Goal: Task Accomplishment & Management: Manage account settings

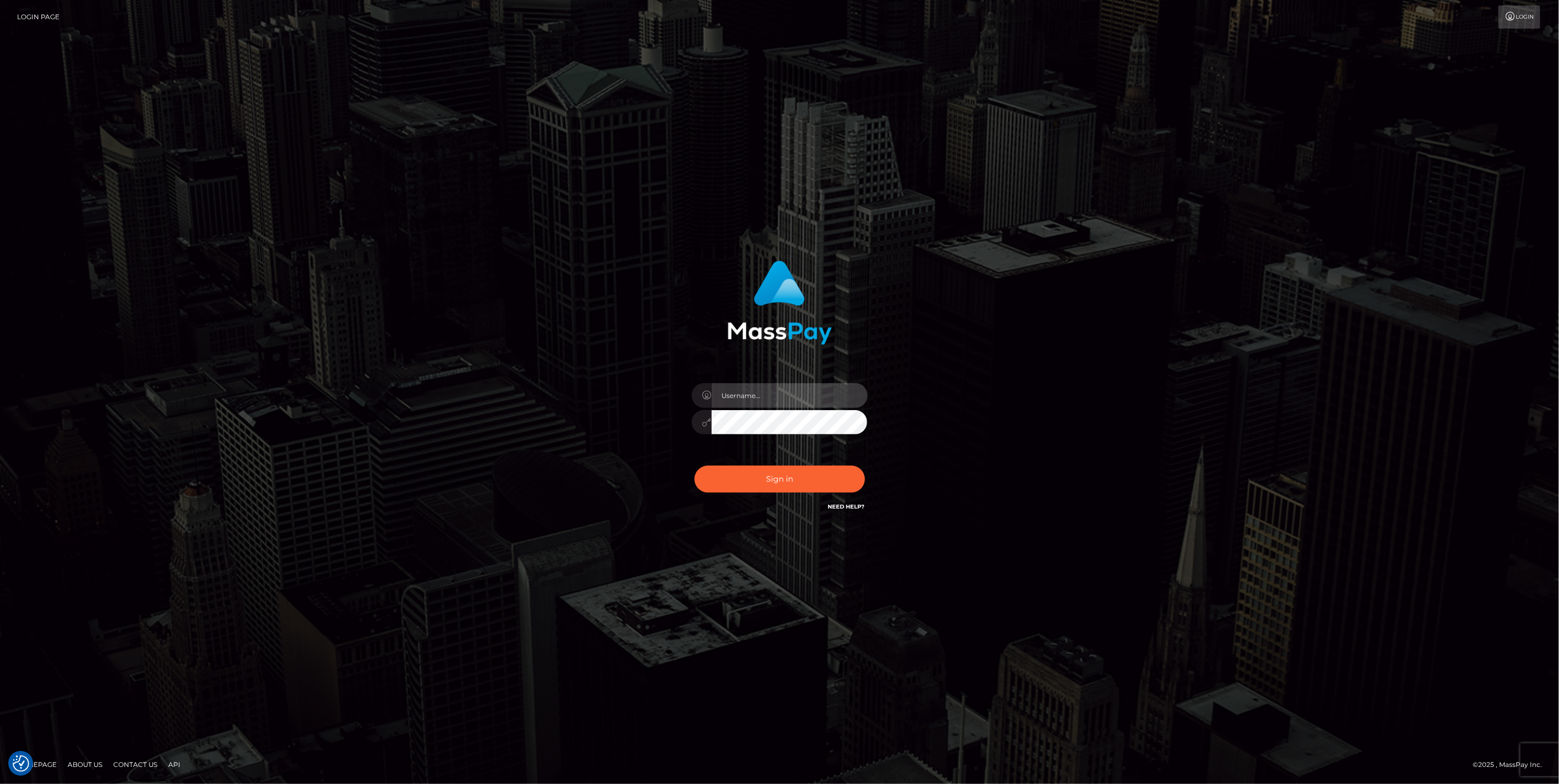
type input "jlo"
click at [798, 485] on button "Sign in" at bounding box center [780, 479] width 171 height 27
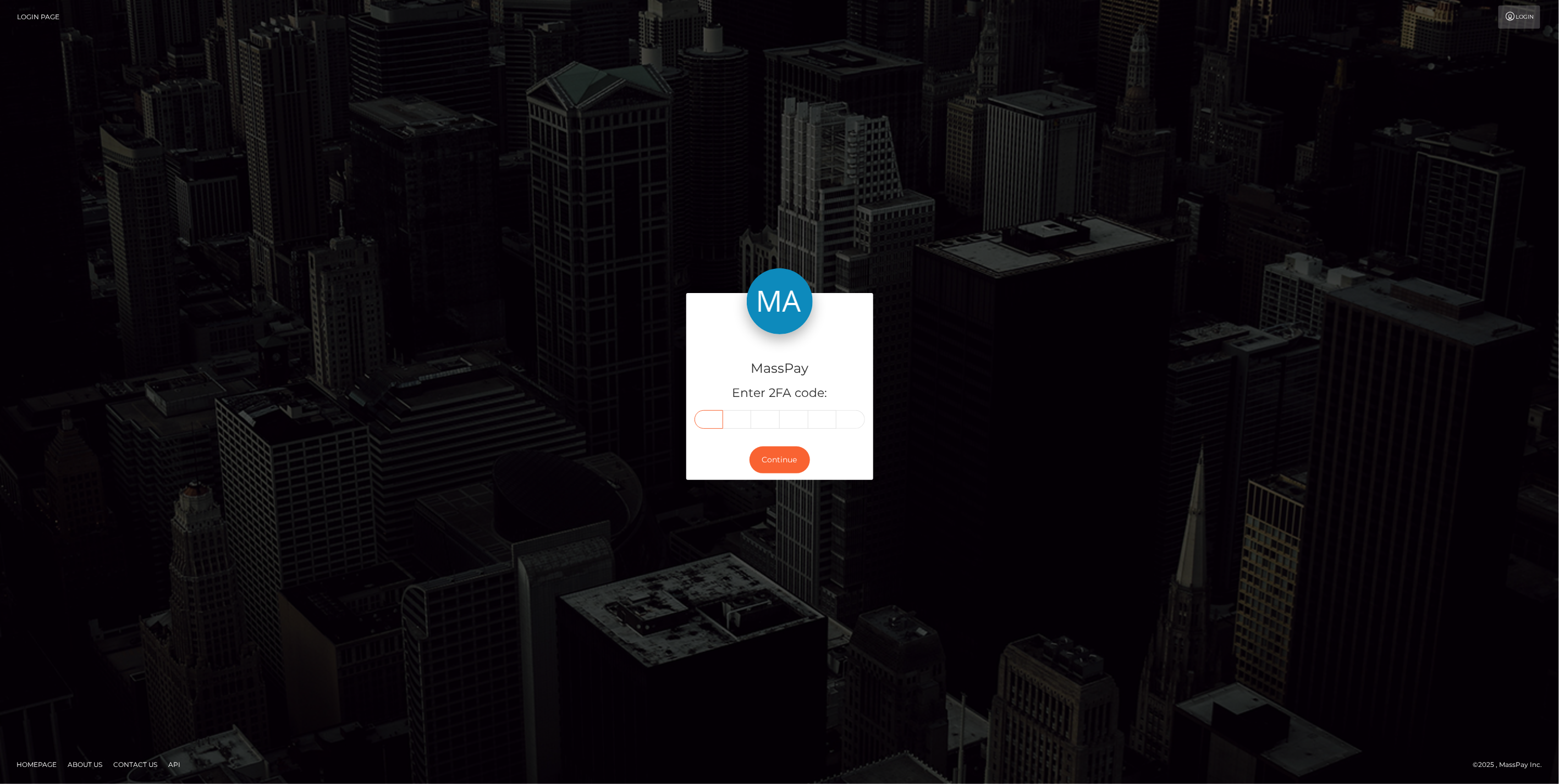
paste input "4"
type input "4"
type input "2"
type input "8"
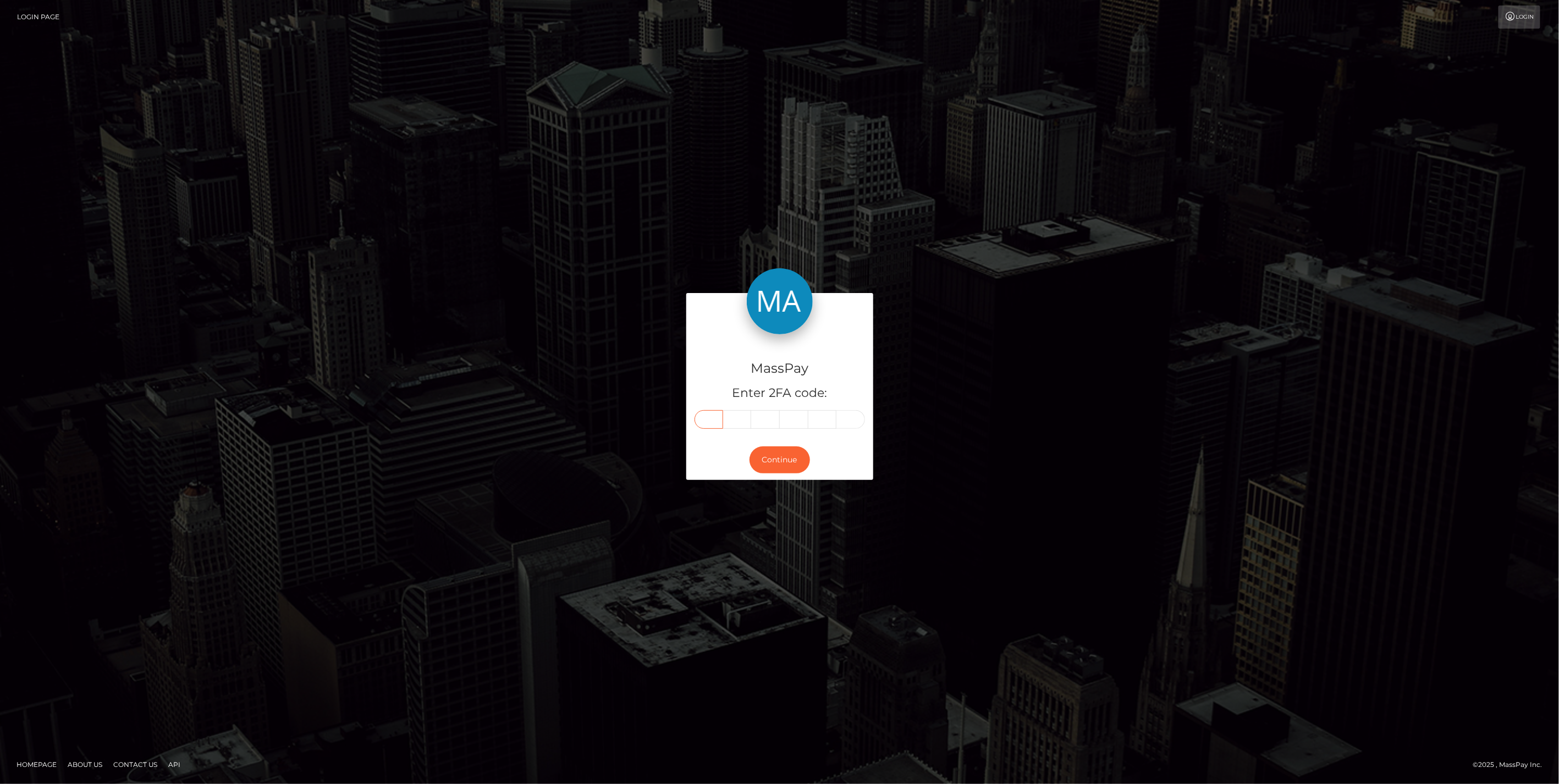
type input "1"
type input "3"
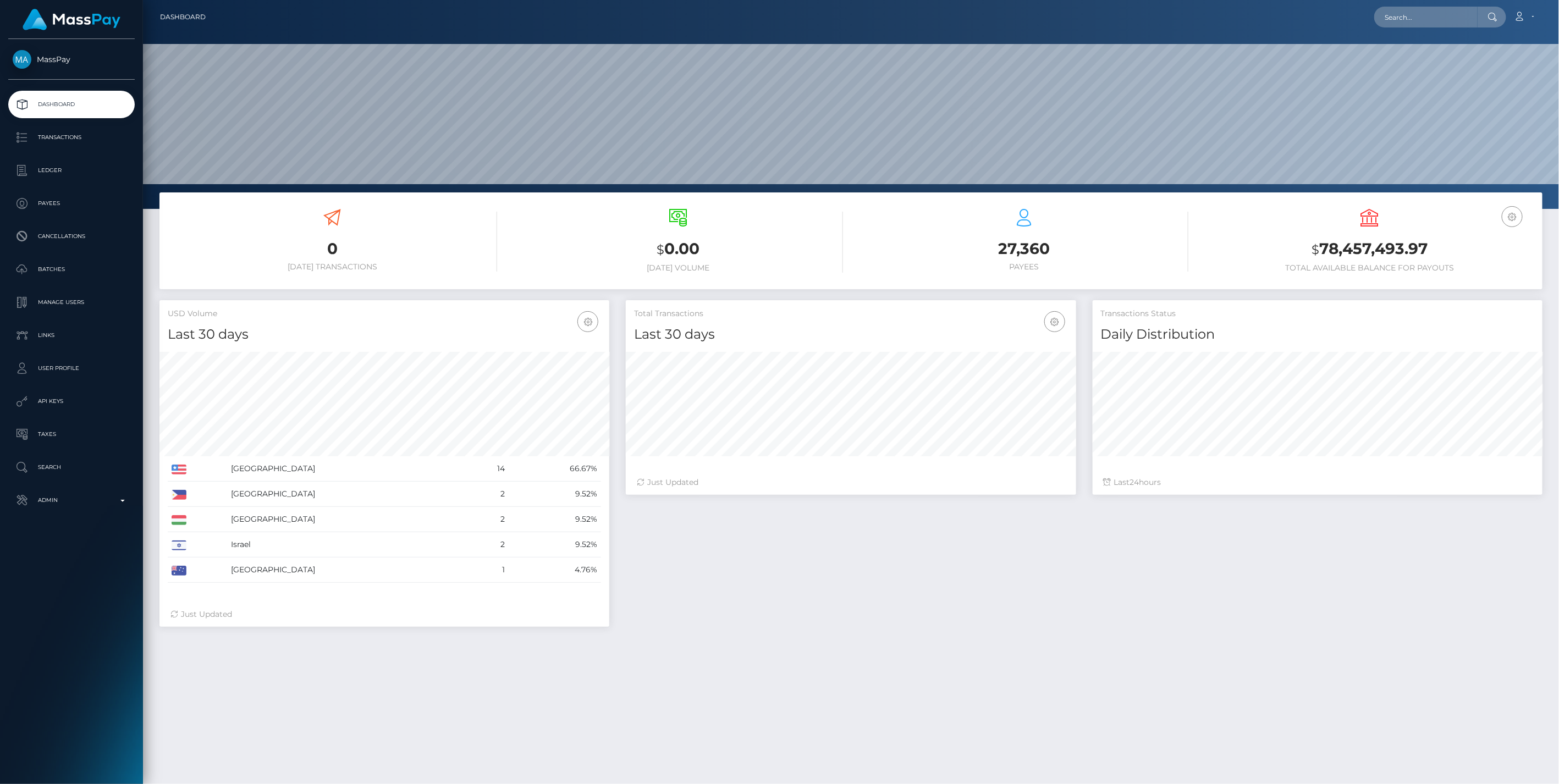
scroll to position [195, 449]
click at [120, 500] on p "Admin" at bounding box center [71, 500] width 117 height 16
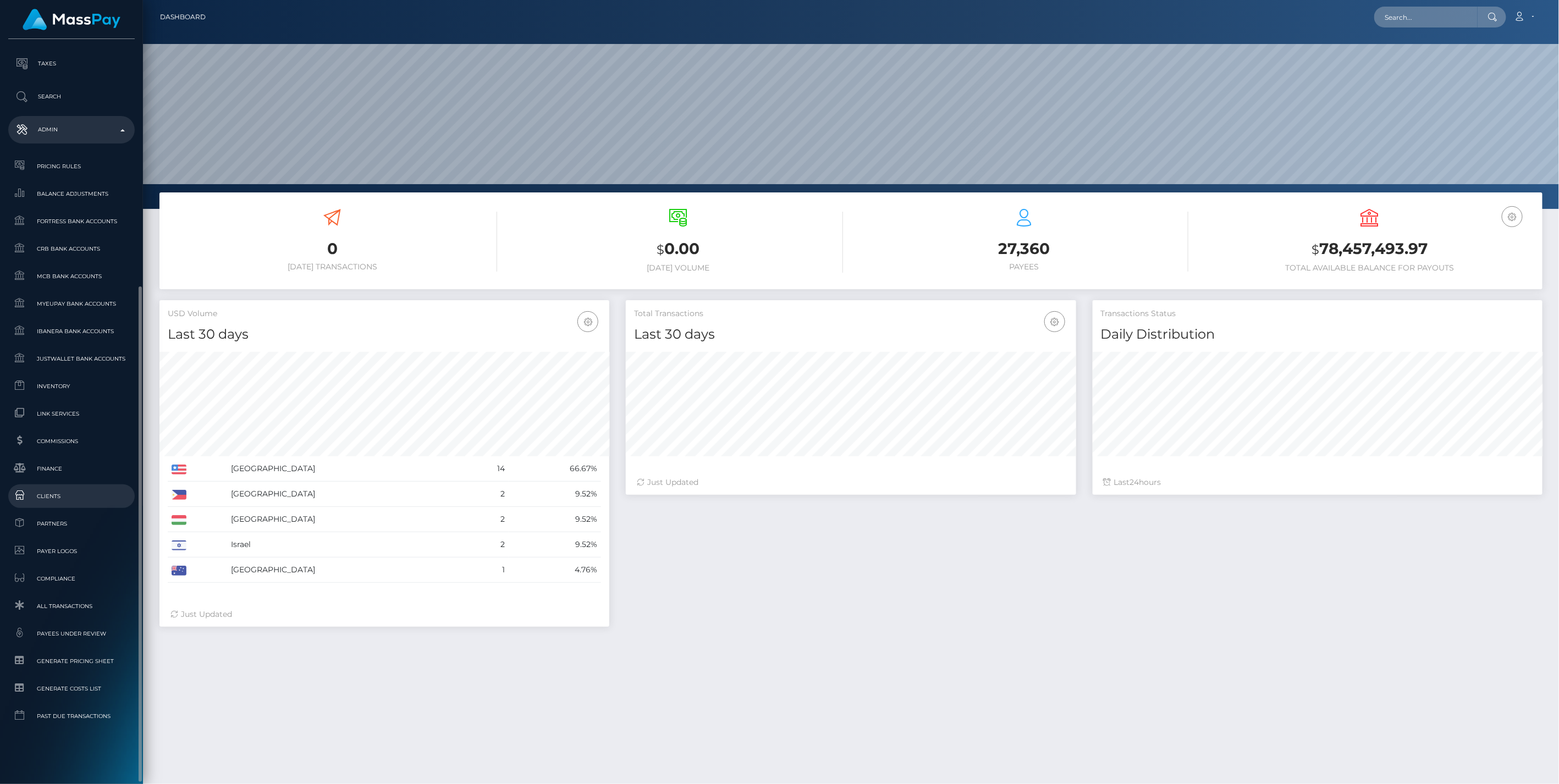
click at [42, 495] on span "Clients" at bounding box center [71, 496] width 117 height 13
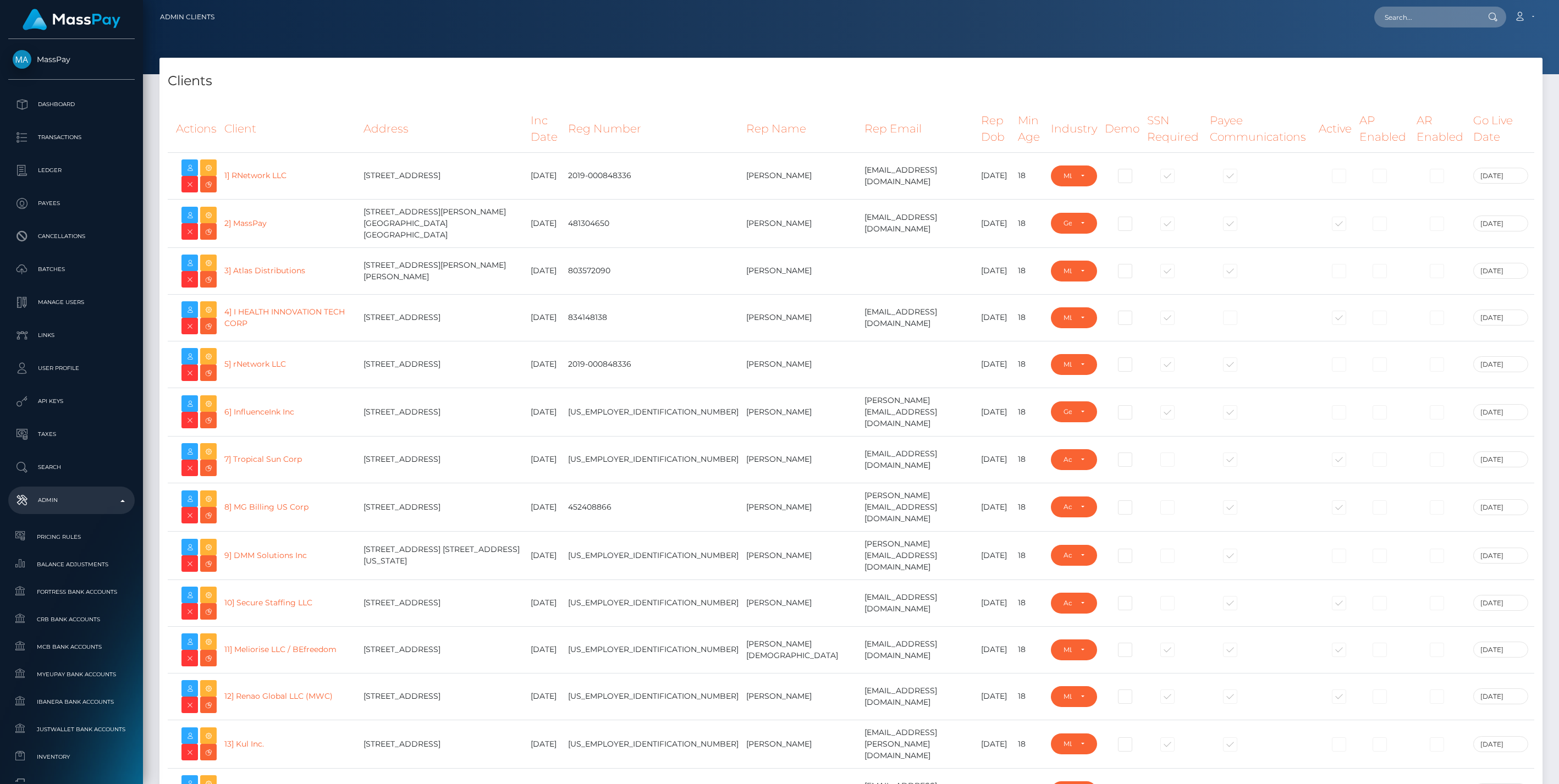
select select "223"
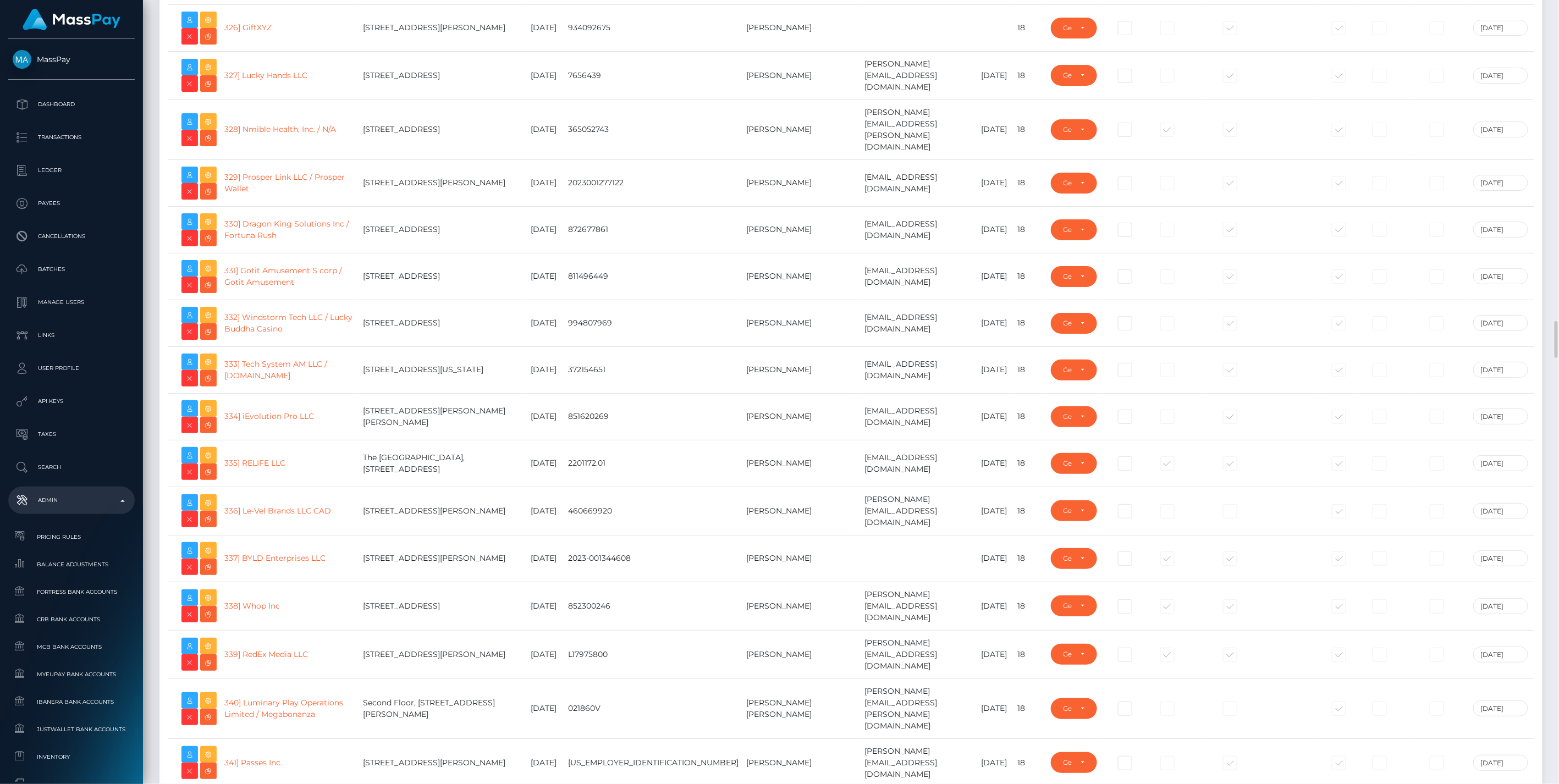
scroll to position [15477, 0]
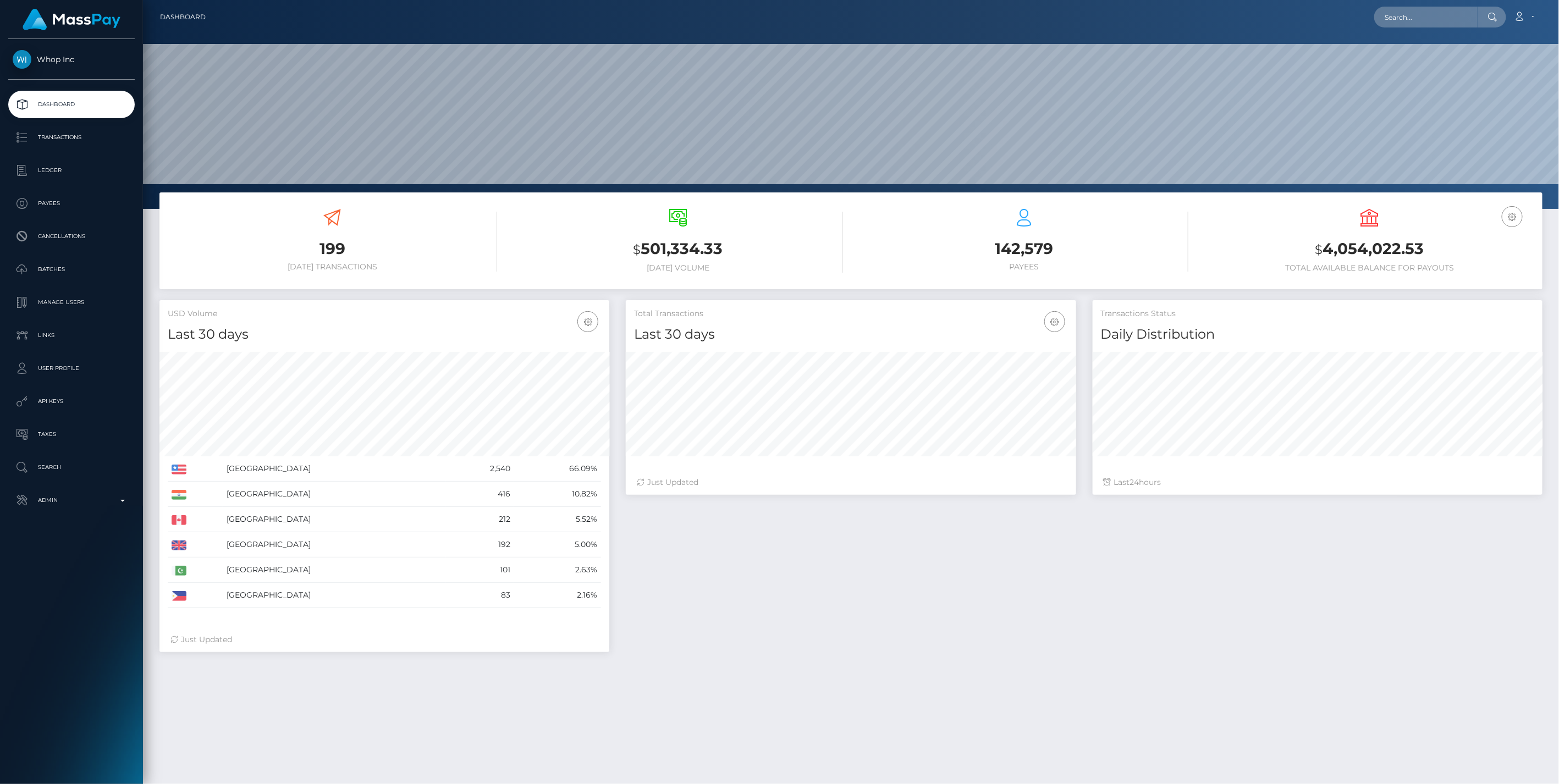
scroll to position [195, 449]
click at [1512, 212] on icon "button" at bounding box center [1512, 217] width 13 height 14
click at [1469, 250] on link "EUR Balance" at bounding box center [1479, 252] width 88 height 21
click at [42, 171] on p "Ledger" at bounding box center [71, 170] width 117 height 16
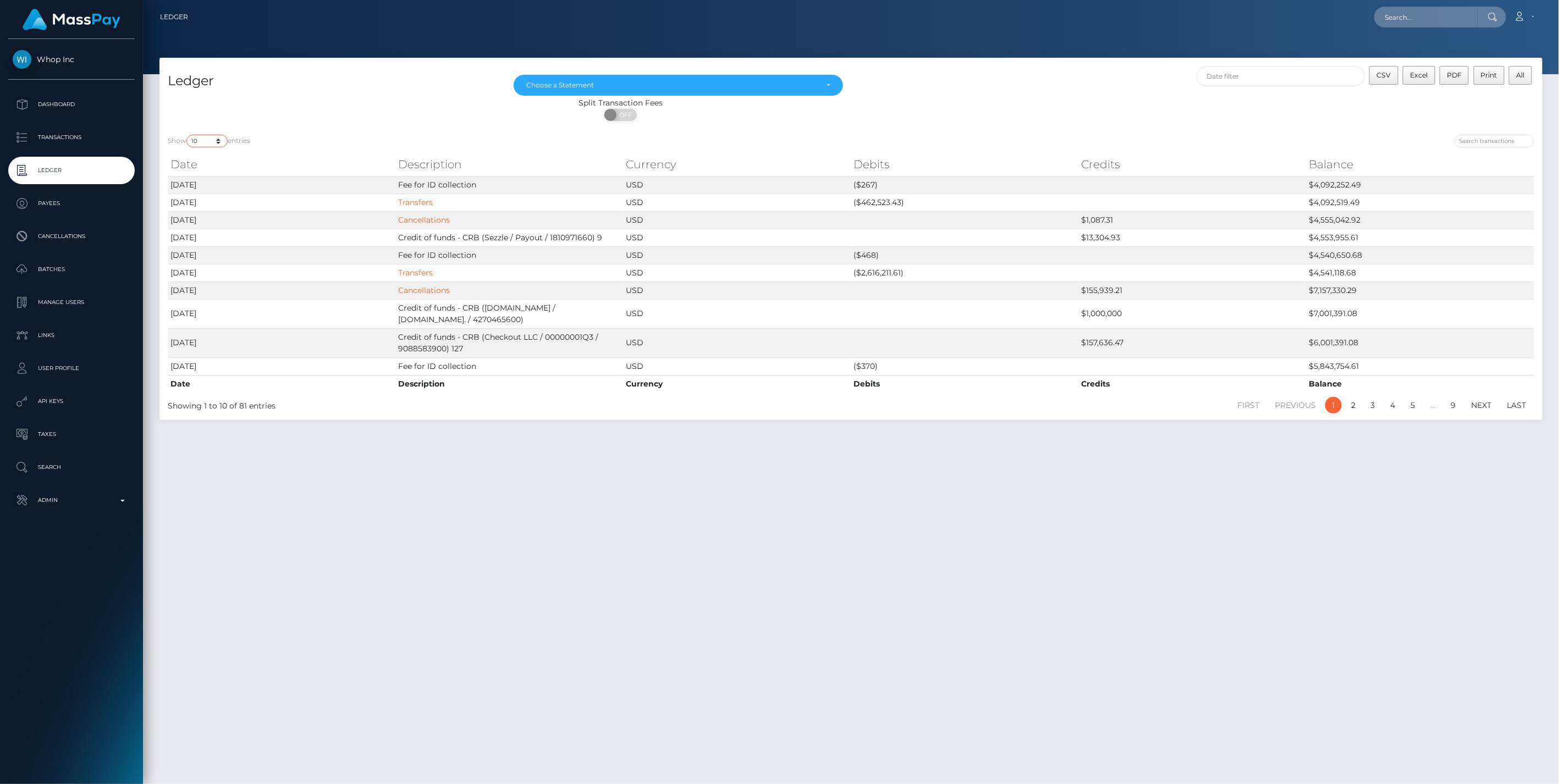
click at [224, 139] on select "10 25 50 100 250" at bounding box center [207, 141] width 41 height 13
select select "100"
click at [188, 135] on select "10 25 50 100 250" at bounding box center [207, 141] width 41 height 13
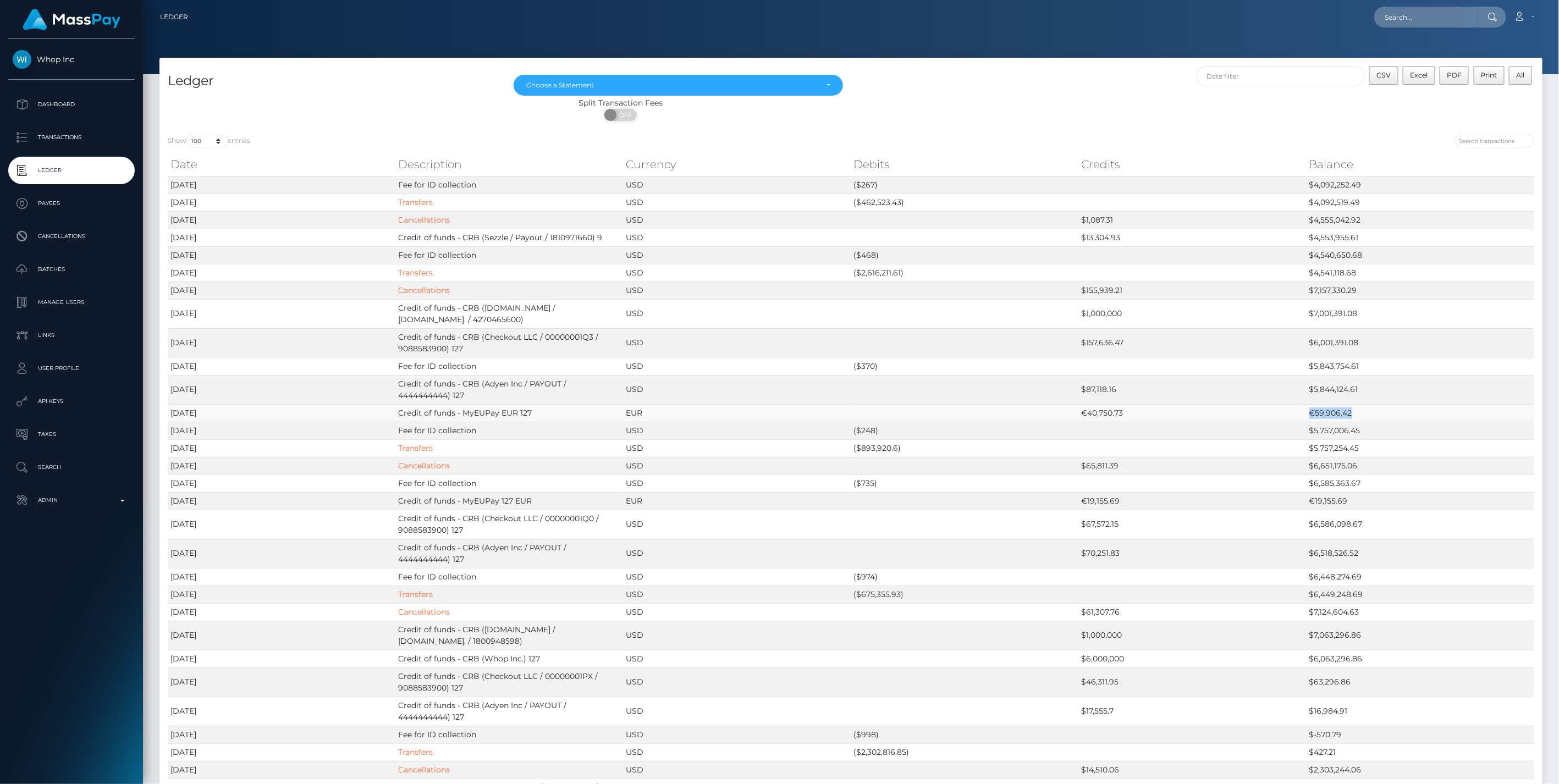
drag, startPoint x: 1309, startPoint y: 414, endPoint x: 1405, endPoint y: 410, distance: 96.1
click at [1405, 410] on td "€59,906.42" at bounding box center [1420, 413] width 228 height 18
copy td "€59,906.42"
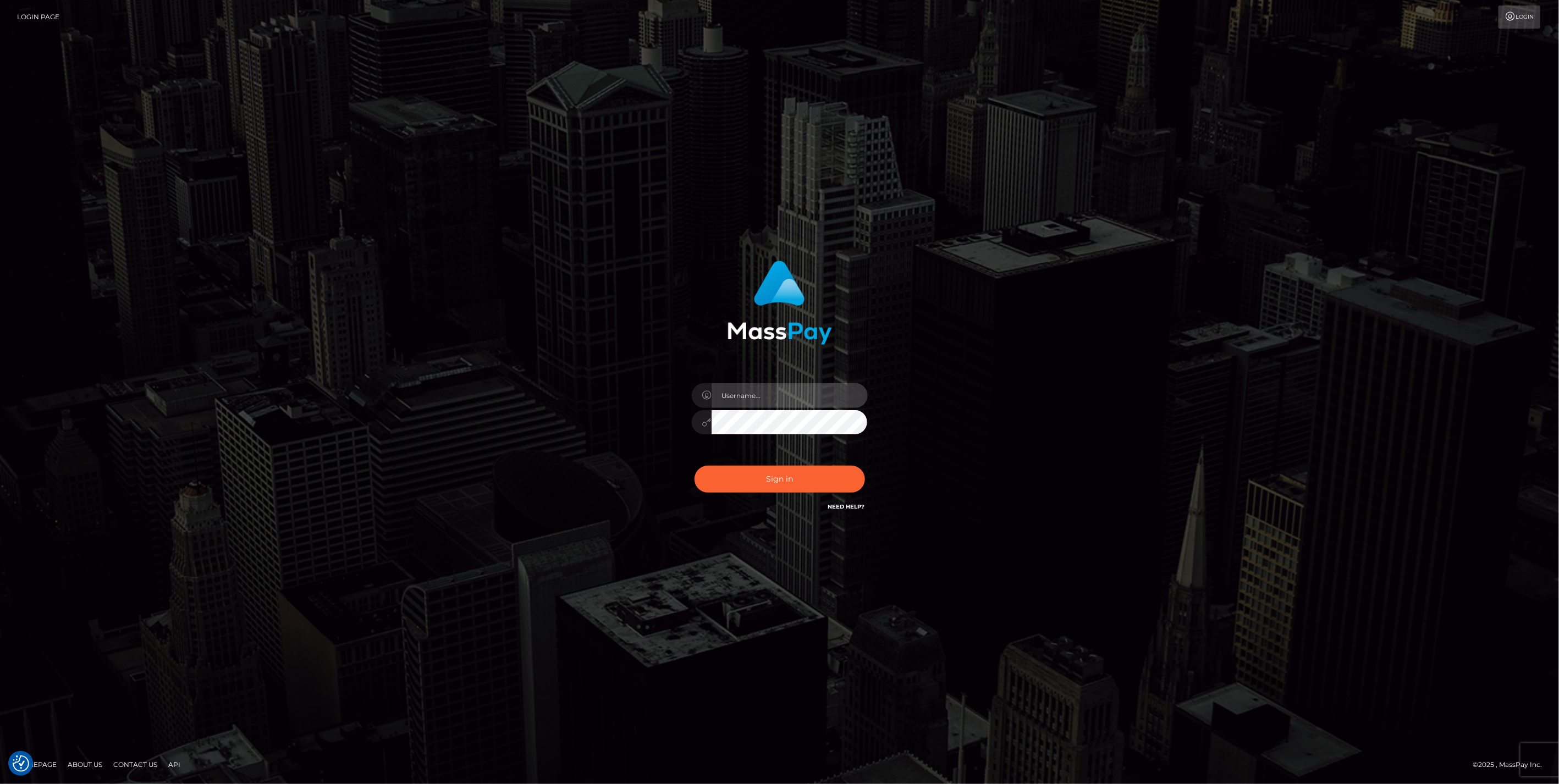
type input "jlo"
click at [751, 480] on button "Sign in" at bounding box center [780, 479] width 171 height 27
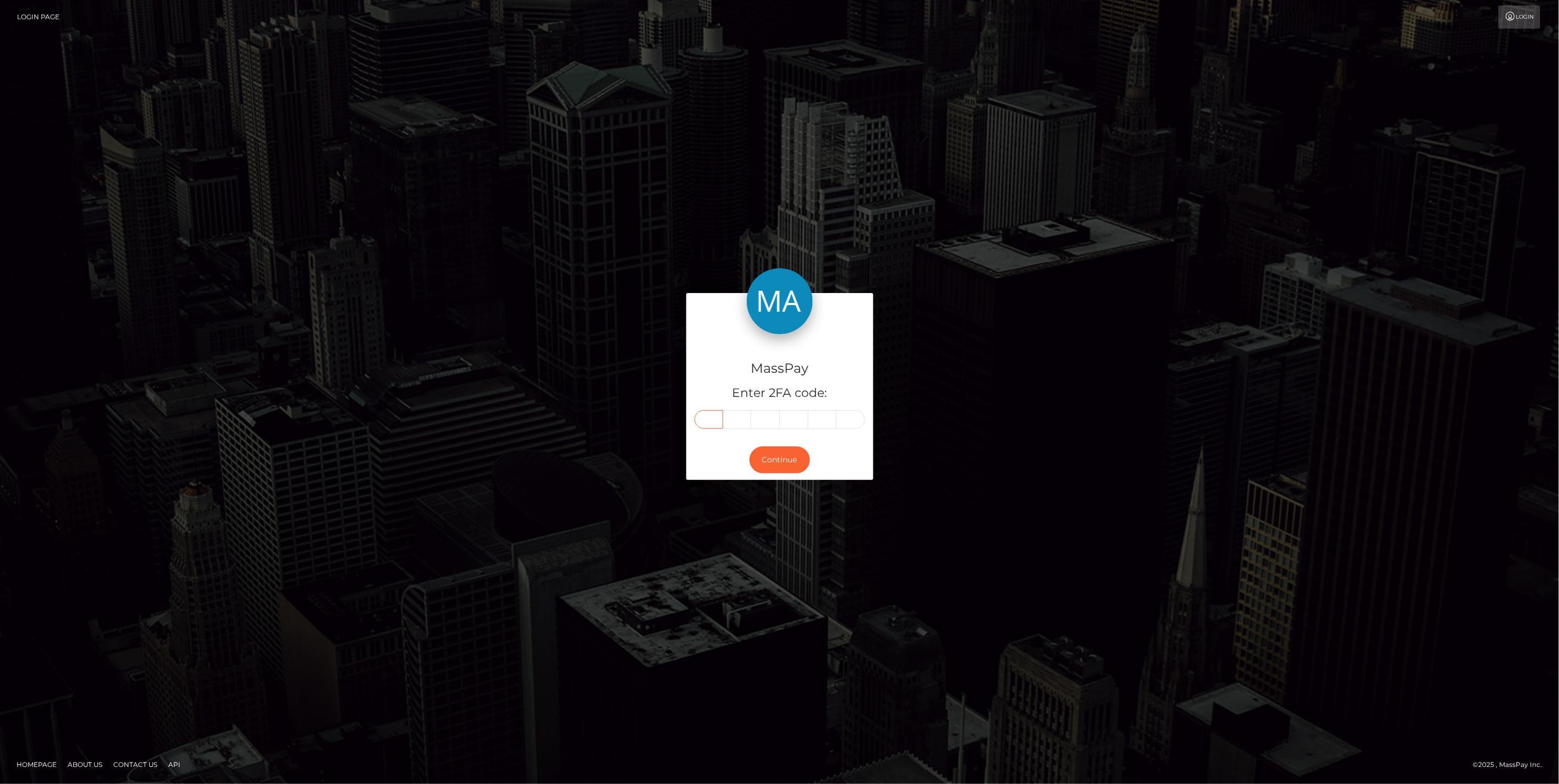
paste input "6"
type input "6"
type input "9"
type input "8"
type input "6"
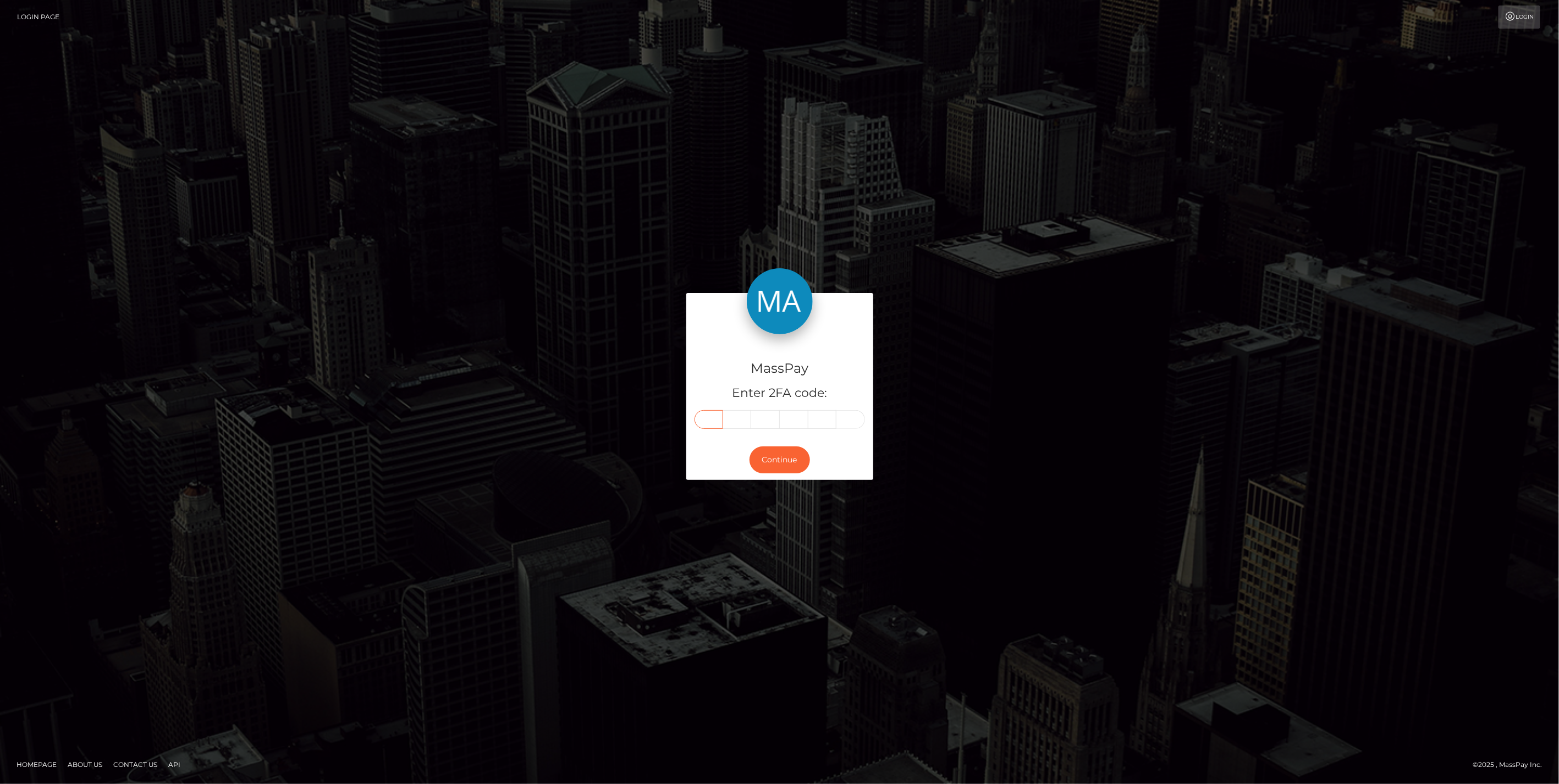
type input "3"
type input "7"
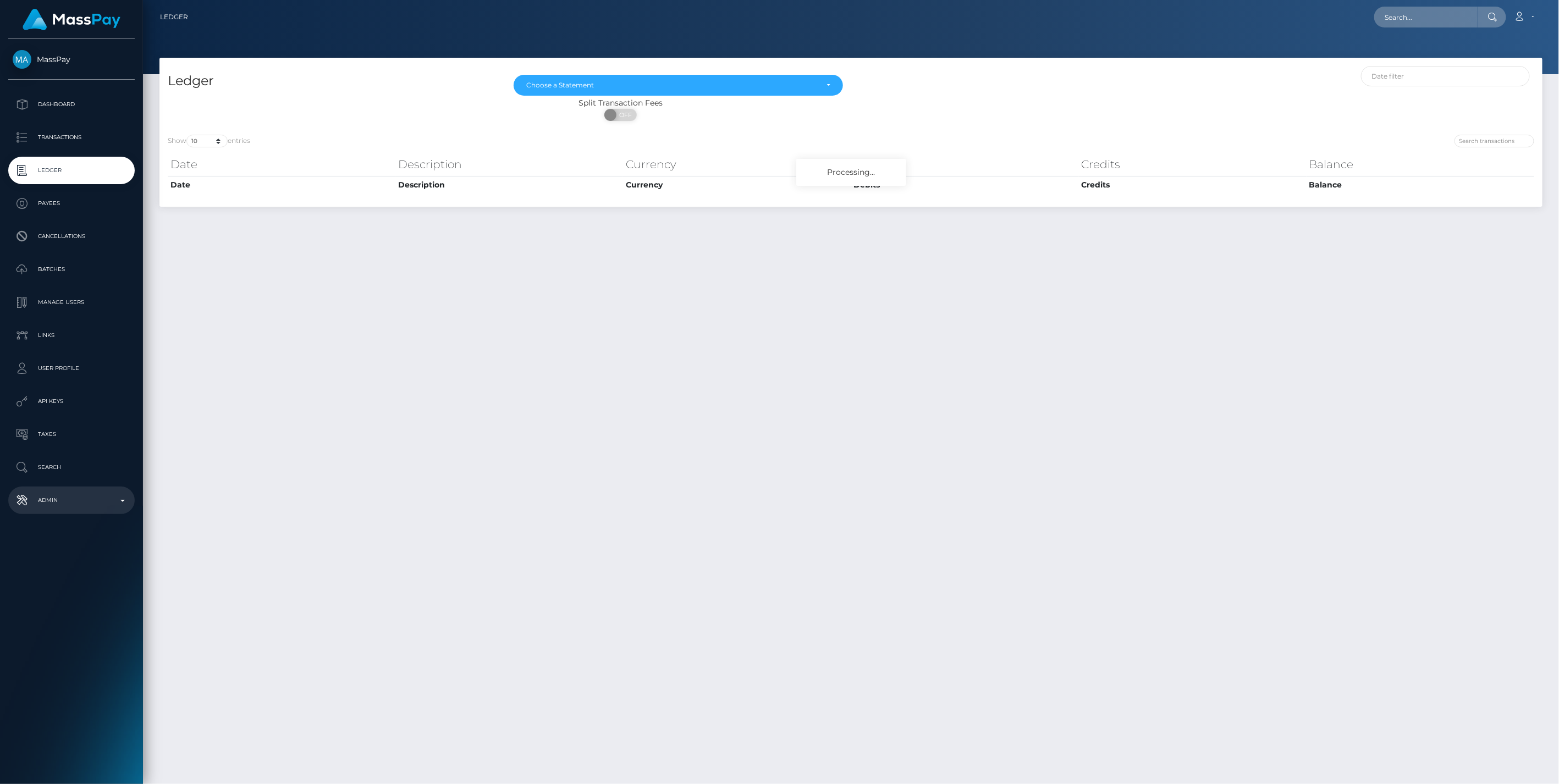
click at [123, 500] on b at bounding box center [122, 501] width 4 height 2
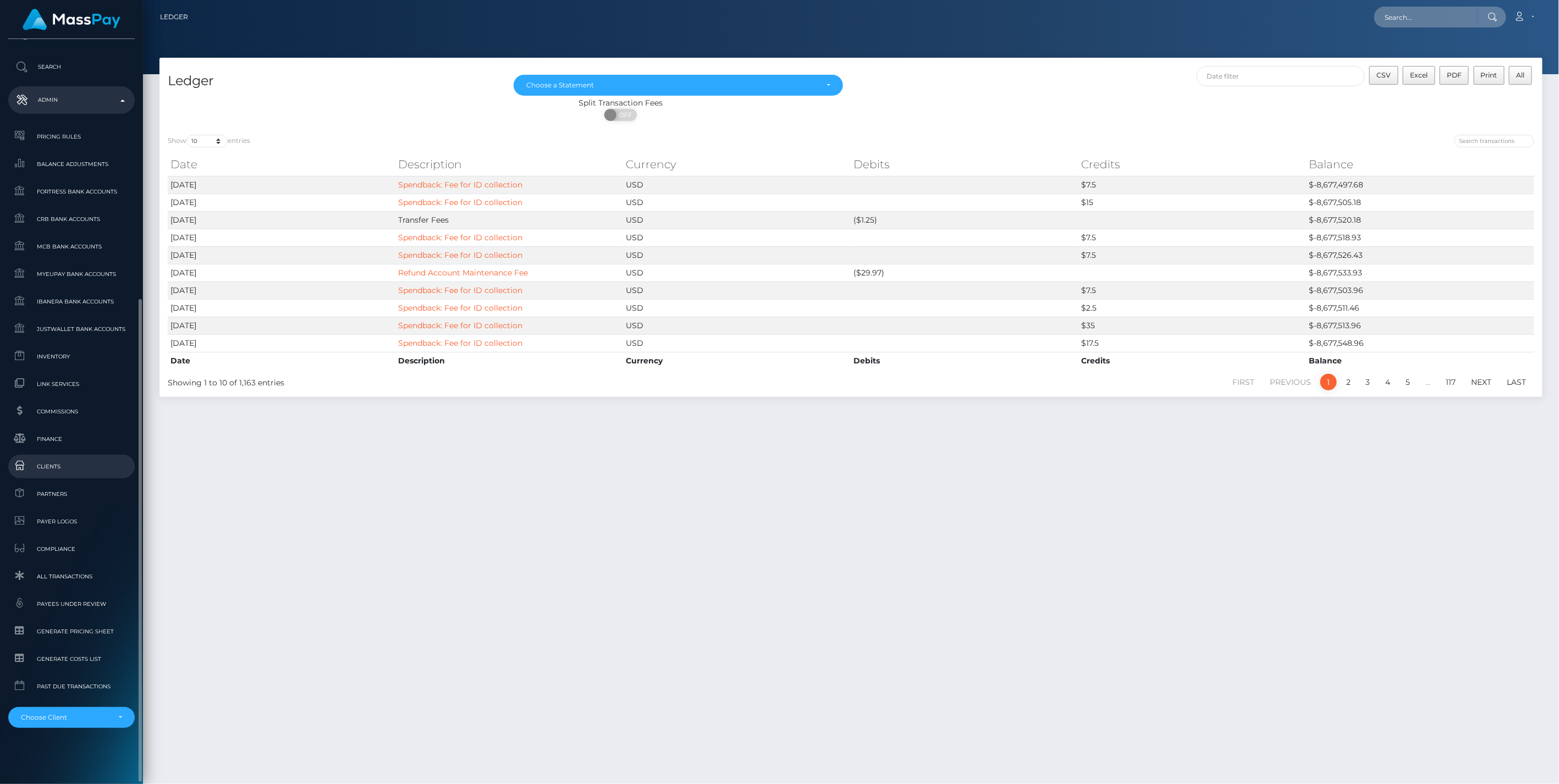
click at [51, 465] on span "Clients" at bounding box center [71, 466] width 117 height 13
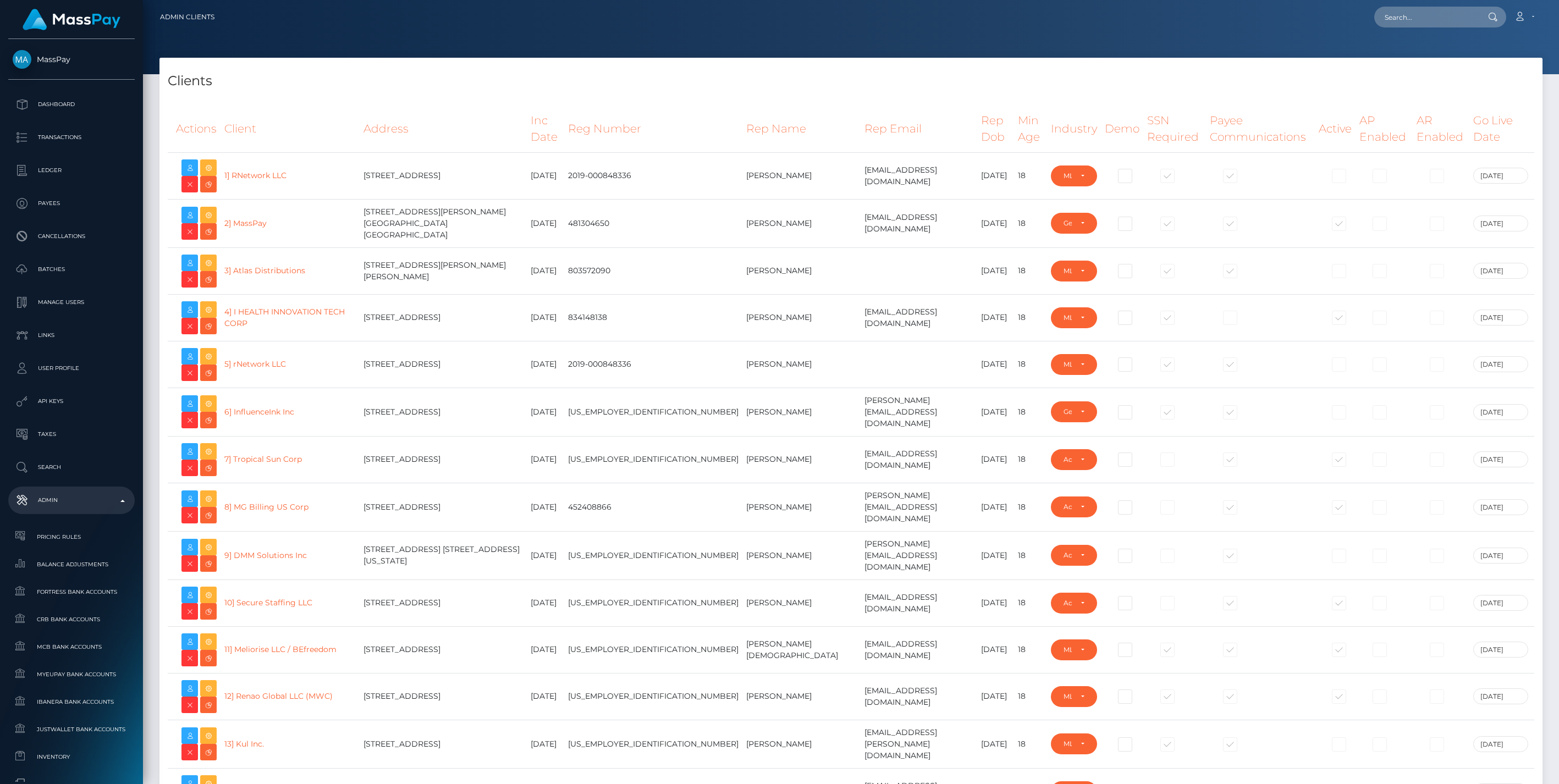
select select "223"
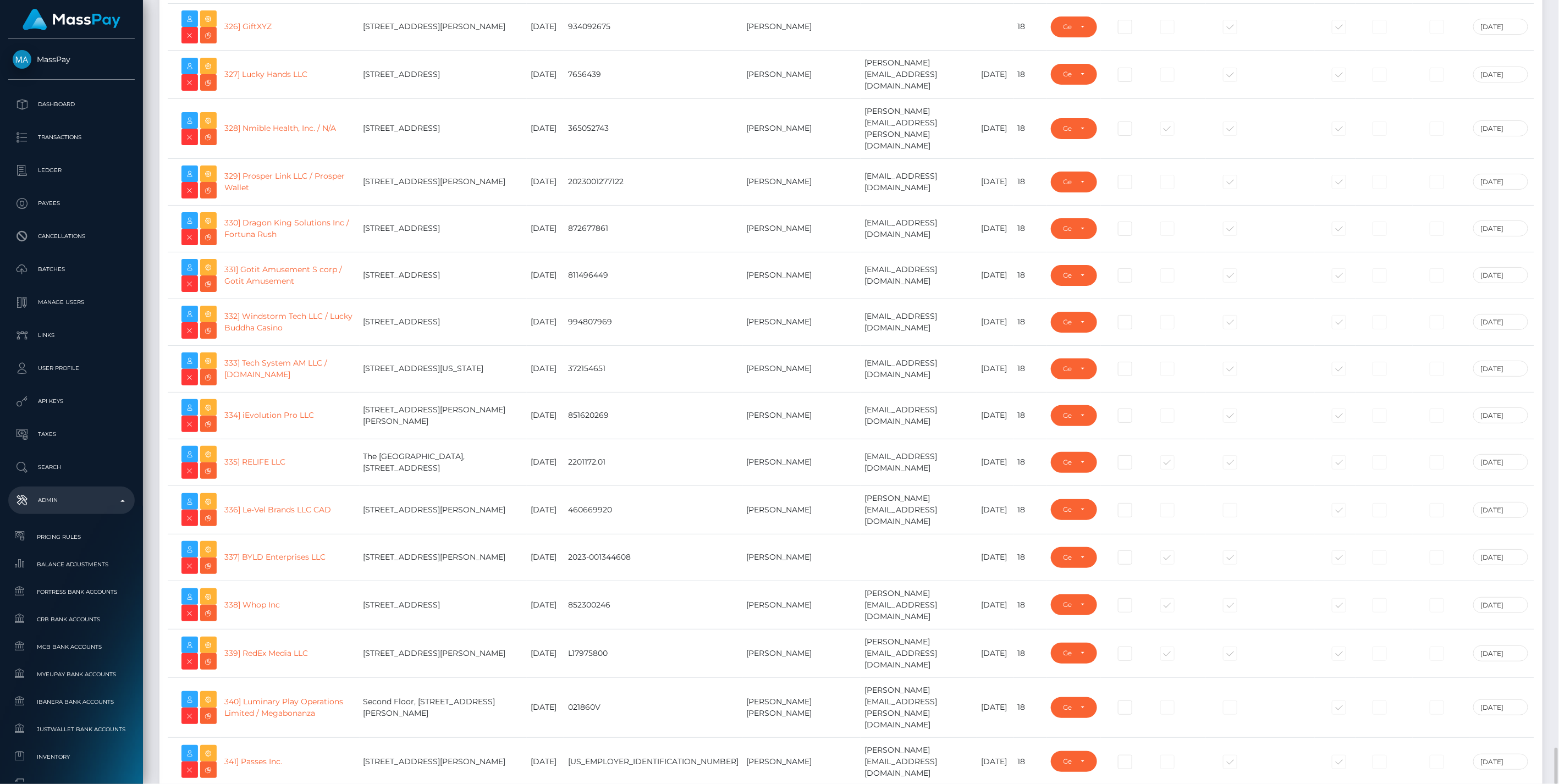
scroll to position [15070, 0]
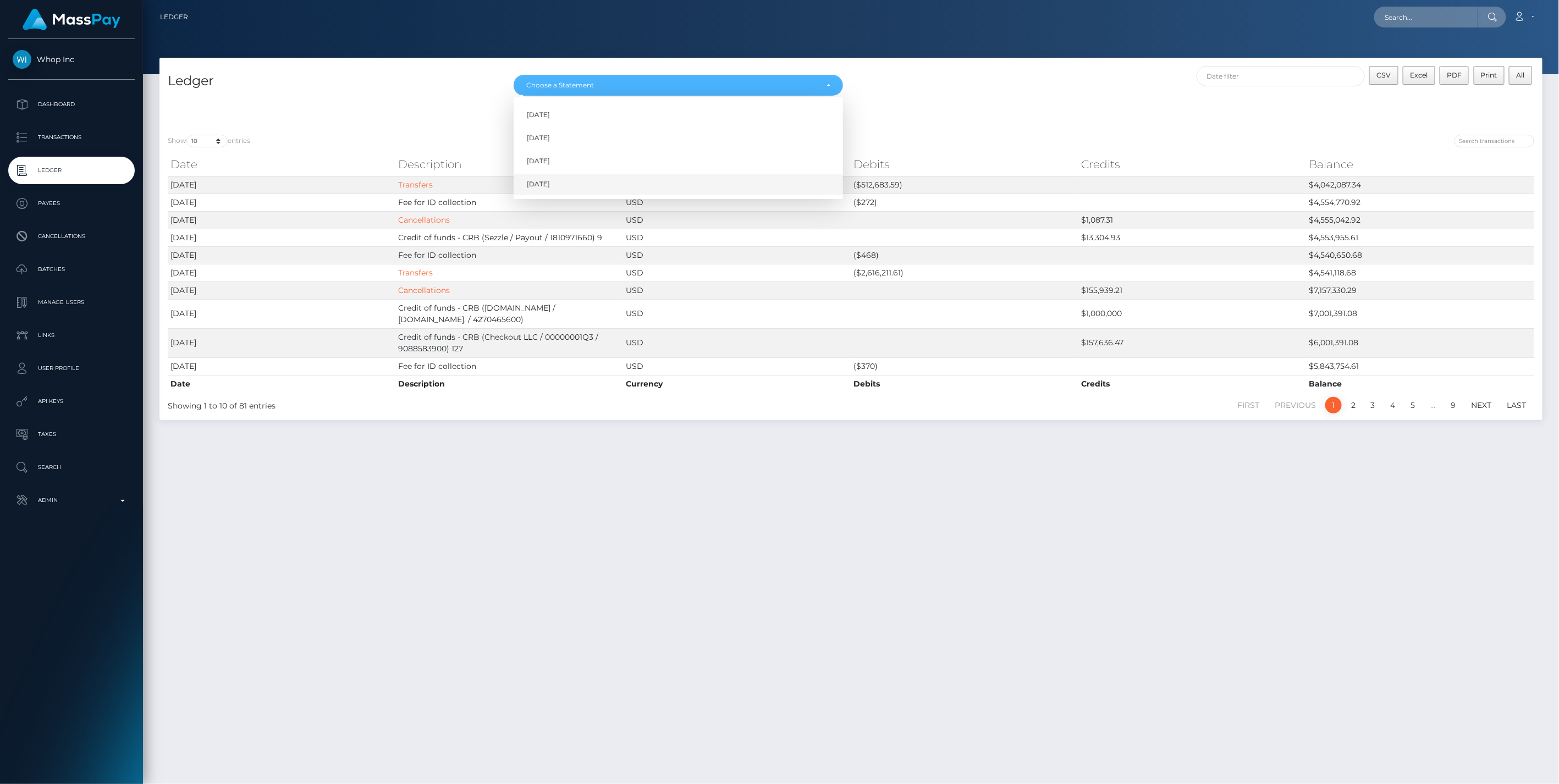
click at [585, 189] on link "Aug 2025" at bounding box center [678, 185] width 329 height 21
select select "Aug 2025"
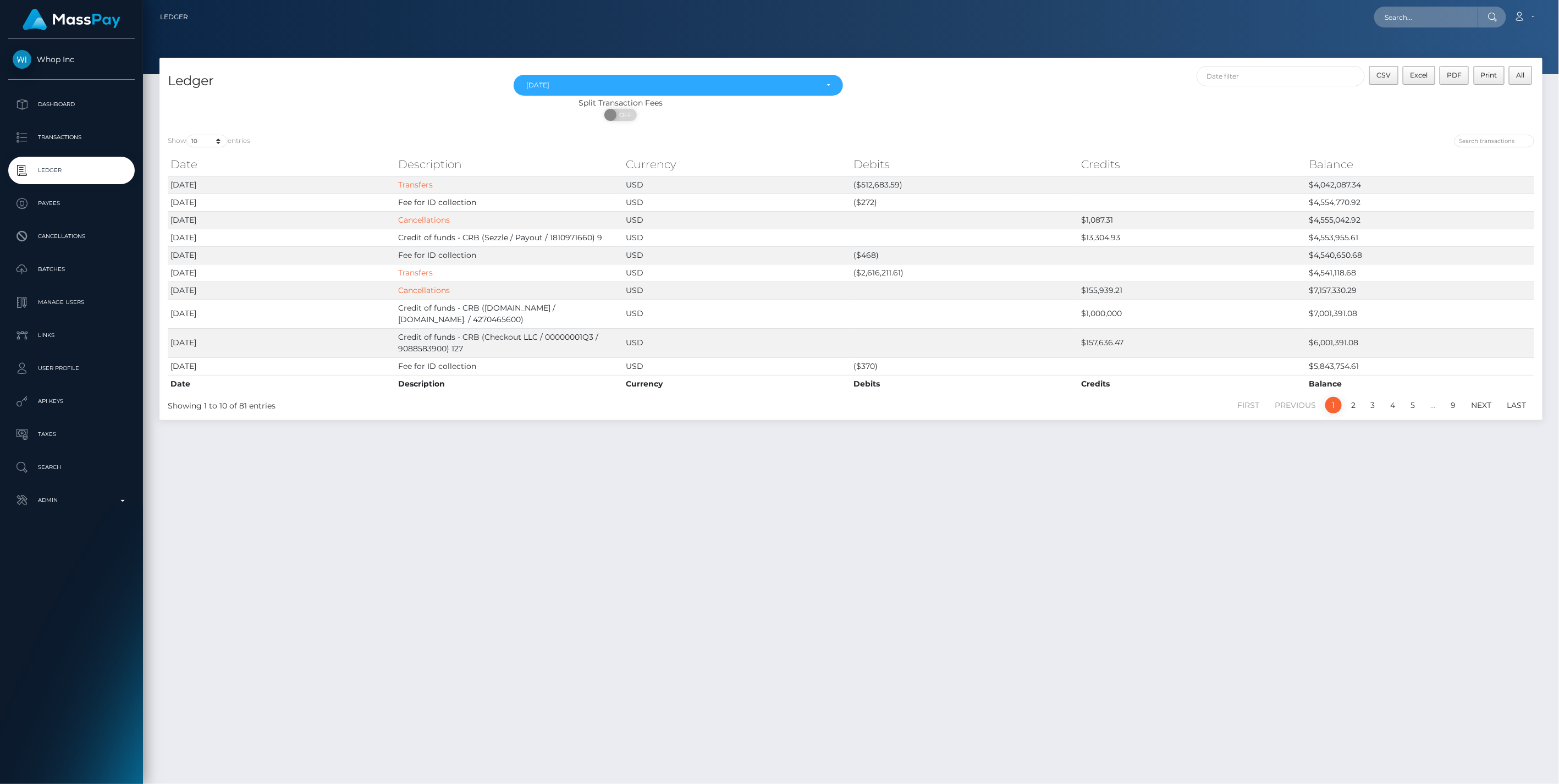
click at [245, 541] on div "Ledger May 2025 Jun 2025 Jul 2025 Aug 2025 Aug 2025 May 2025 Jun 2025 Jul 2025 …" at bounding box center [851, 416] width 1416 height 716
click at [126, 500] on p "Admin" at bounding box center [71, 500] width 117 height 16
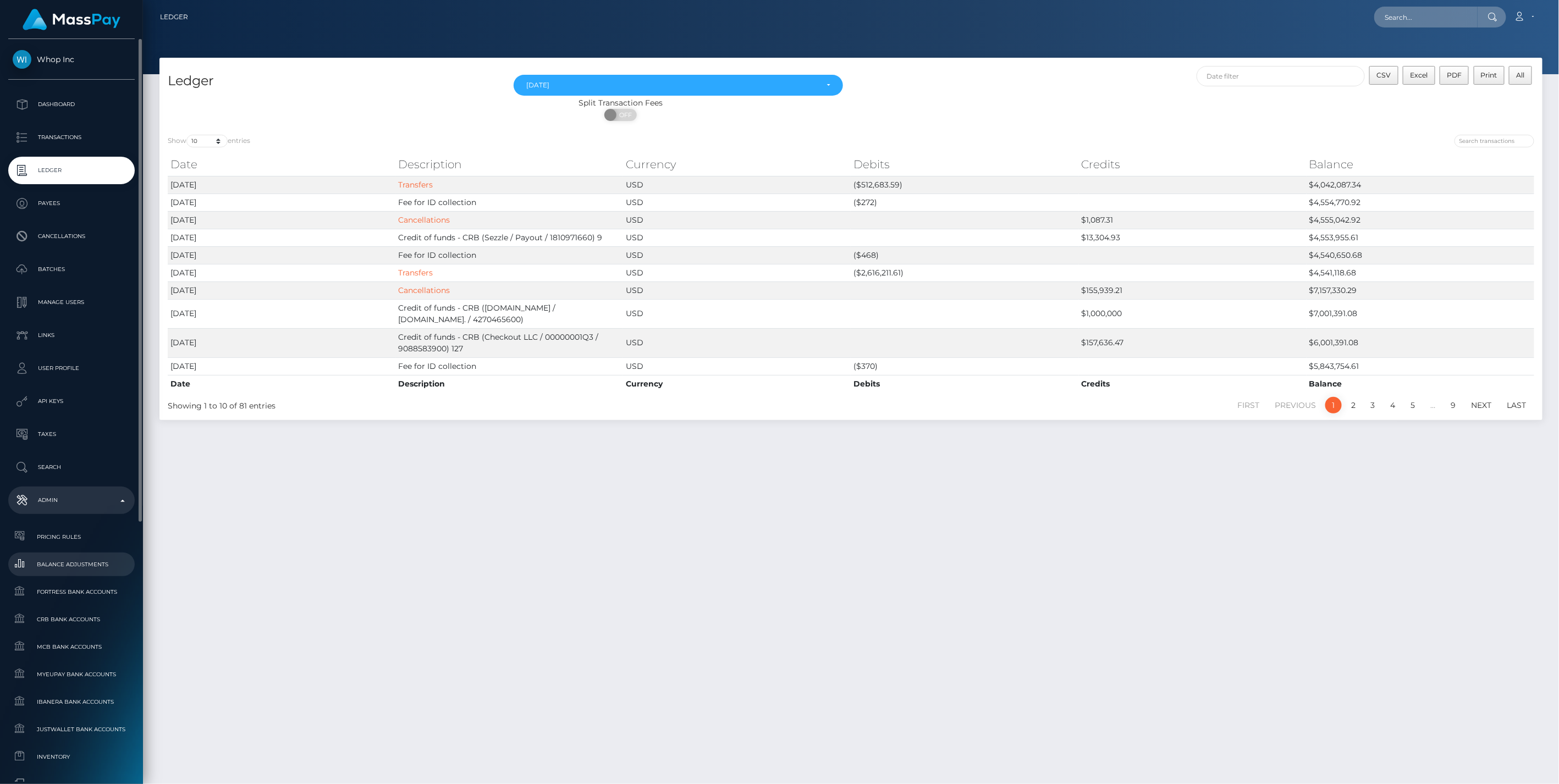
click at [67, 564] on span "Balance Adjustments" at bounding box center [71, 564] width 117 height 13
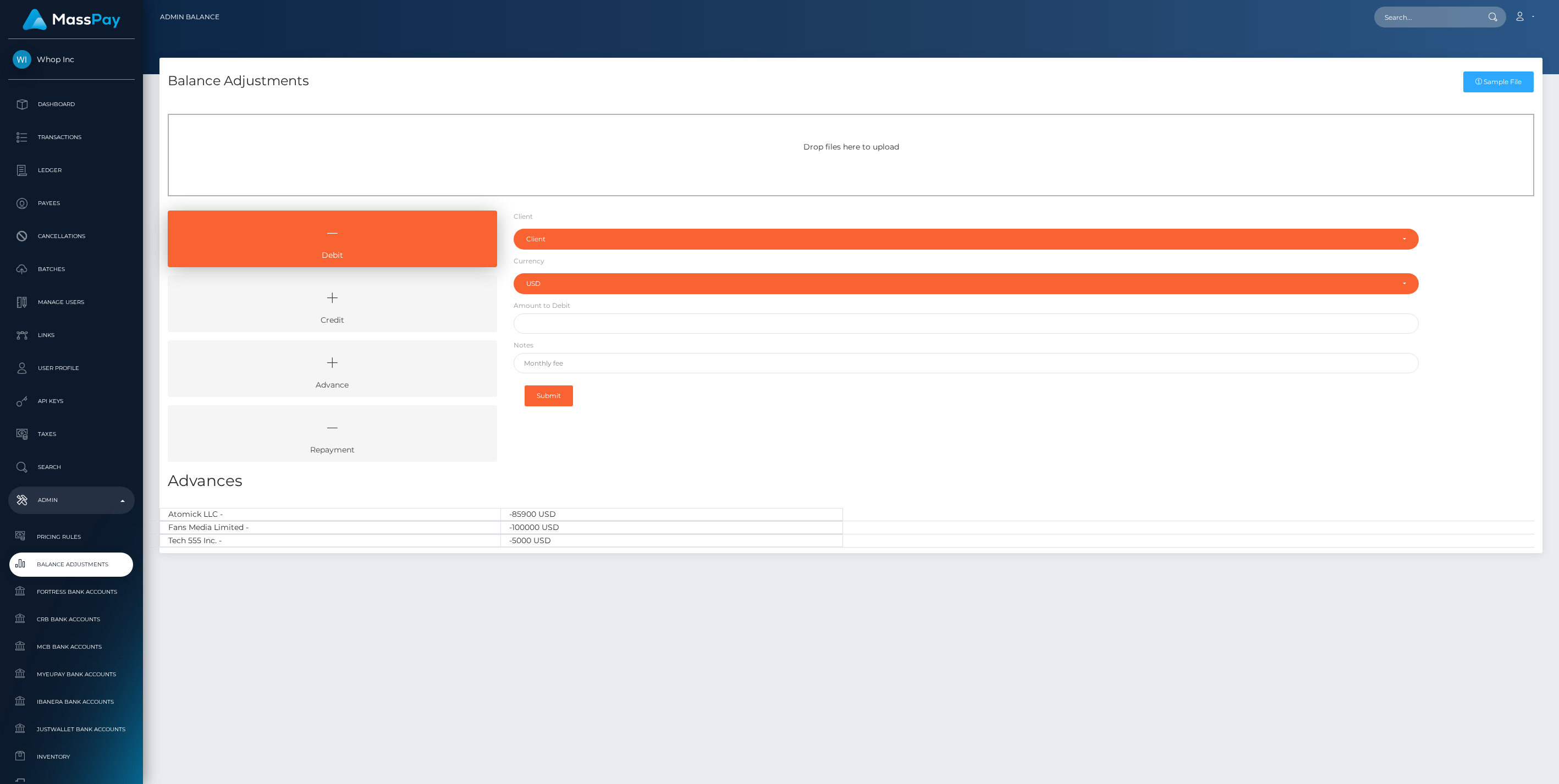
select select "USD"
click at [566, 238] on div "Client" at bounding box center [960, 239] width 868 height 9
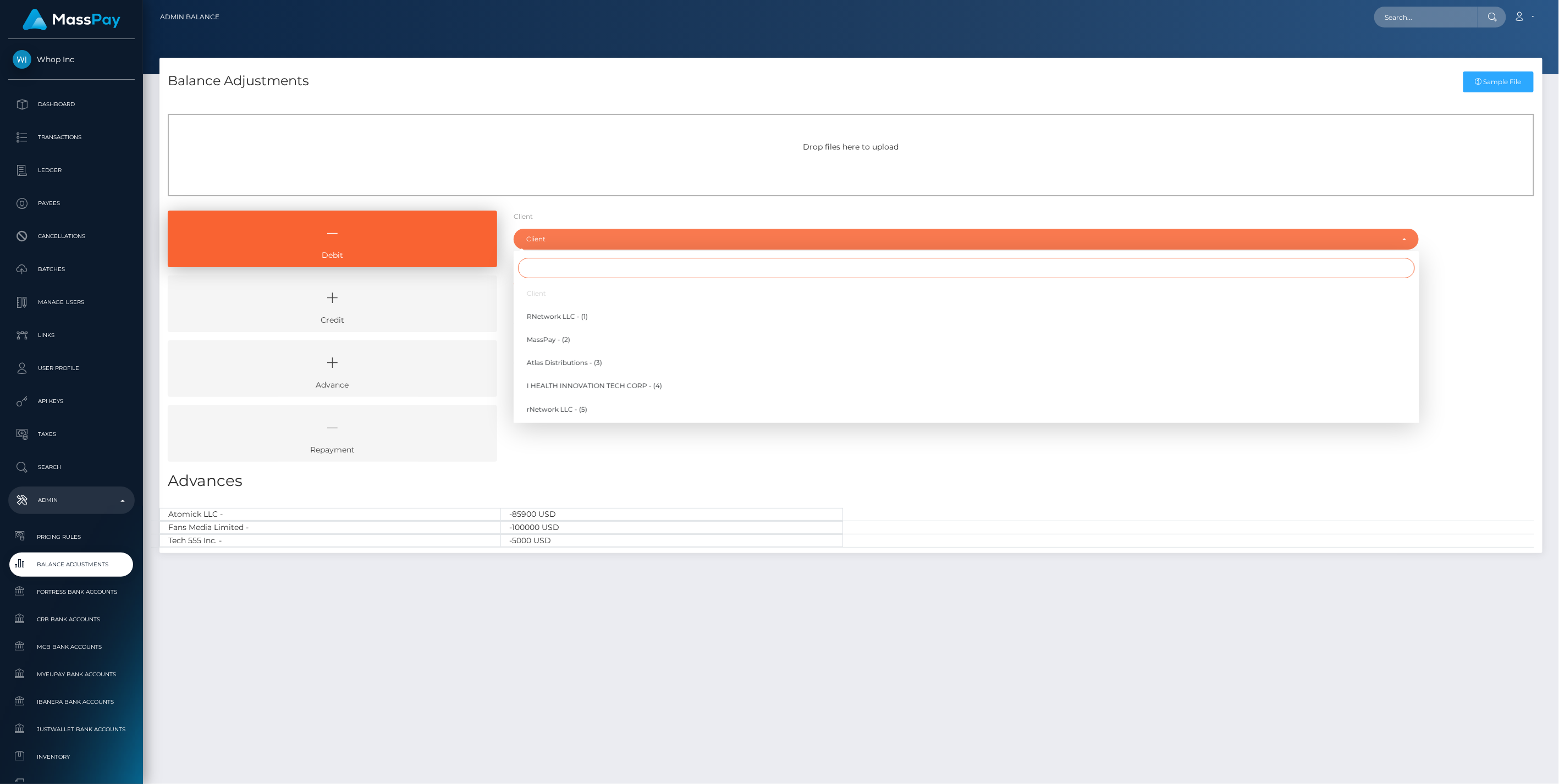
click at [543, 268] on input "Search" at bounding box center [967, 268] width 897 height 21
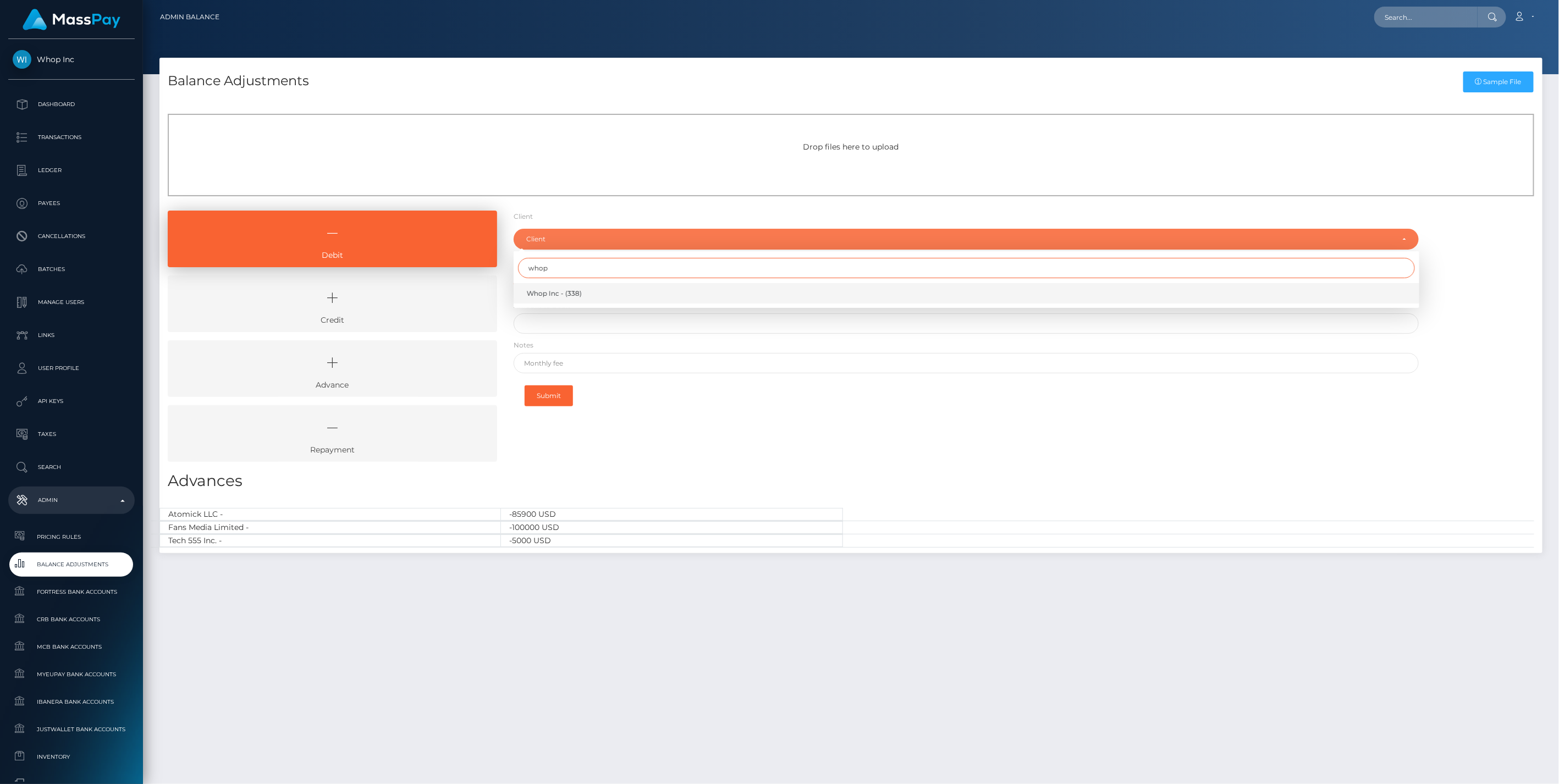
type input "whop"
click at [572, 295] on span "Whop Inc - (338)" at bounding box center [554, 293] width 55 height 10
select select "338"
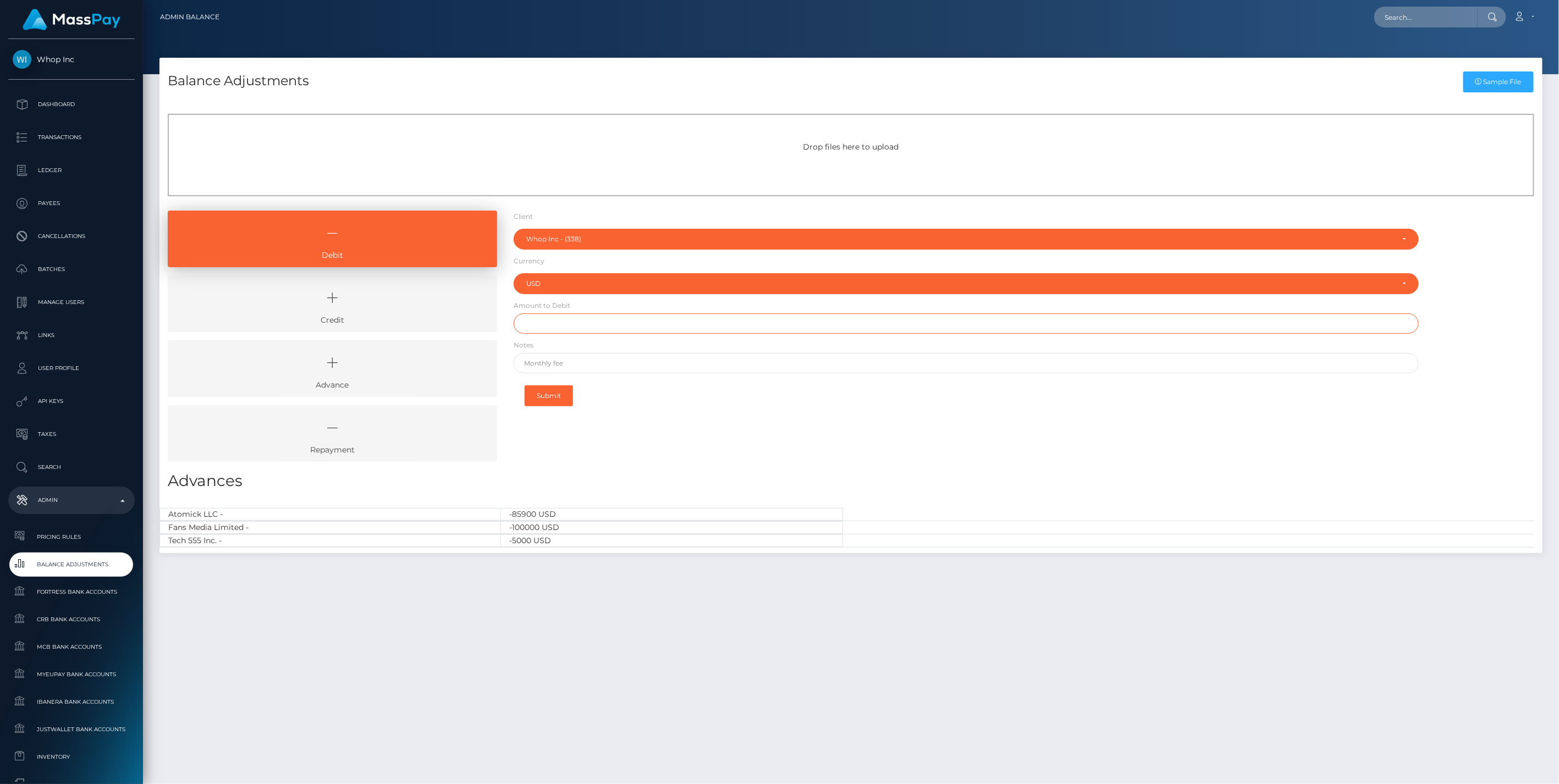
click at [559, 322] on input "text" at bounding box center [967, 324] width 906 height 21
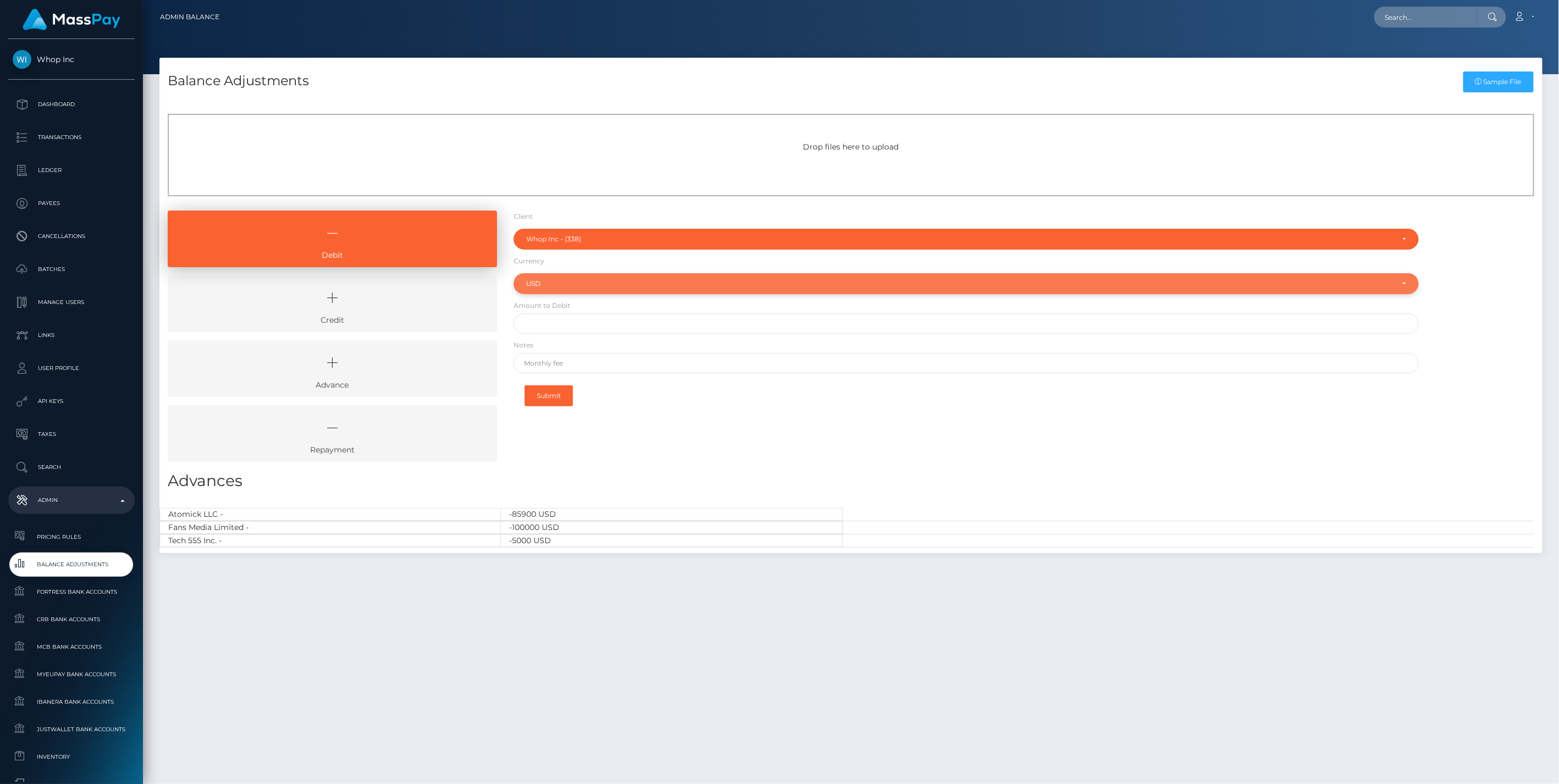
click at [562, 281] on div "USD" at bounding box center [960, 284] width 868 height 9
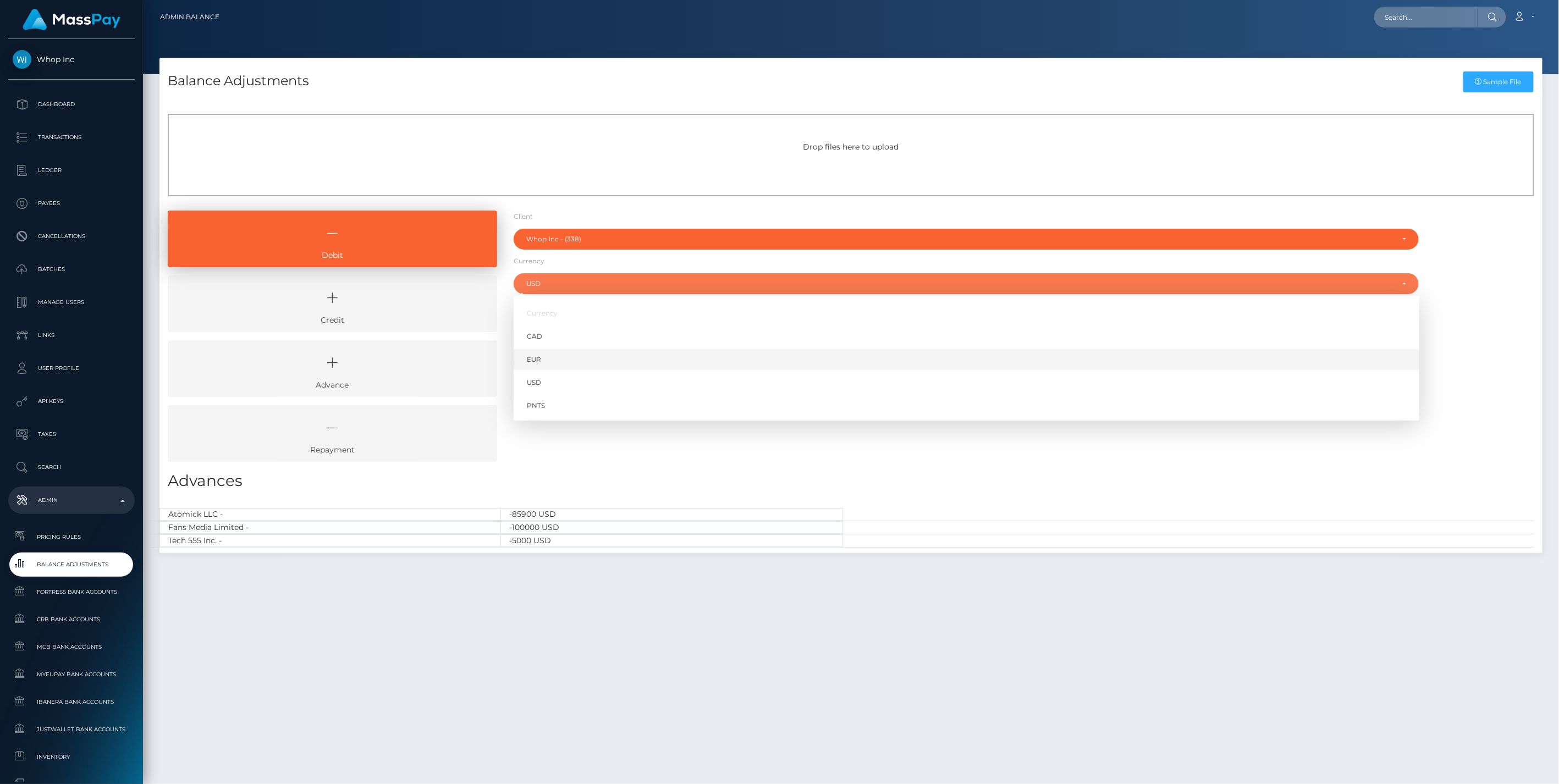
click at [545, 363] on link "EUR" at bounding box center [967, 360] width 906 height 21
select select "EUR"
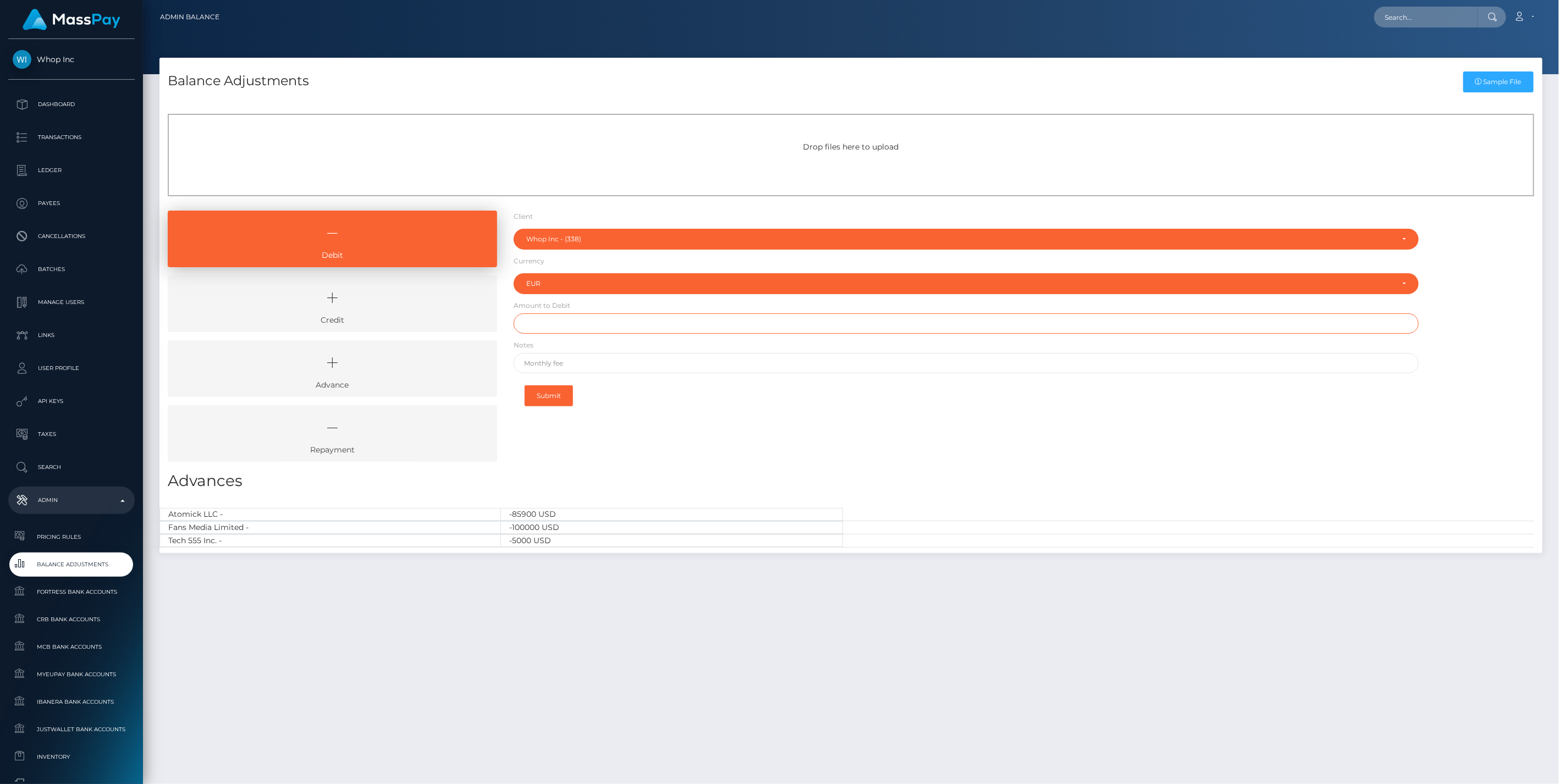
click at [568, 319] on input "text" at bounding box center [967, 324] width 906 height 21
type input "$59,906.42"
click at [546, 366] on input "text" at bounding box center [967, 363] width 906 height 21
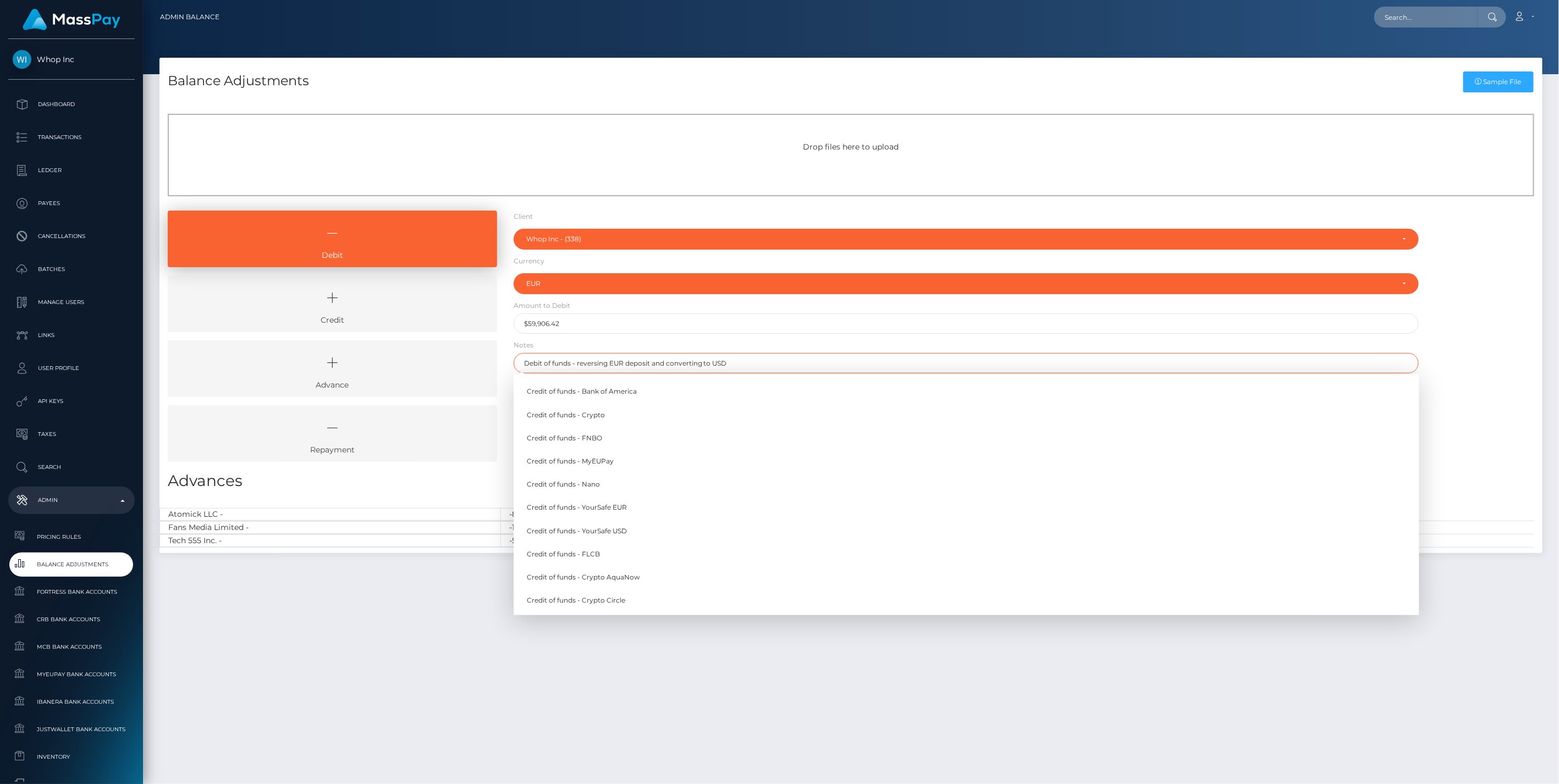
click at [651, 364] on input "Debit of funds - reversing EUR deposit and converting to USD" at bounding box center [967, 363] width 906 height 21
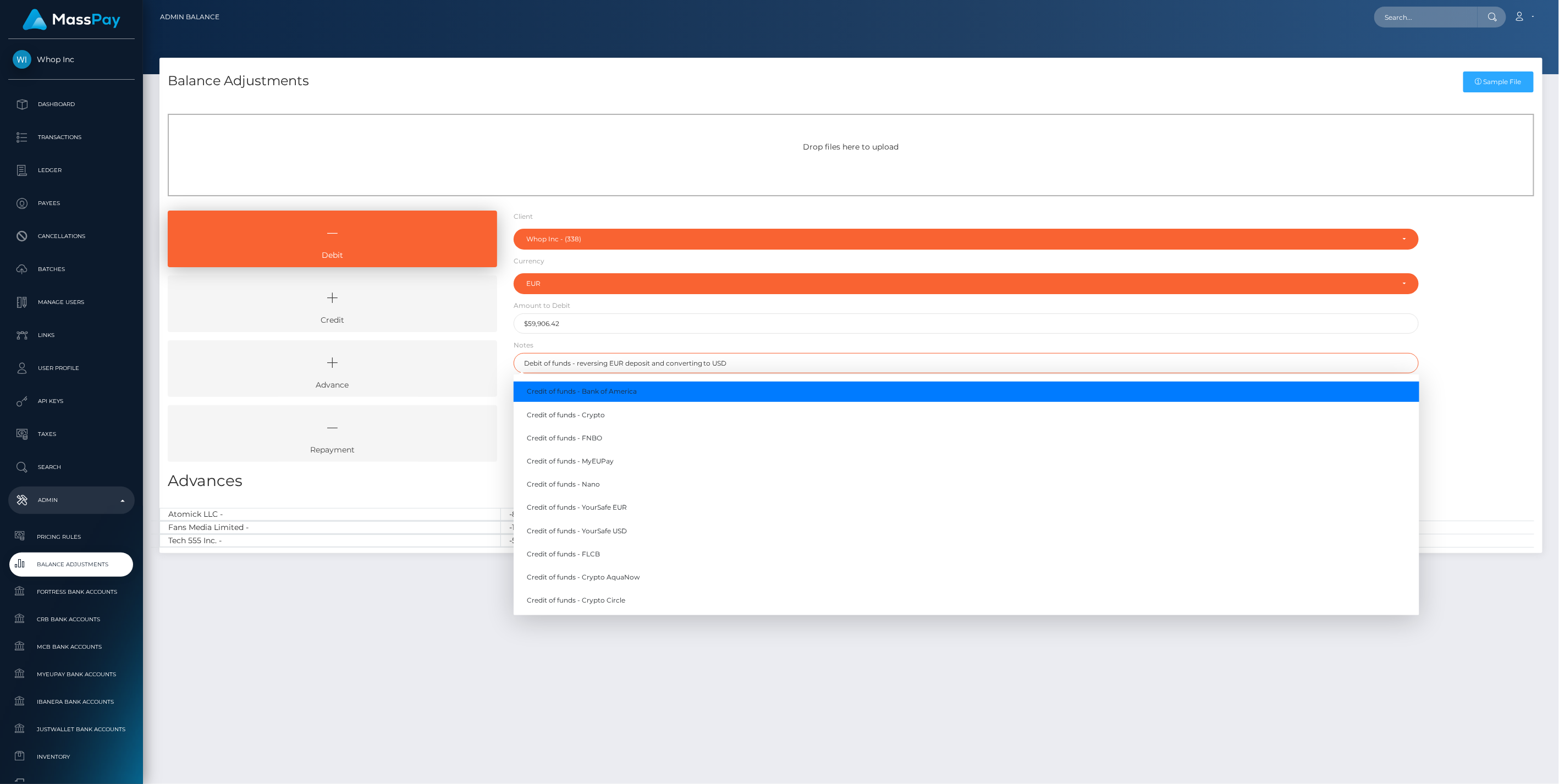
drag, startPoint x: 741, startPoint y: 364, endPoint x: 494, endPoint y: 361, distance: 247.0
click at [494, 361] on div "Debit Credit Advance Repayment" at bounding box center [851, 340] width 1383 height 260
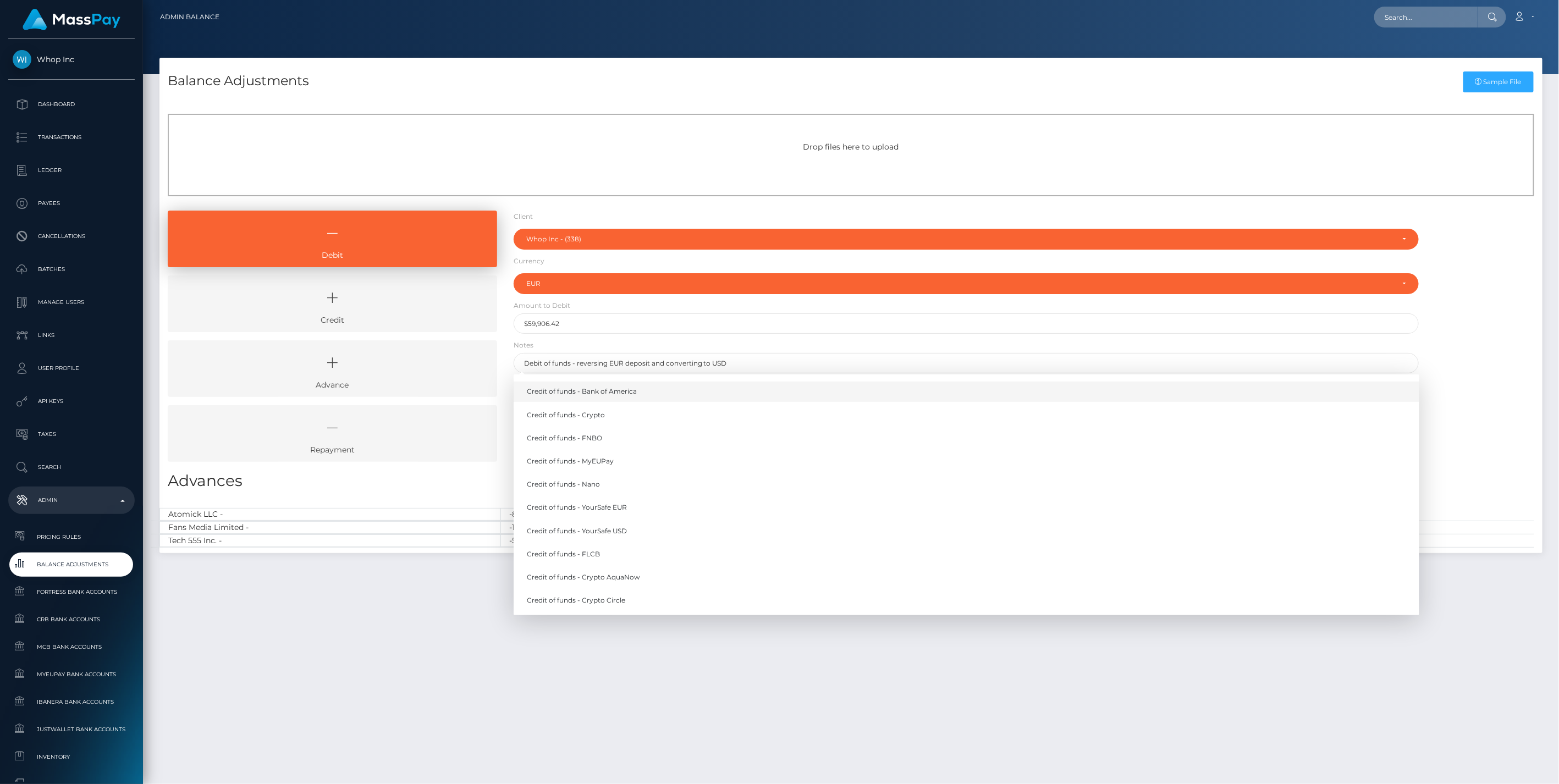
click at [556, 392] on link "Credit of funds - Bank of America" at bounding box center [967, 392] width 906 height 21
drag, startPoint x: 651, startPoint y: 361, endPoint x: 479, endPoint y: 361, distance: 172.0
click at [479, 361] on div "Debit Credit Advance Repayment" at bounding box center [851, 340] width 1383 height 260
paste input "Debit of funds - reversing EUR deposit and converting to USD"
type input "Debit of funds - reversing EUR deposit and converting to USD"
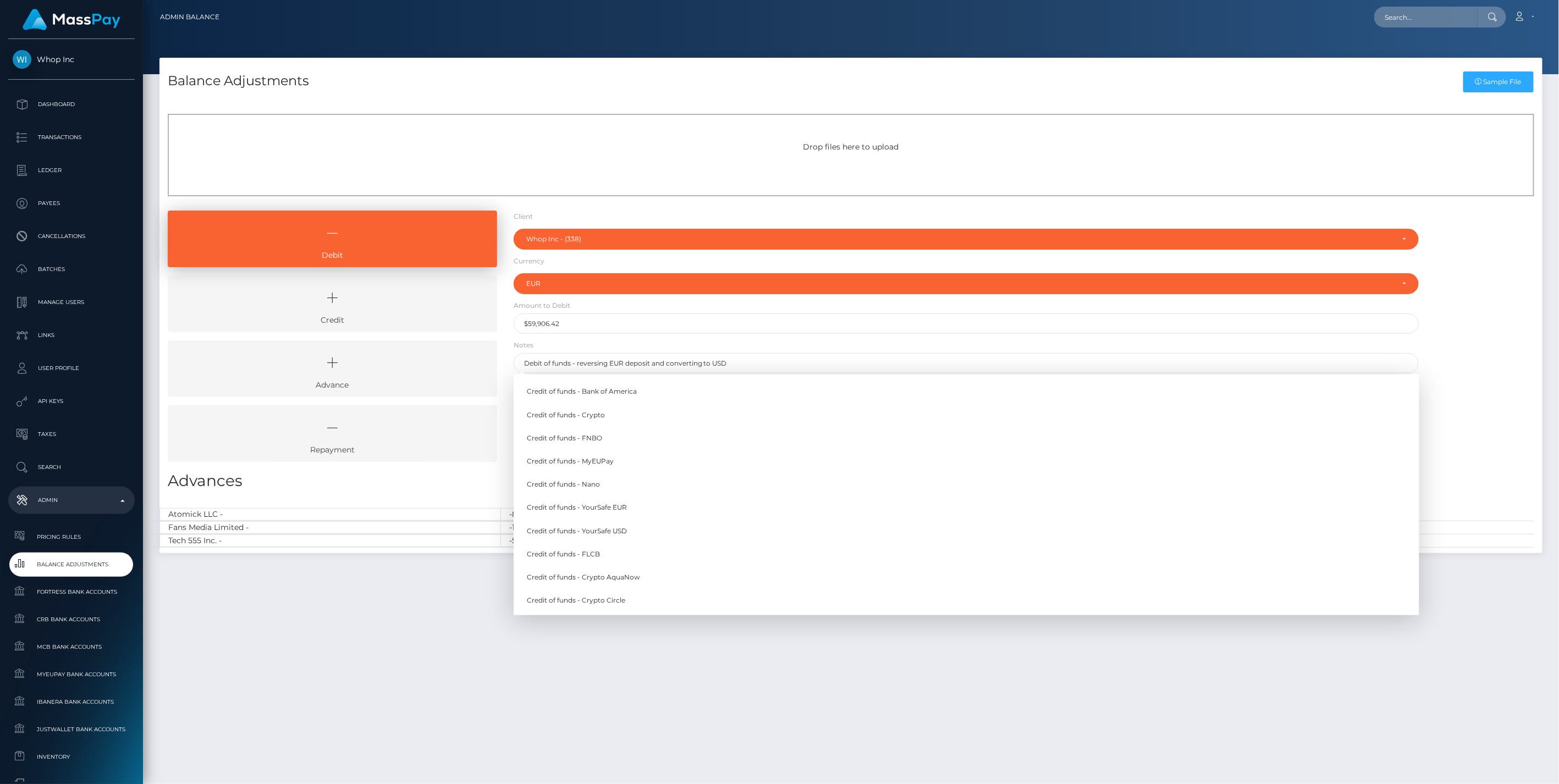
click at [1475, 337] on div "Debit Credit Advance Repayment" at bounding box center [851, 340] width 1383 height 260
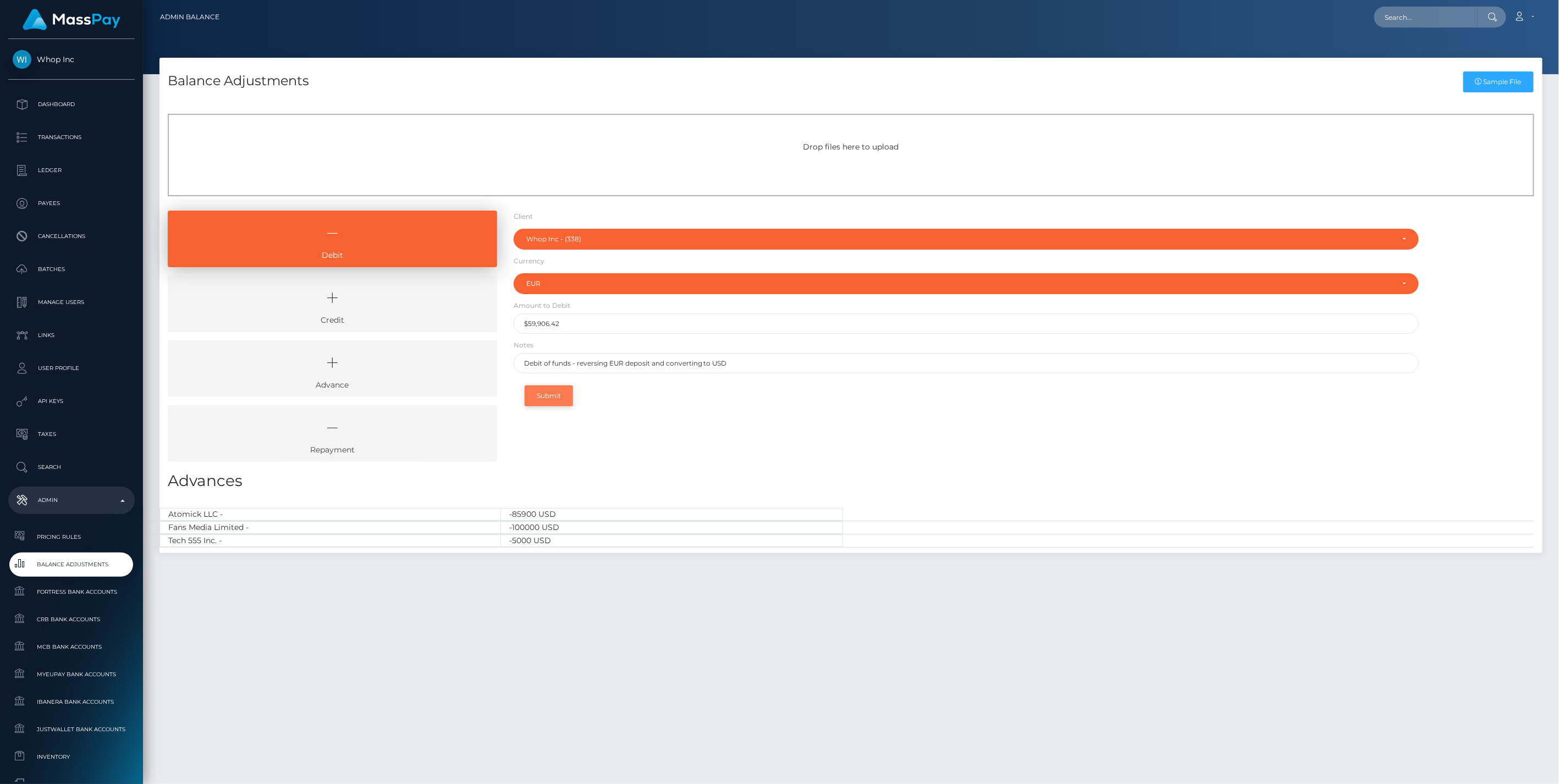
click at [553, 397] on button "Submit" at bounding box center [549, 396] width 48 height 21
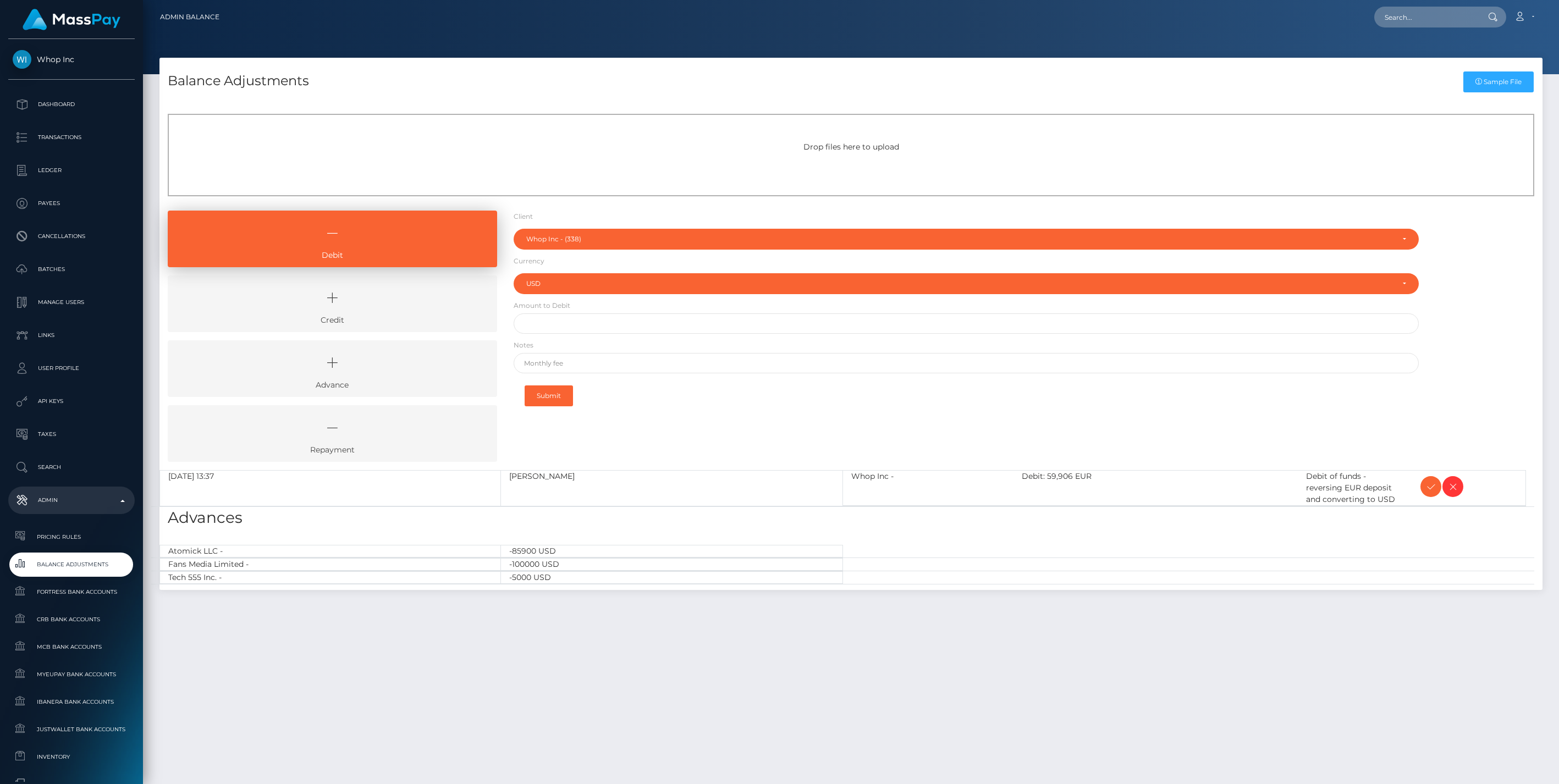
select select "338"
select select "USD"
select select "338"
select select "USD"
click at [378, 304] on icon at bounding box center [332, 298] width 304 height 33
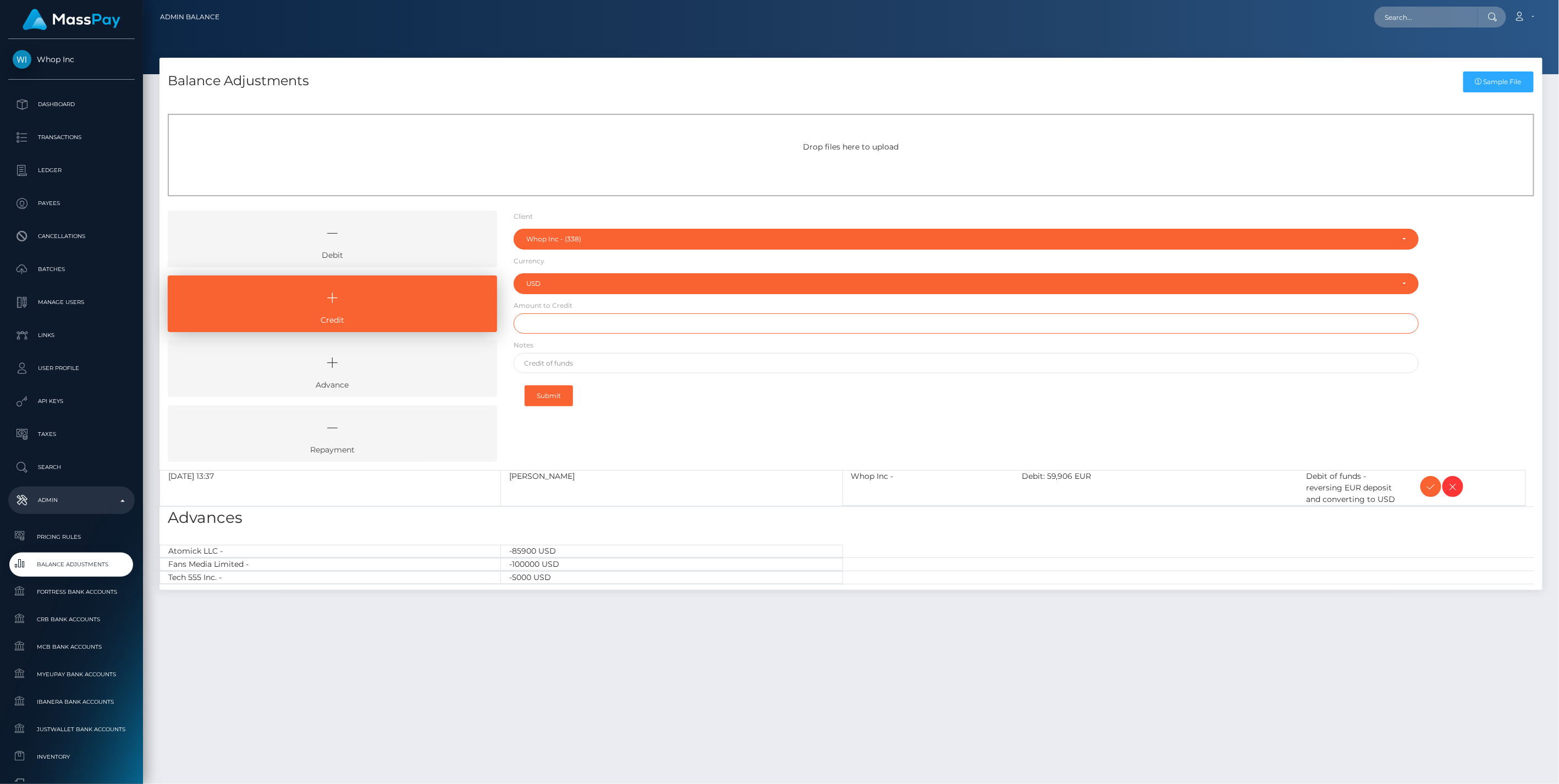
click at [569, 322] on input "text" at bounding box center [967, 324] width 906 height 21
type input "$70,137.75"
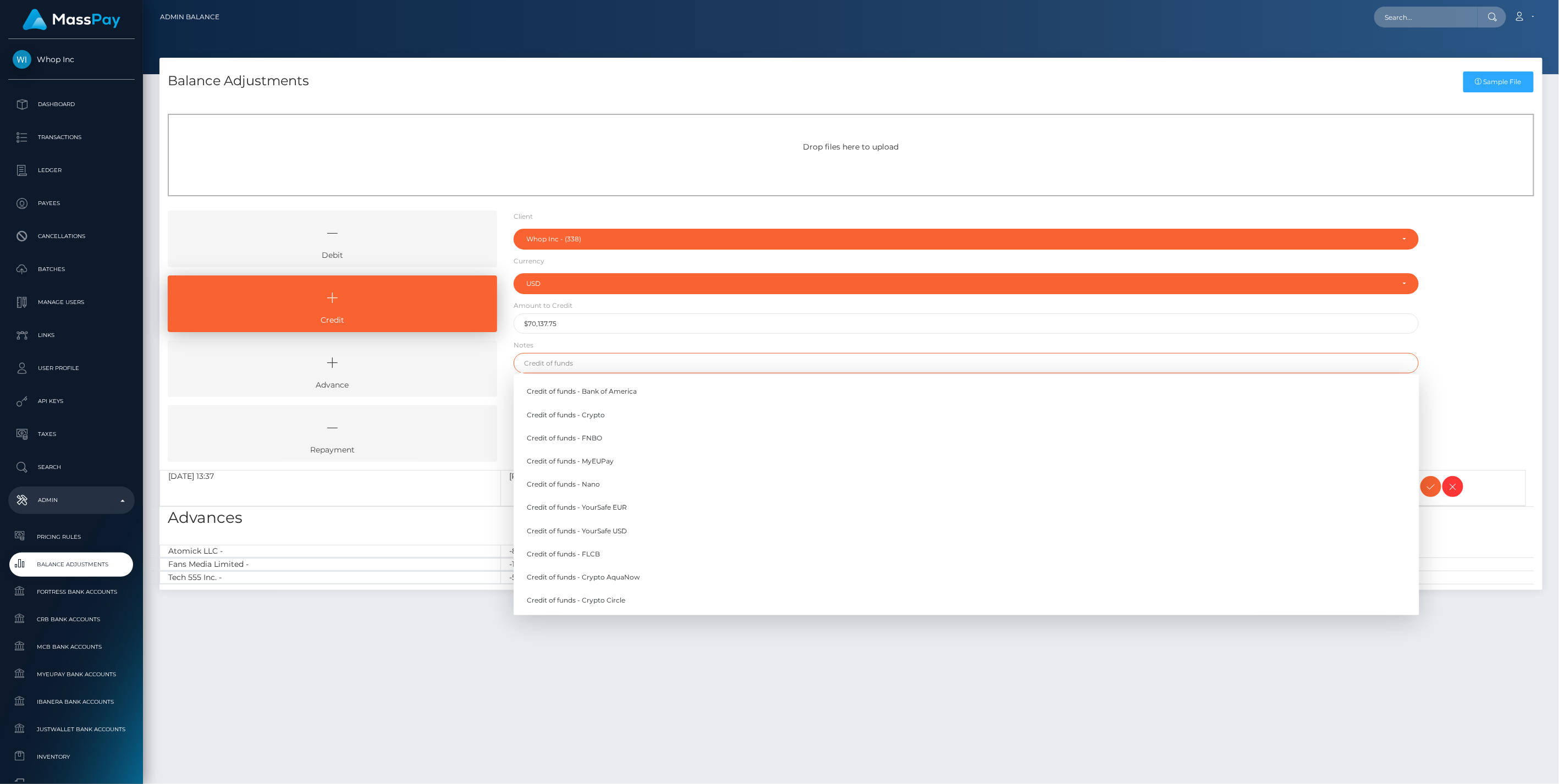
click at [553, 358] on input "text" at bounding box center [967, 363] width 906 height 21
paste input "Debit of funds - reversing EUR deposit and converting to USD"
drag, startPoint x: 541, startPoint y: 364, endPoint x: 496, endPoint y: 364, distance: 45.0
click at [496, 364] on div "Debit Credit Advance Repayment" at bounding box center [851, 340] width 1383 height 260
click at [730, 363] on input "Credit of funds - reversing EUR deposit and converting to USD" at bounding box center [967, 363] width 906 height 21
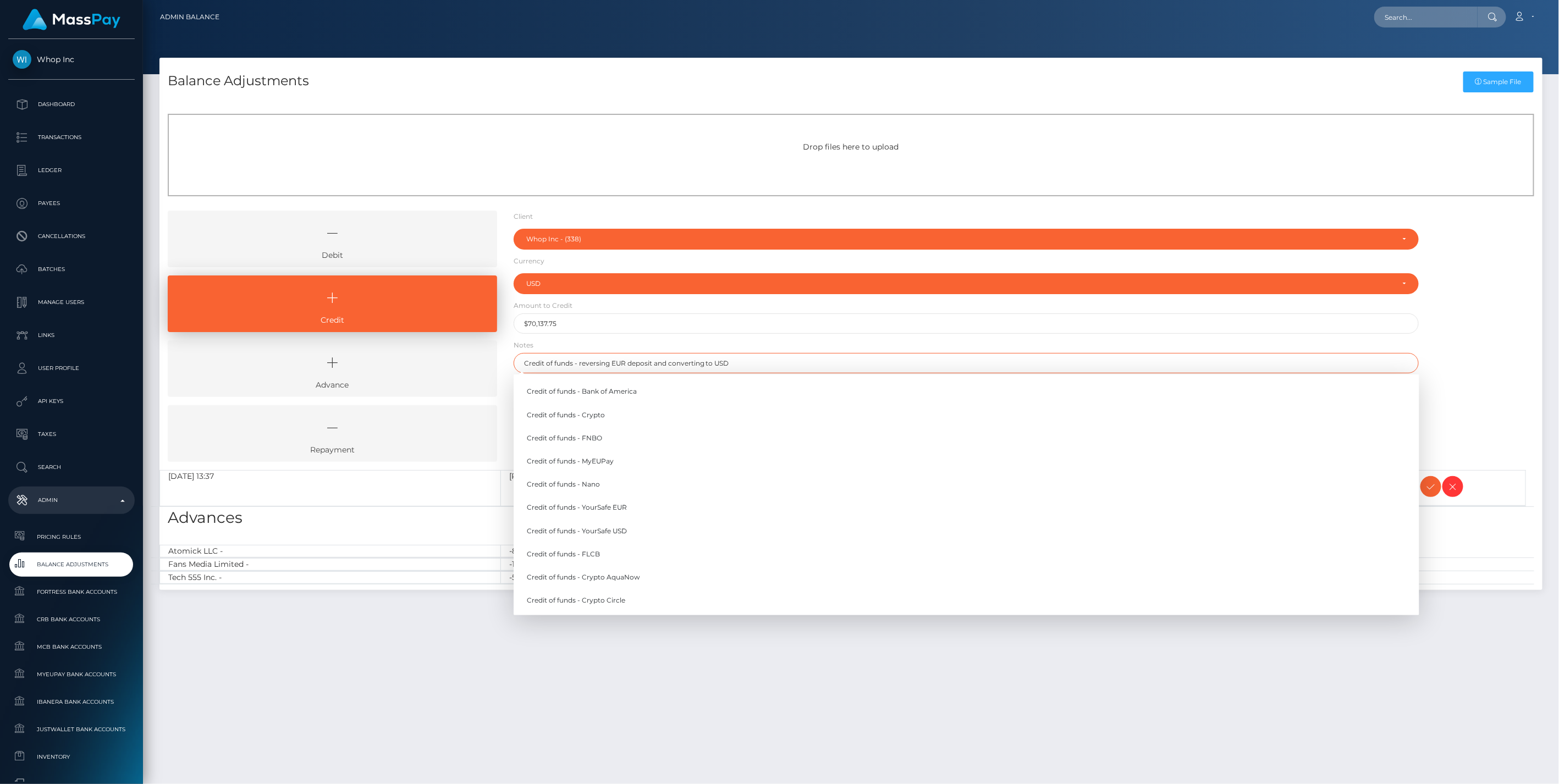
click at [611, 361] on input "Credit of funds - reversing EUR deposit and converting to USD" at bounding box center [967, 363] width 906 height 21
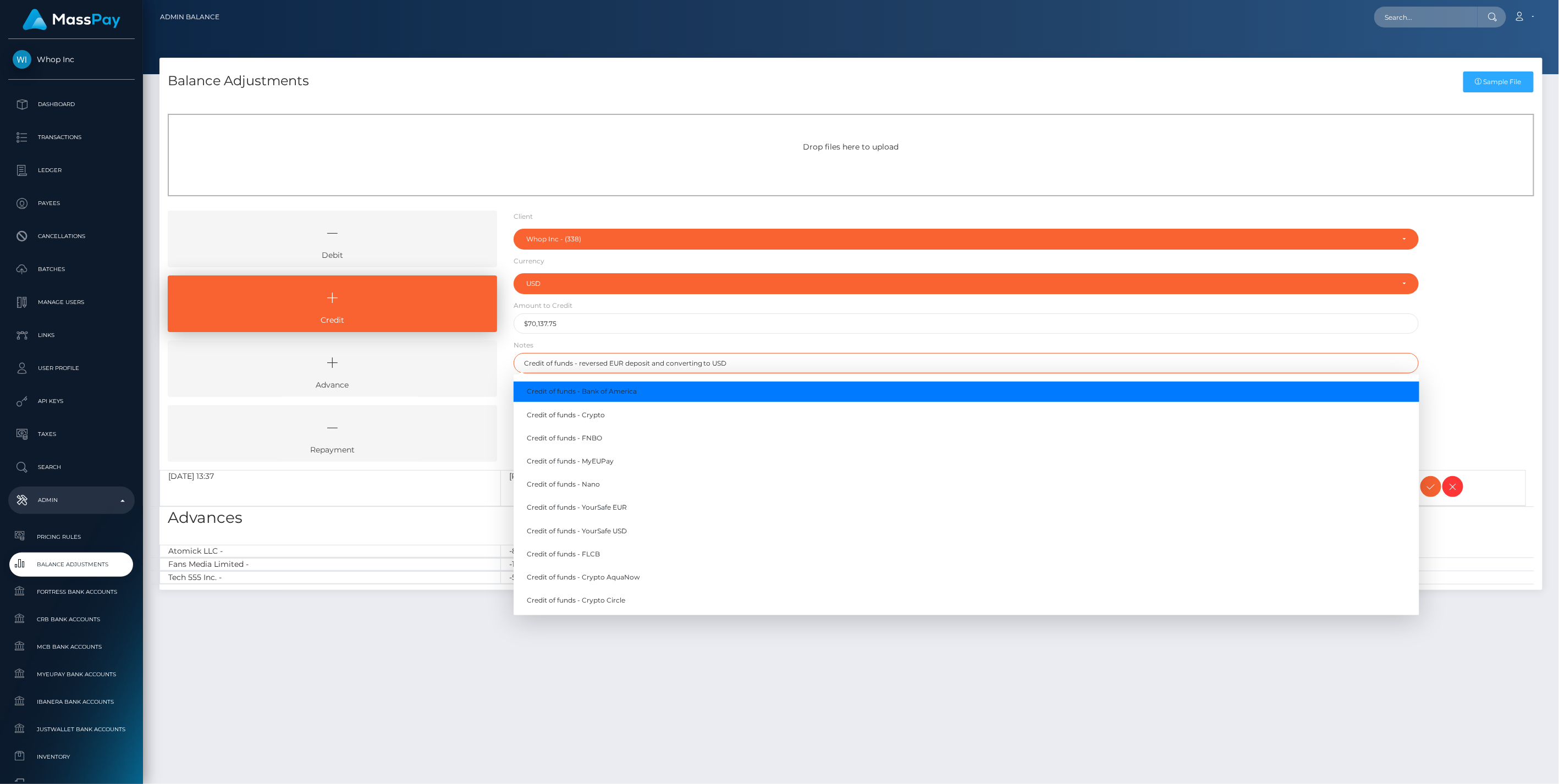
click at [605, 364] on input "Credit of funds - reversed EUR deposit and converting to USD" at bounding box center [967, 363] width 906 height 21
type input "Credit of funds - reversed EUR deposit and converting to USD"
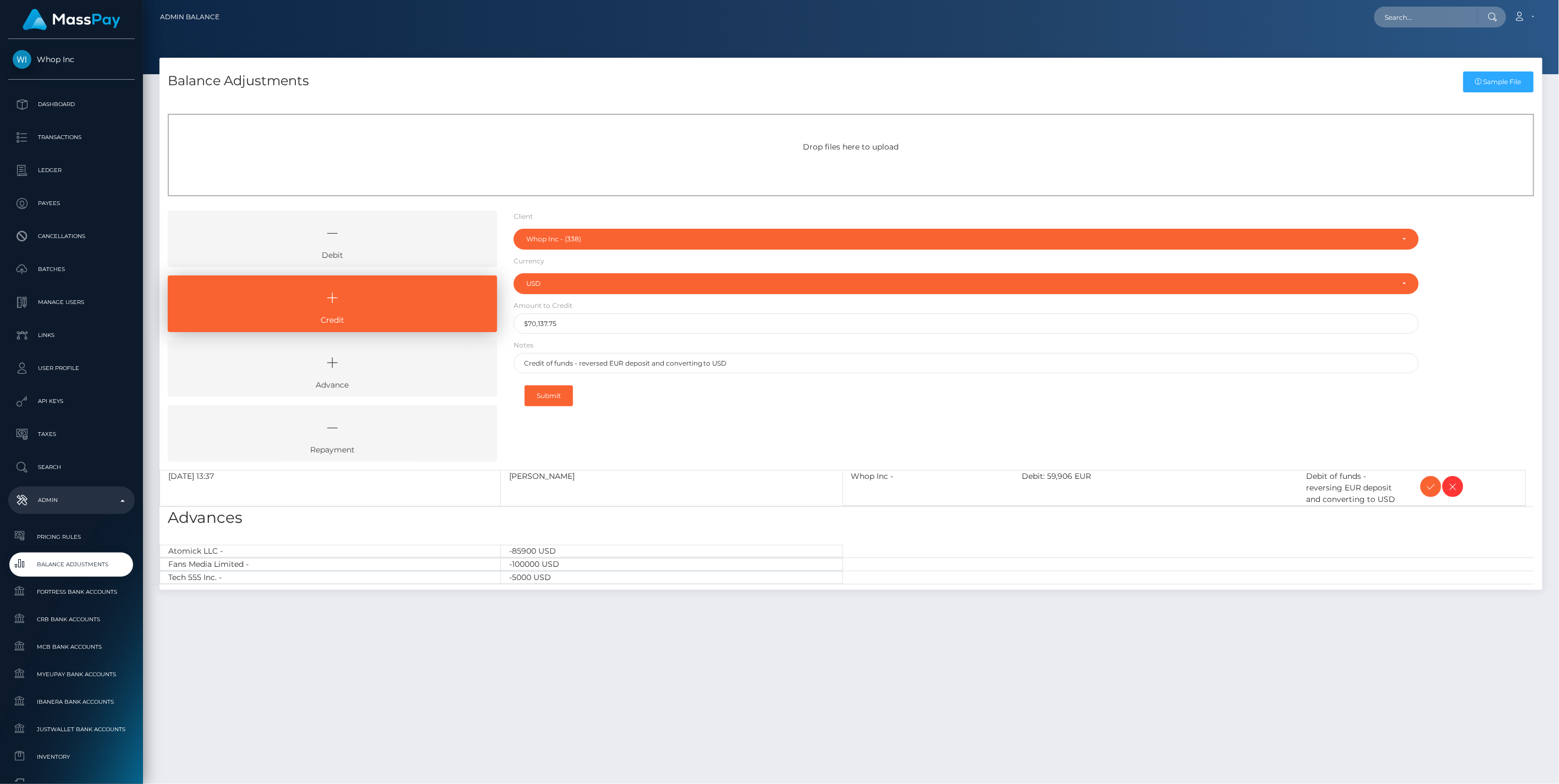
click at [1445, 303] on div "Debit Credit Advance Repayment" at bounding box center [851, 340] width 1383 height 260
click at [554, 391] on button "Submit" at bounding box center [549, 396] width 48 height 21
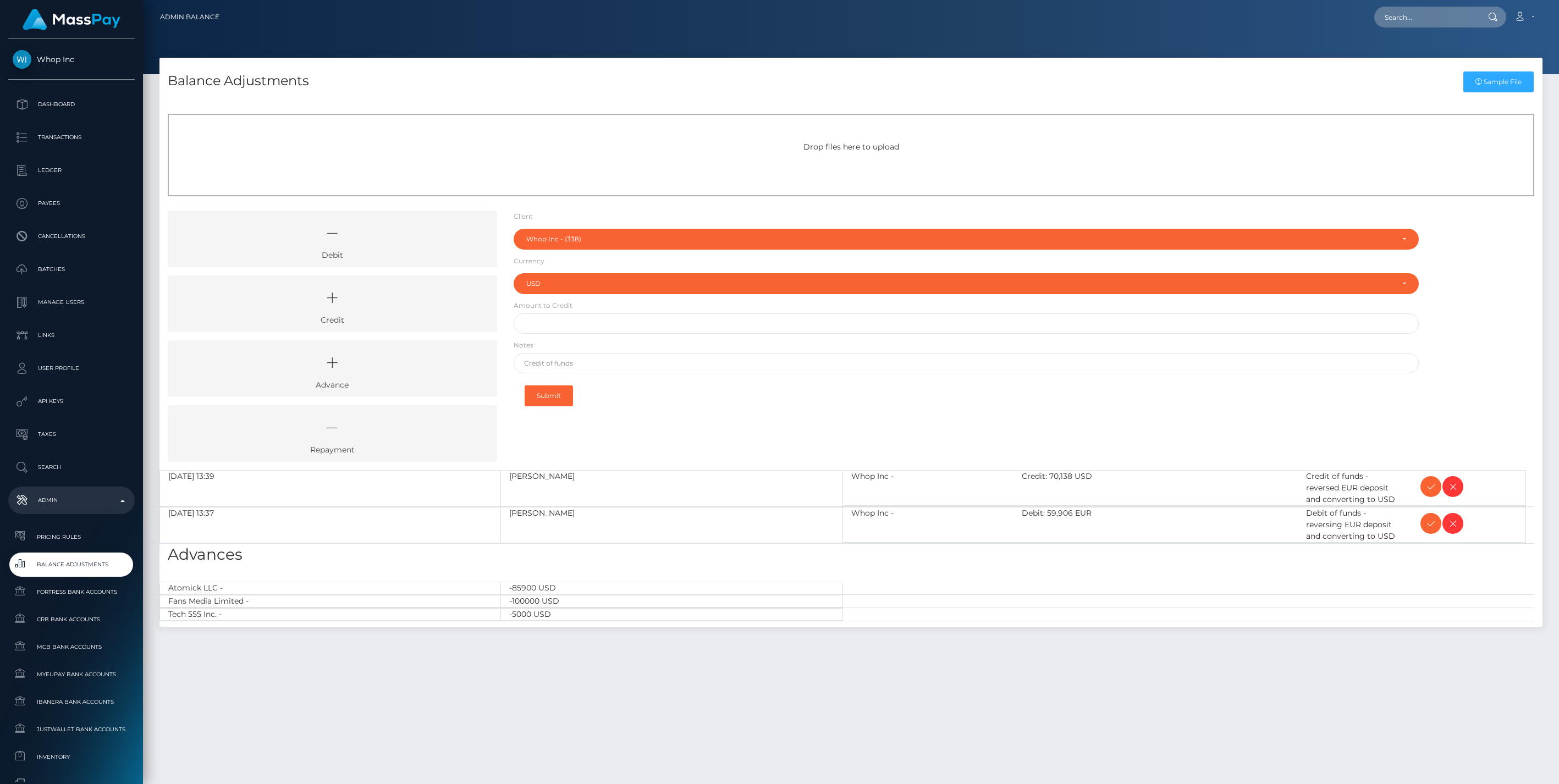
select select "338"
select select "USD"
click at [1428, 523] on icon at bounding box center [1431, 523] width 13 height 14
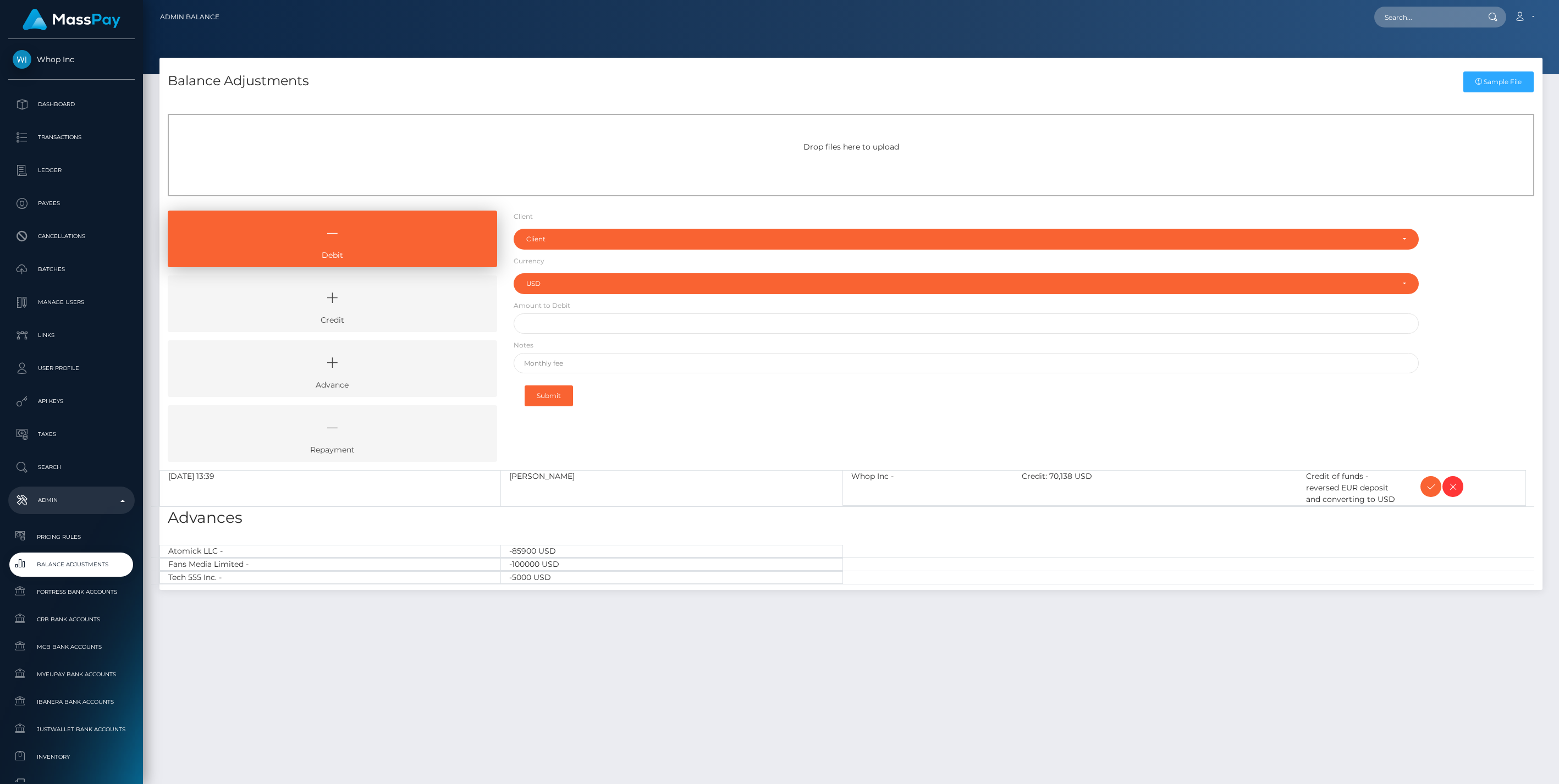
select select "USD"
click at [1429, 485] on icon at bounding box center [1431, 486] width 13 height 14
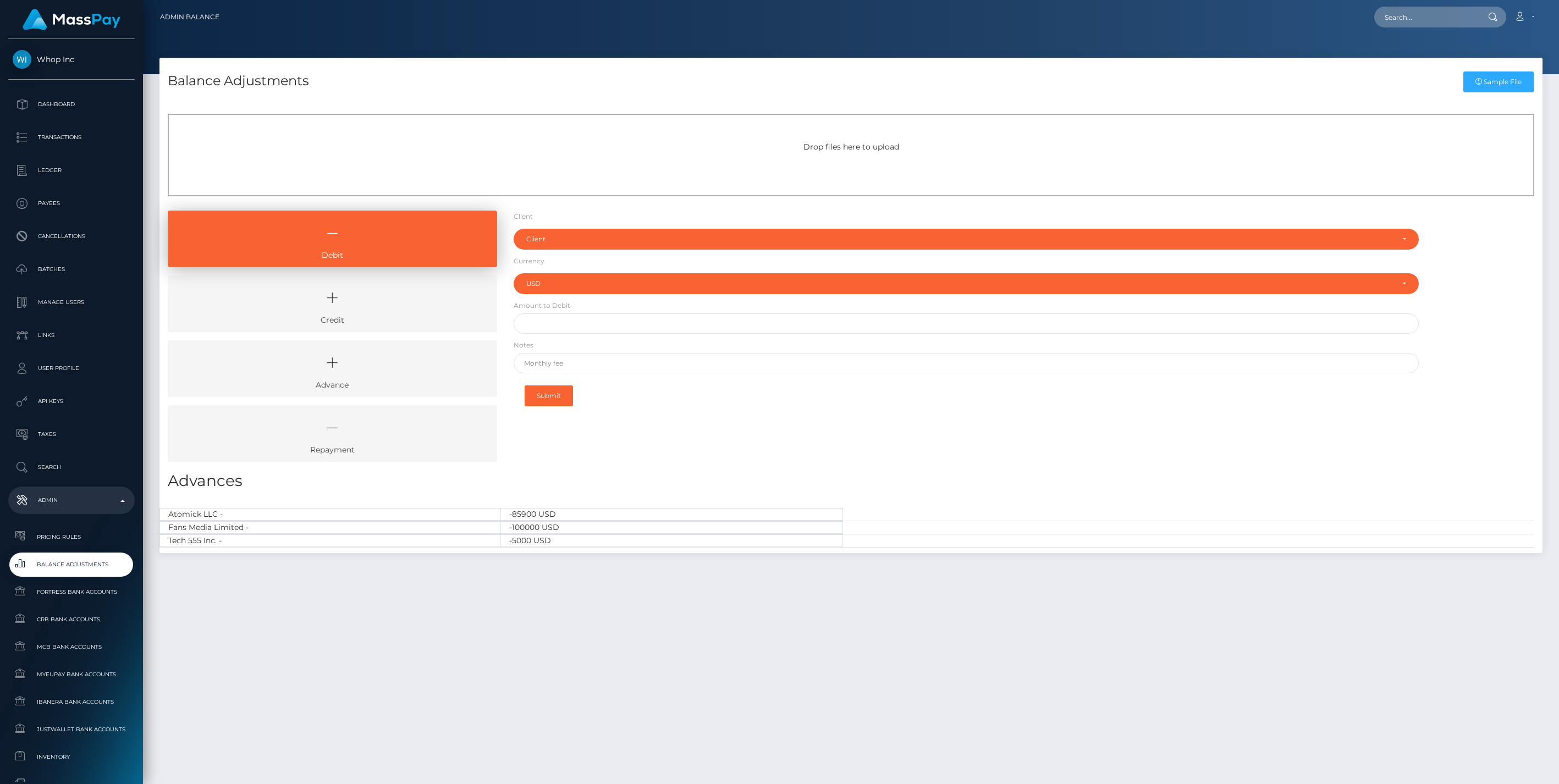
select select "USD"
click at [52, 171] on p "Ledger" at bounding box center [71, 170] width 117 height 16
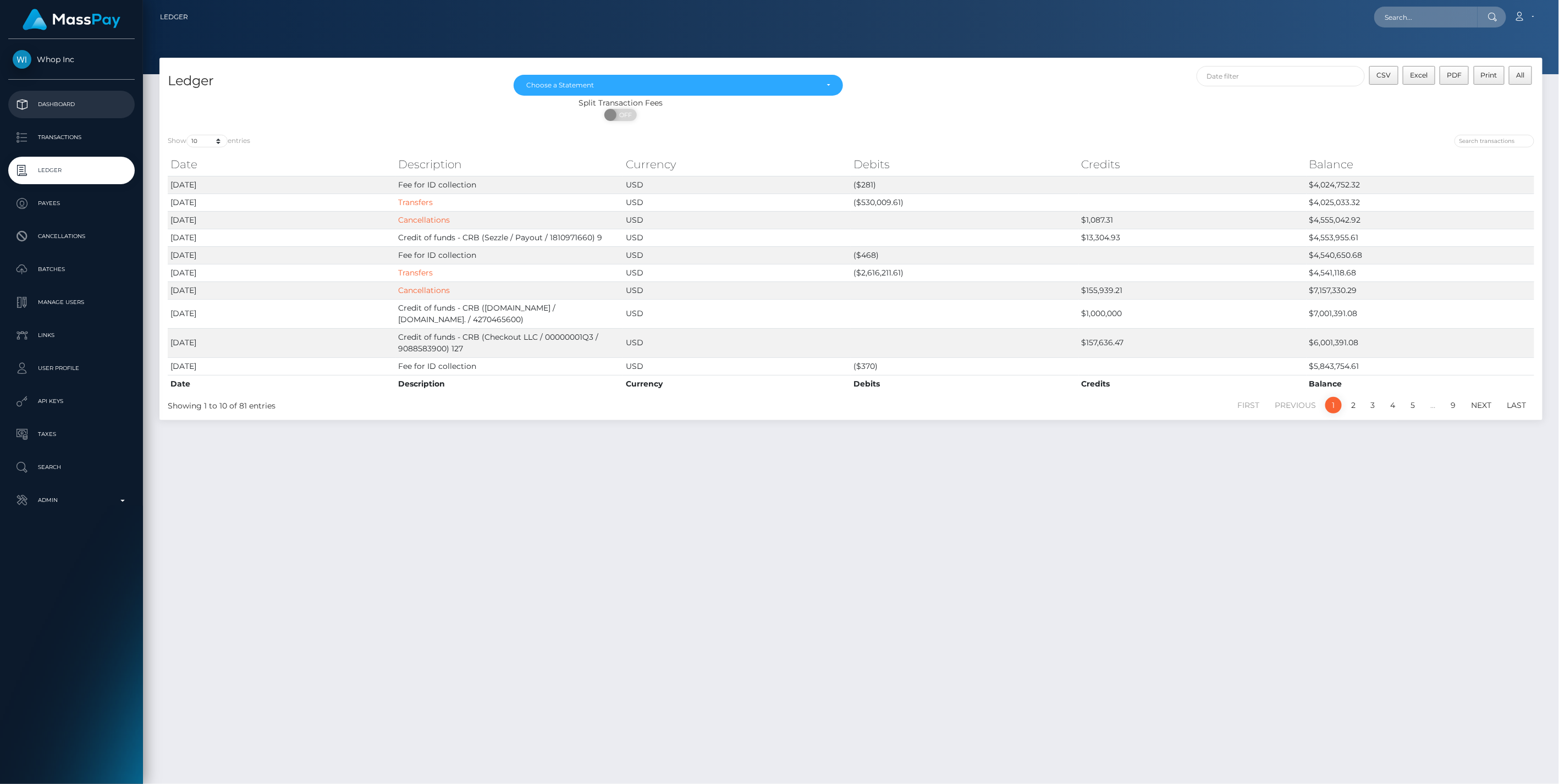
click at [71, 107] on p "Dashboard" at bounding box center [71, 104] width 117 height 16
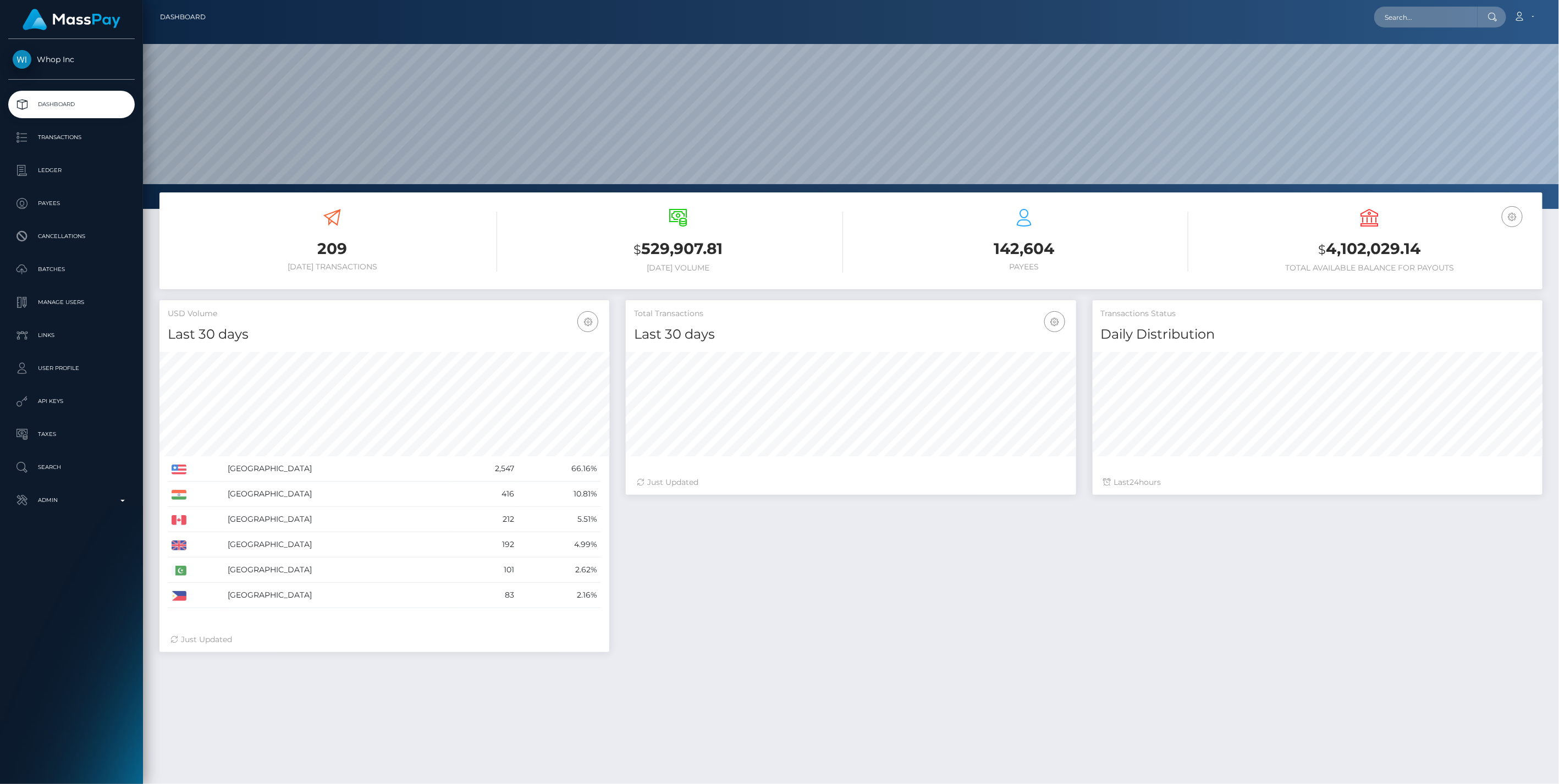
scroll to position [195, 449]
click at [1515, 217] on icon "button" at bounding box center [1512, 217] width 13 height 14
click at [1460, 253] on link "EUR Balance" at bounding box center [1479, 252] width 88 height 21
click at [48, 171] on p "Ledger" at bounding box center [71, 170] width 117 height 16
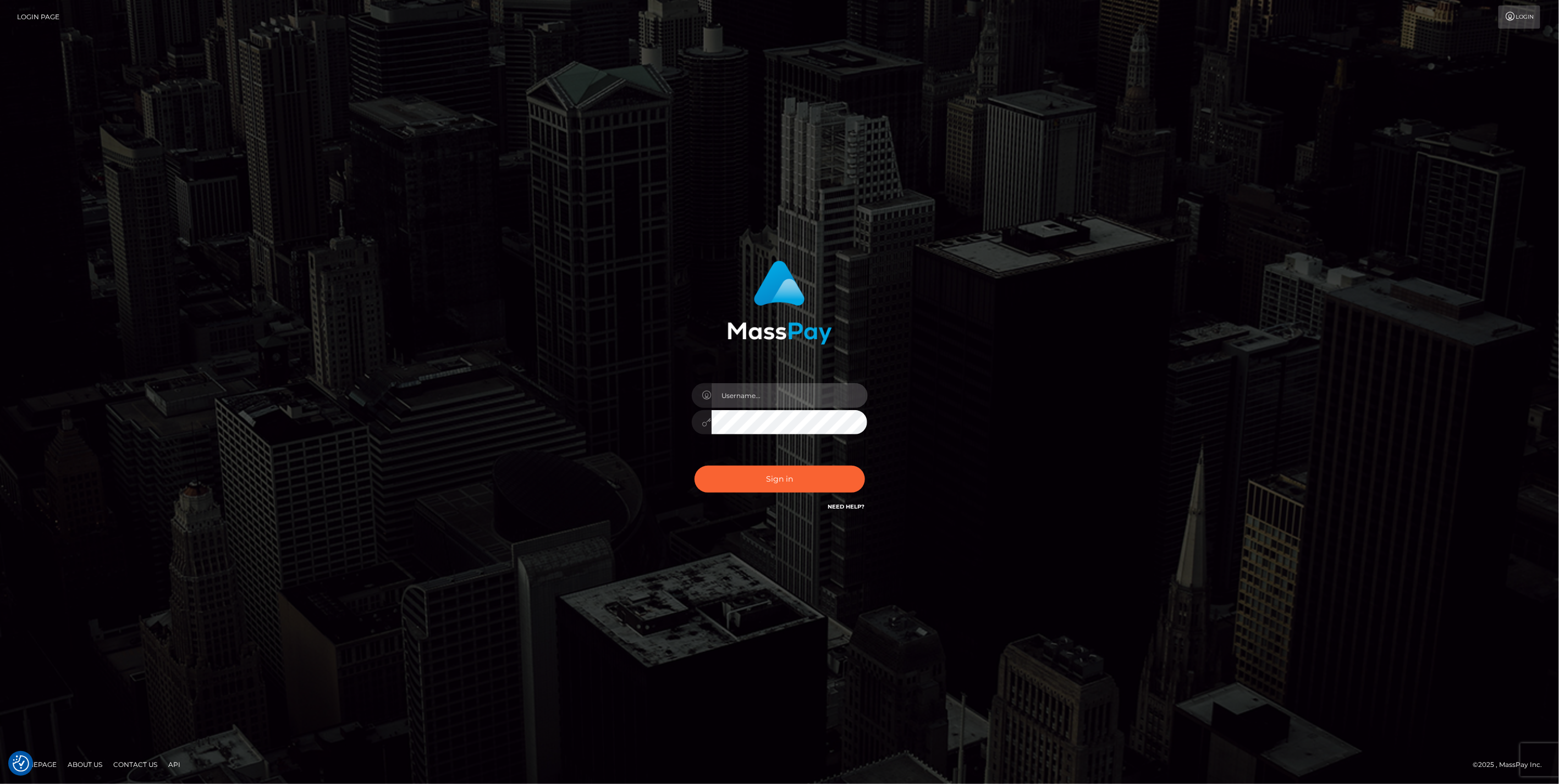
type input "jlo"
click at [761, 475] on button "Sign in" at bounding box center [780, 479] width 171 height 27
type input "jlo"
click at [778, 482] on button "Sign in" at bounding box center [780, 479] width 171 height 27
type input "jlo"
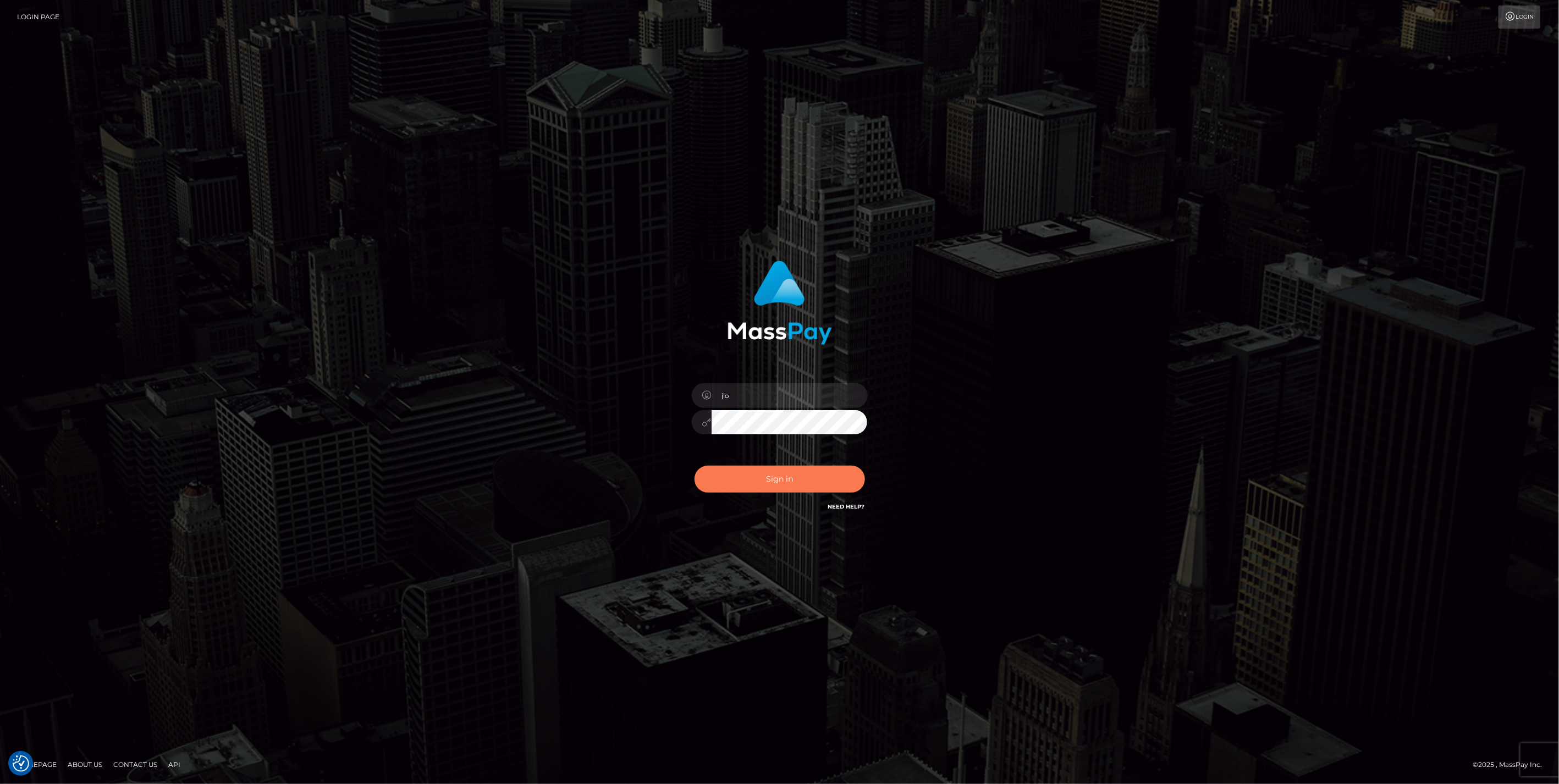
click at [785, 486] on button "Sign in" at bounding box center [780, 479] width 171 height 27
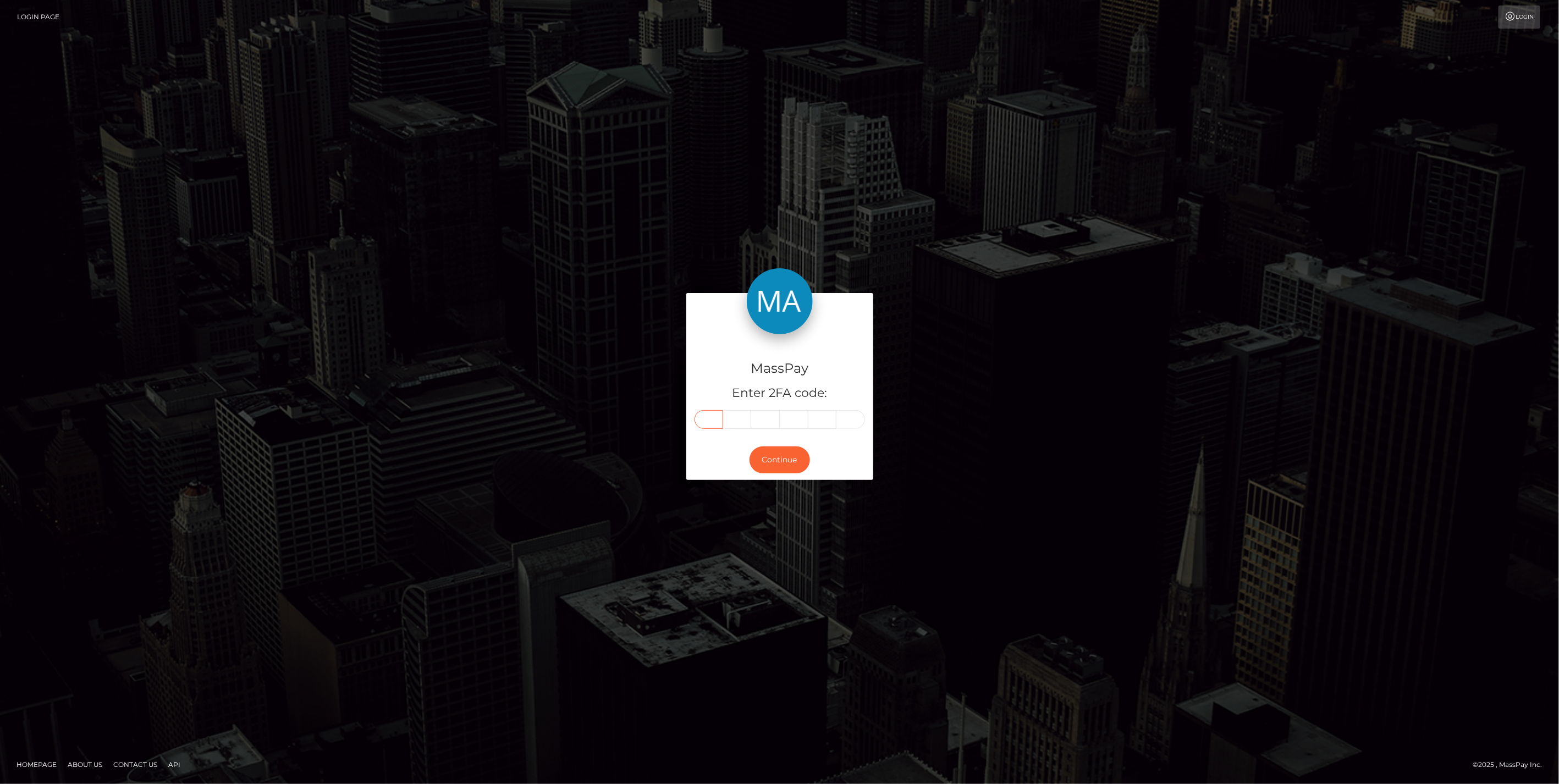
paste input "0"
type input "0"
type input "5"
type input "9"
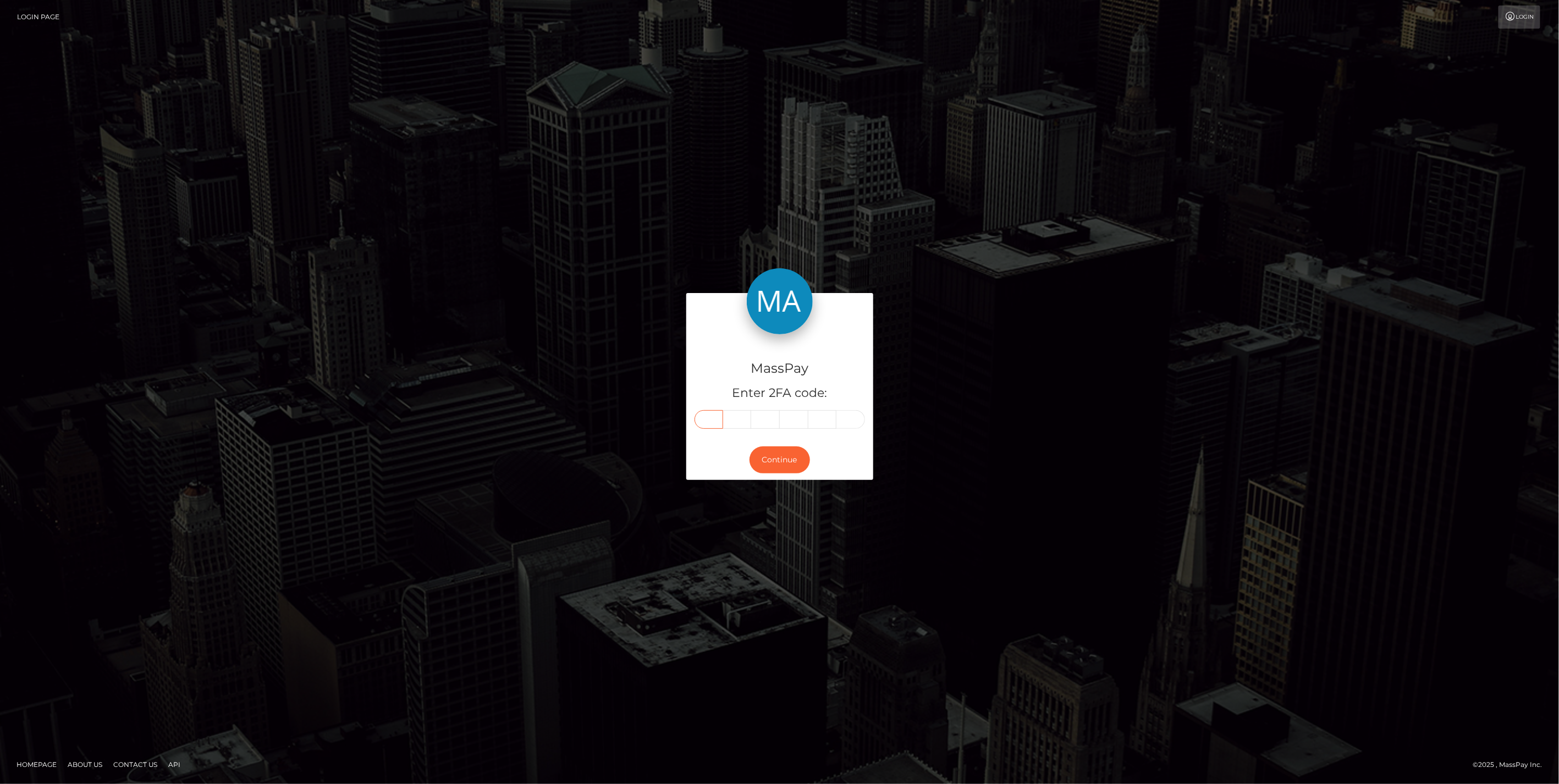
type input "0"
type input "5"
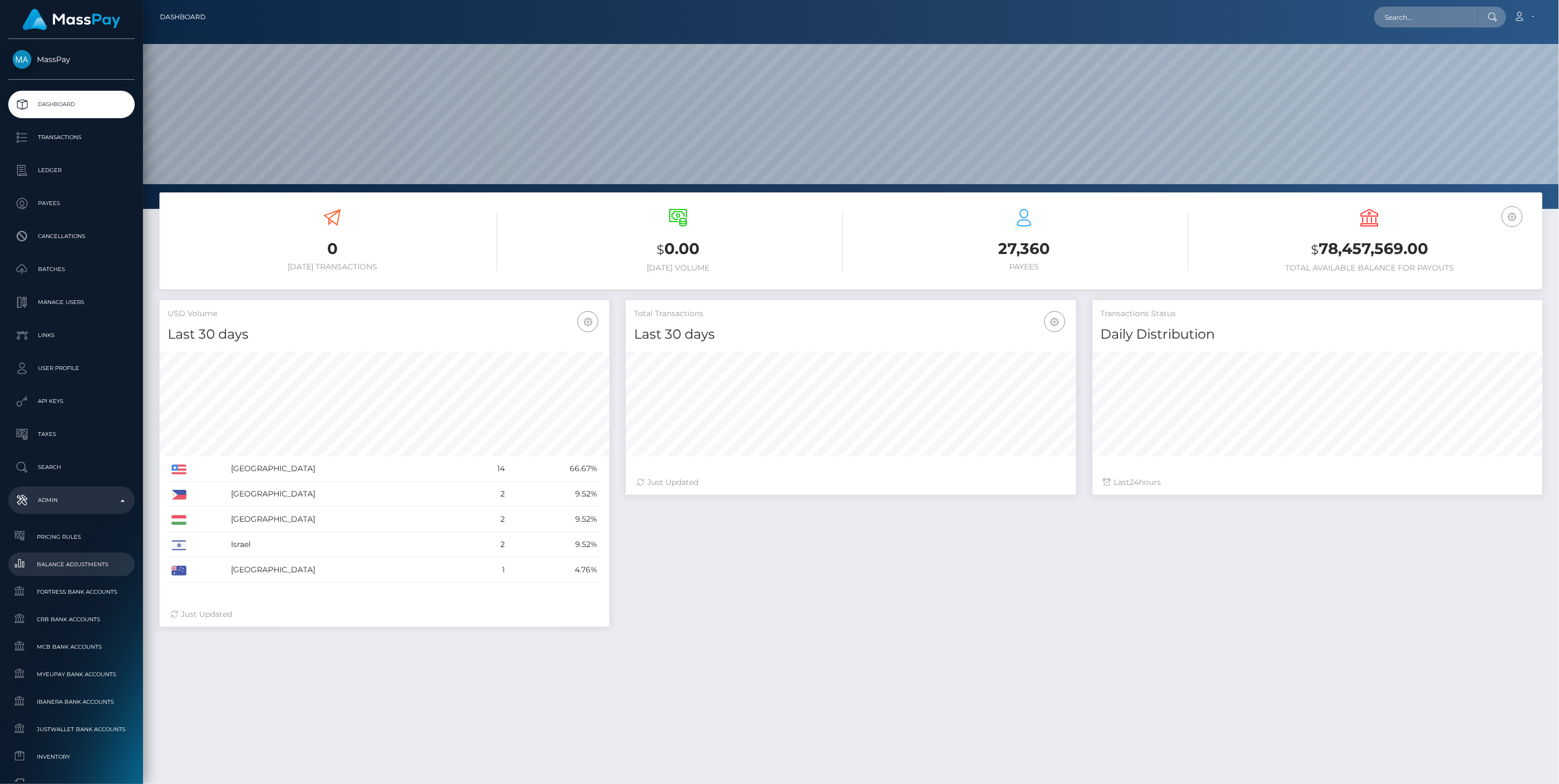
scroll to position [195, 449]
click at [67, 561] on span "Balance Adjustments" at bounding box center [71, 564] width 117 height 13
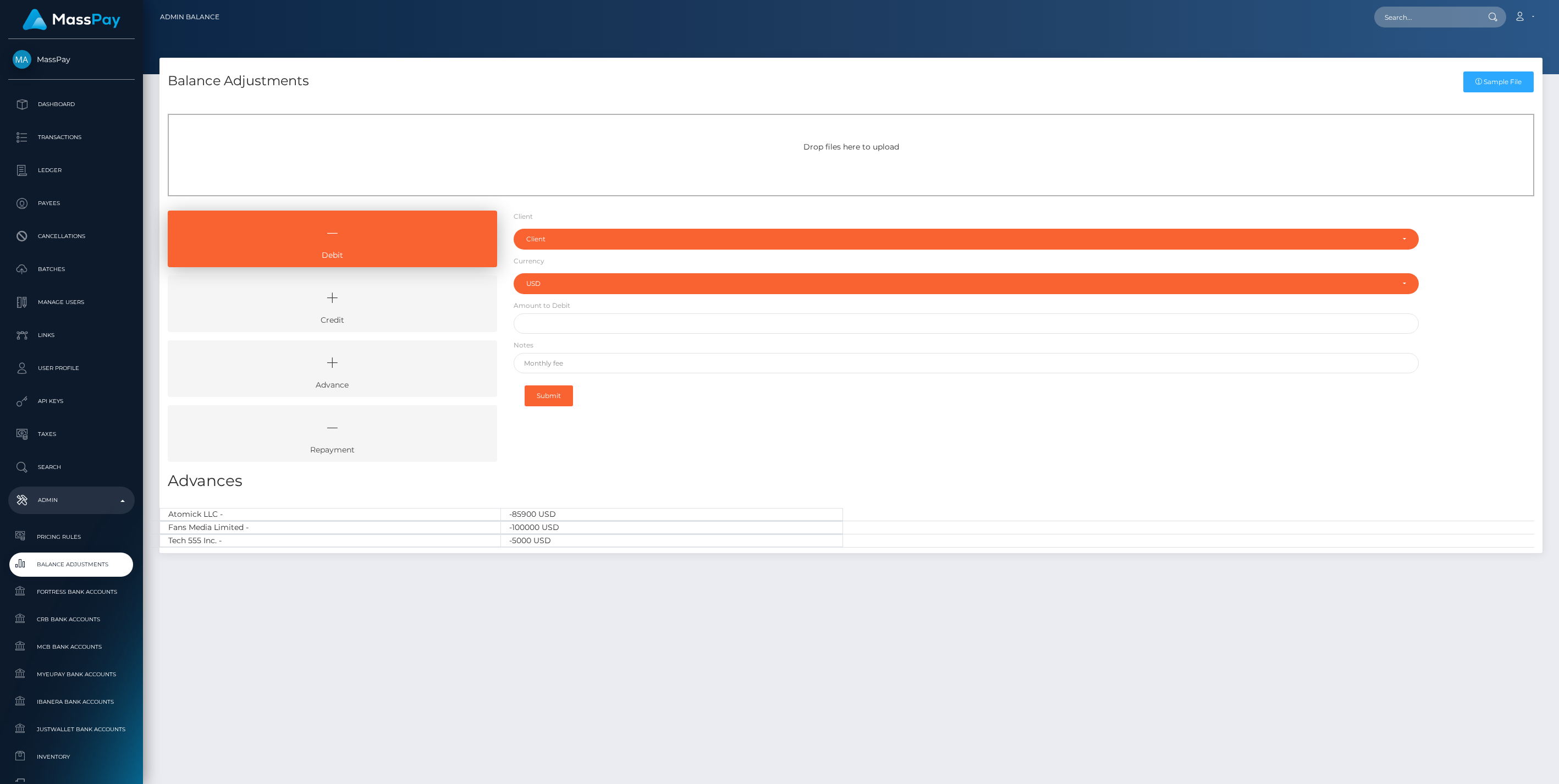
select select "USD"
click at [328, 314] on link "Credit" at bounding box center [332, 304] width 329 height 57
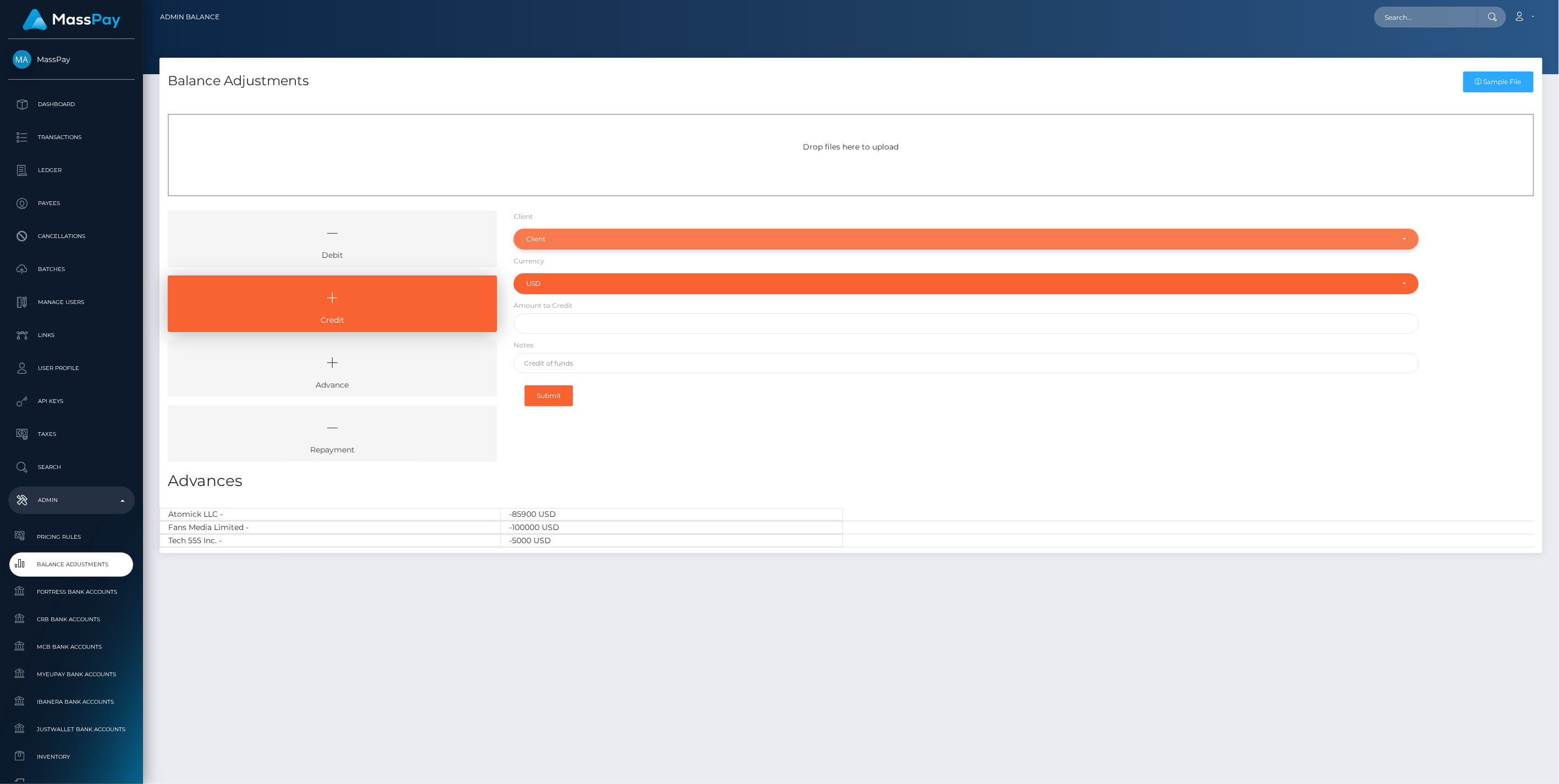
click at [539, 243] on div "Client" at bounding box center [960, 239] width 868 height 9
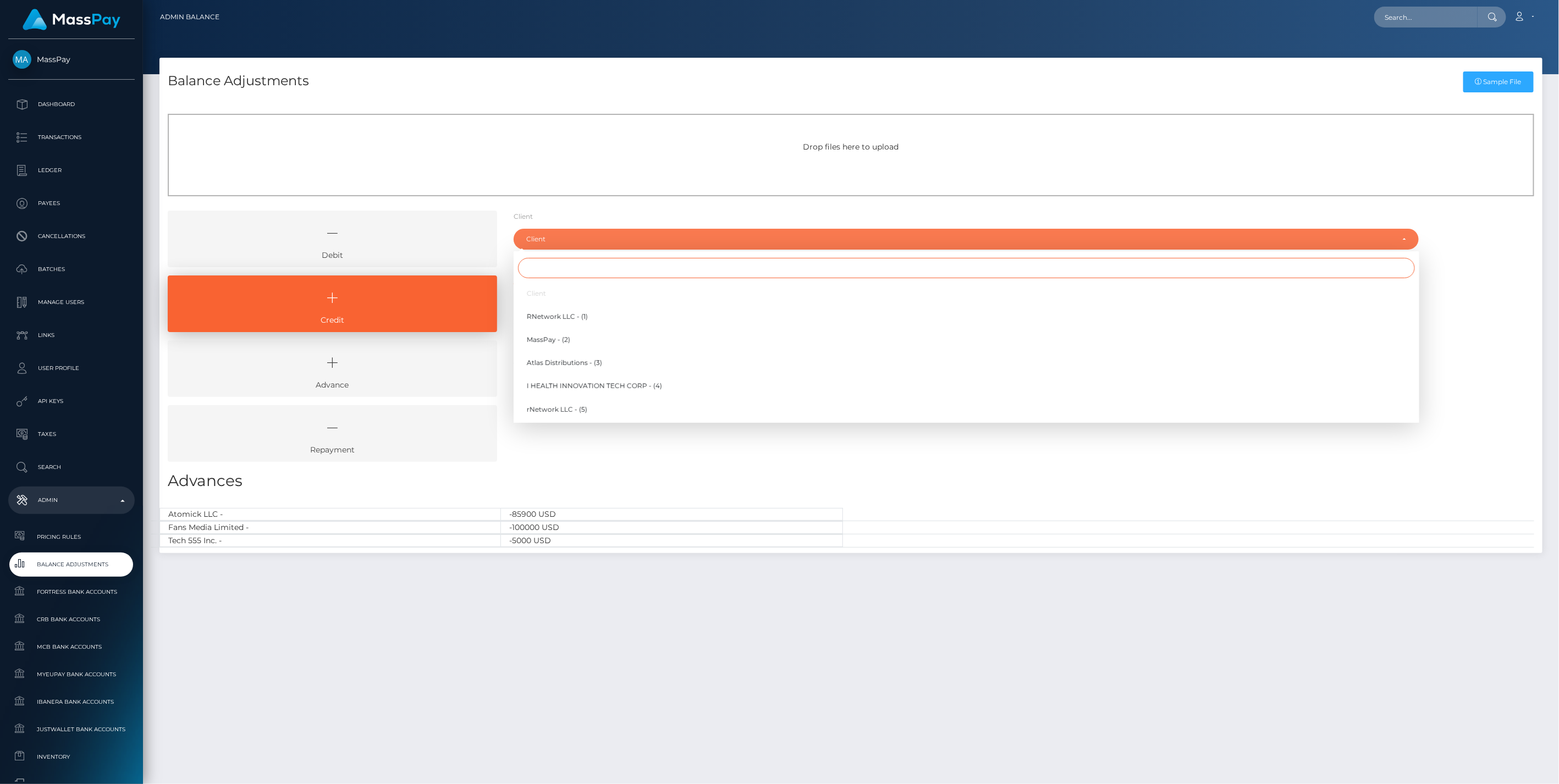
click at [539, 273] on input "Search" at bounding box center [967, 268] width 897 height 21
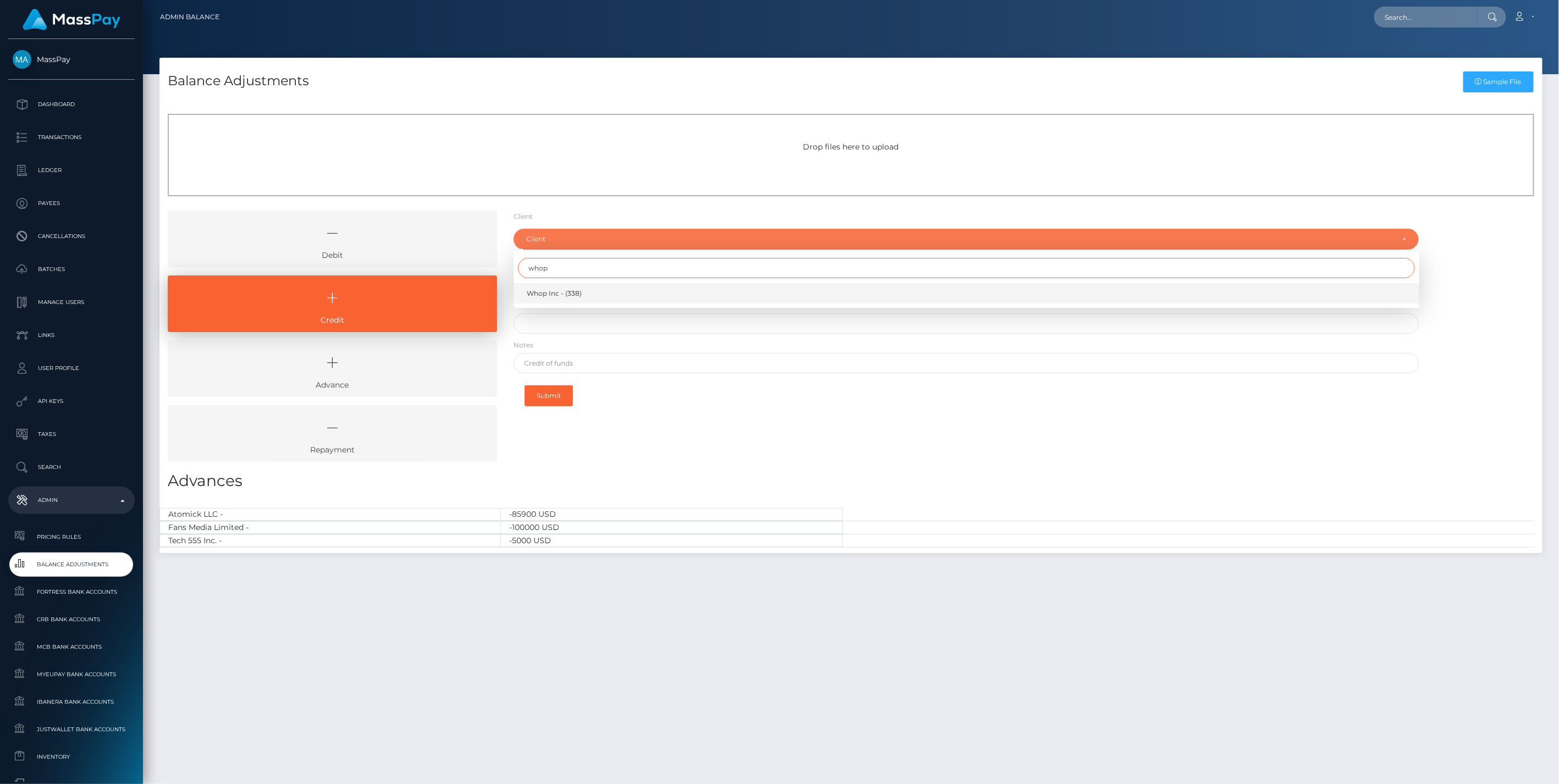
type input "whop"
click at [556, 295] on span "Whop Inc - (338)" at bounding box center [554, 293] width 55 height 10
select select "338"
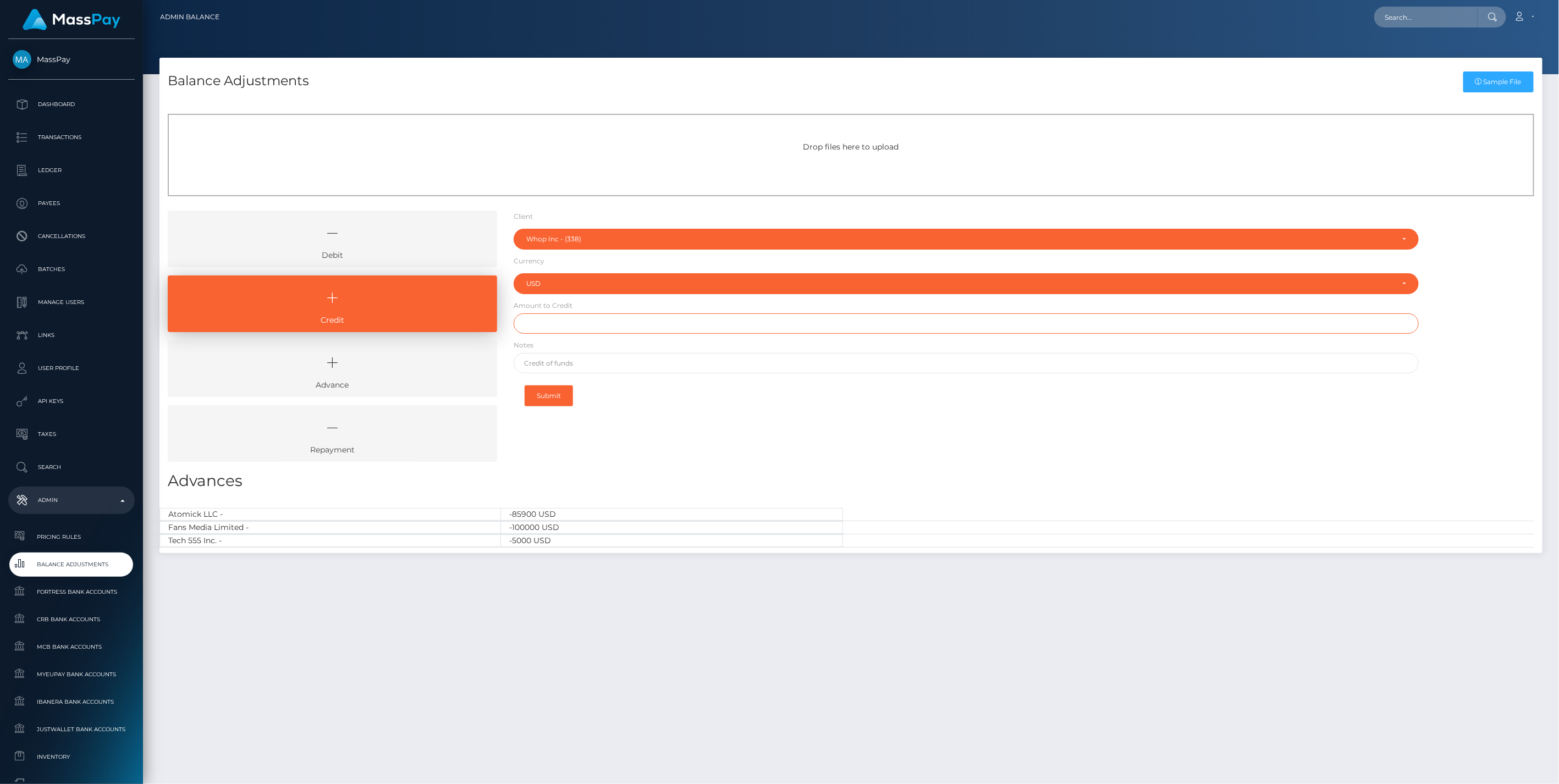
click at [553, 322] on input "text" at bounding box center [967, 324] width 906 height 21
paste input "24,995.22"
type input "$24,995.22"
click at [574, 367] on input "text" at bounding box center [967, 363] width 906 height 21
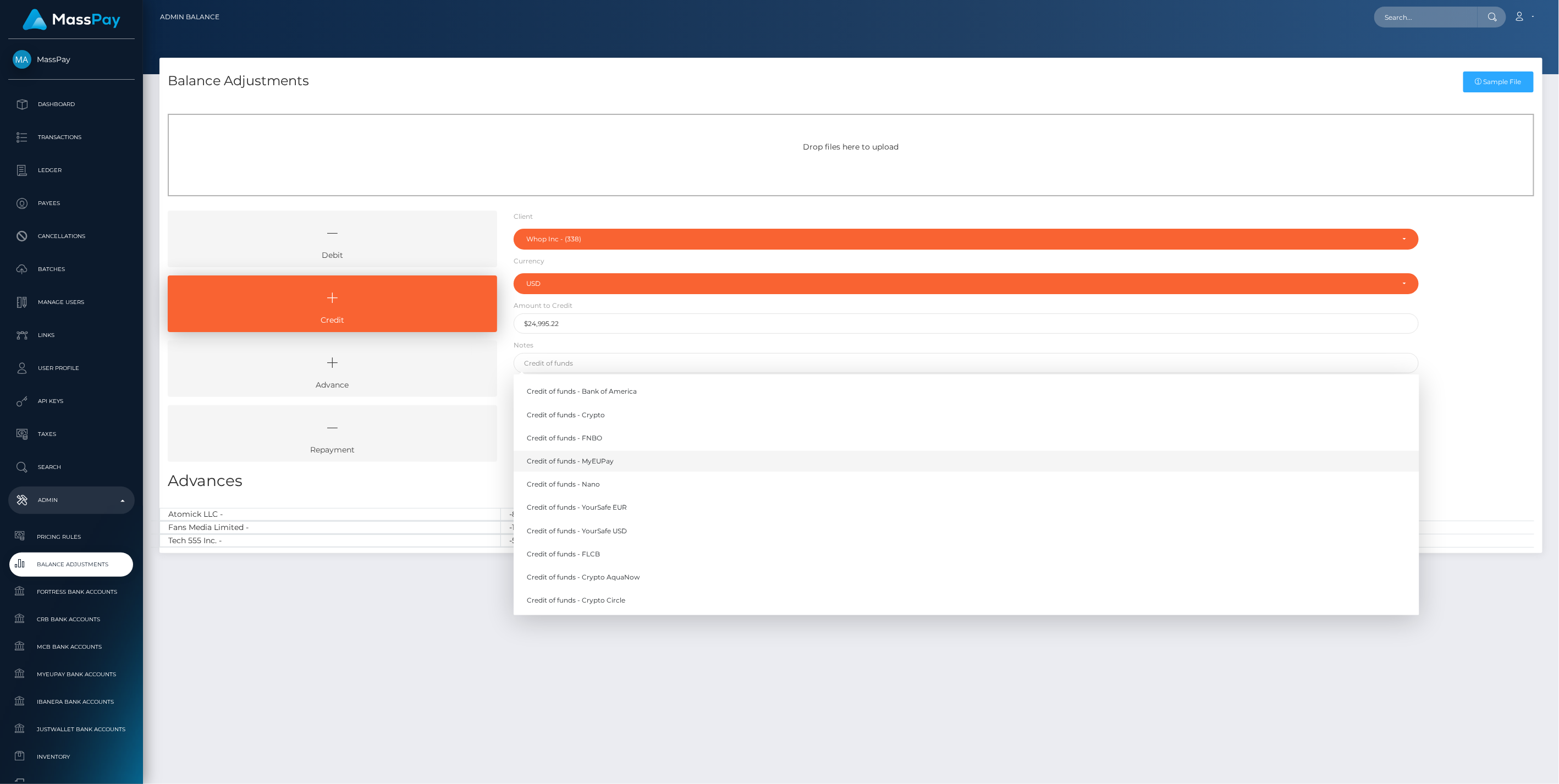
click at [592, 462] on link "Credit of funds - MyEUPay" at bounding box center [967, 461] width 906 height 21
type input "Credit of funds - MyEUPay"
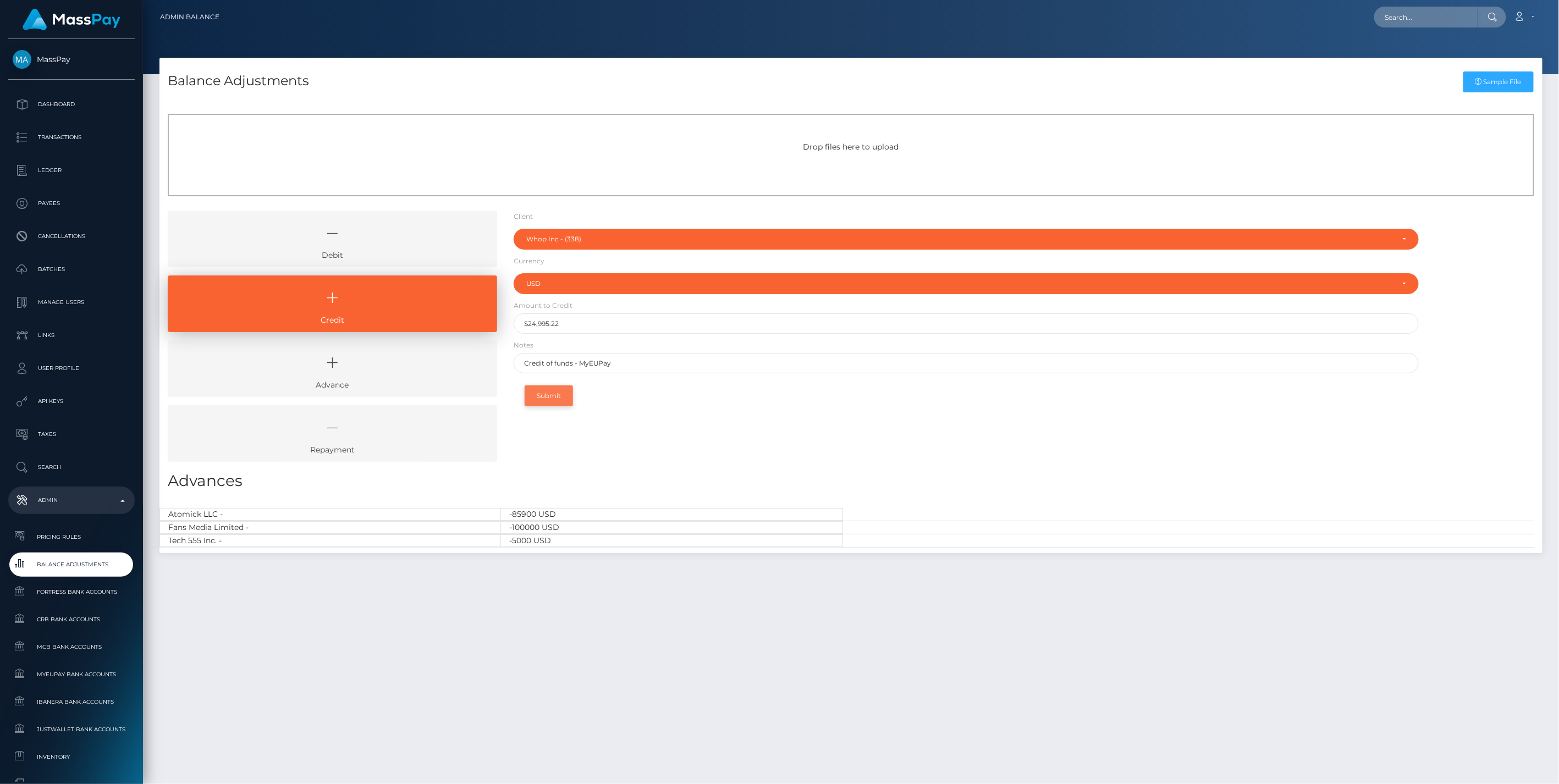
click at [549, 398] on button "Submit" at bounding box center [549, 396] width 48 height 21
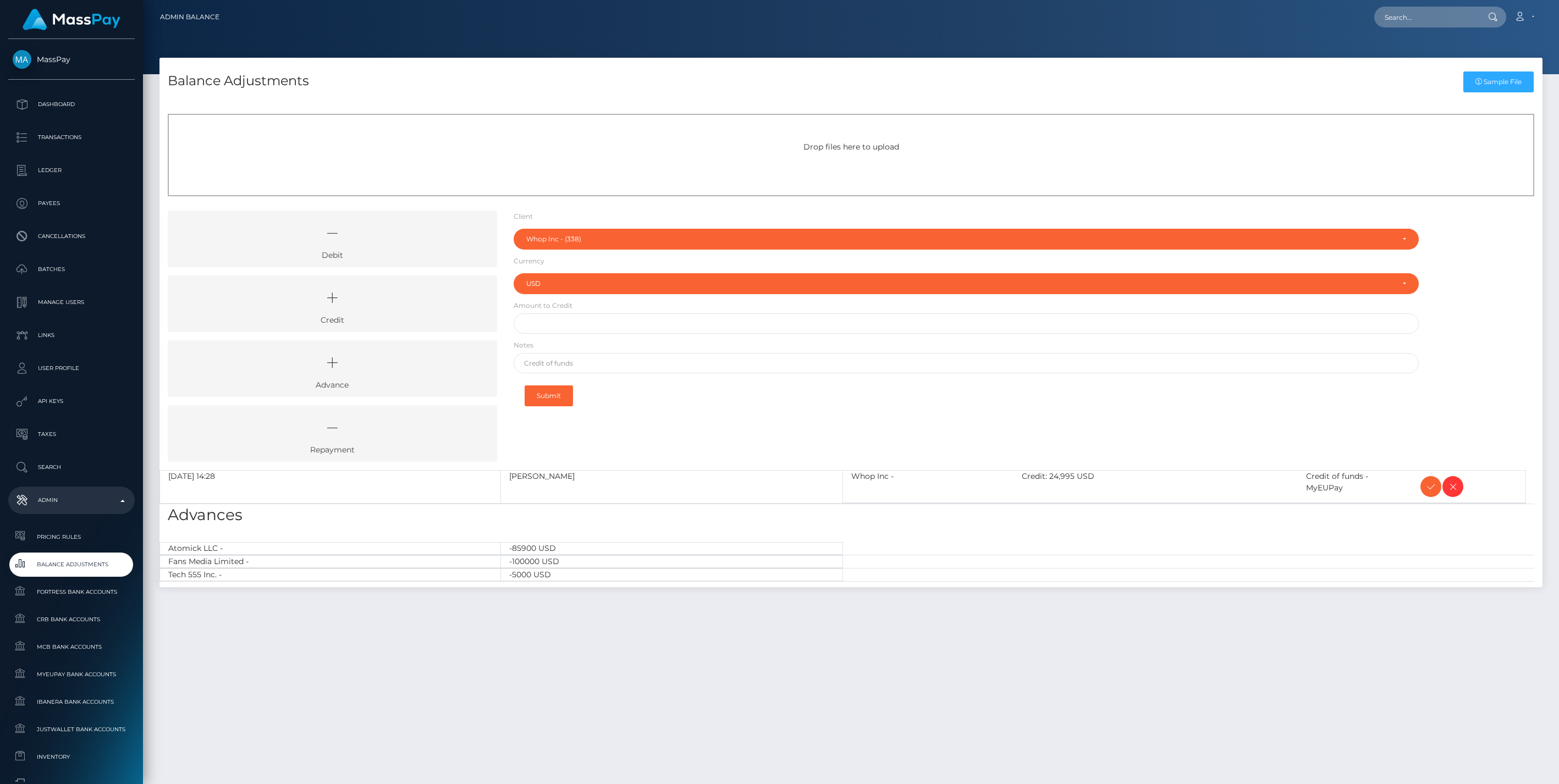
select select "338"
select select "USD"
click at [372, 317] on link "Credit" at bounding box center [332, 304] width 329 height 57
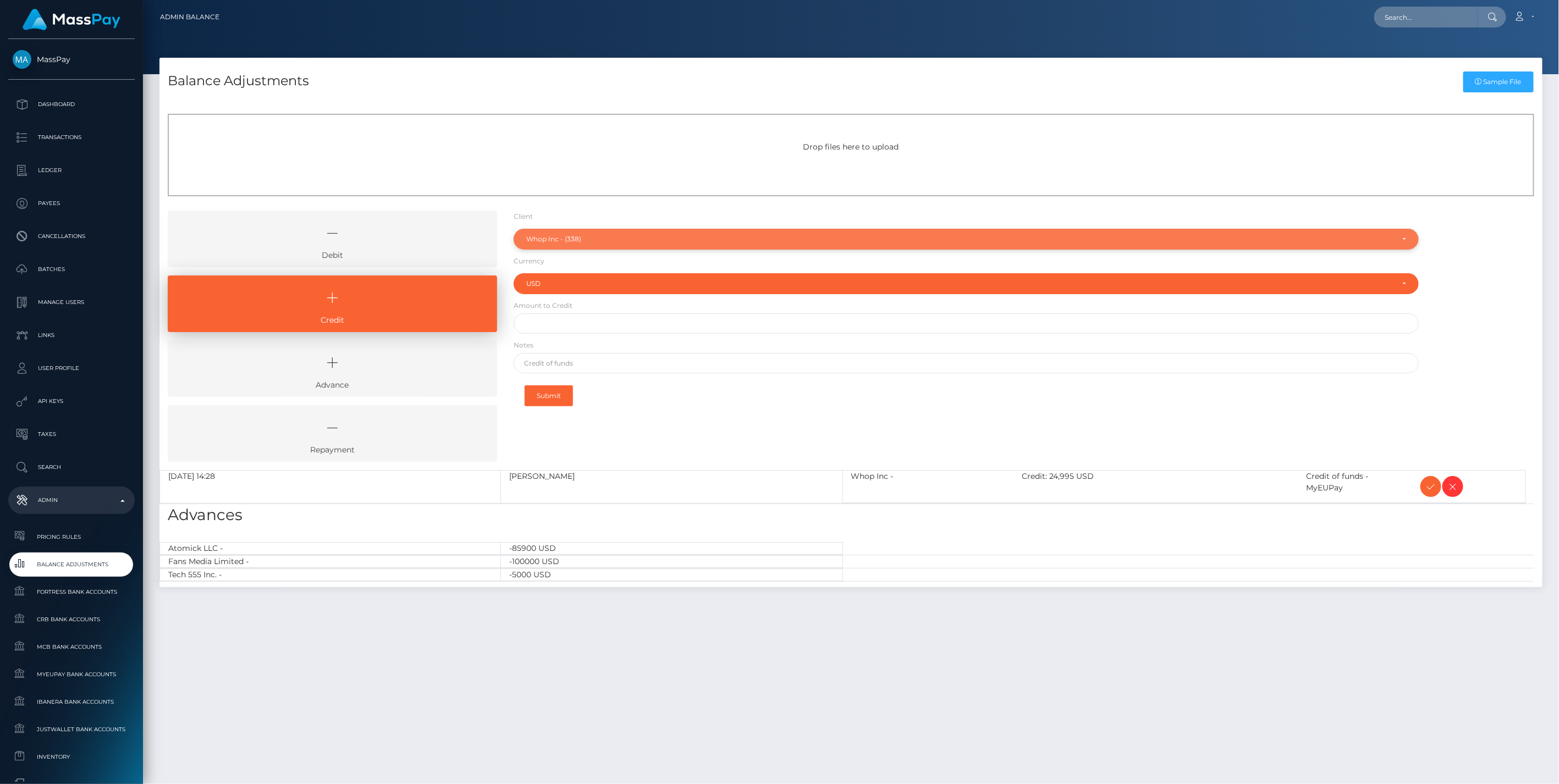
click at [587, 235] on div "Whop Inc - (338)" at bounding box center [960, 239] width 868 height 9
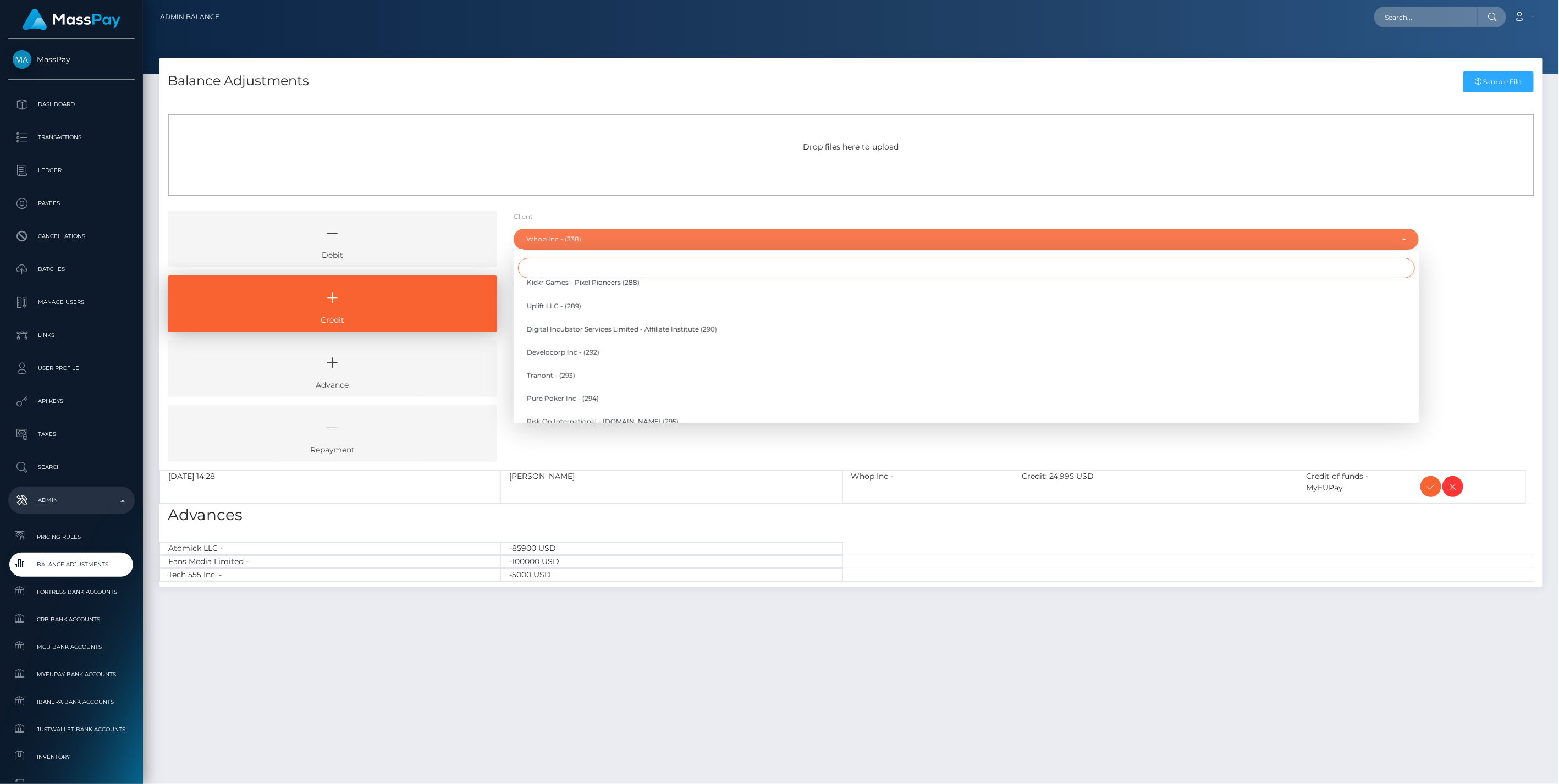
click at [552, 273] on input "Search" at bounding box center [967, 268] width 897 height 21
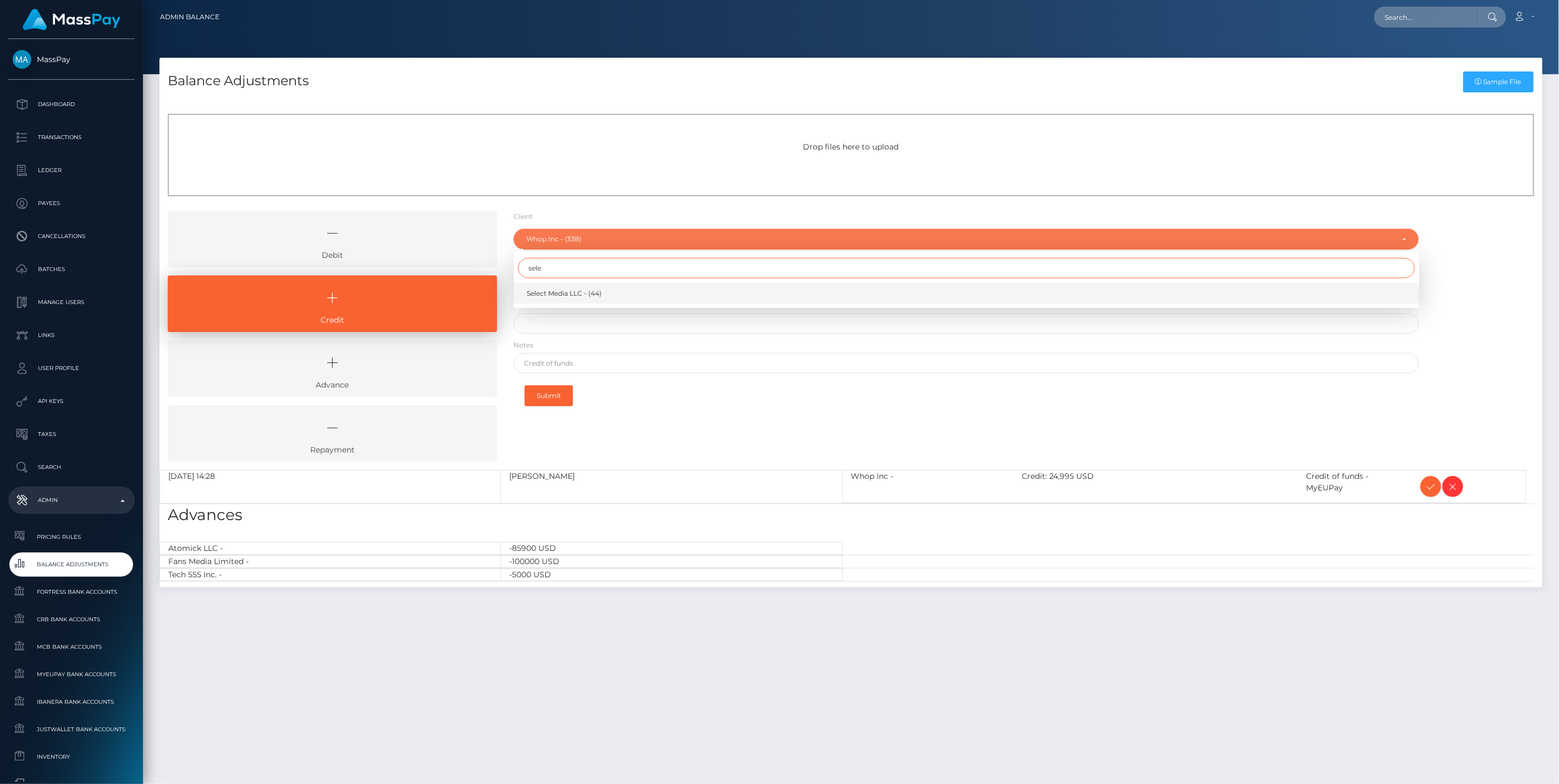
type input "sele"
click at [564, 290] on span "Select Media LLC - (44)" at bounding box center [564, 293] width 75 height 10
select select "44"
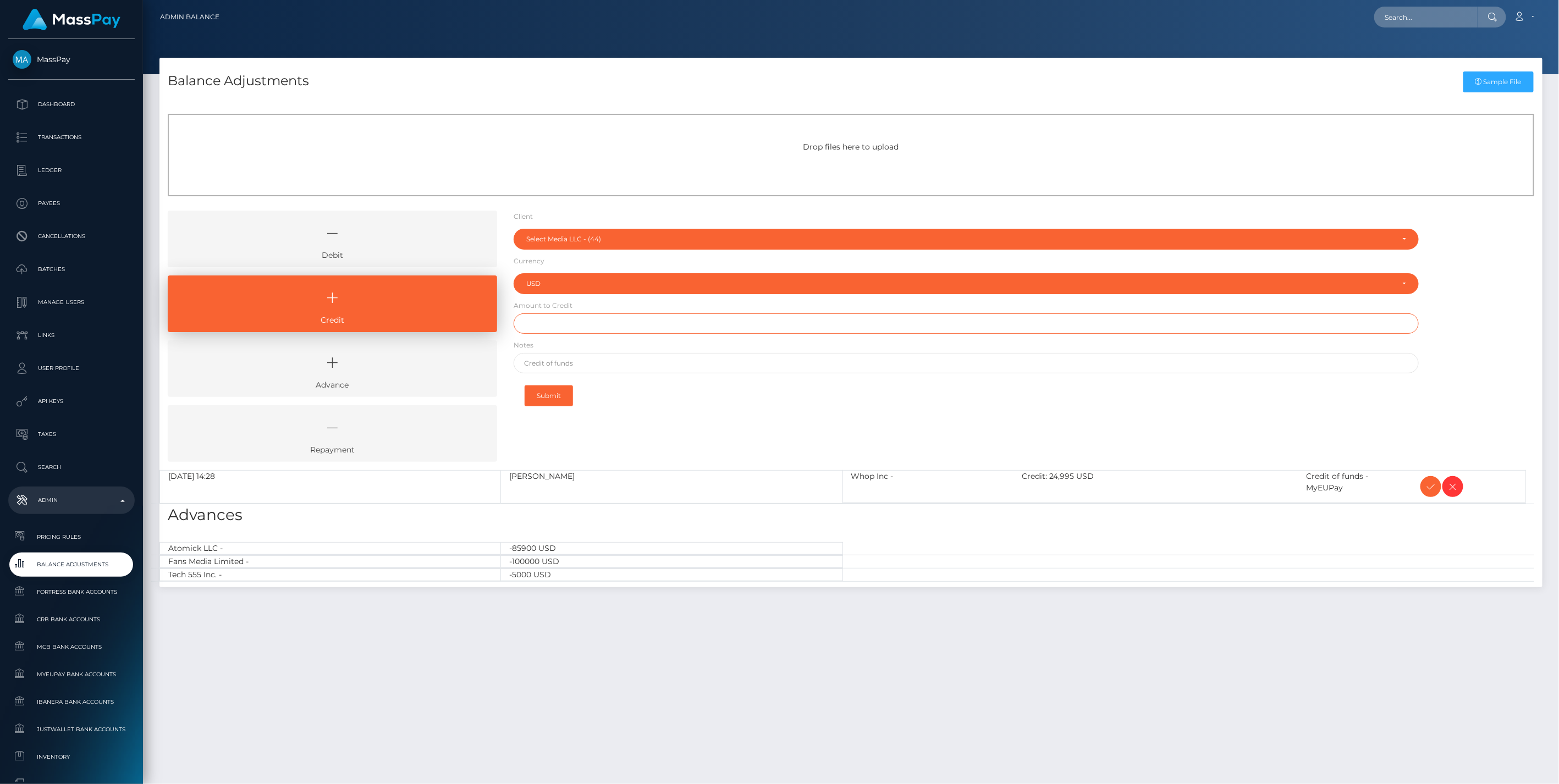
click at [558, 321] on input "text" at bounding box center [967, 324] width 906 height 21
paste input "116,500.00"
type input "$116,500.00"
click at [557, 361] on input "text" at bounding box center [967, 363] width 906 height 21
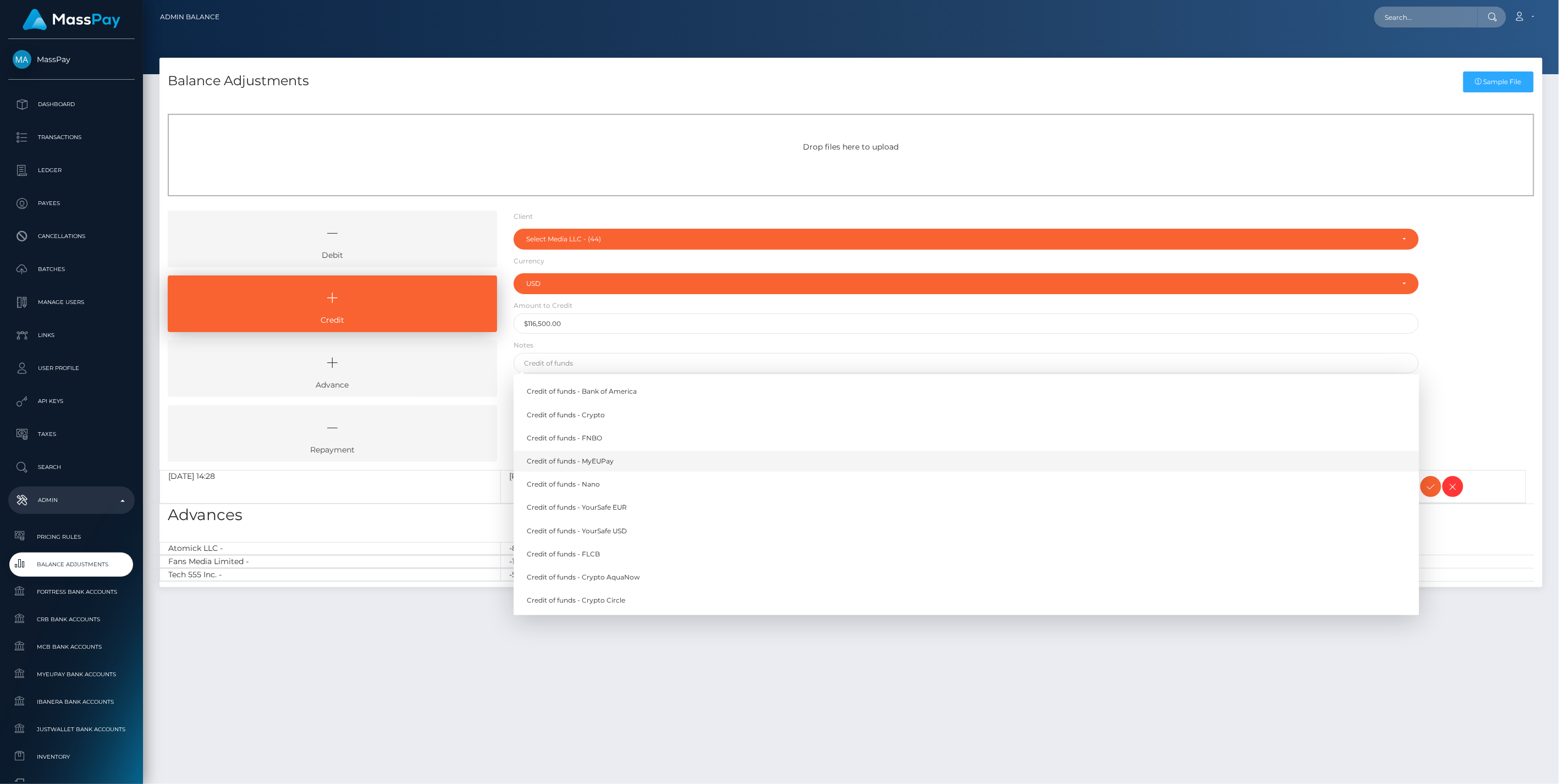
click at [588, 460] on link "Credit of funds - MyEUPay" at bounding box center [967, 461] width 906 height 21
type input "Credit of funds - MyEUPay"
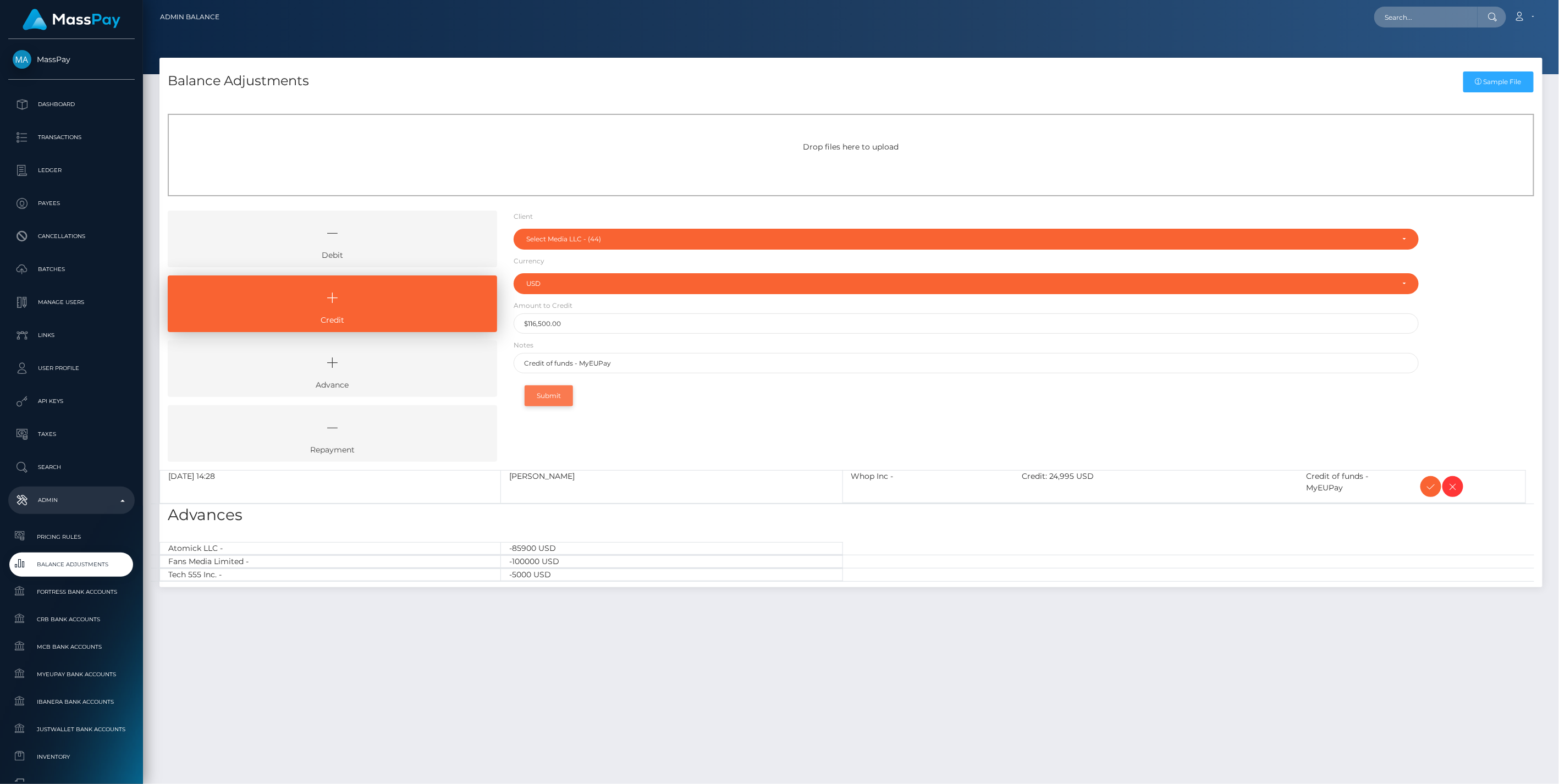
click at [556, 399] on button "Submit" at bounding box center [549, 396] width 48 height 21
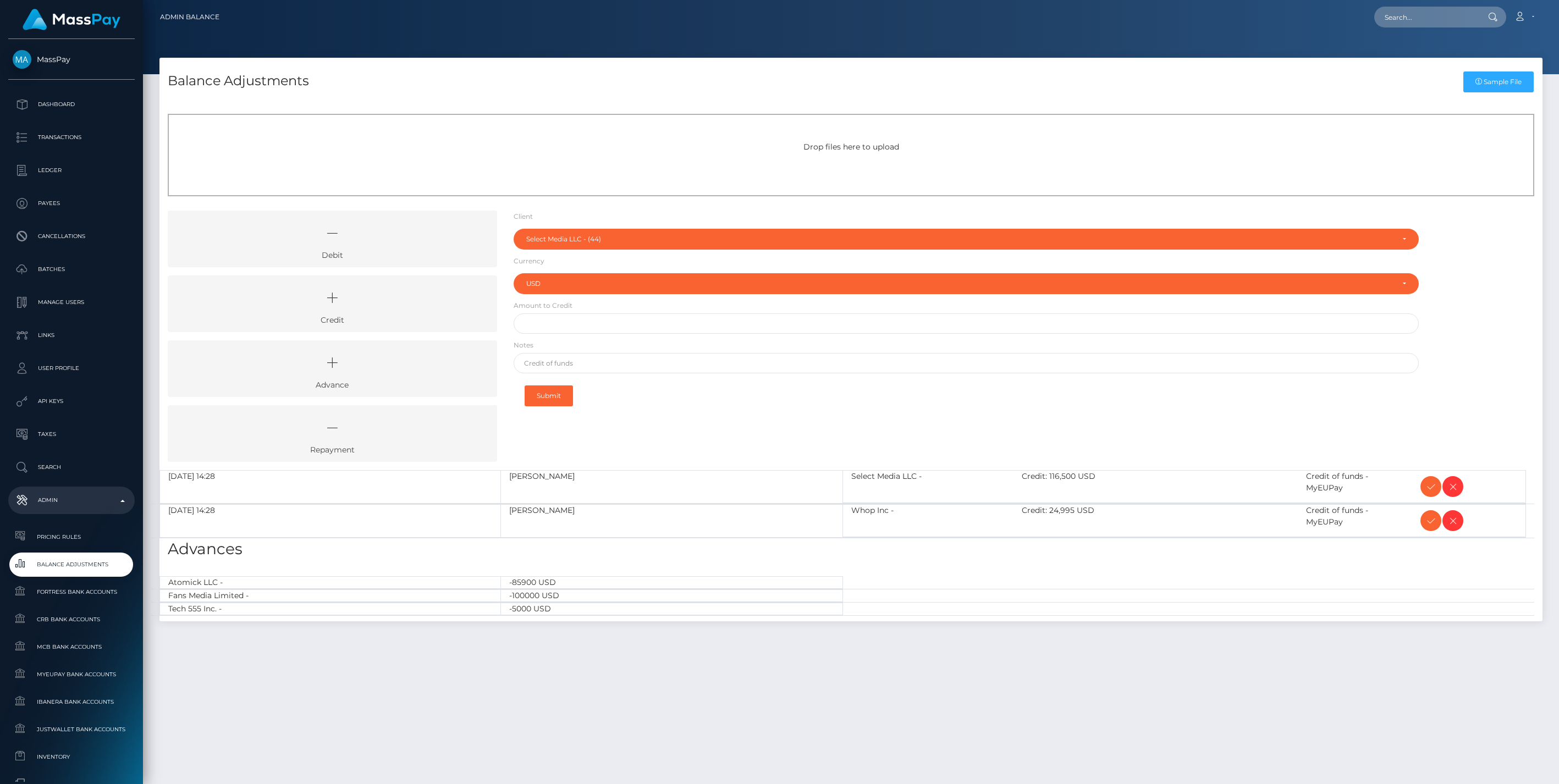
select select "44"
select select "USD"
click at [1429, 485] on icon at bounding box center [1431, 486] width 13 height 14
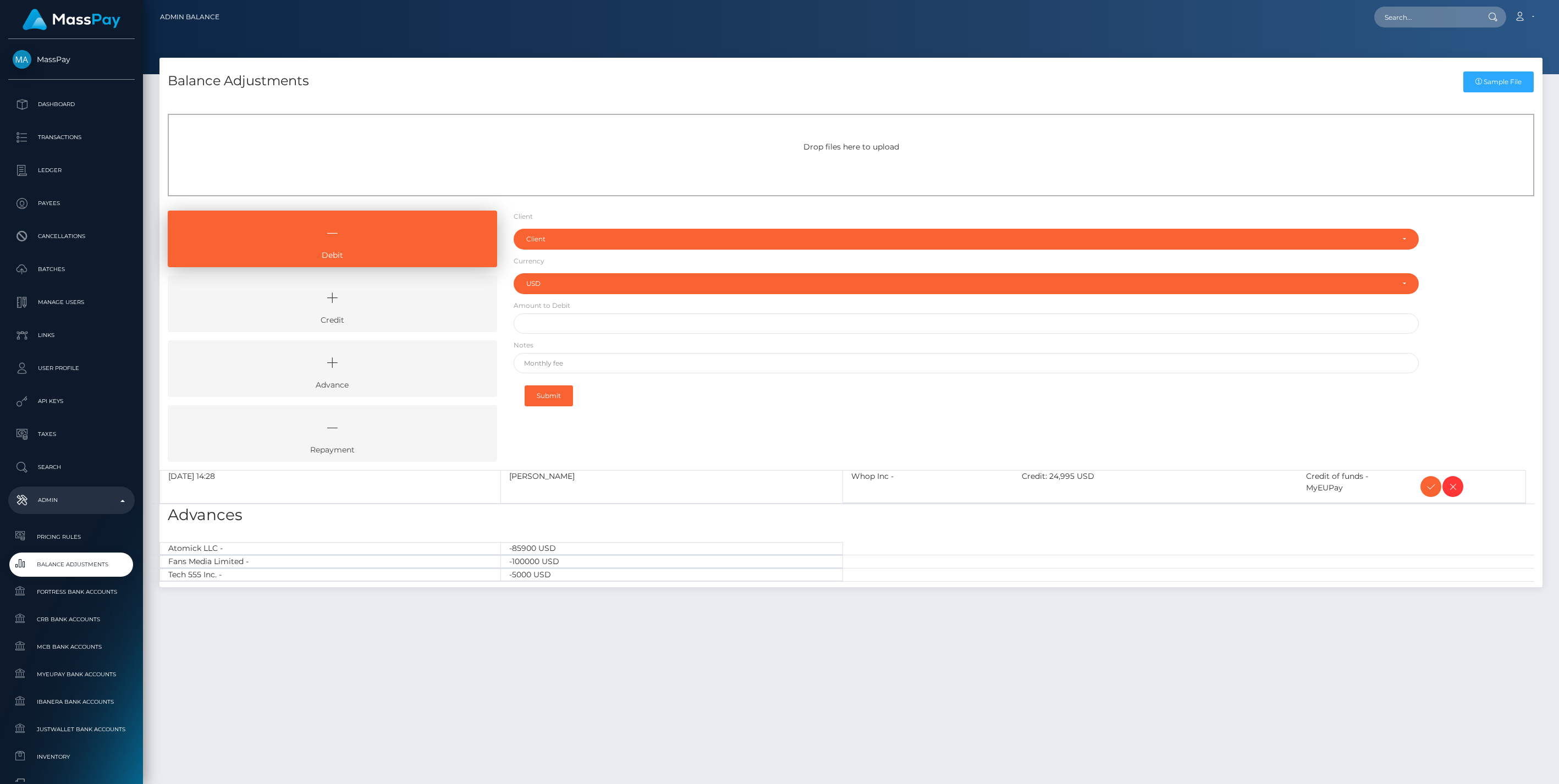
select select "USD"
click at [1427, 484] on icon at bounding box center [1431, 486] width 13 height 14
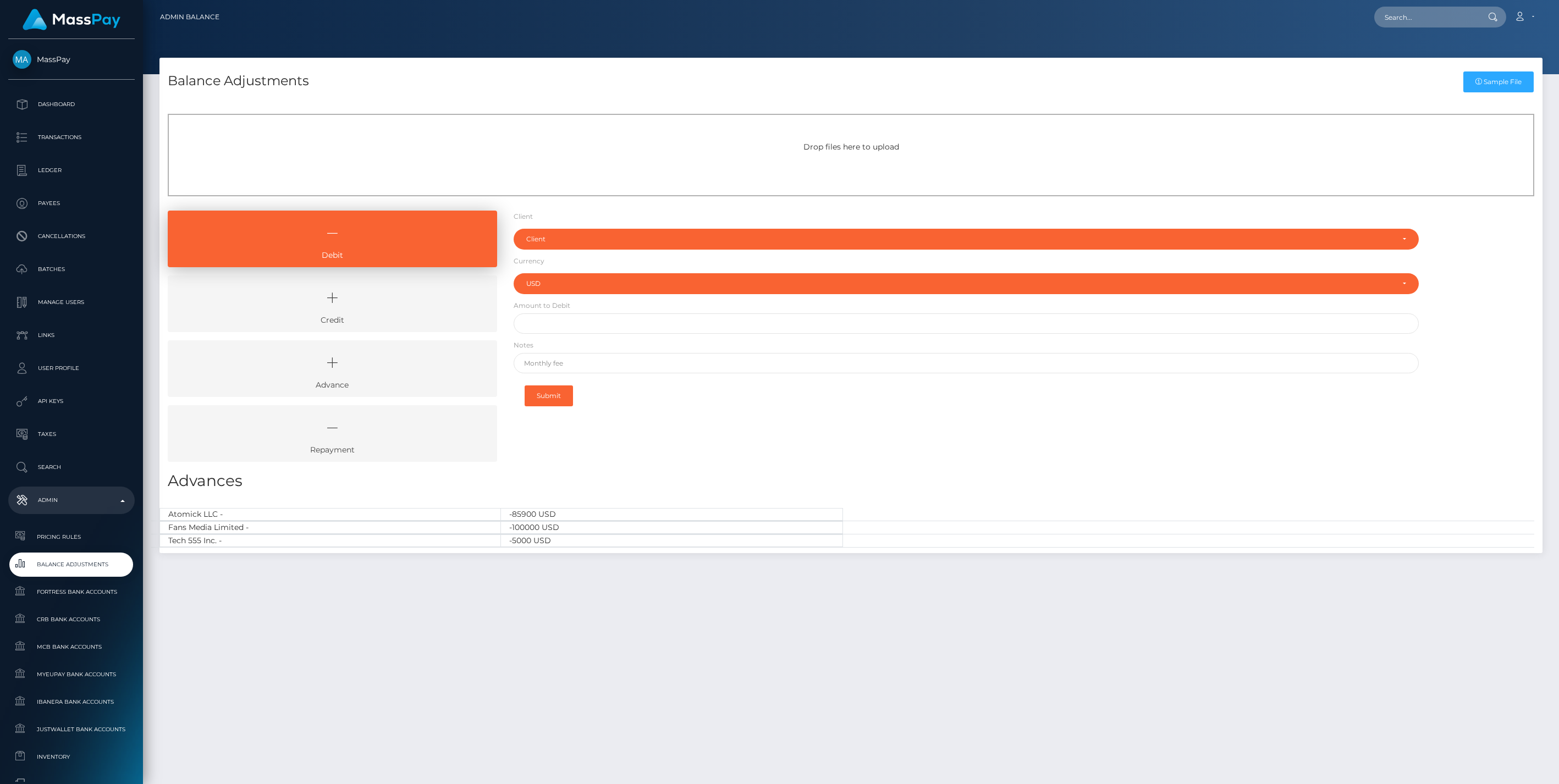
select select "USD"
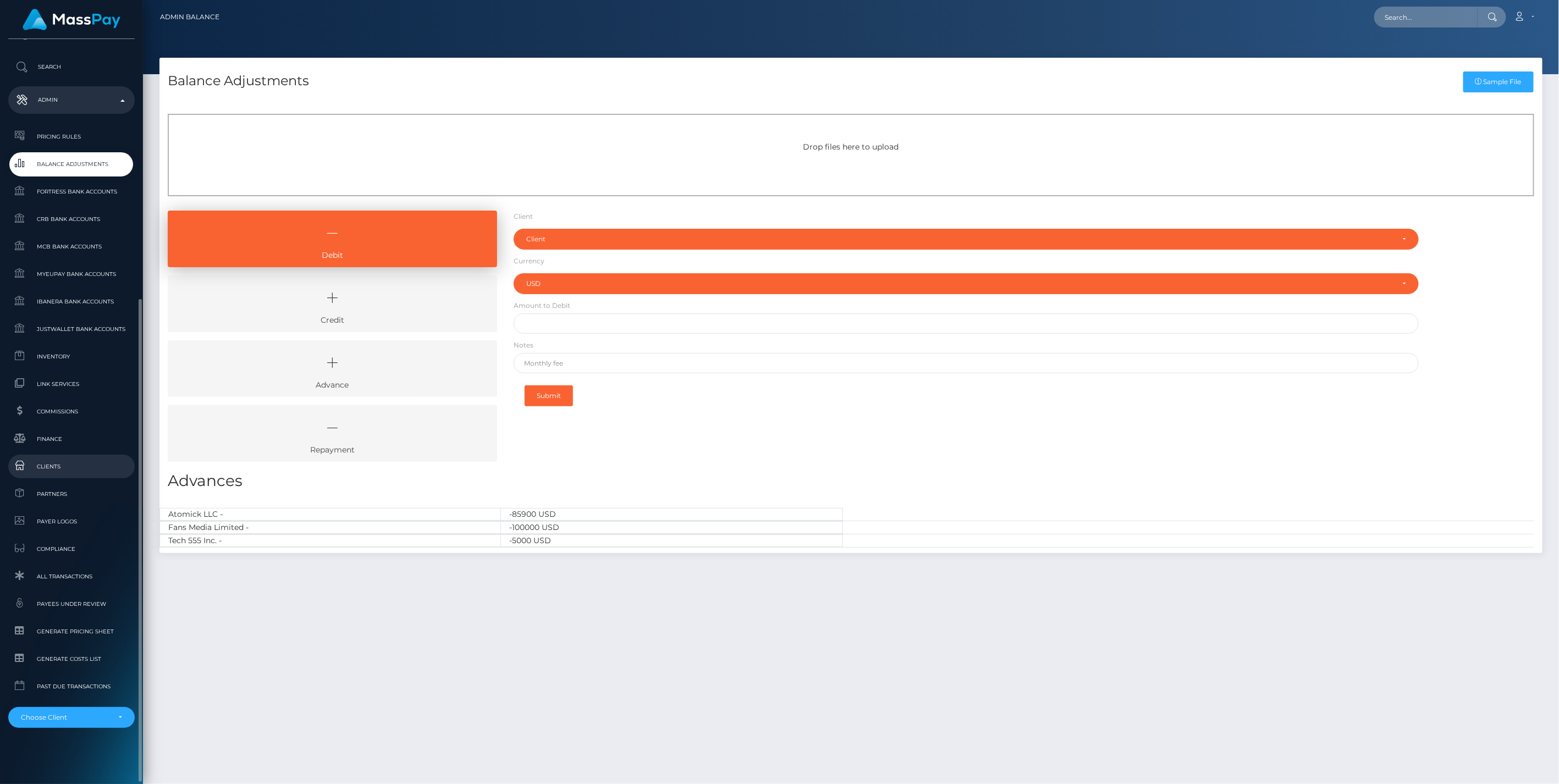
click at [50, 460] on span "Clients" at bounding box center [71, 466] width 117 height 13
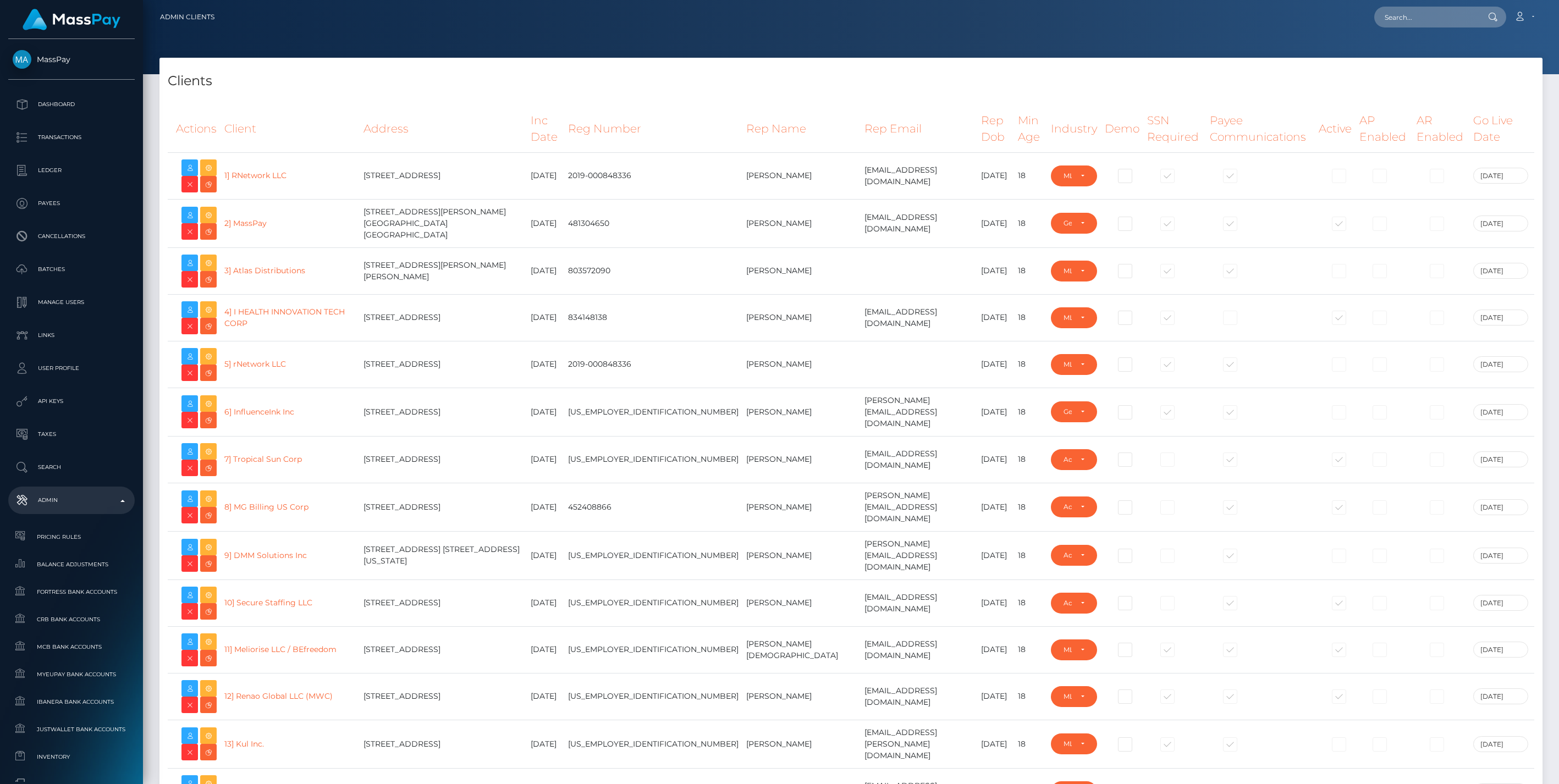
select select "223"
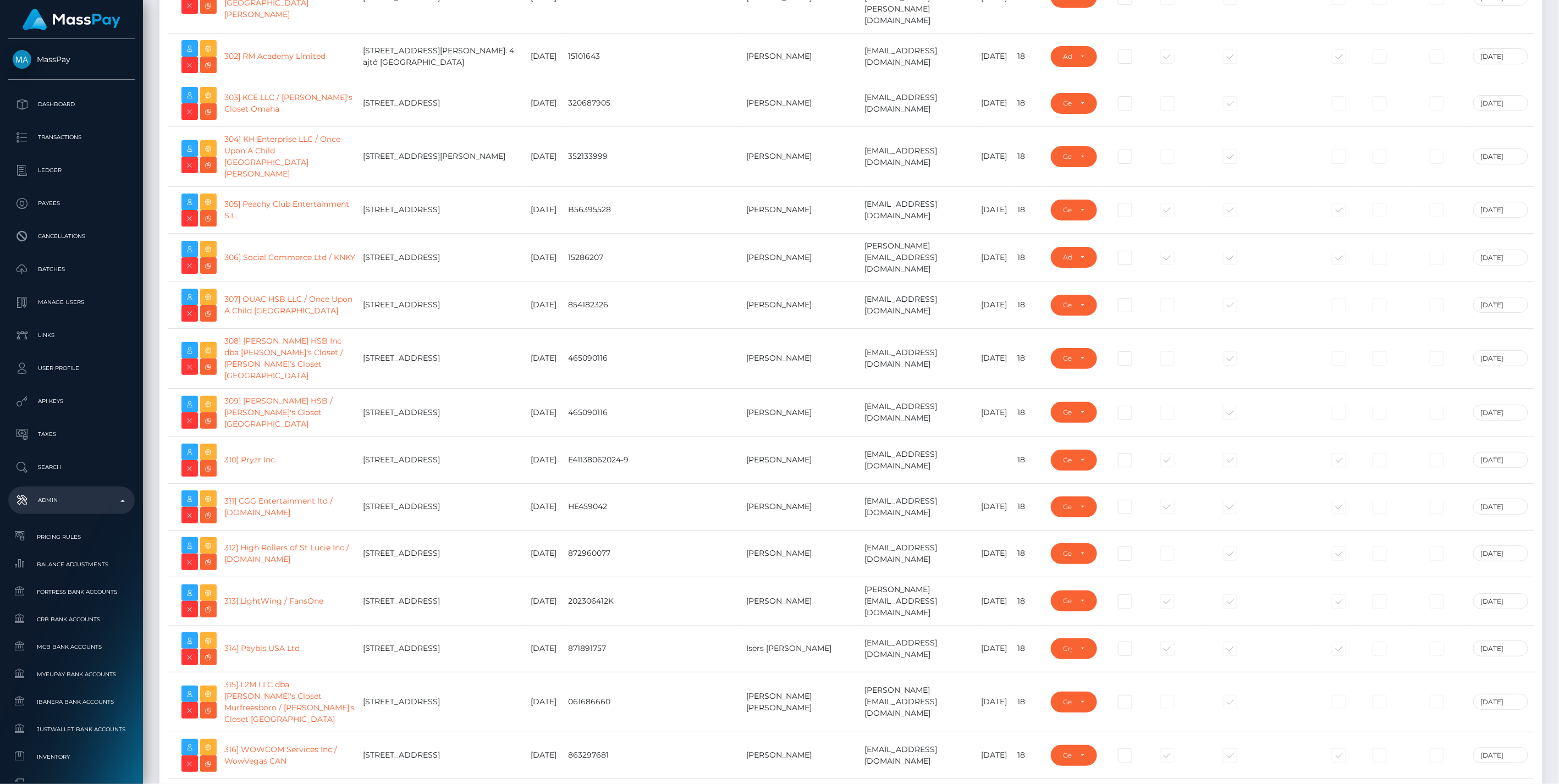
scroll to position [15480, 0]
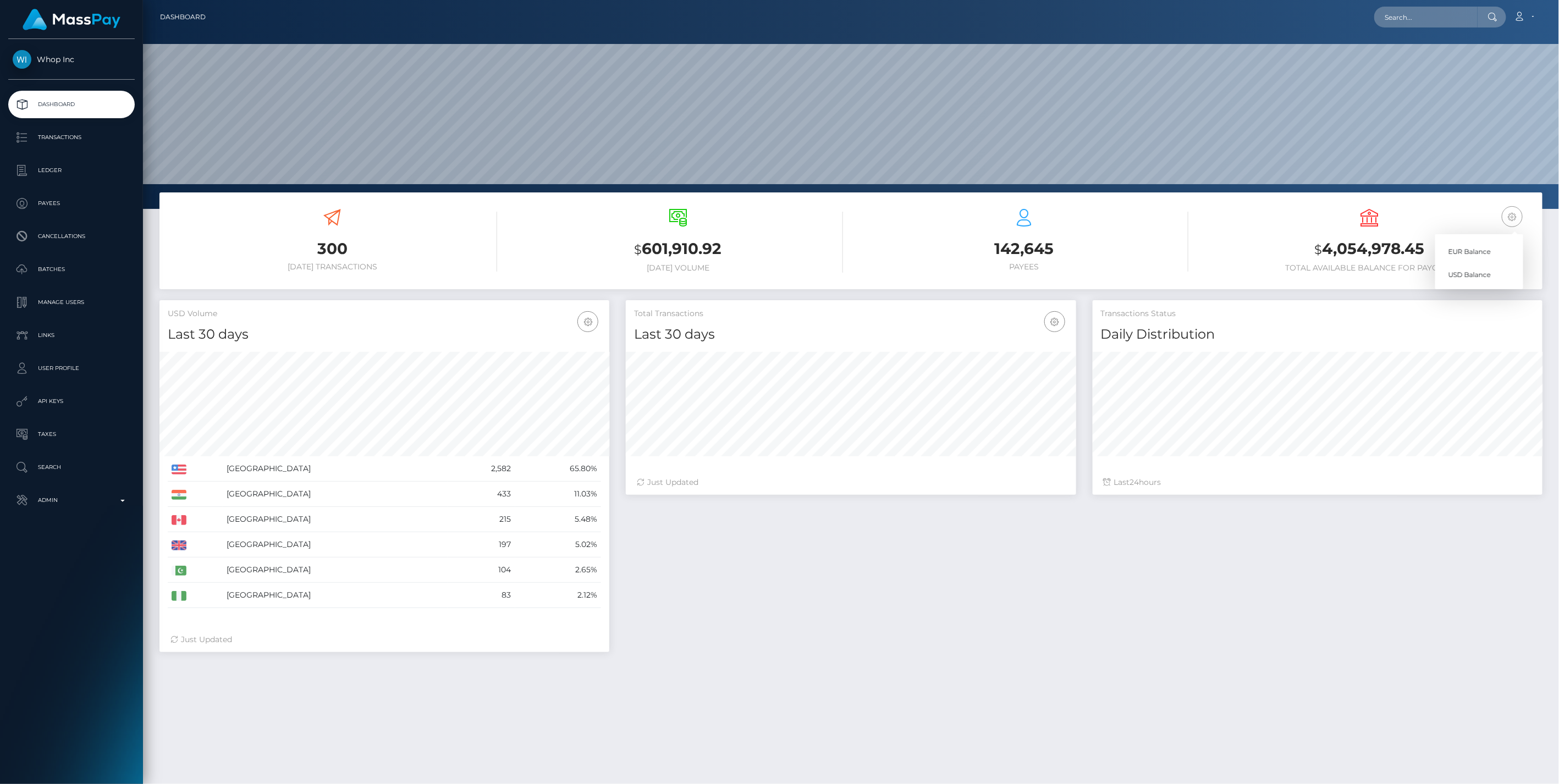
scroll to position [195, 449]
click at [1472, 252] on link "EUR Balance" at bounding box center [1479, 252] width 88 height 21
click at [50, 174] on p "Ledger" at bounding box center [71, 170] width 117 height 16
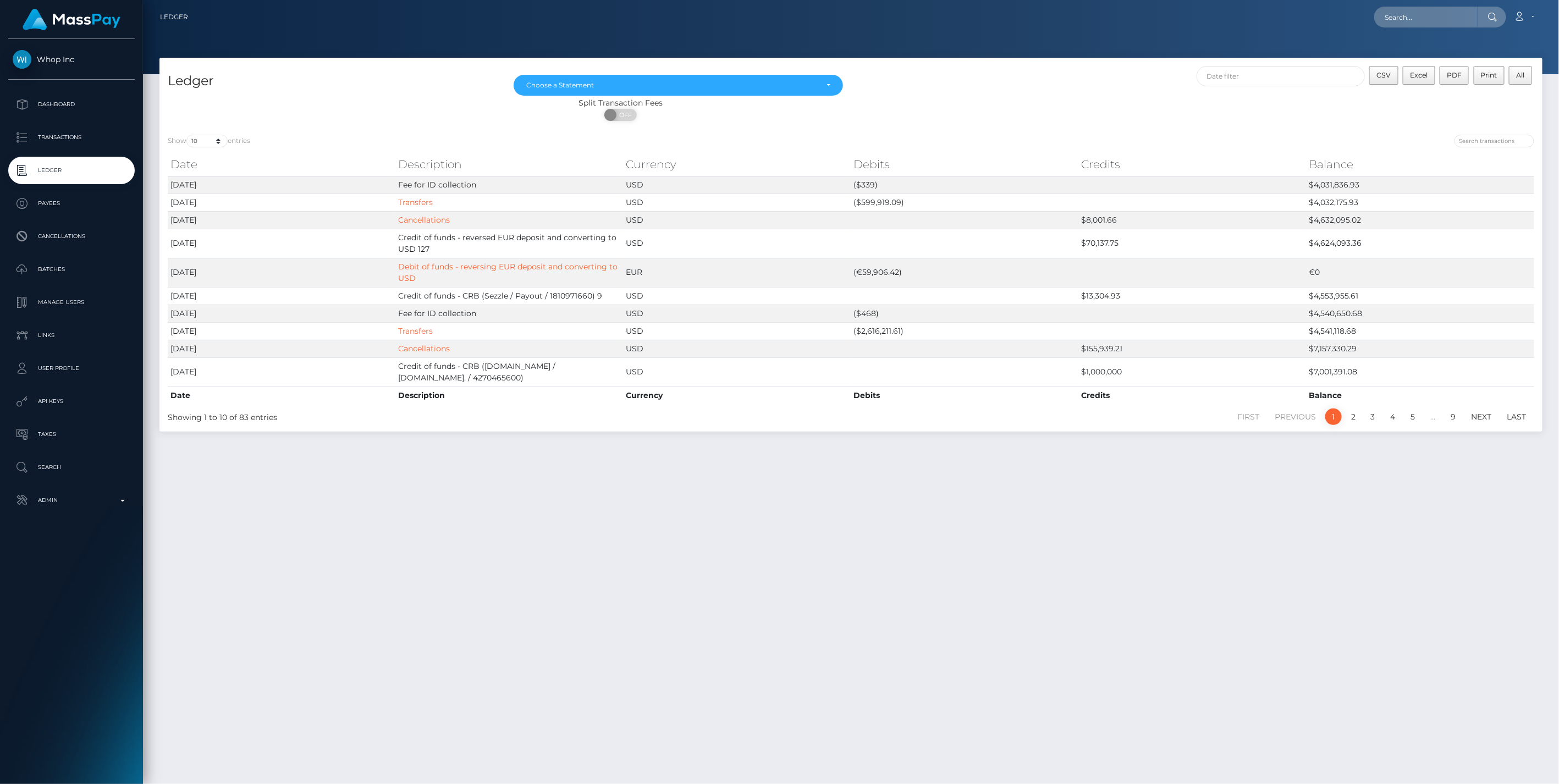
click at [936, 524] on div "Ledger May 2025 Jun 2025 Jul 2025 Aug 2025 Choose a Statement CSV Excel PDF Pri…" at bounding box center [851, 416] width 1416 height 716
click at [116, 503] on p "Admin" at bounding box center [71, 500] width 117 height 16
click at [81, 563] on span "Balance Adjustments" at bounding box center [71, 564] width 117 height 13
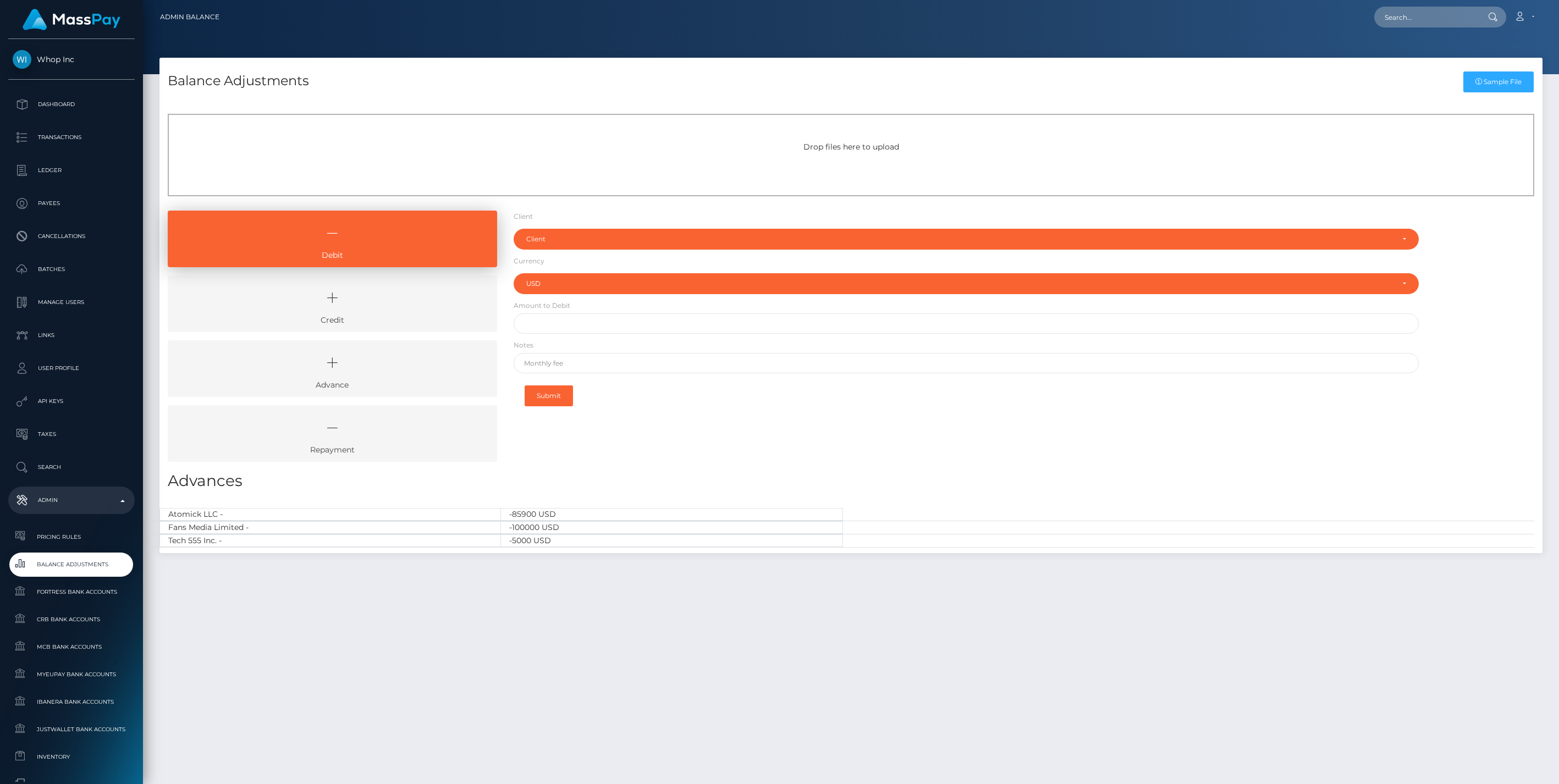
select select "USD"
click at [363, 294] on icon at bounding box center [332, 298] width 304 height 33
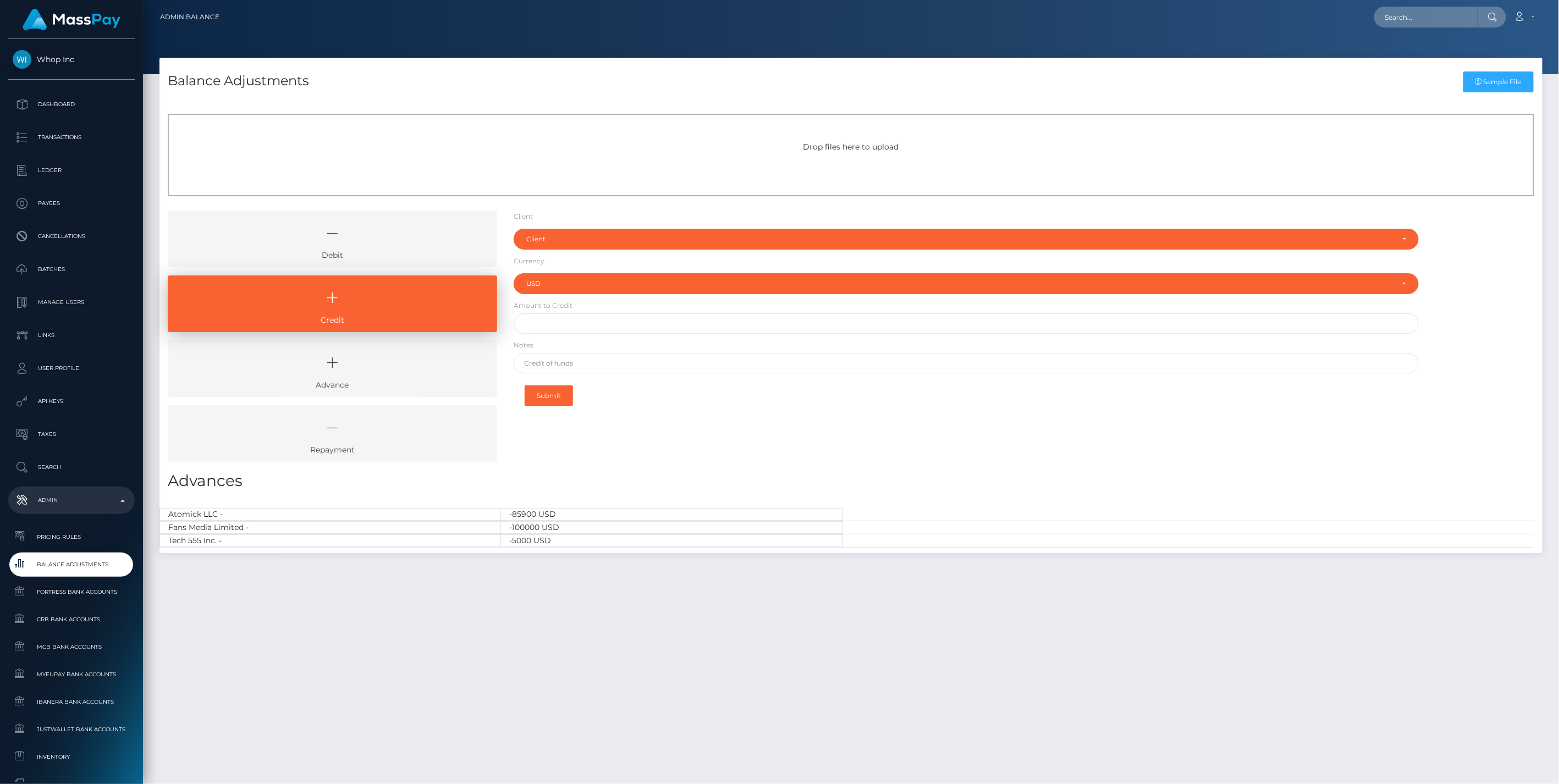
click at [373, 240] on icon at bounding box center [332, 233] width 304 height 33
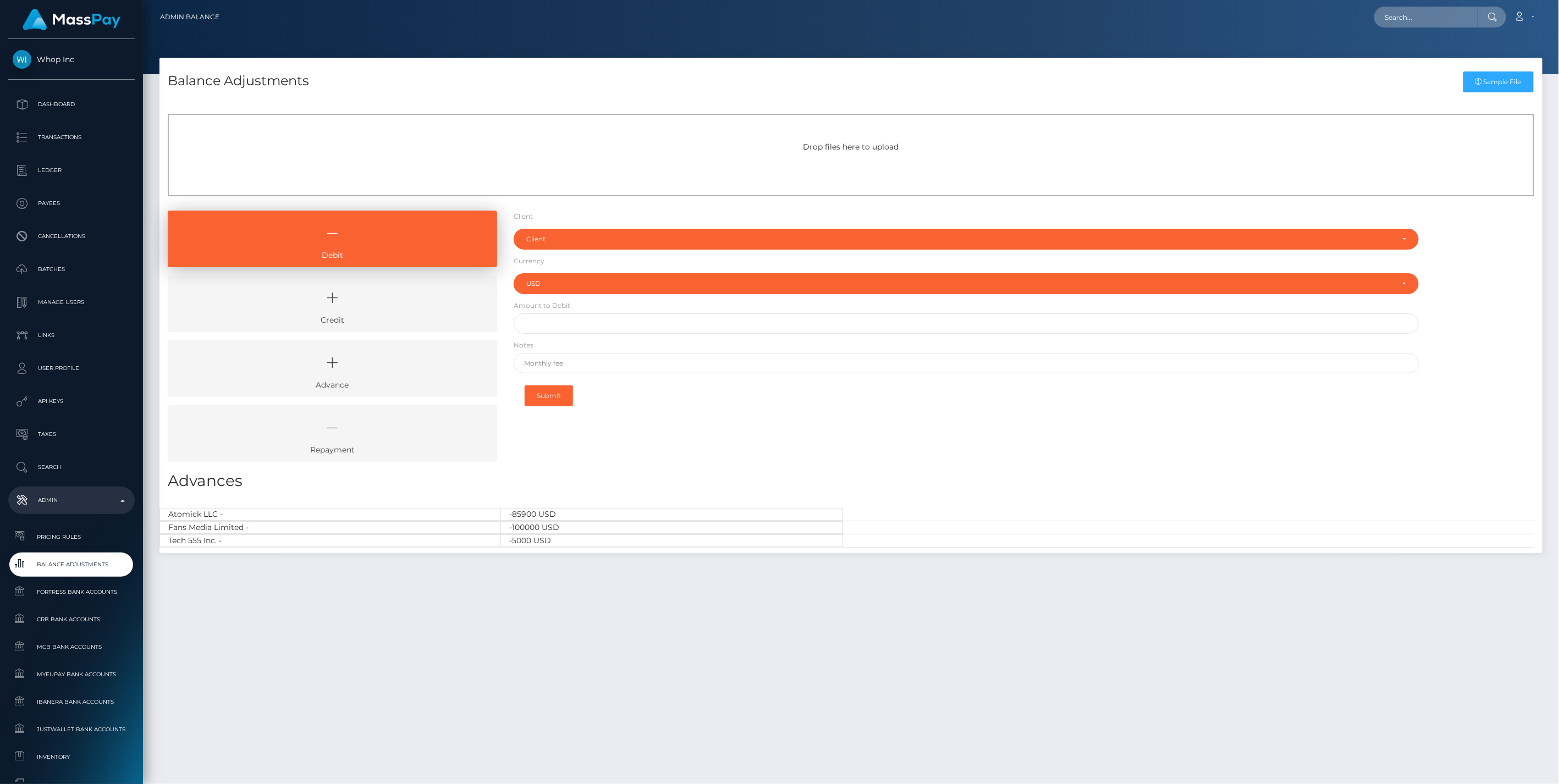
click at [382, 299] on icon at bounding box center [332, 298] width 304 height 33
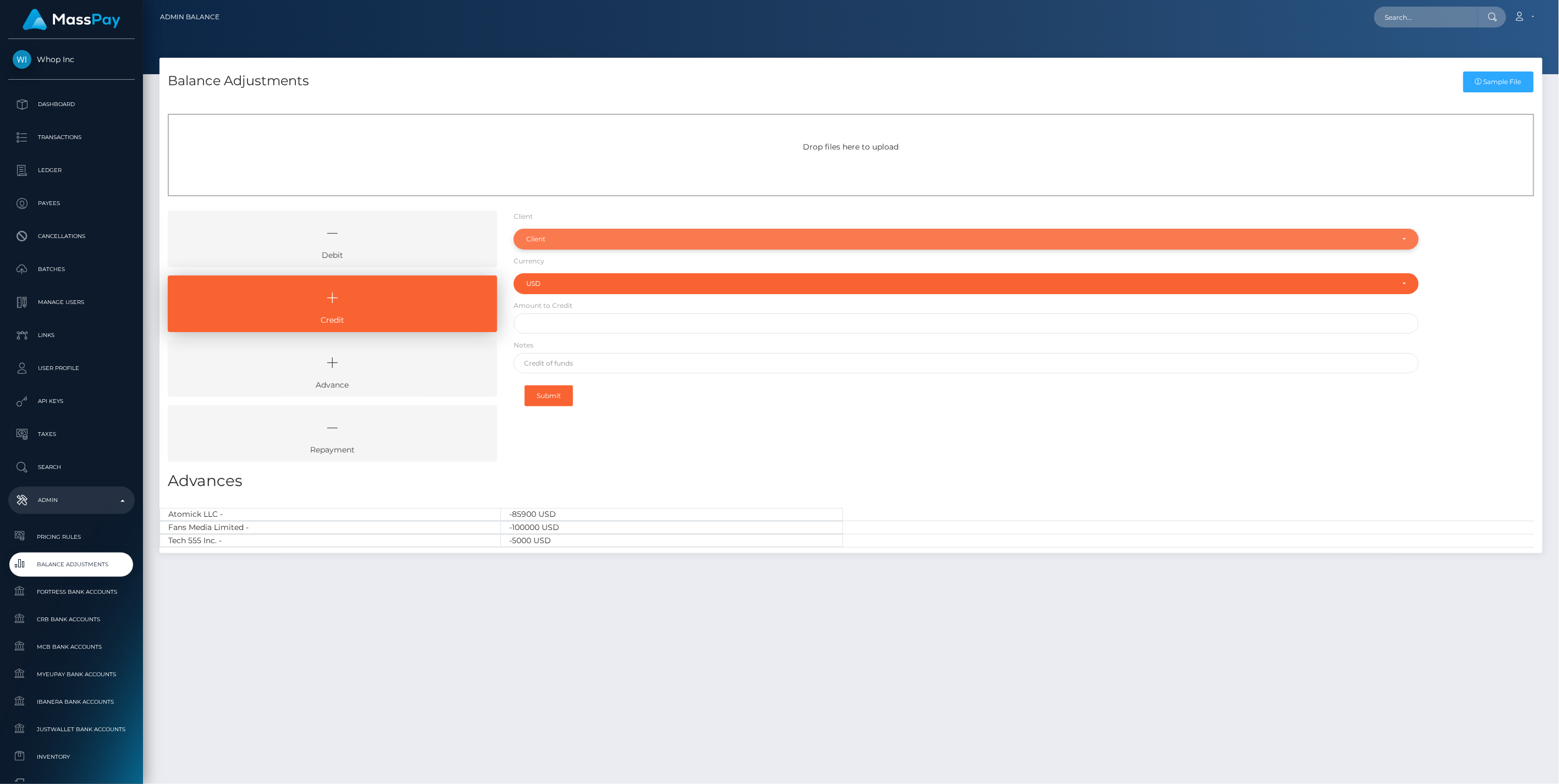
click at [556, 234] on div "Client" at bounding box center [967, 239] width 906 height 21
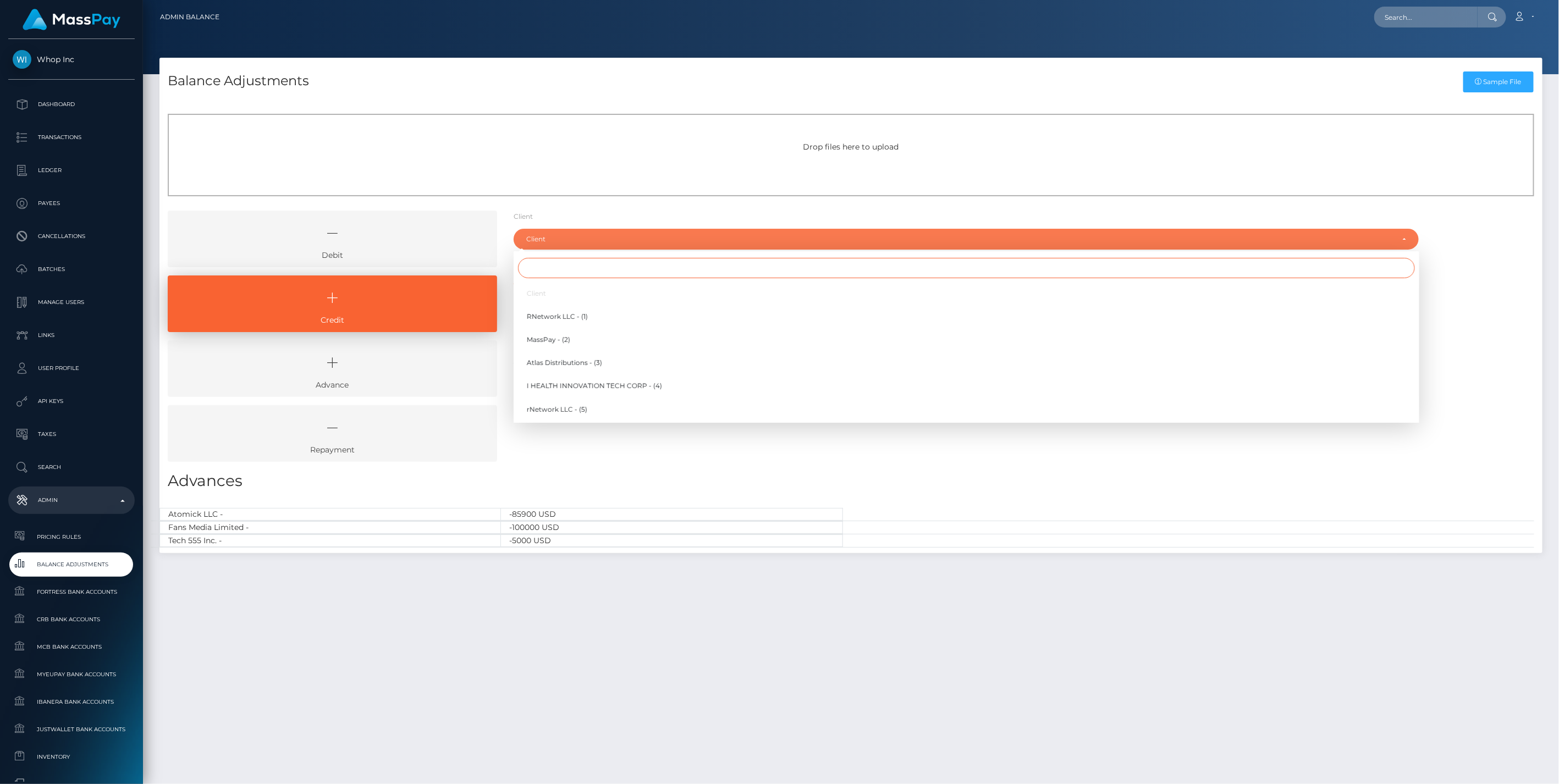
click at [556, 267] on input "Search" at bounding box center [967, 268] width 897 height 21
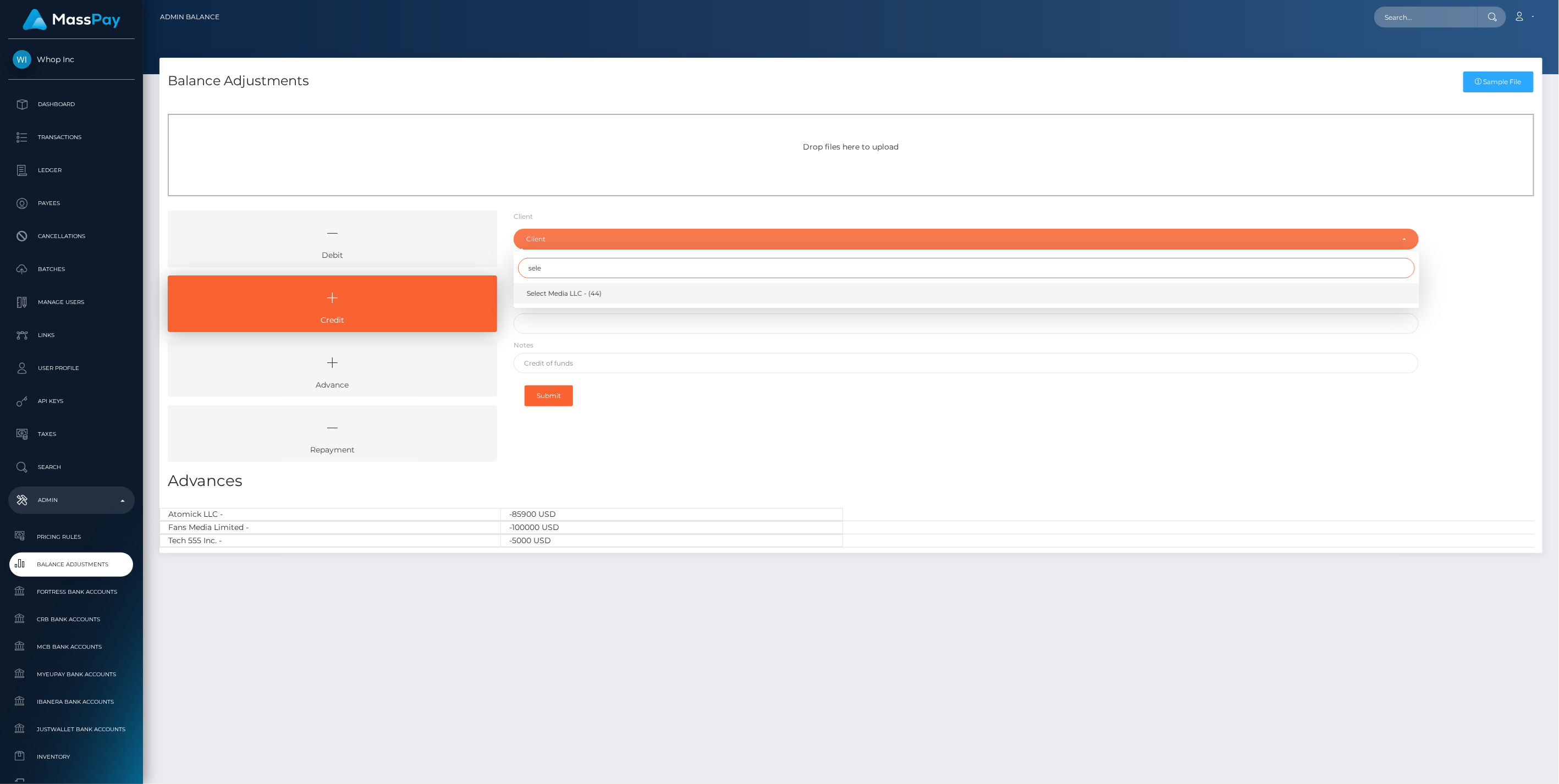
type input "sele"
click at [568, 292] on span "Select Media LLC - (44)" at bounding box center [564, 293] width 75 height 10
select select "44"
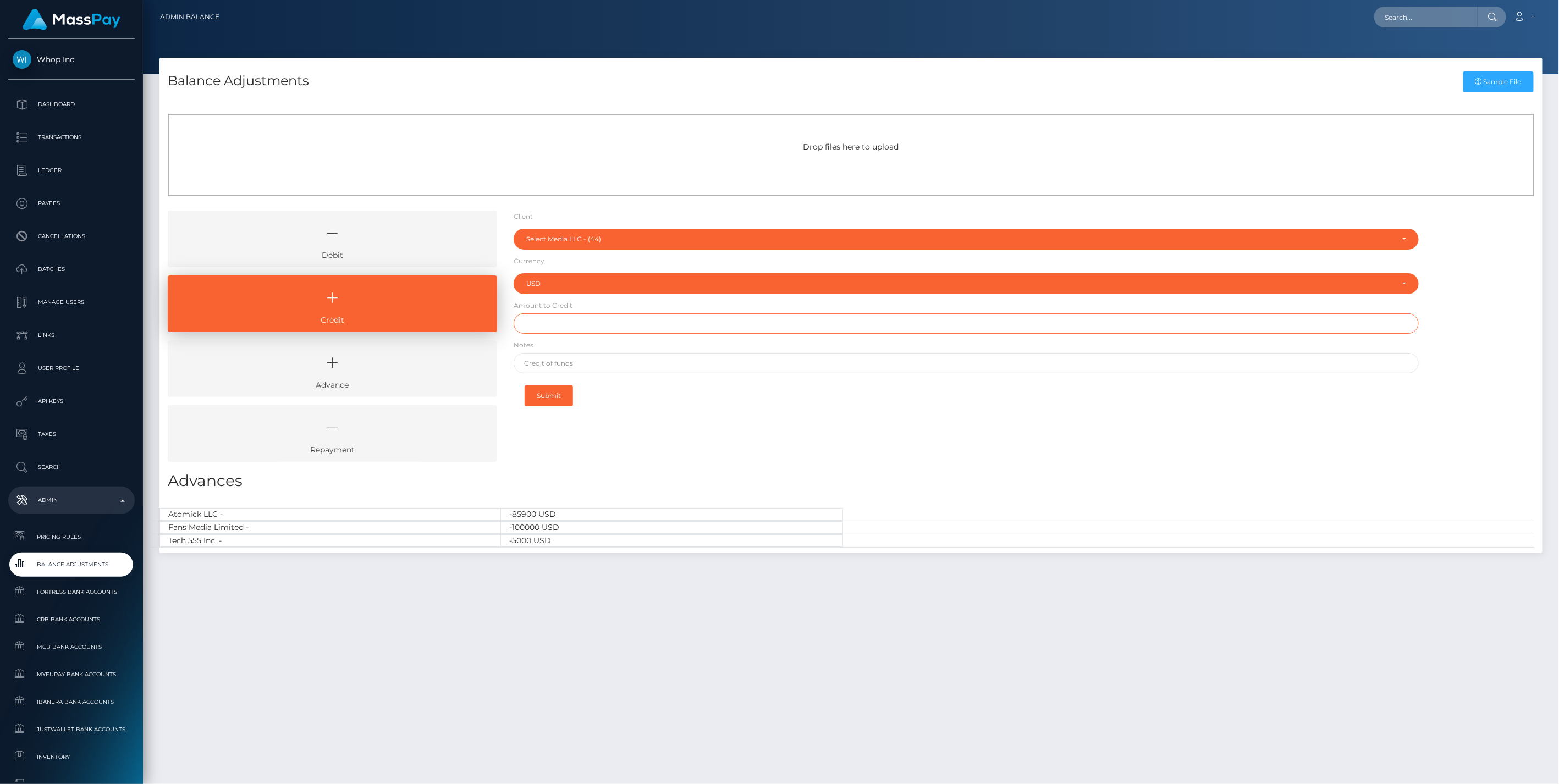
click at [564, 316] on input "text" at bounding box center [967, 324] width 906 height 21
paste input "116,400.00"
type input "$116,400.00"
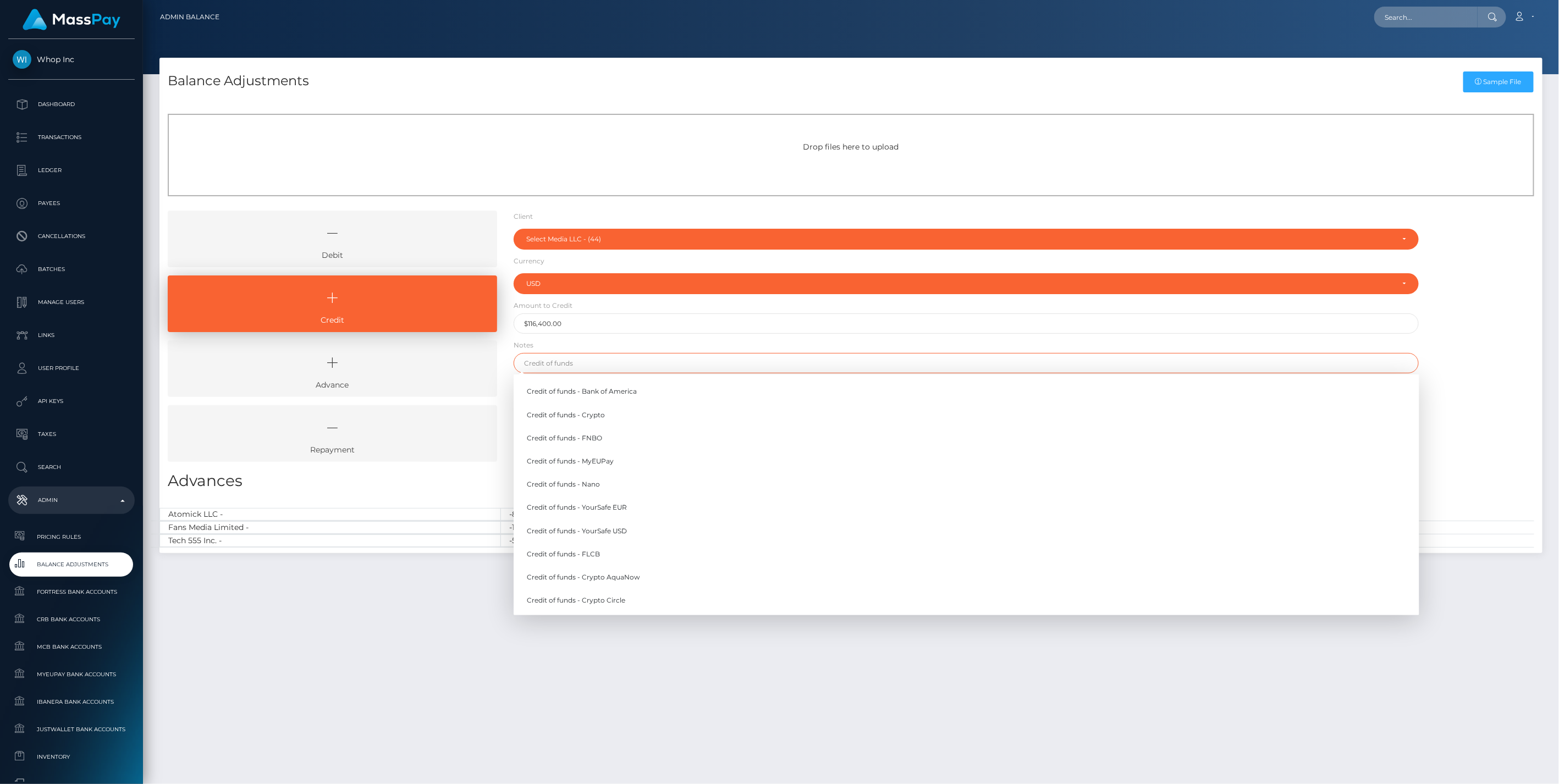
click at [573, 364] on input "text" at bounding box center [967, 363] width 906 height 21
click at [599, 460] on link "Credit of funds - MyEUPay" at bounding box center [967, 461] width 906 height 21
type input "Credit of funds - MyEUPay"
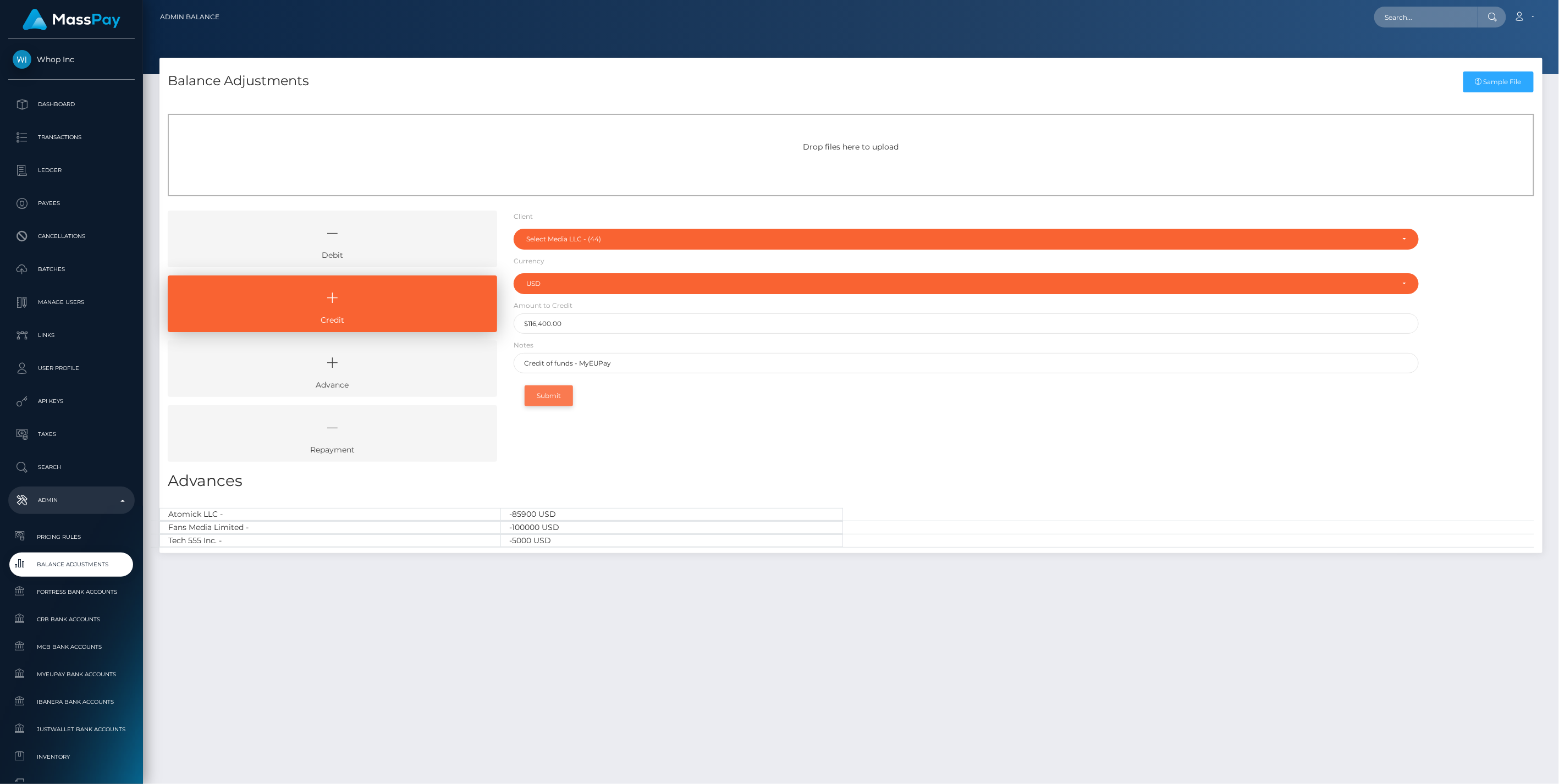
click at [556, 397] on button "Submit" at bounding box center [549, 396] width 48 height 21
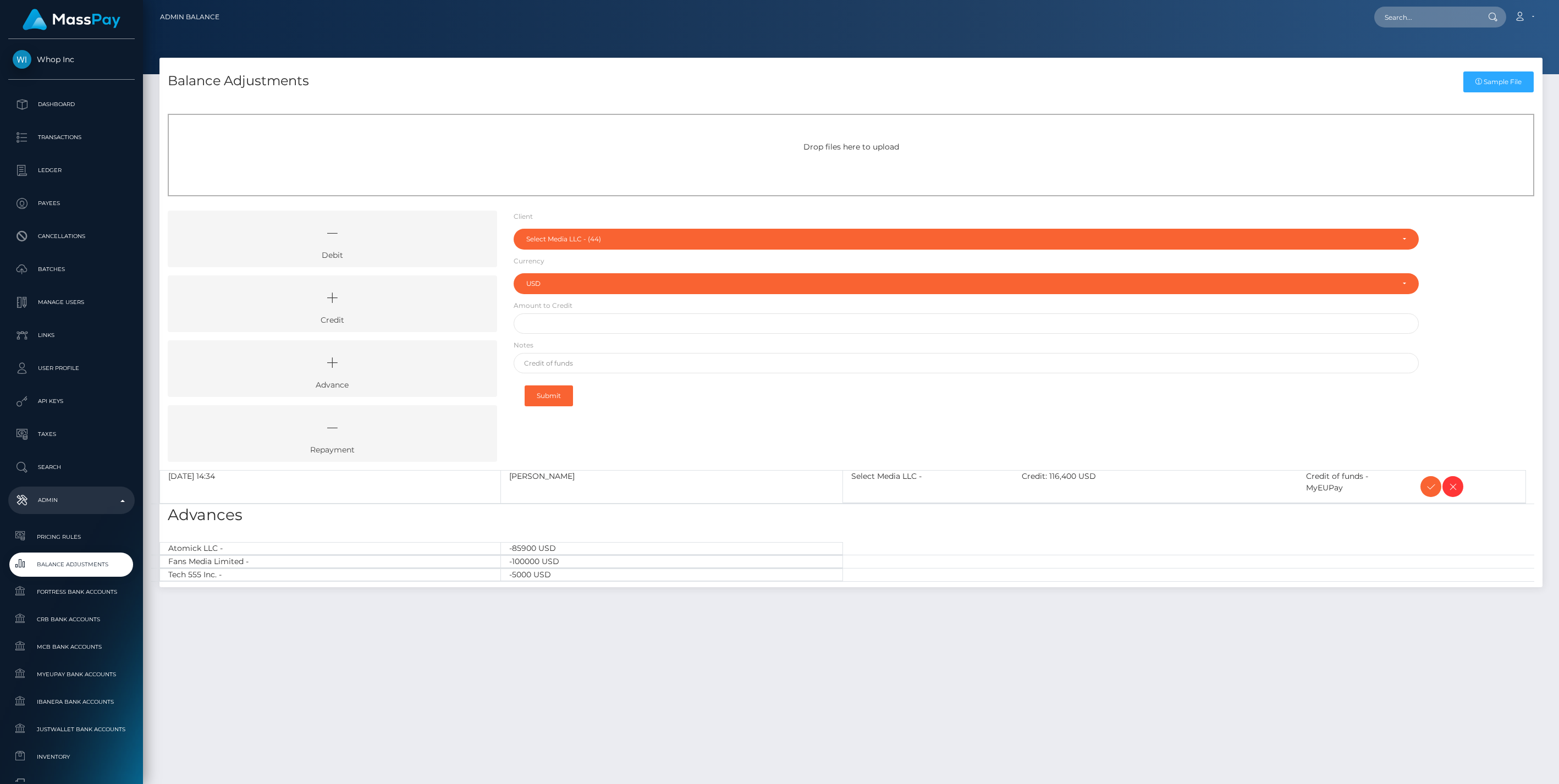
select select "44"
select select "USD"
click at [1426, 484] on icon at bounding box center [1431, 486] width 13 height 14
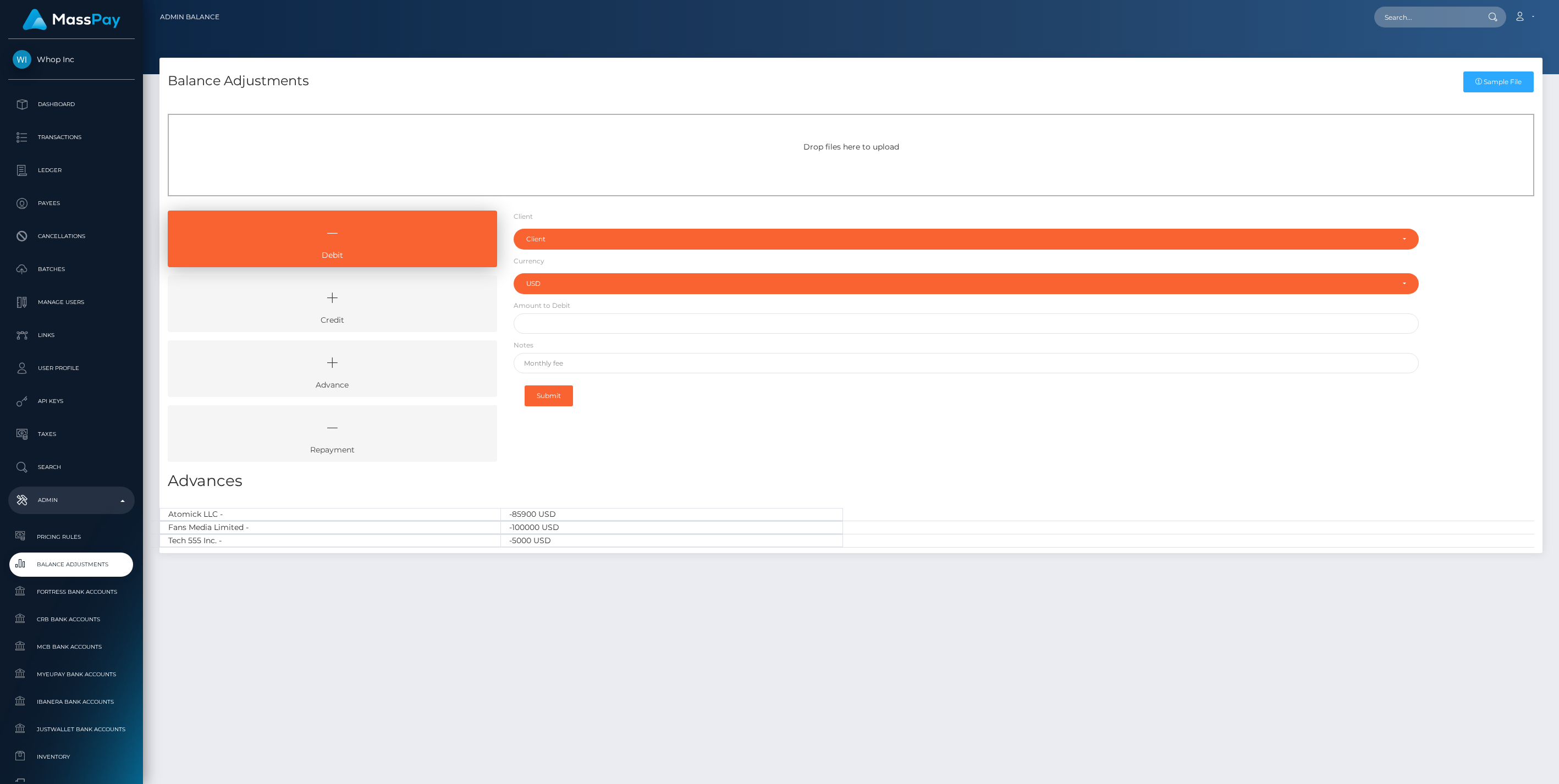
select select "USD"
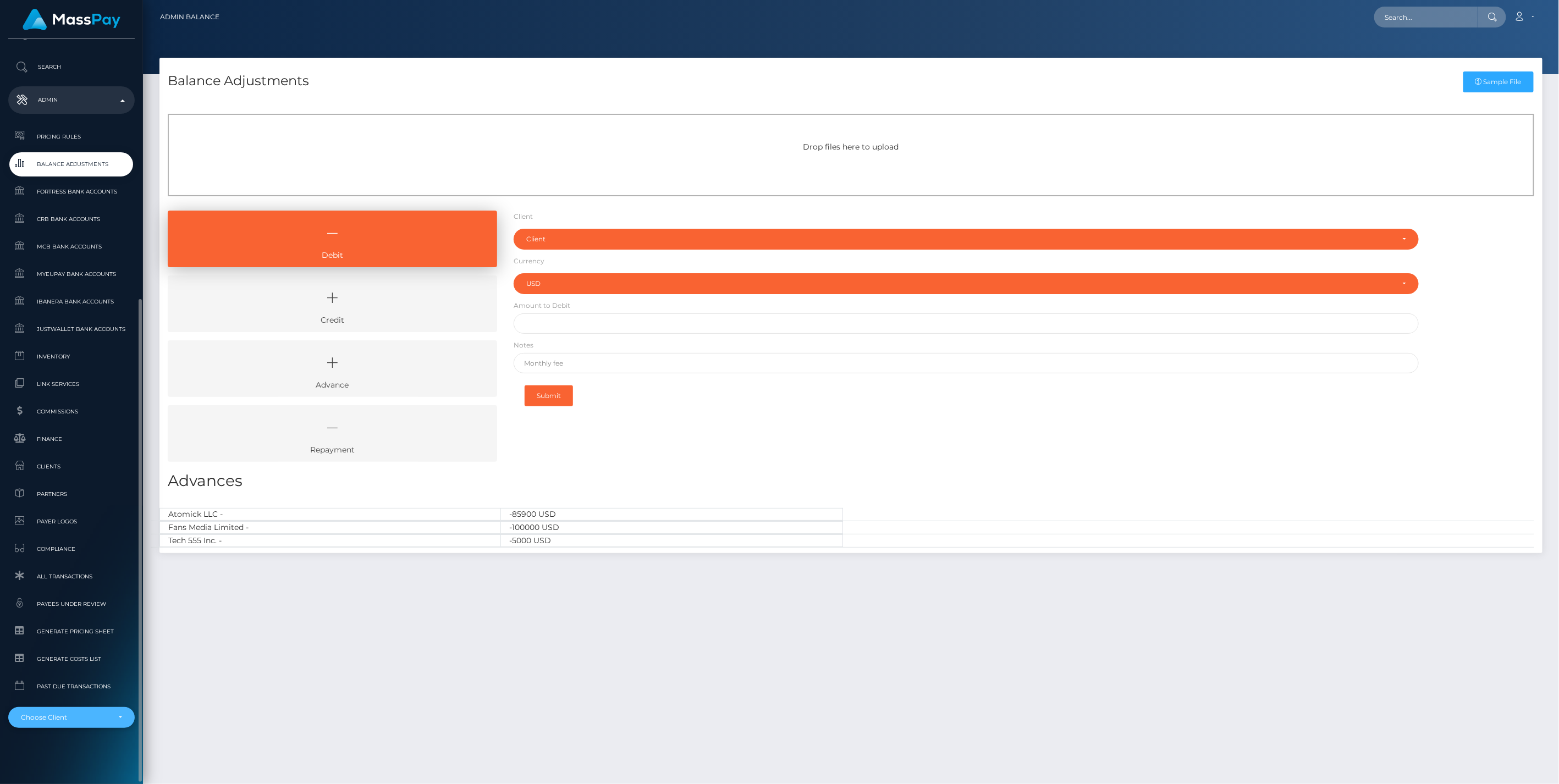
click at [119, 713] on div "Choose Client" at bounding box center [71, 717] width 101 height 9
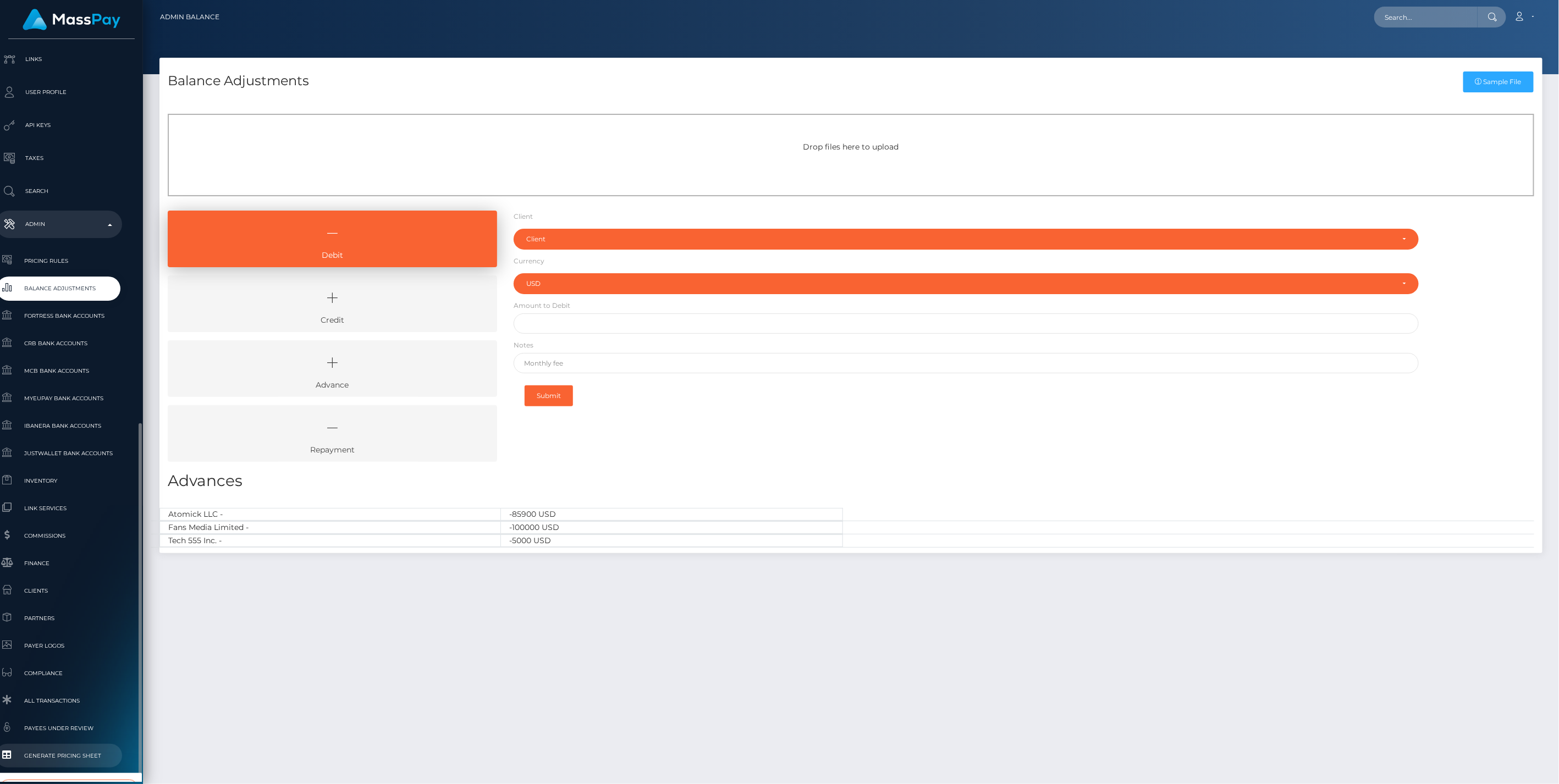
scroll to position [400, 13]
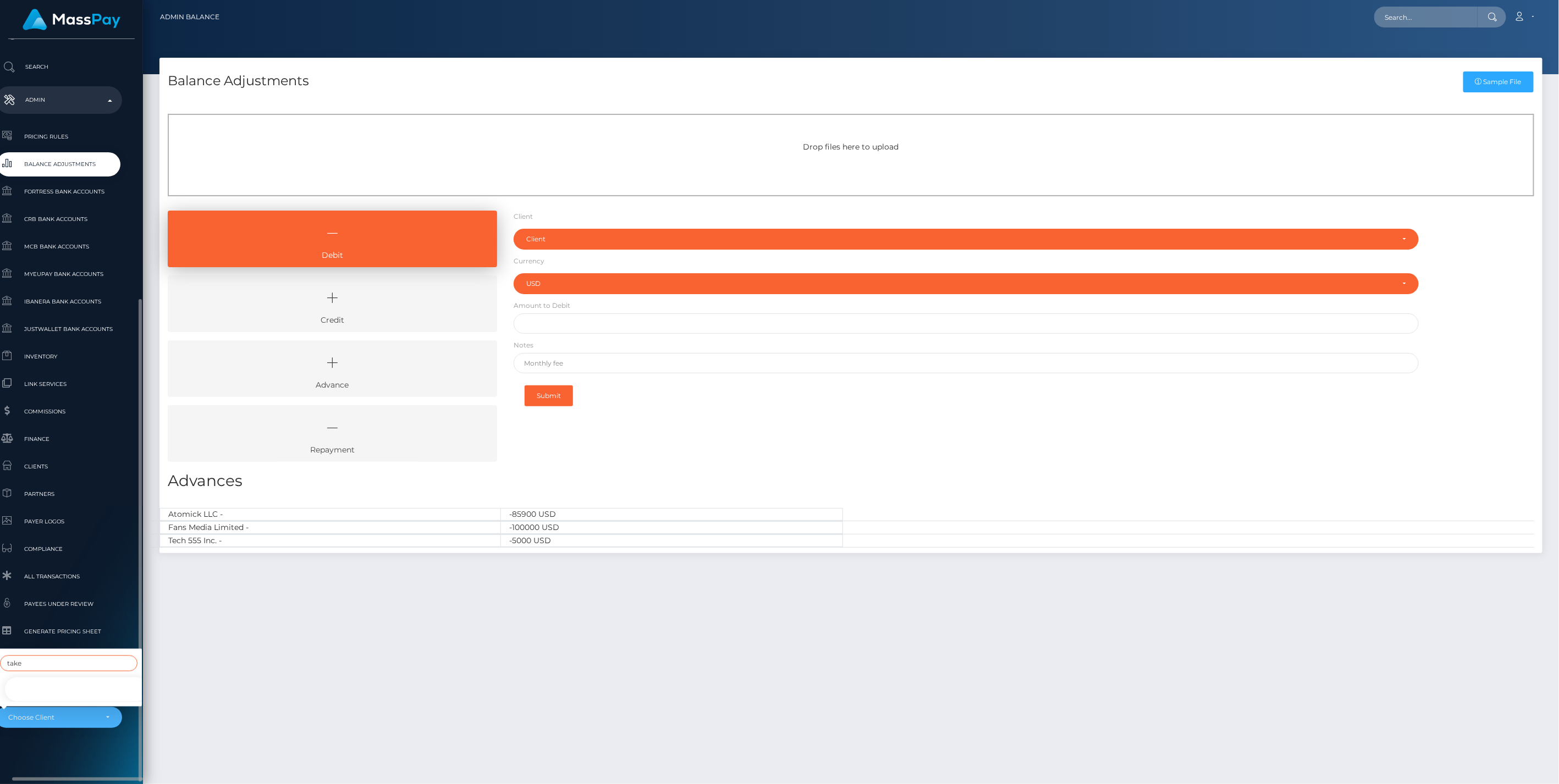
type input "take"
click at [44, 677] on link "Takeoff Newco Inc - Club Fans" at bounding box center [77, 689] width 146 height 25
select select "345"
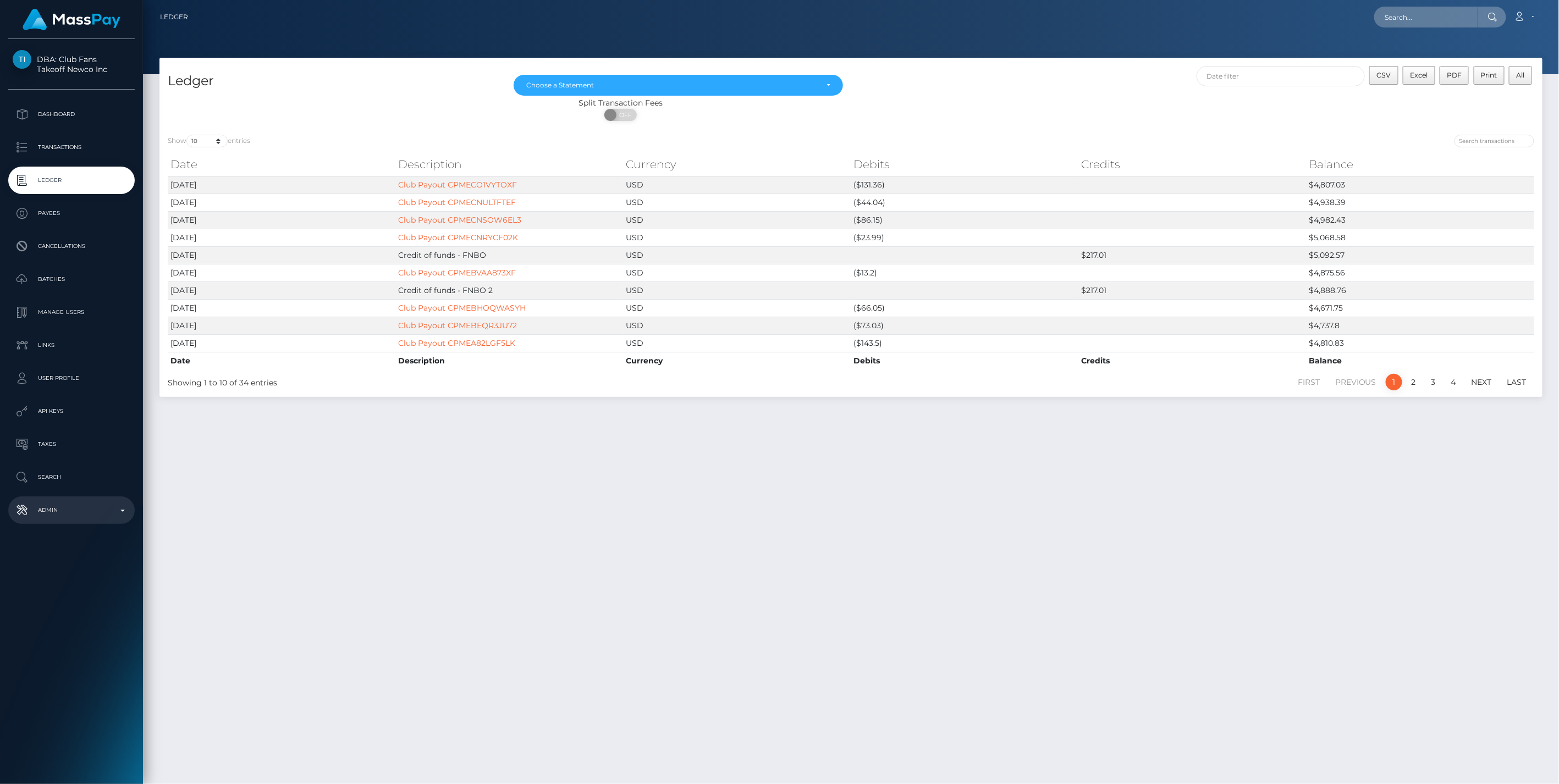
click at [122, 514] on p "Admin" at bounding box center [71, 510] width 117 height 16
click at [75, 573] on span "Balance Adjustments" at bounding box center [71, 574] width 117 height 13
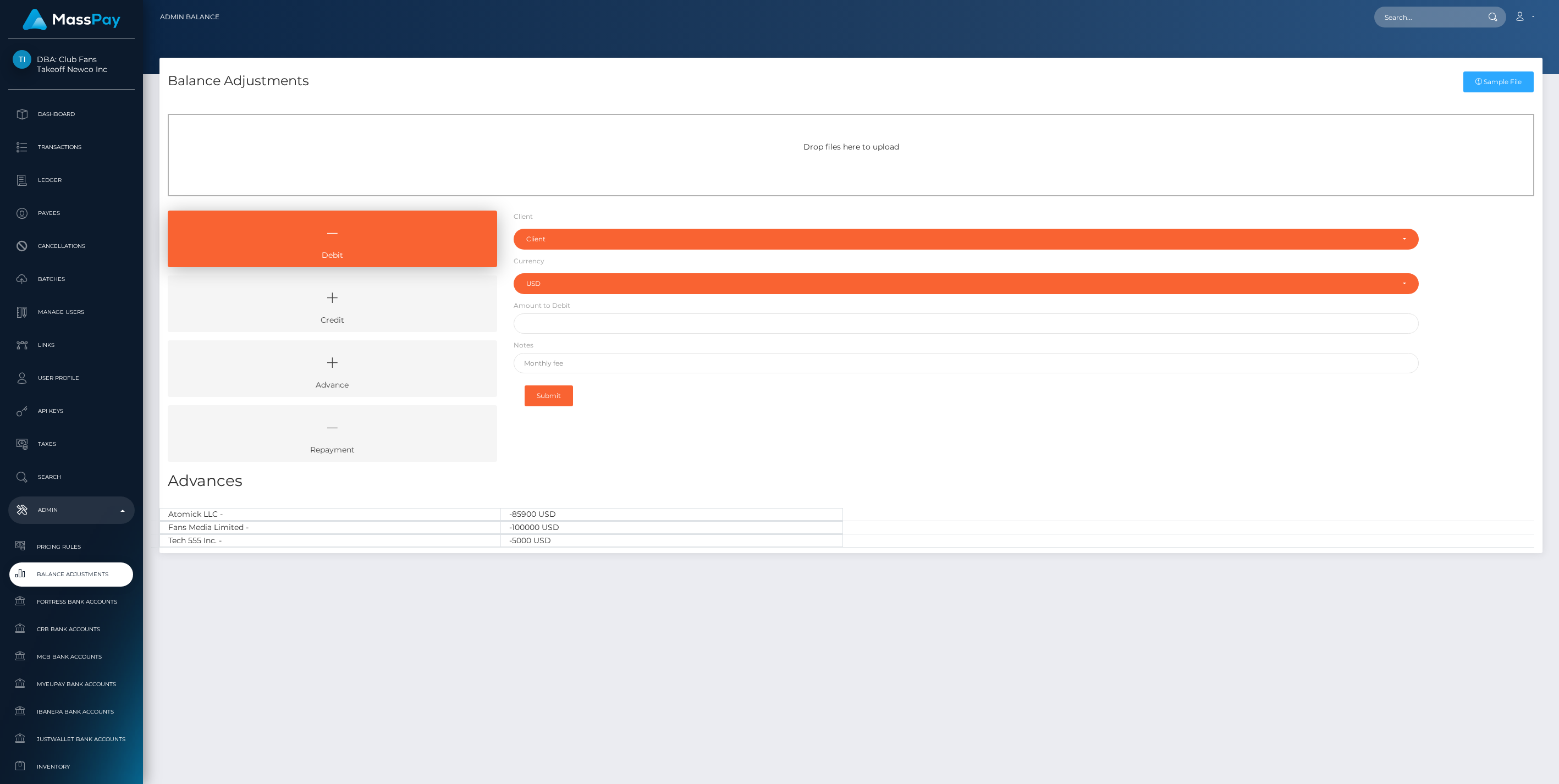
select select "USD"
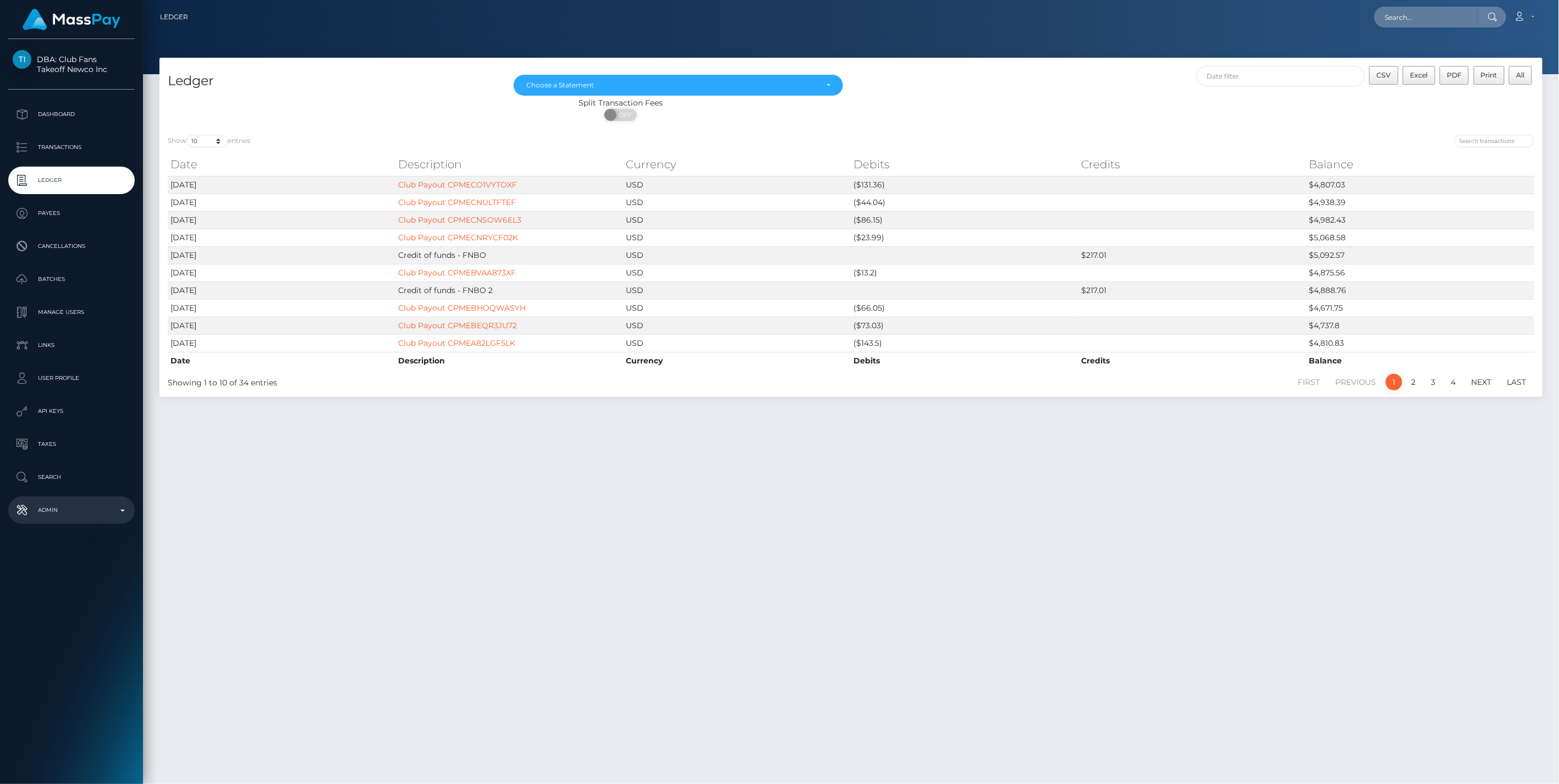
click at [122, 512] on p "Admin" at bounding box center [71, 510] width 117 height 16
click at [69, 573] on span "Balance Adjustments" at bounding box center [71, 574] width 117 height 13
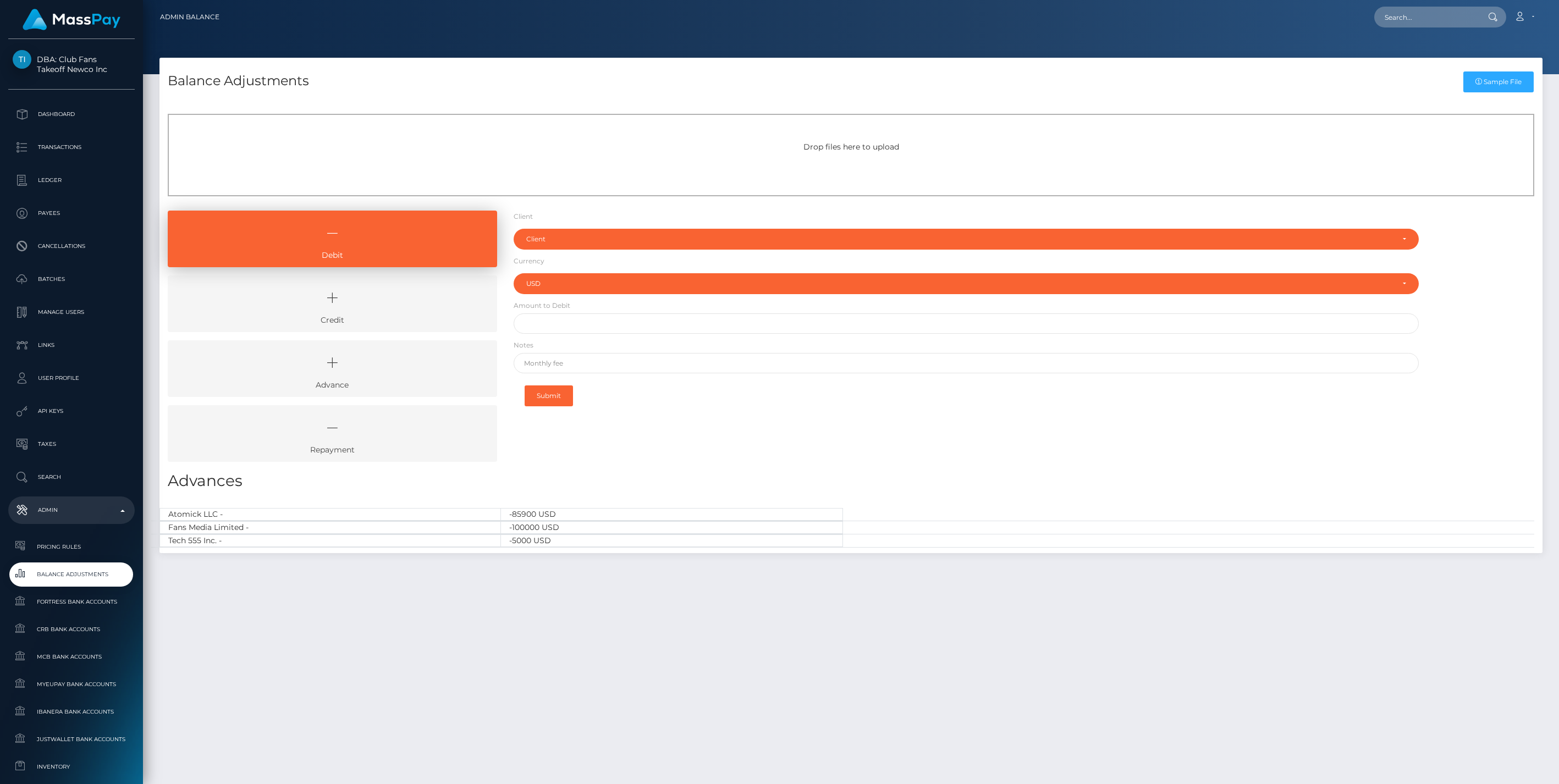
select select "USD"
click at [547, 235] on div "Client" at bounding box center [960, 239] width 868 height 9
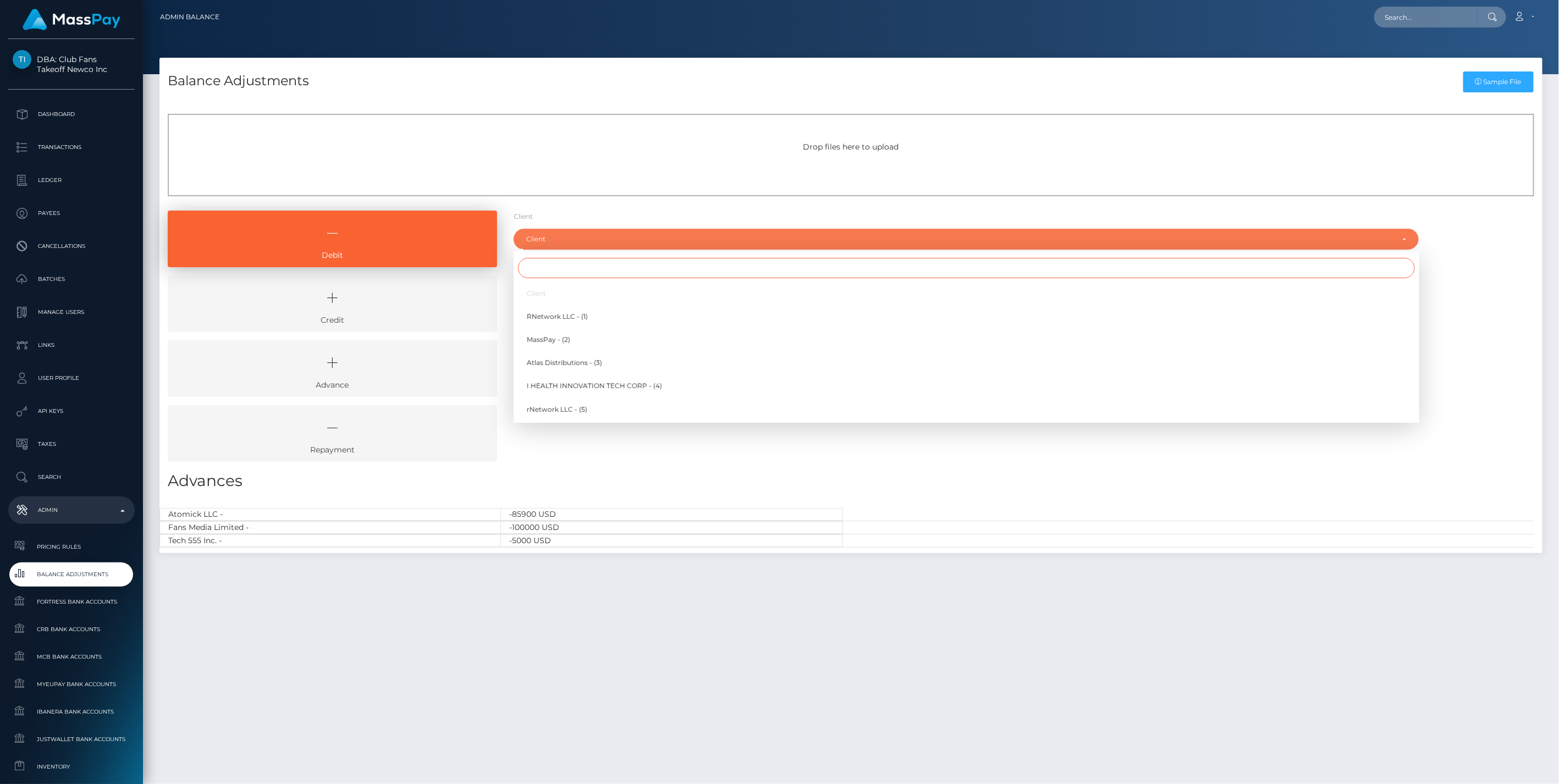
click at [541, 267] on input "Search" at bounding box center [967, 268] width 897 height 21
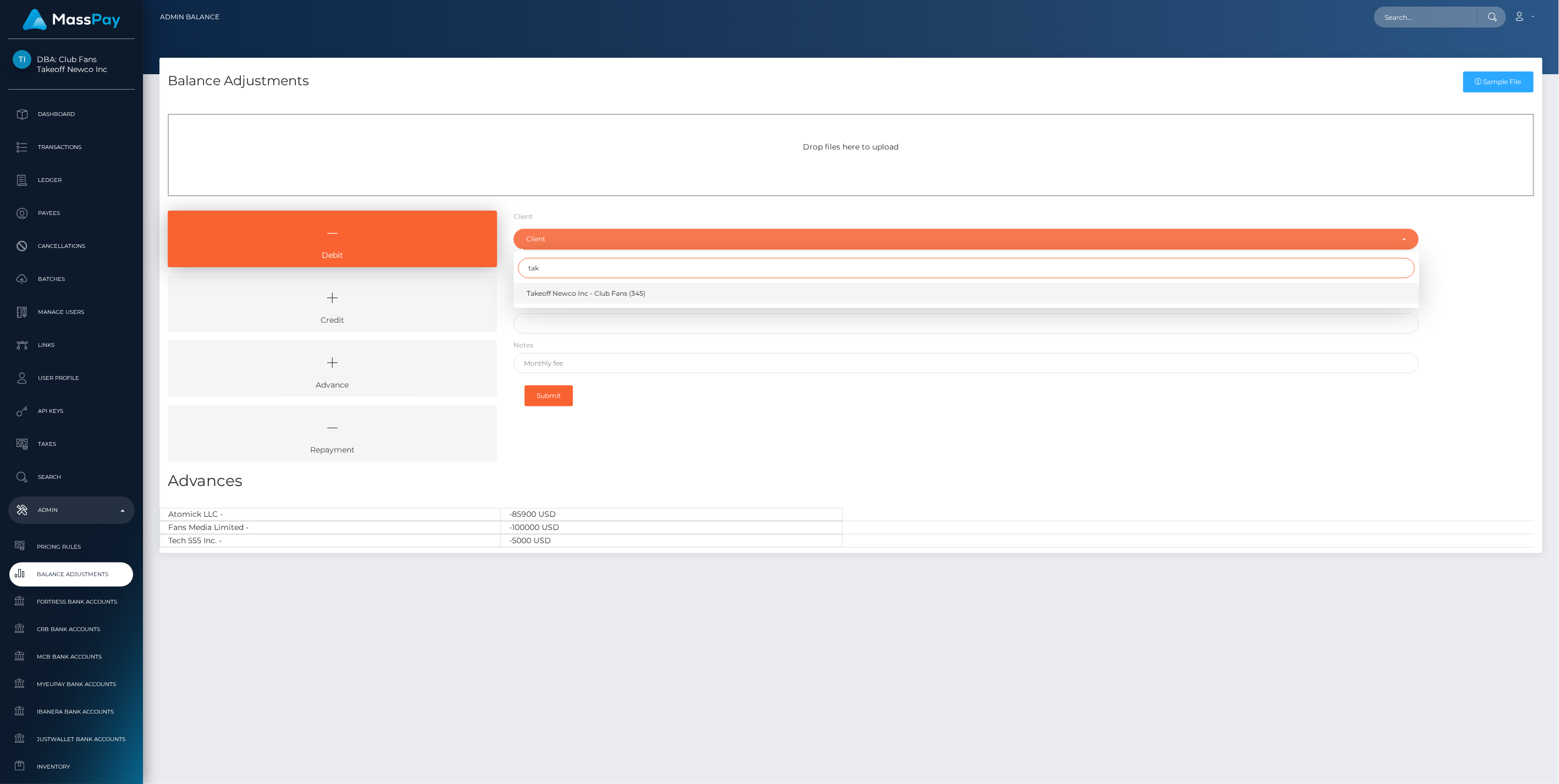
type input "tak"
click at [563, 292] on span "Takeoff Newco Inc - Club Fans (345)" at bounding box center [586, 293] width 119 height 10
select select "345"
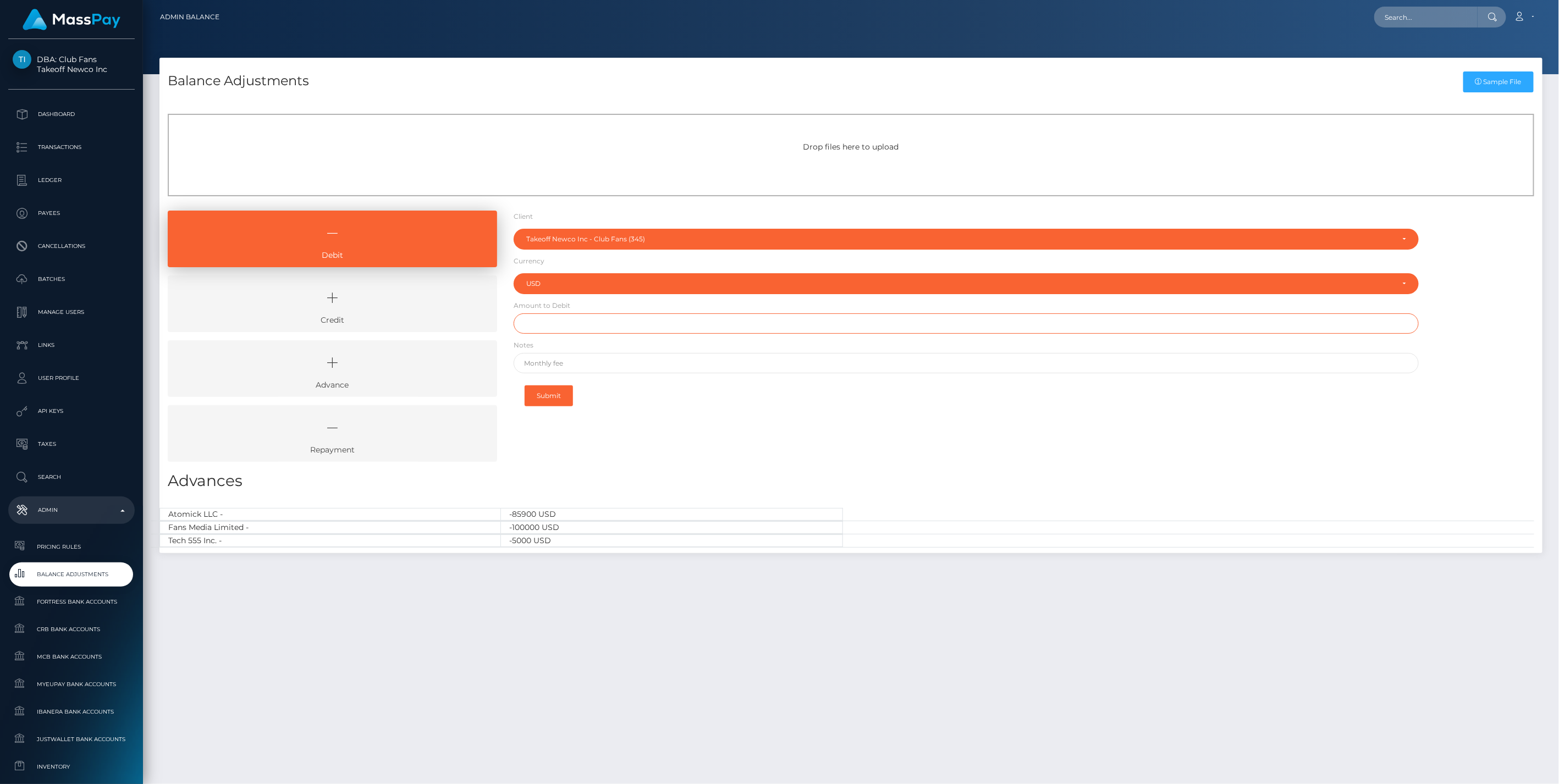
click at [546, 323] on input "text" at bounding box center [967, 324] width 906 height 21
type input "$217.01"
click at [553, 364] on input "text" at bounding box center [967, 363] width 906 height 21
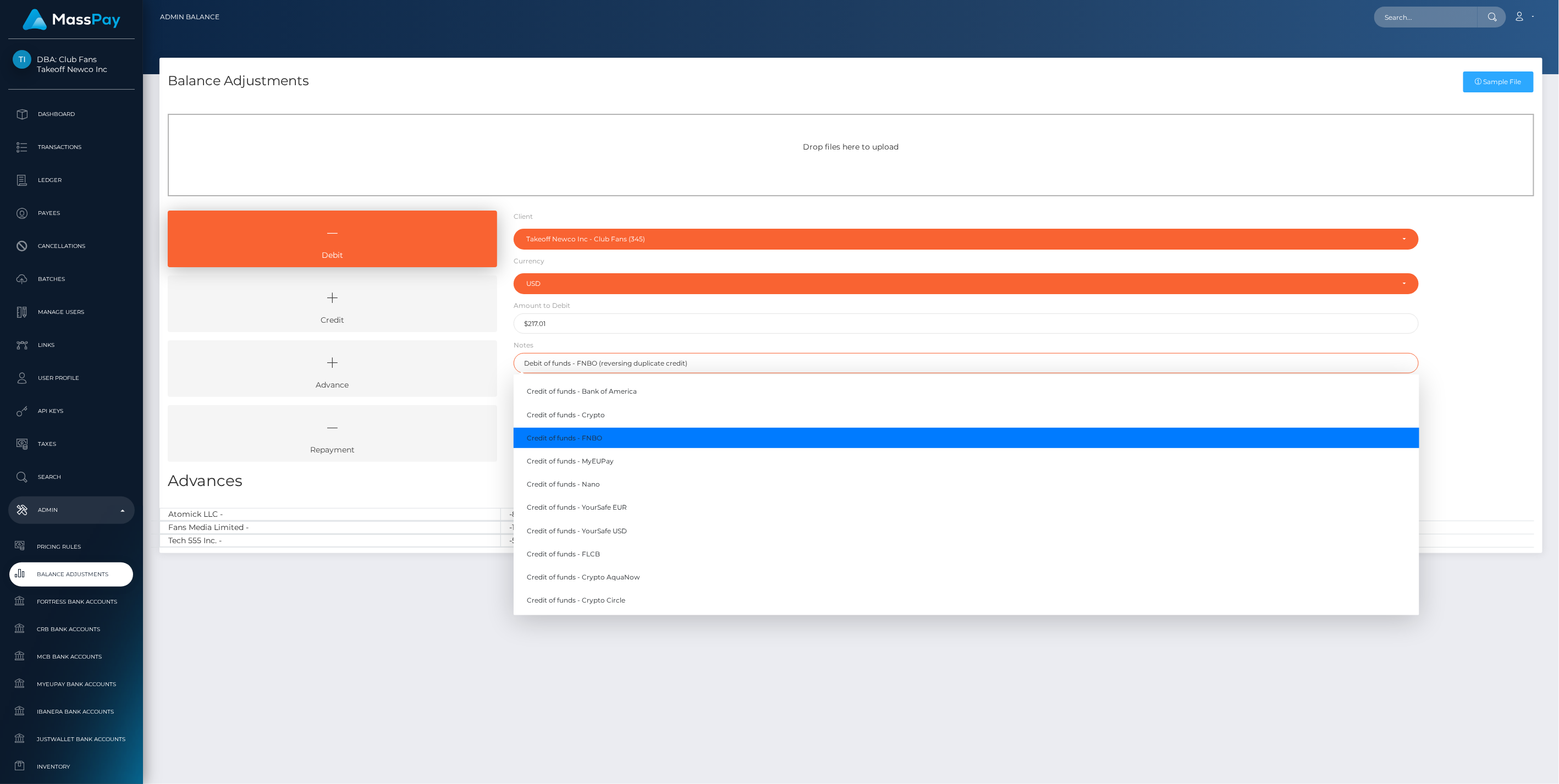
type input "Debit of funds - FNBO (reversing duplicate credit)"
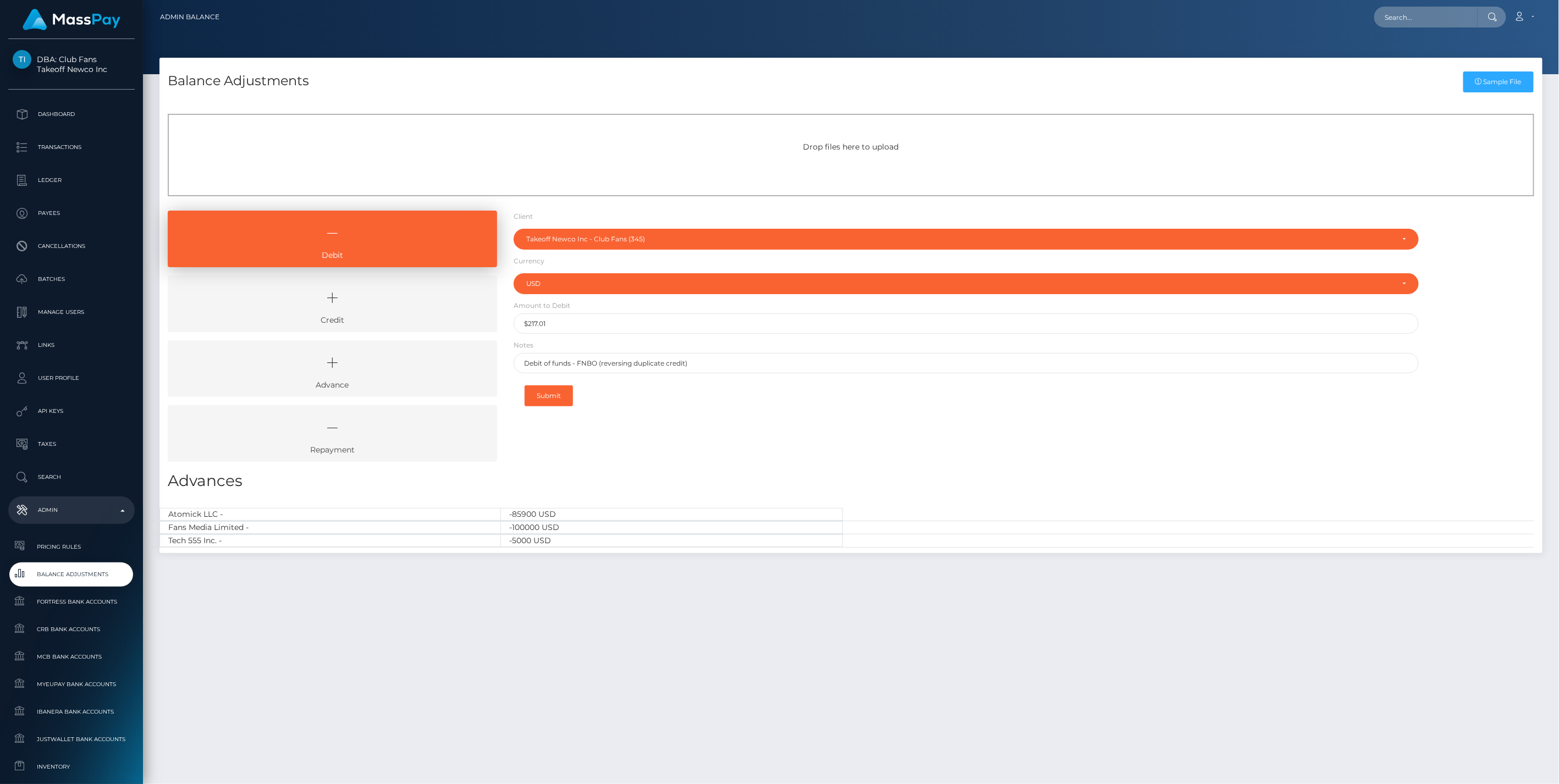
click at [1480, 382] on div "Debit Credit Advance Repayment" at bounding box center [851, 340] width 1383 height 260
click at [548, 398] on button "Submit" at bounding box center [549, 396] width 48 height 21
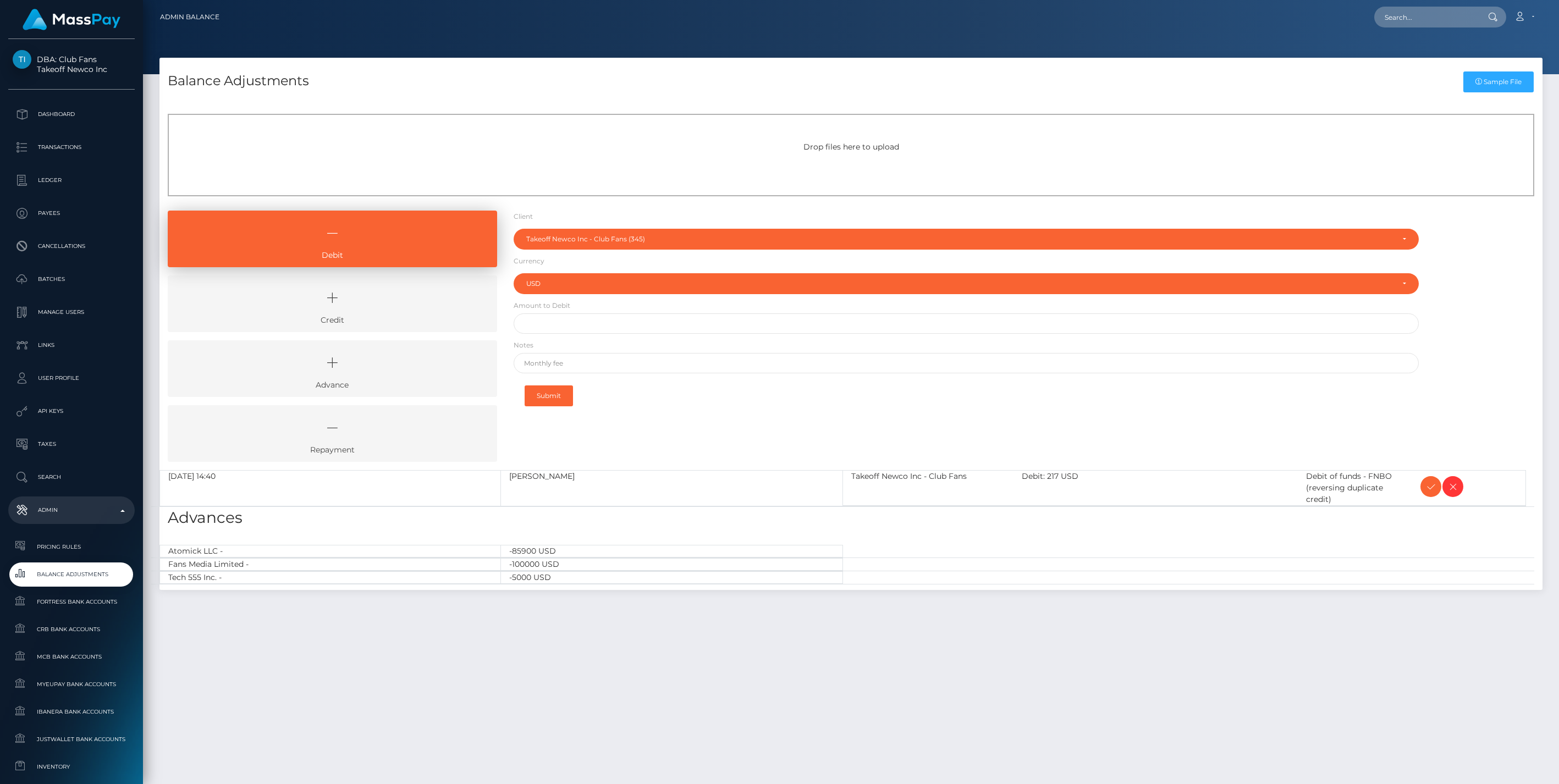
select select "345"
select select "USD"
click at [1427, 488] on icon at bounding box center [1431, 486] width 13 height 14
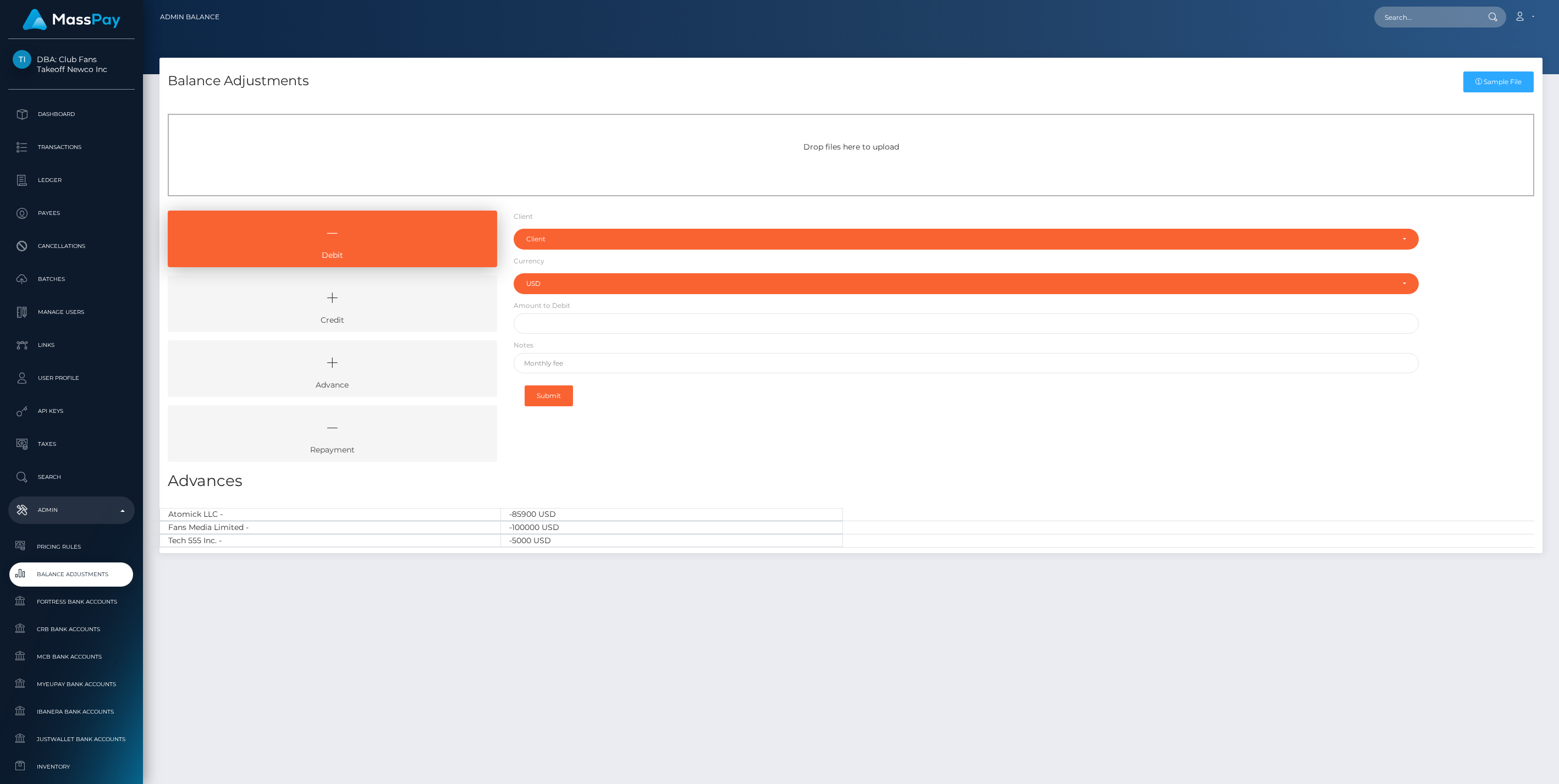
select select "USD"
click at [354, 303] on icon at bounding box center [332, 298] width 304 height 33
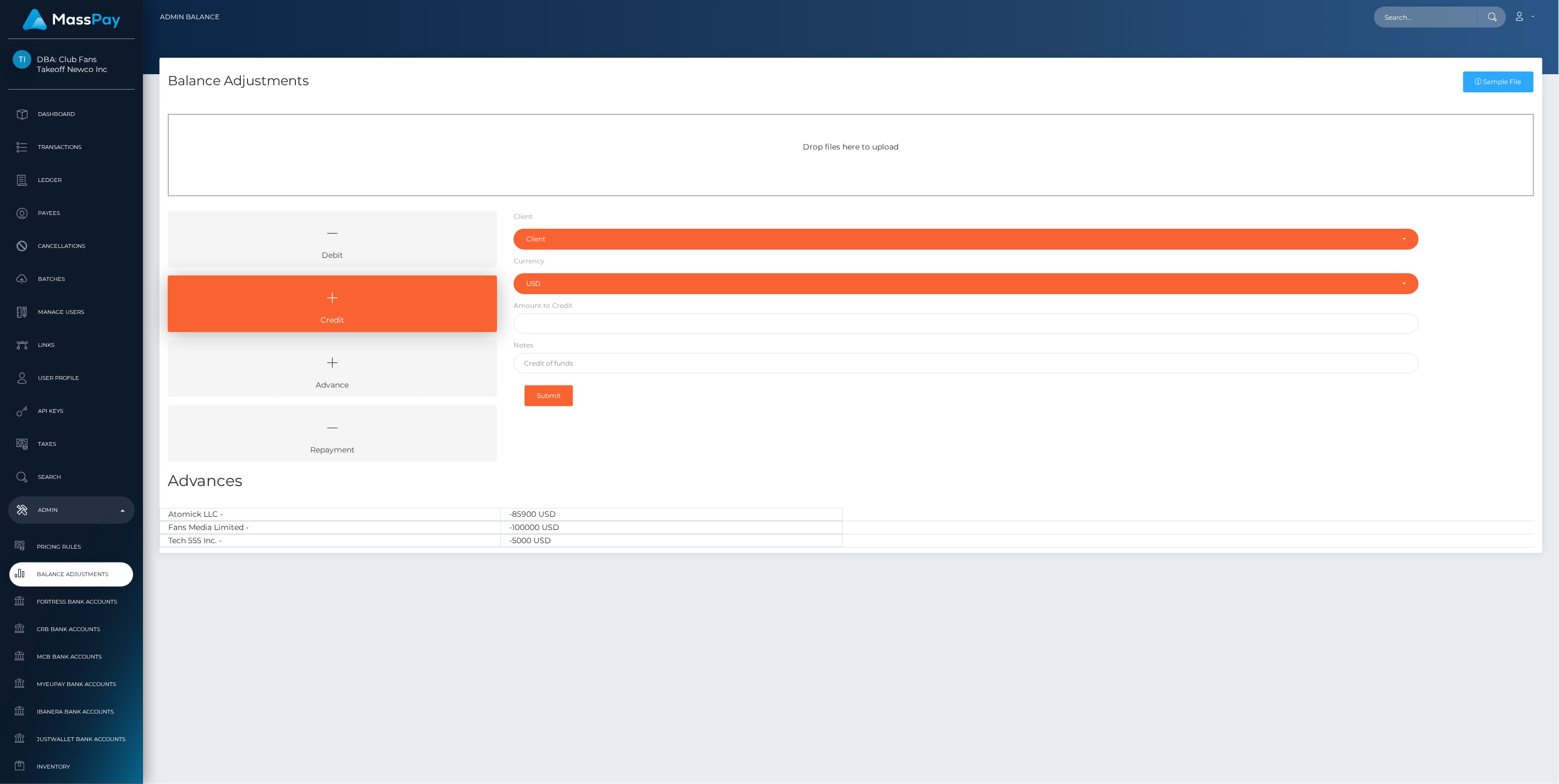
click at [410, 250] on link "Debit" at bounding box center [332, 239] width 329 height 57
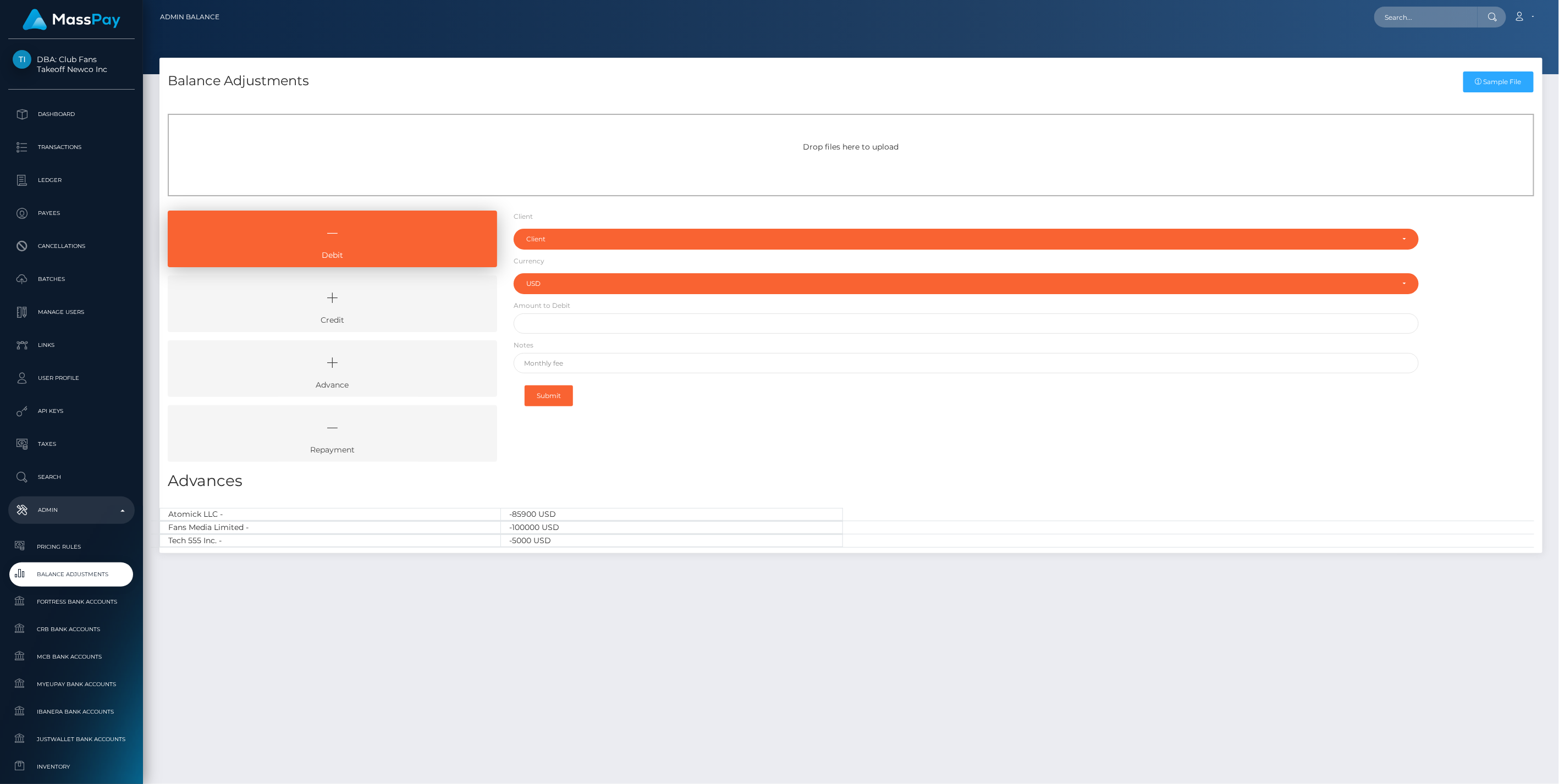
click at [438, 310] on icon at bounding box center [332, 298] width 304 height 33
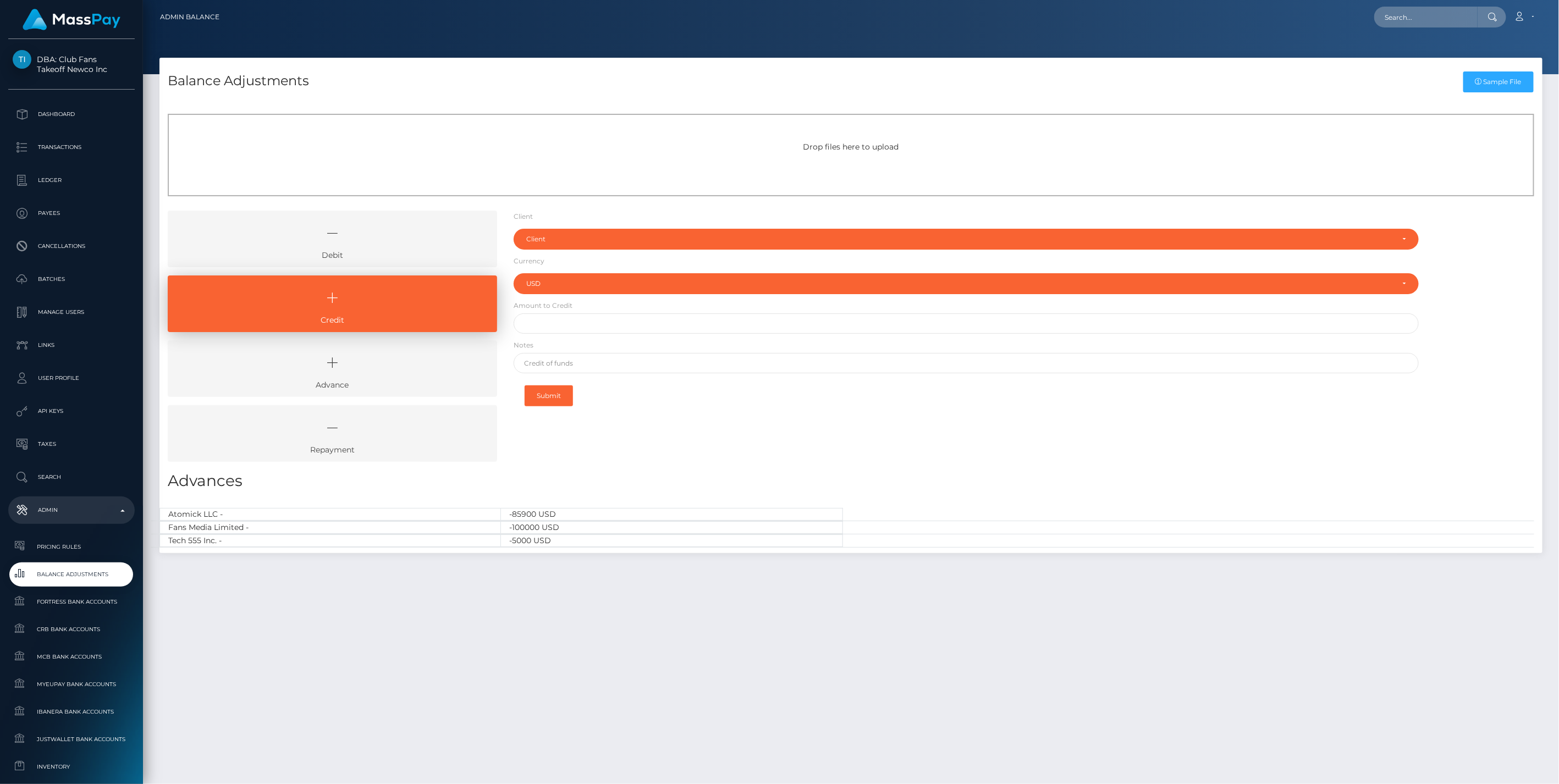
click at [347, 237] on icon at bounding box center [332, 233] width 304 height 33
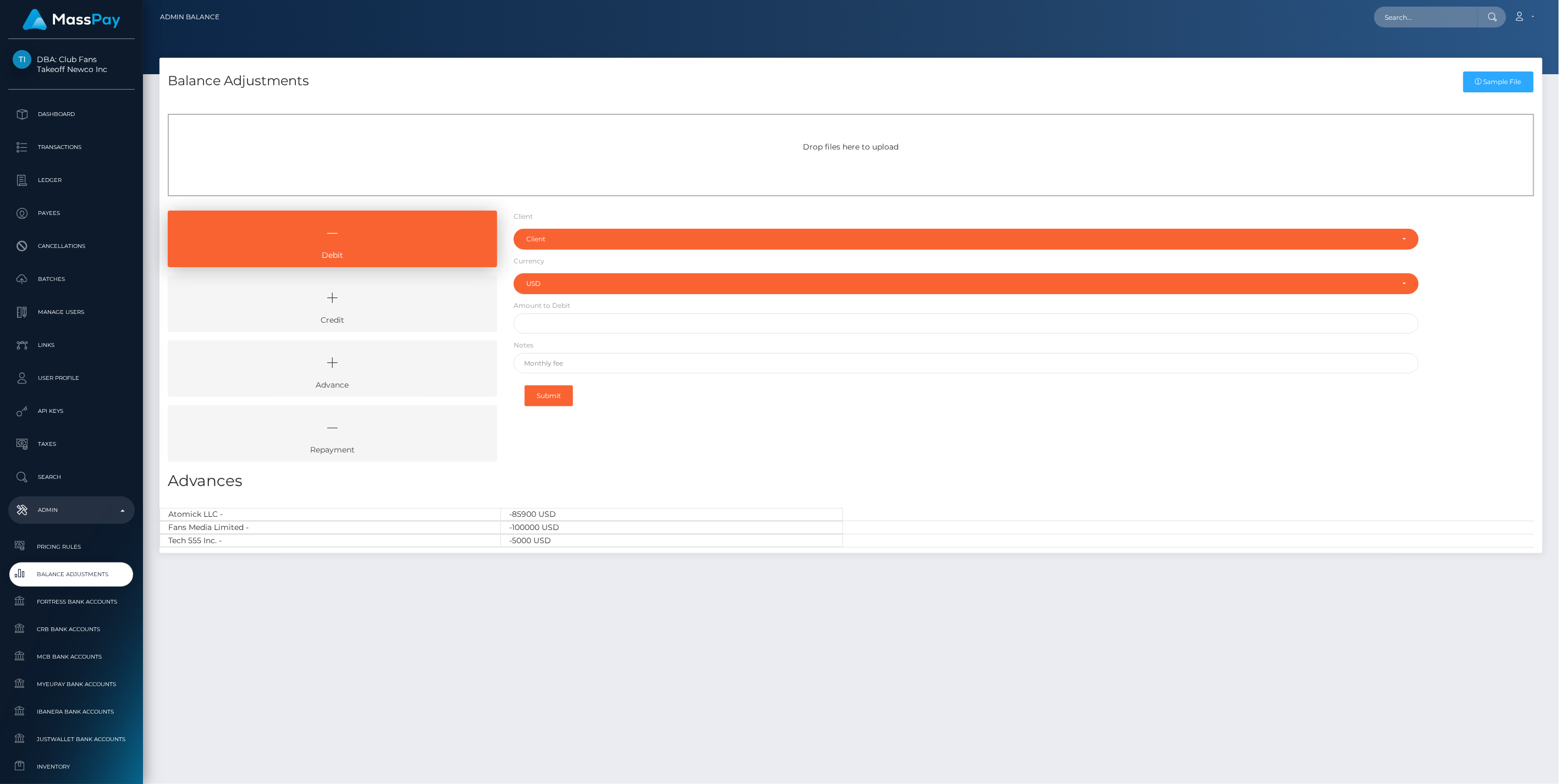
click at [375, 314] on link "Credit" at bounding box center [332, 304] width 329 height 57
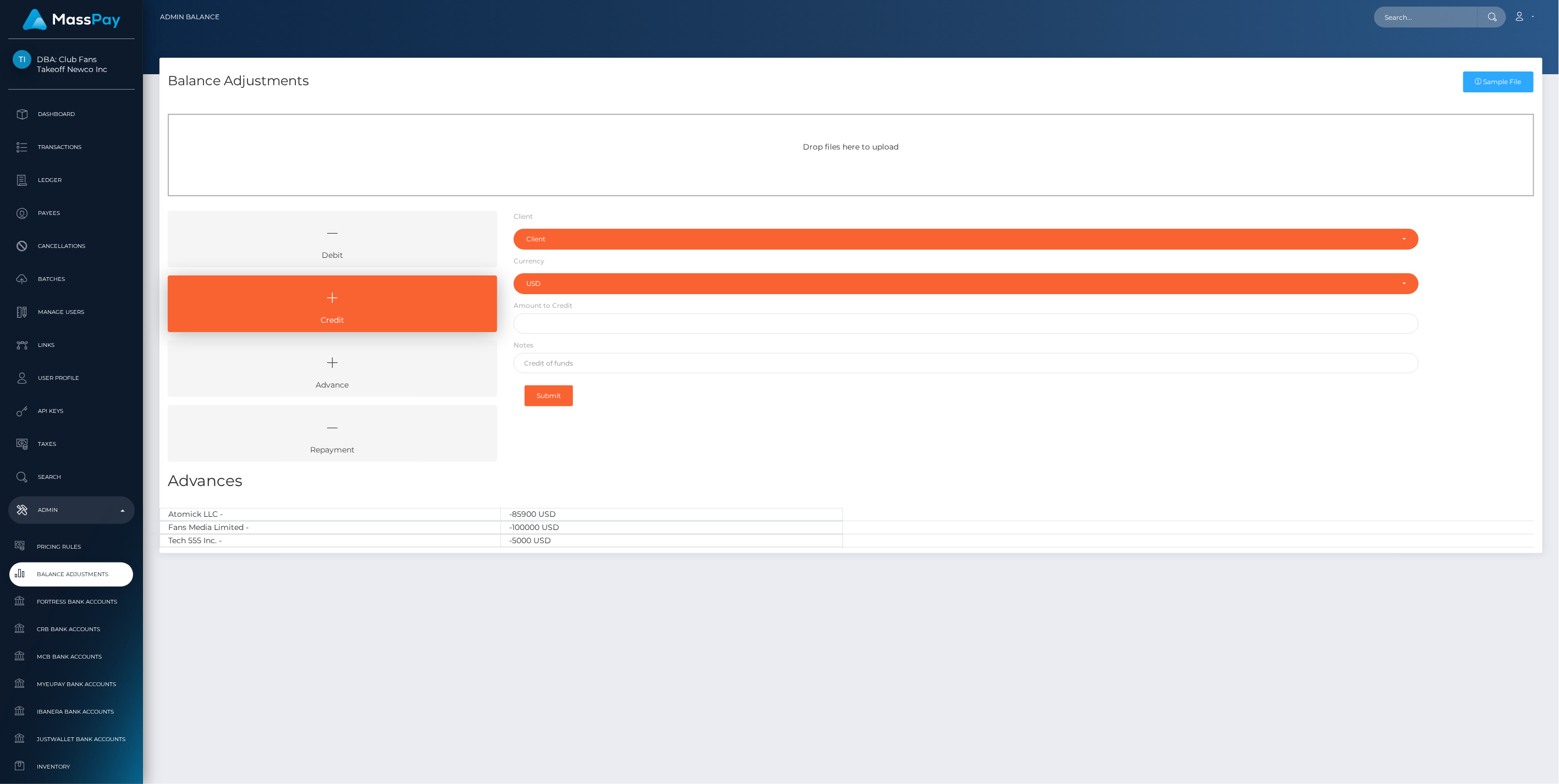
click at [391, 245] on icon at bounding box center [332, 233] width 304 height 33
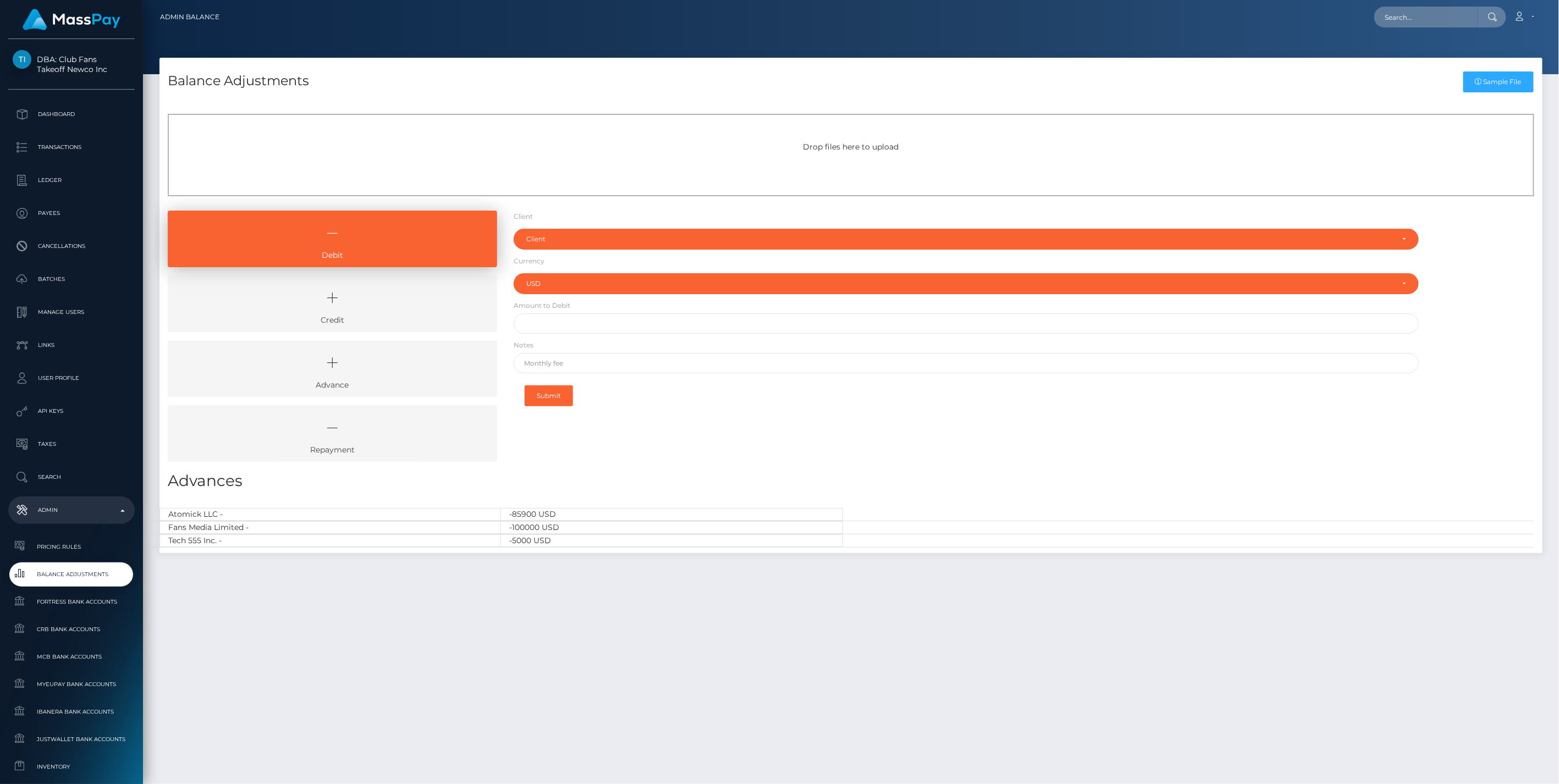
click at [385, 297] on icon at bounding box center [332, 298] width 304 height 33
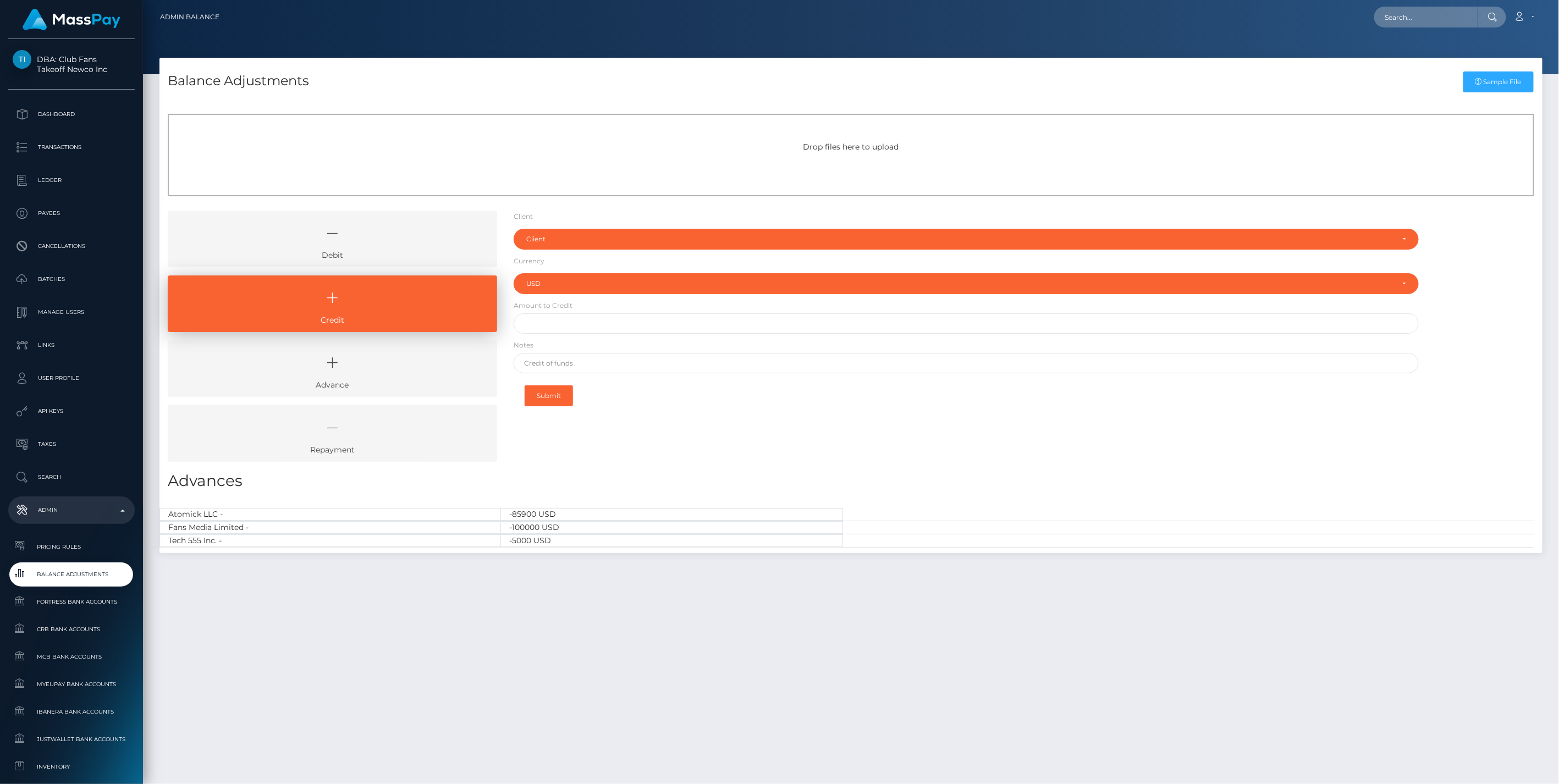
click at [399, 223] on icon at bounding box center [332, 233] width 304 height 33
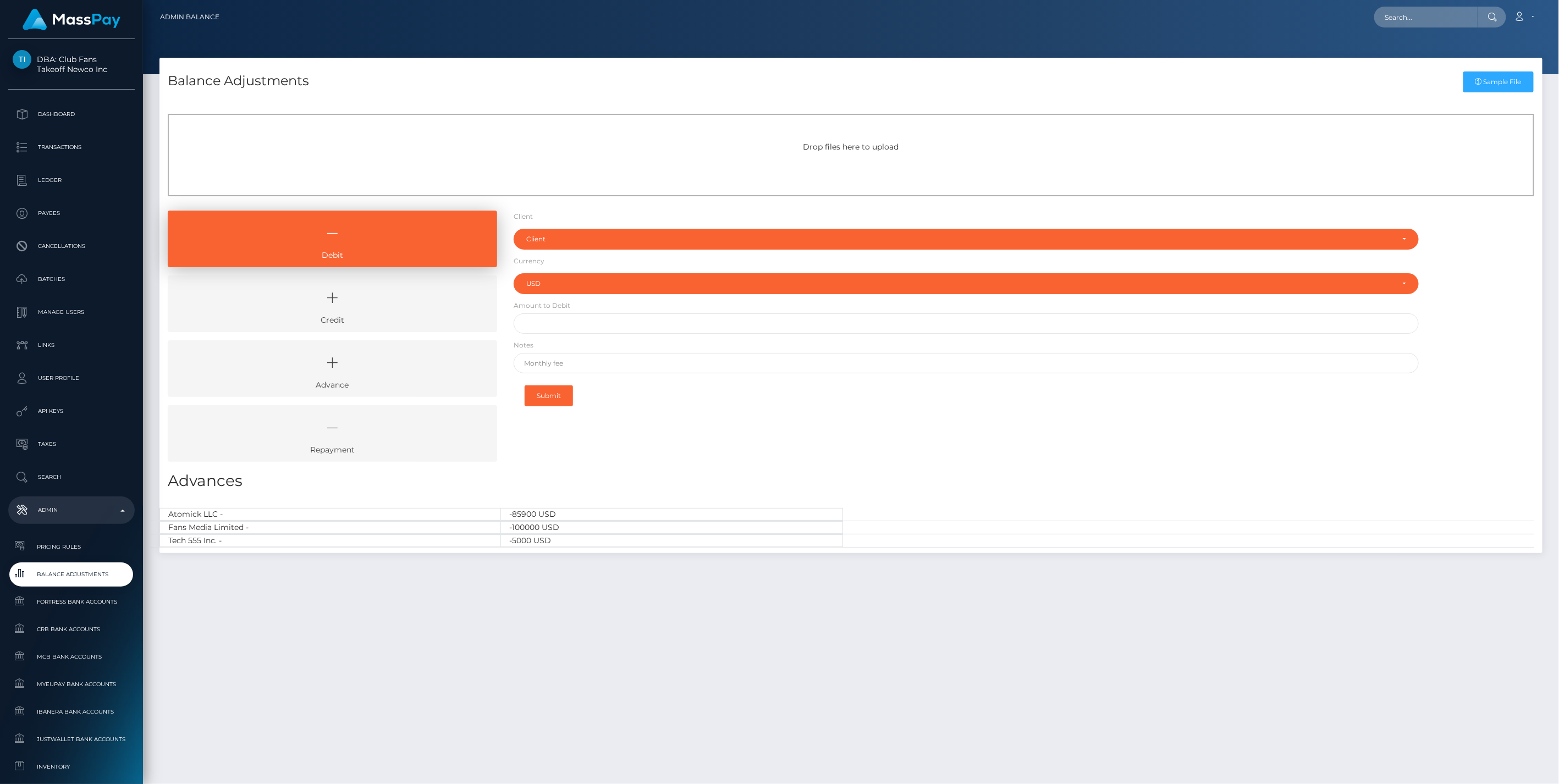
click at [407, 319] on link "Credit" at bounding box center [332, 304] width 329 height 57
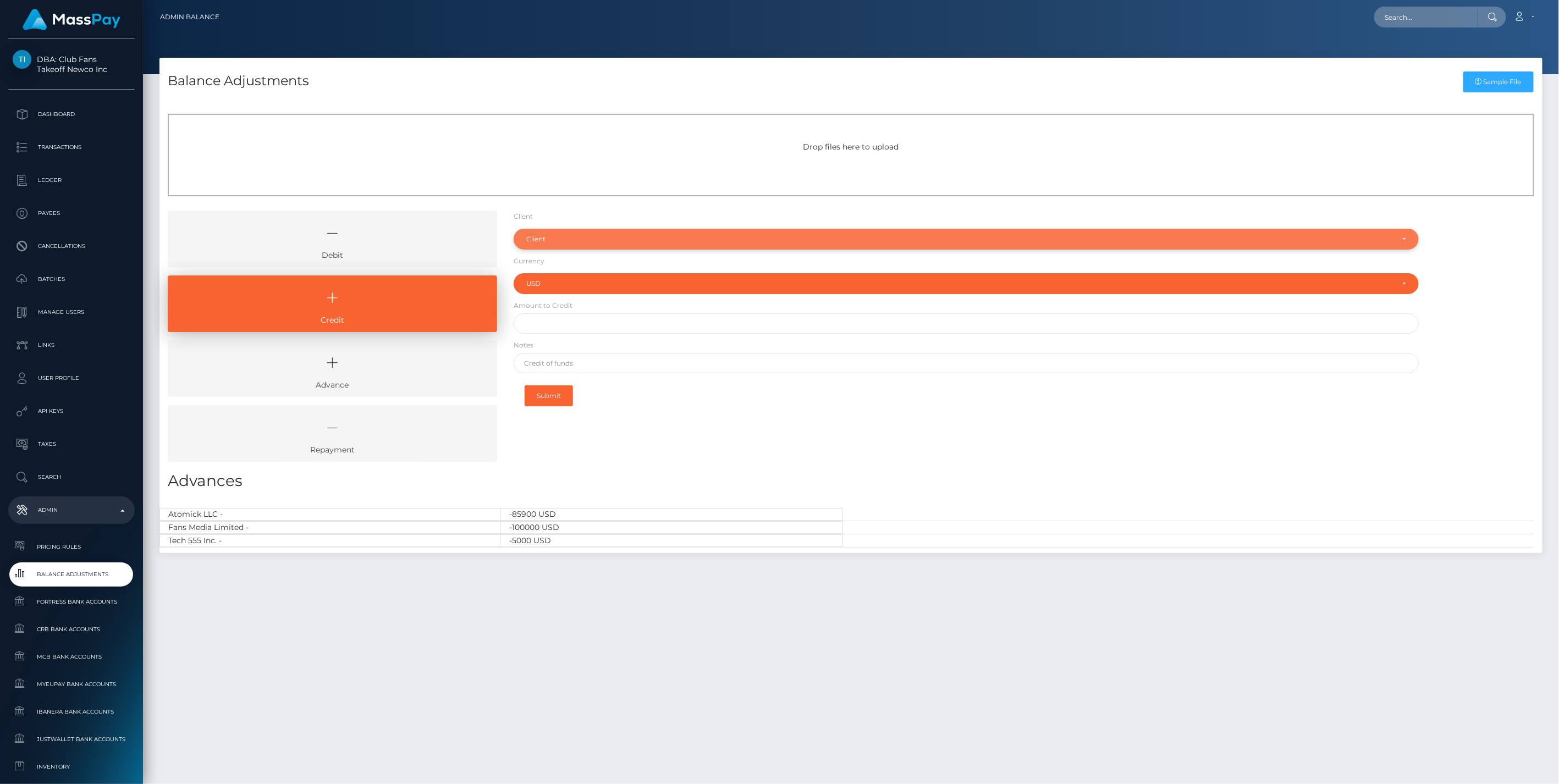
click at [584, 243] on div "Client" at bounding box center [960, 239] width 868 height 9
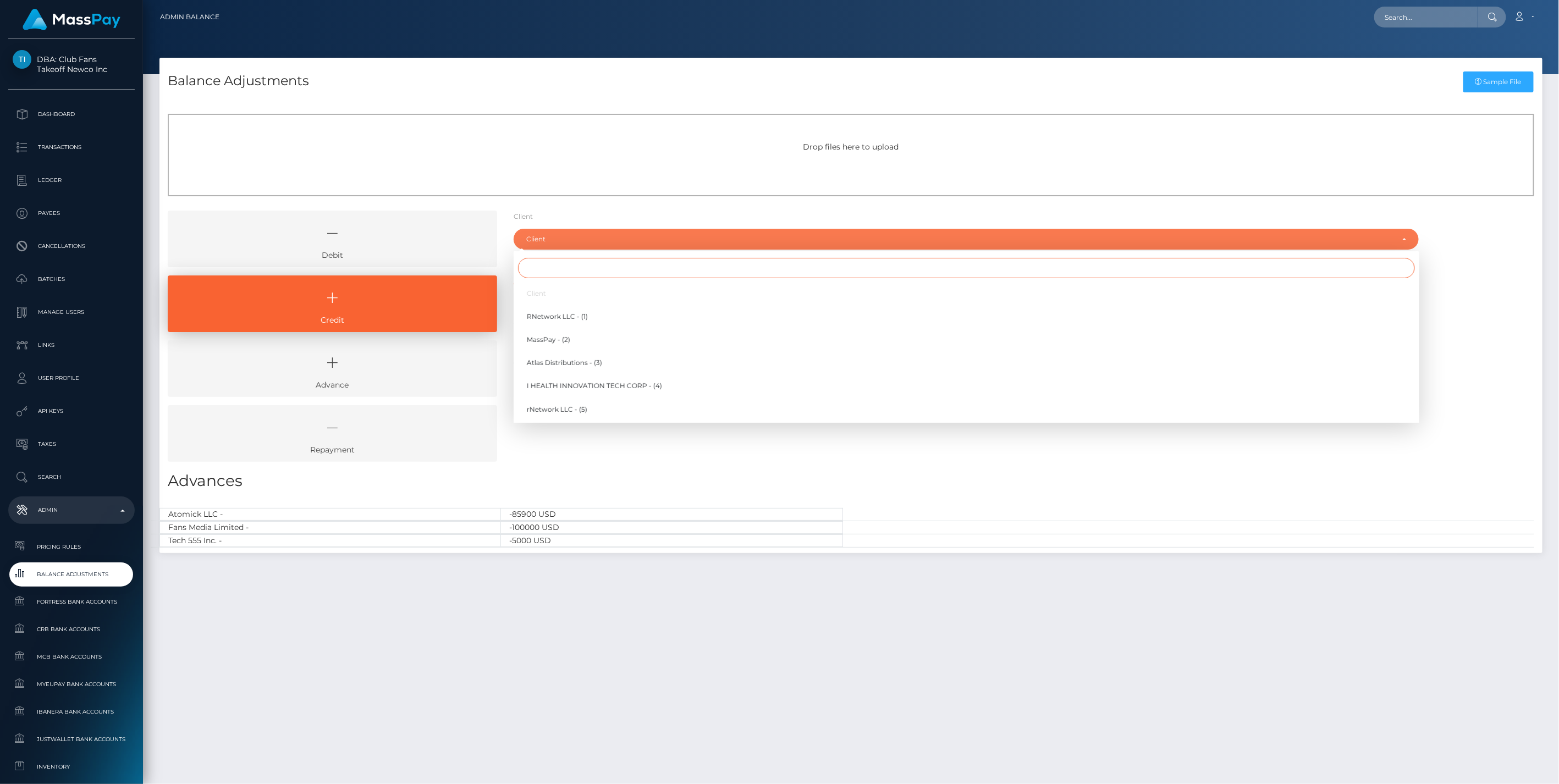
click at [559, 276] on input "Search" at bounding box center [967, 268] width 897 height 21
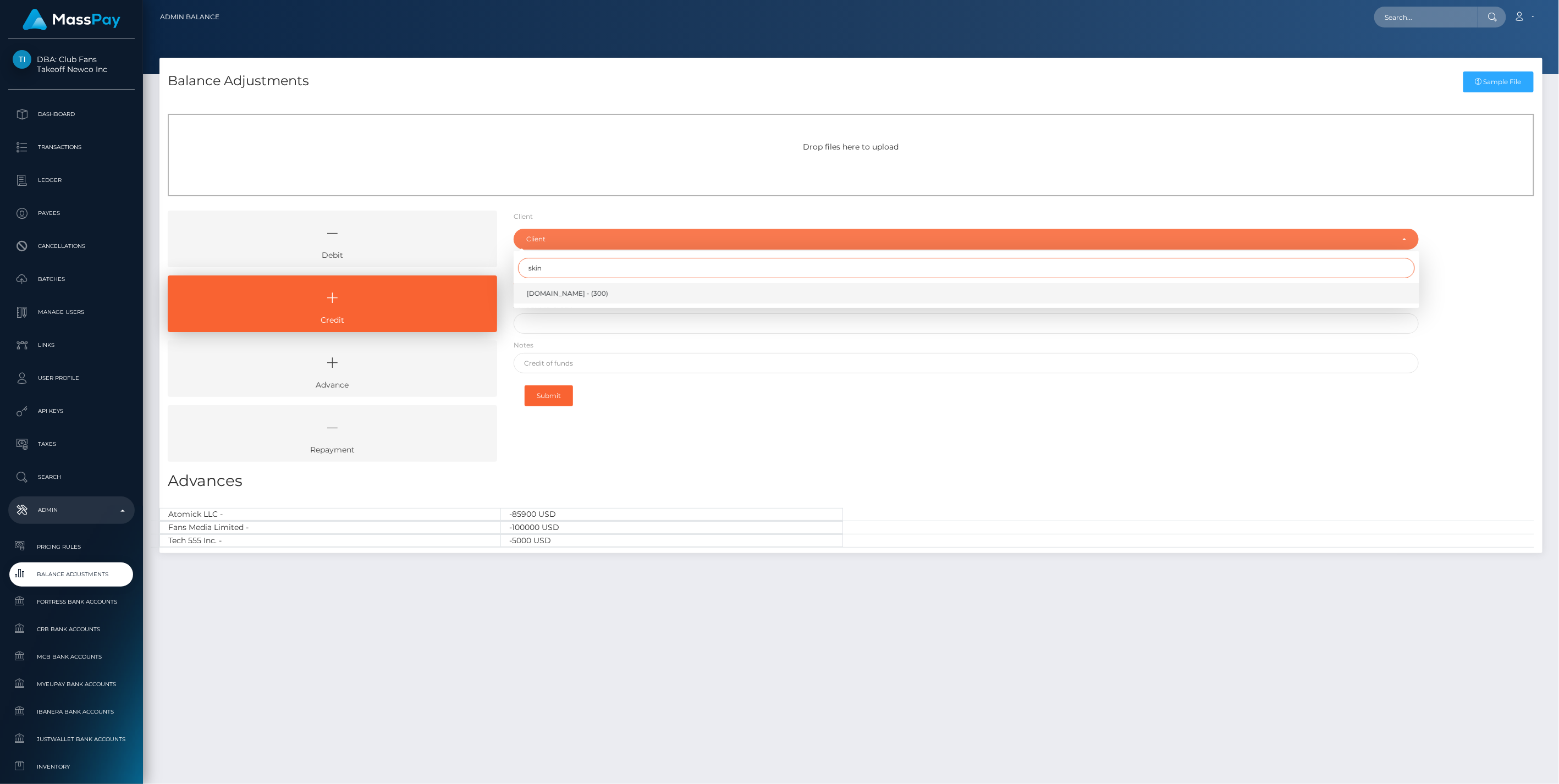
type input "skin"
click at [563, 292] on span "[DOMAIN_NAME] - (300)" at bounding box center [567, 293] width 81 height 10
select select "300"
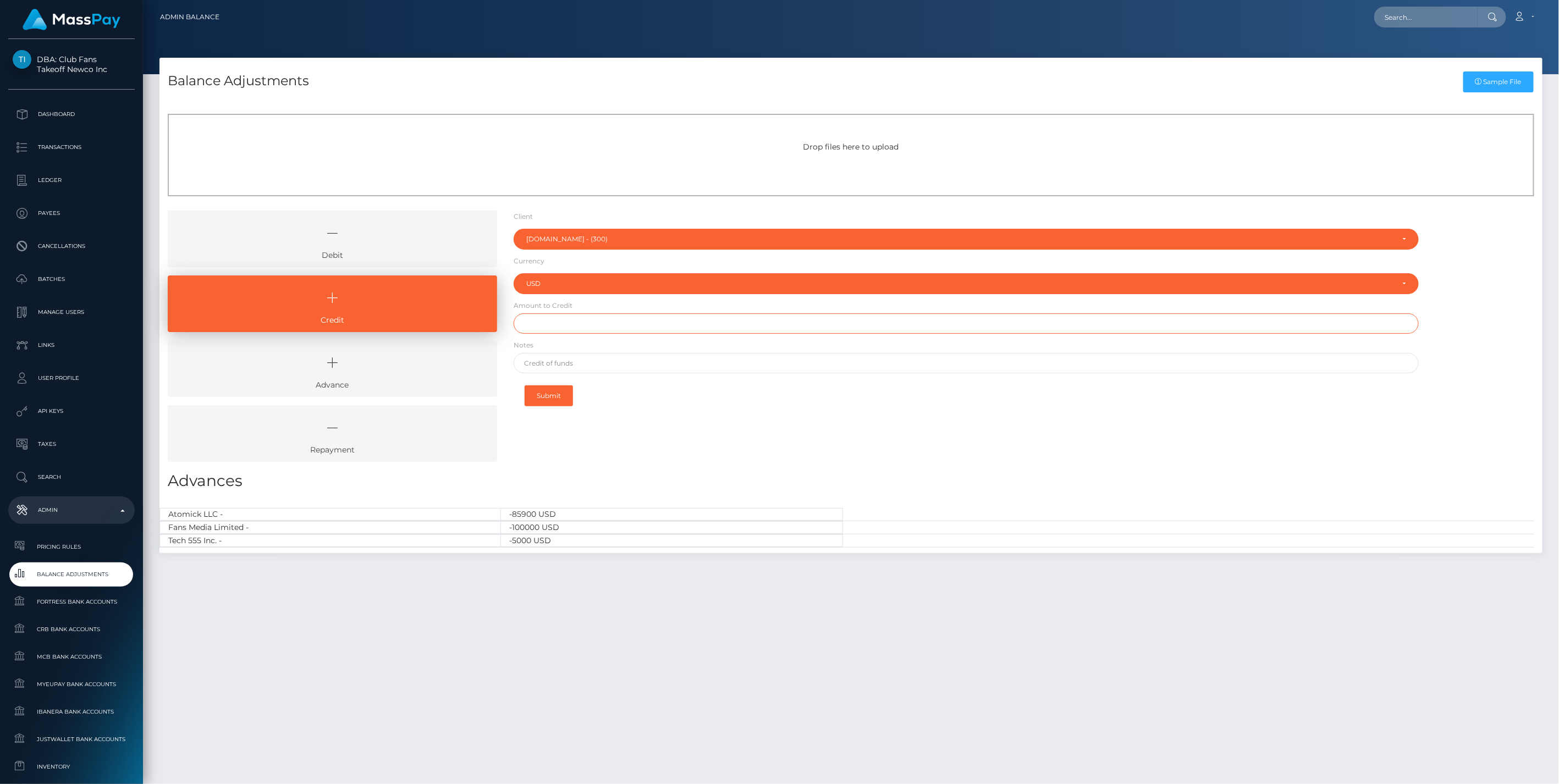
click at [545, 323] on input "text" at bounding box center [967, 324] width 906 height 21
type input "$40,000.00"
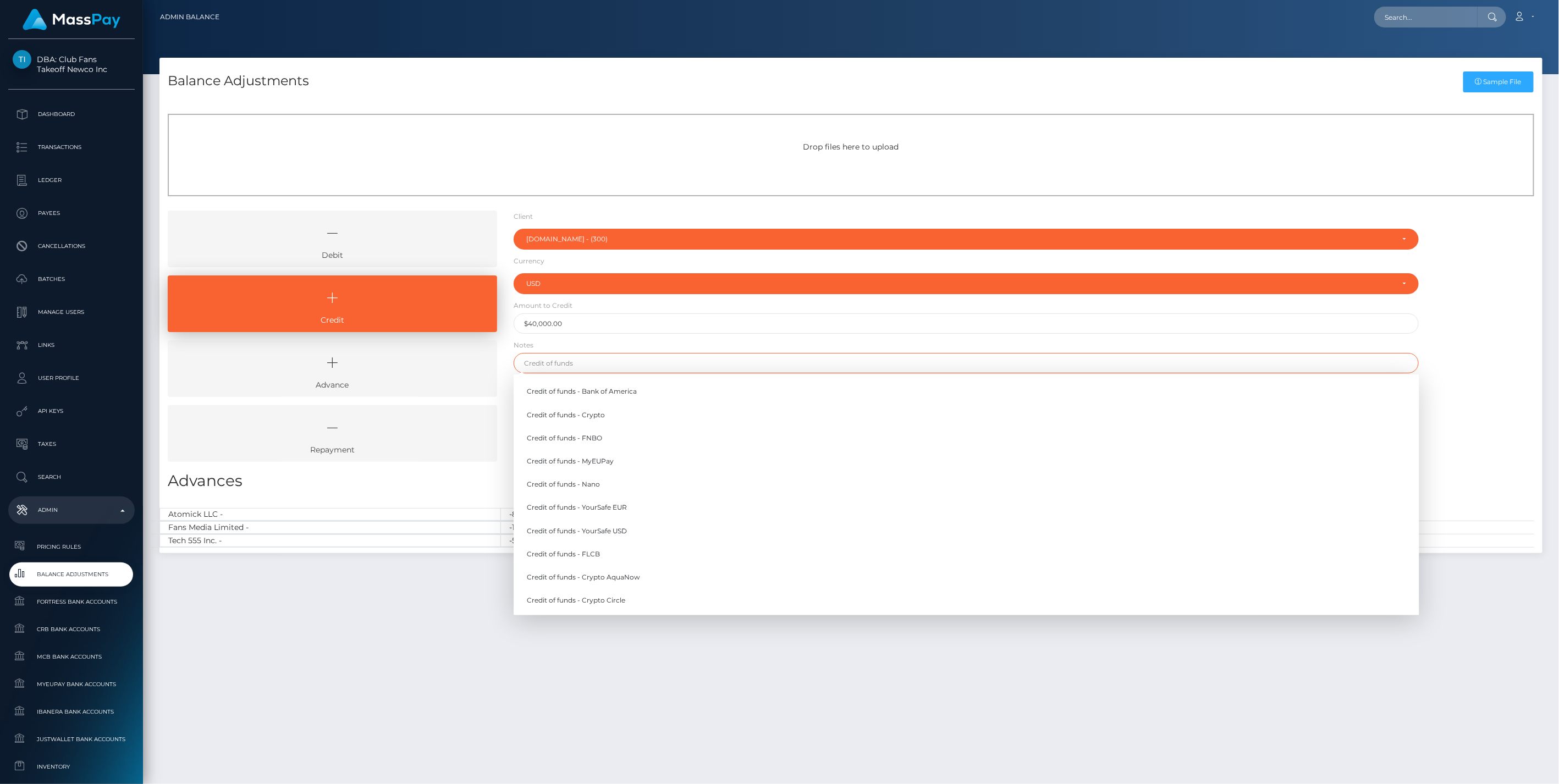
click at [563, 364] on input "text" at bounding box center [967, 363] width 906 height 21
click at [620, 573] on link "Credit of funds - Crypto AquaNow" at bounding box center [967, 577] width 906 height 21
type input "Credit of funds - Crypto AquaNow"
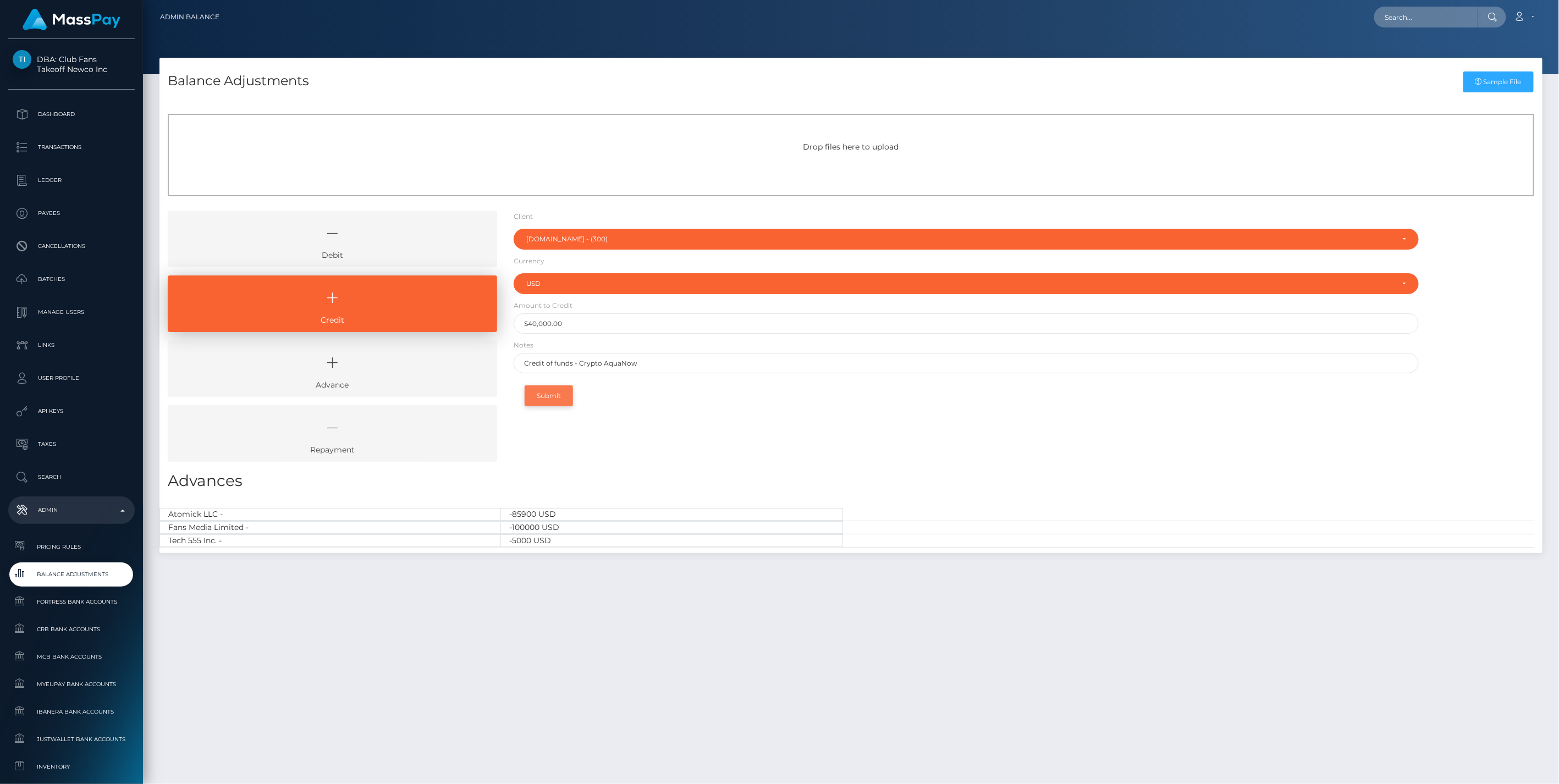
click at [552, 393] on button "Submit" at bounding box center [549, 396] width 48 height 21
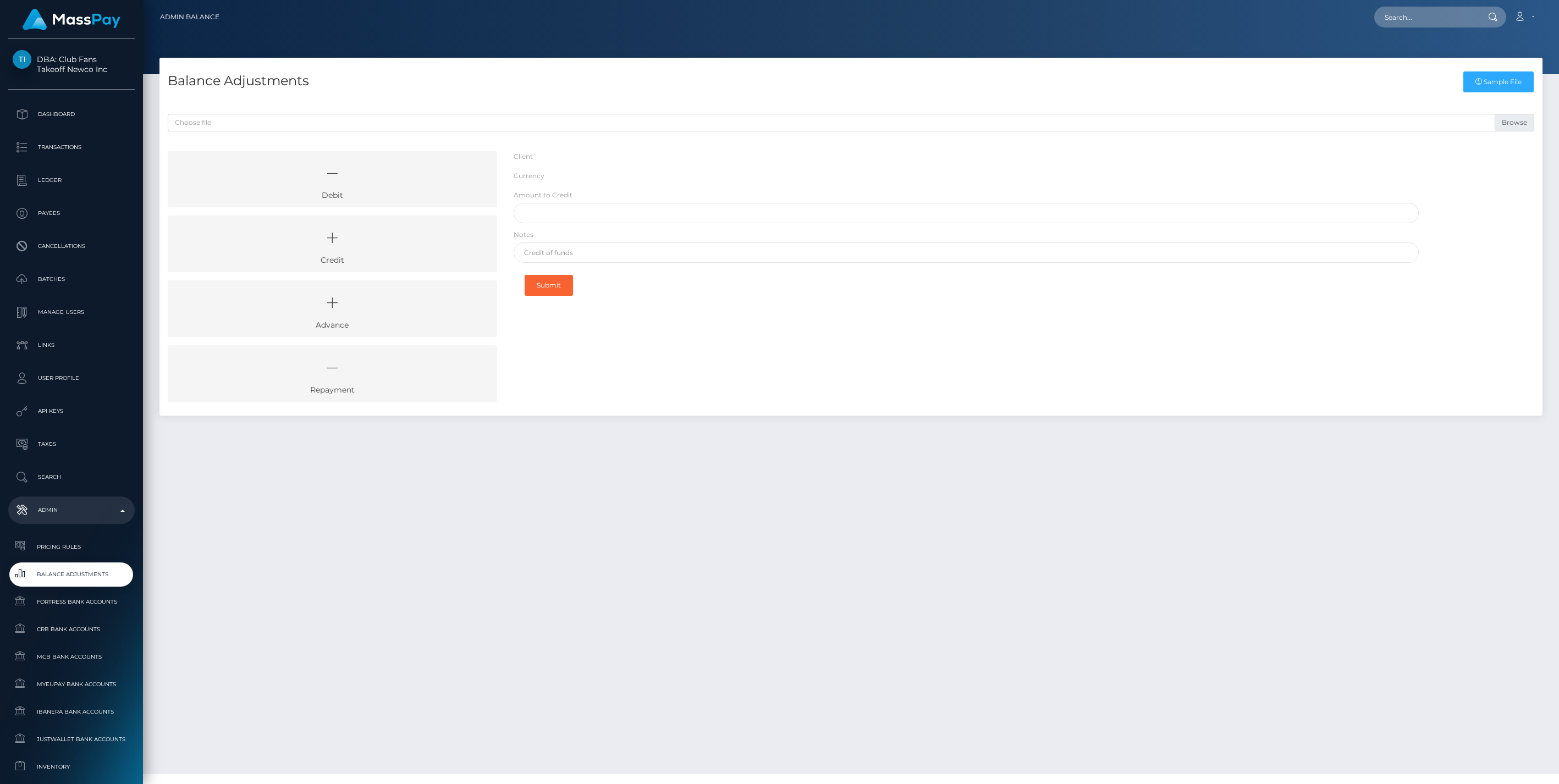
select select "300"
select select "USD"
select select
select select "300"
select select "USD"
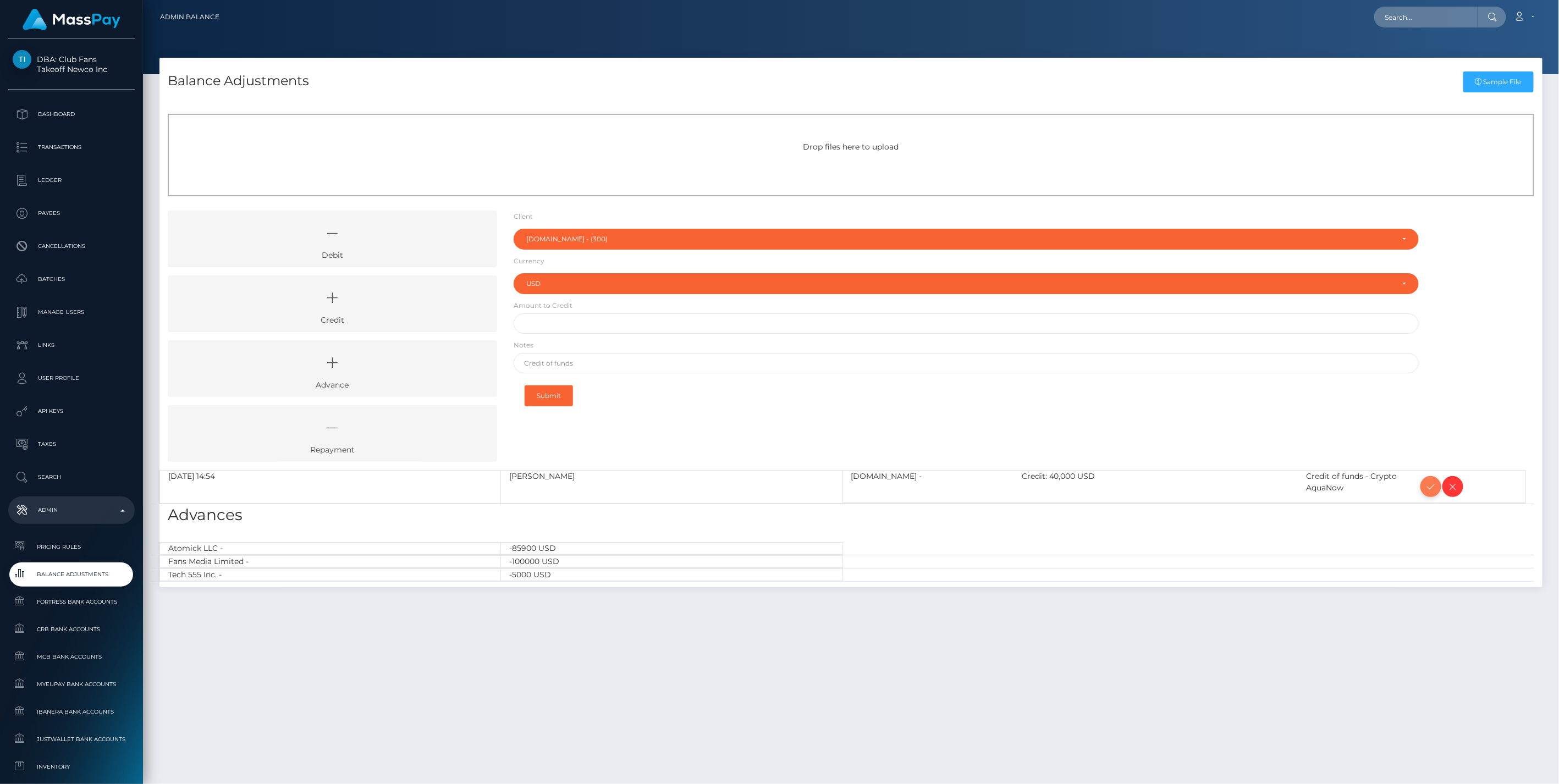
click at [1429, 489] on icon at bounding box center [1431, 486] width 13 height 14
type input "$"
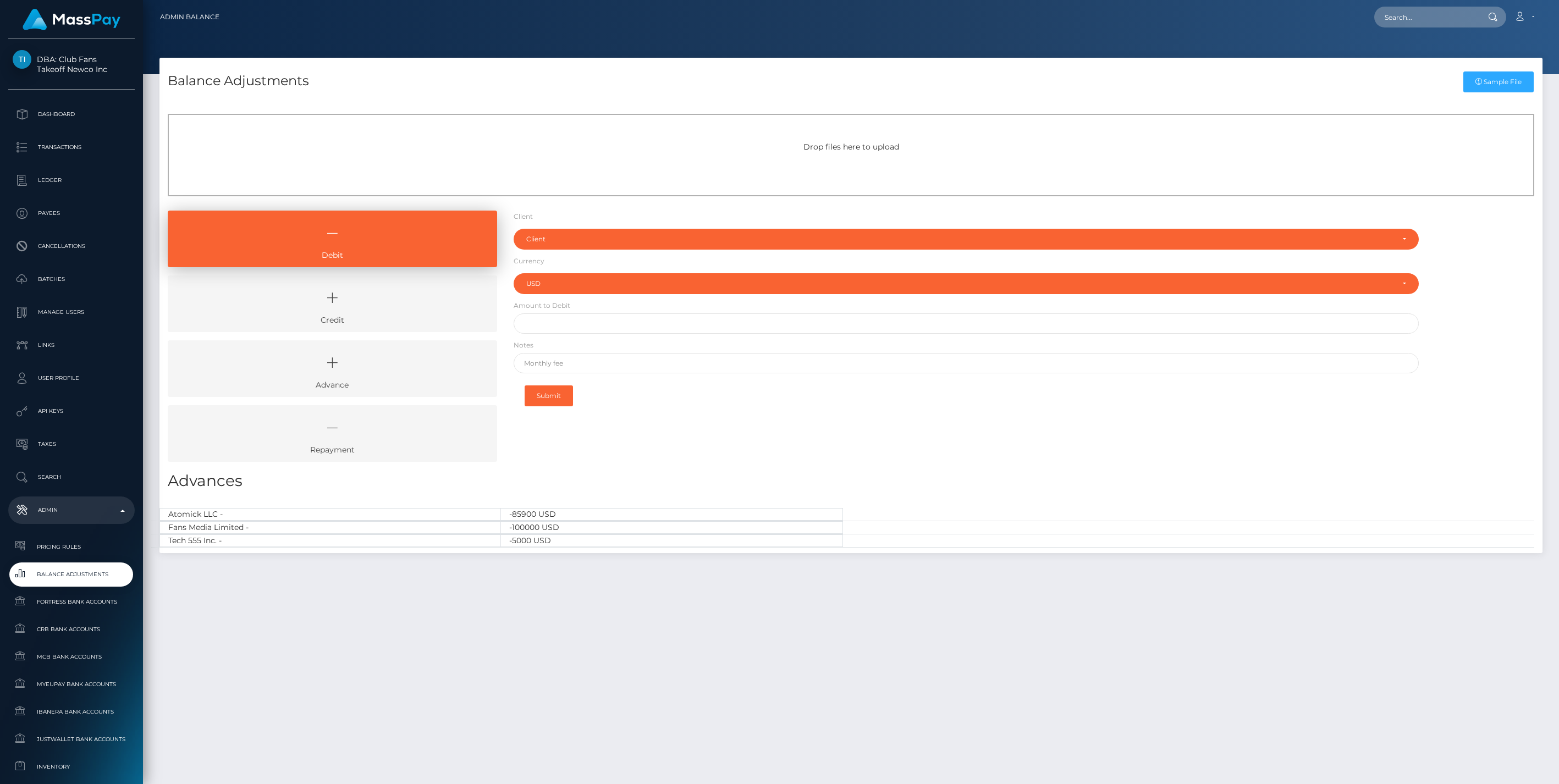
select select "USD"
click at [350, 287] on icon at bounding box center [332, 298] width 304 height 33
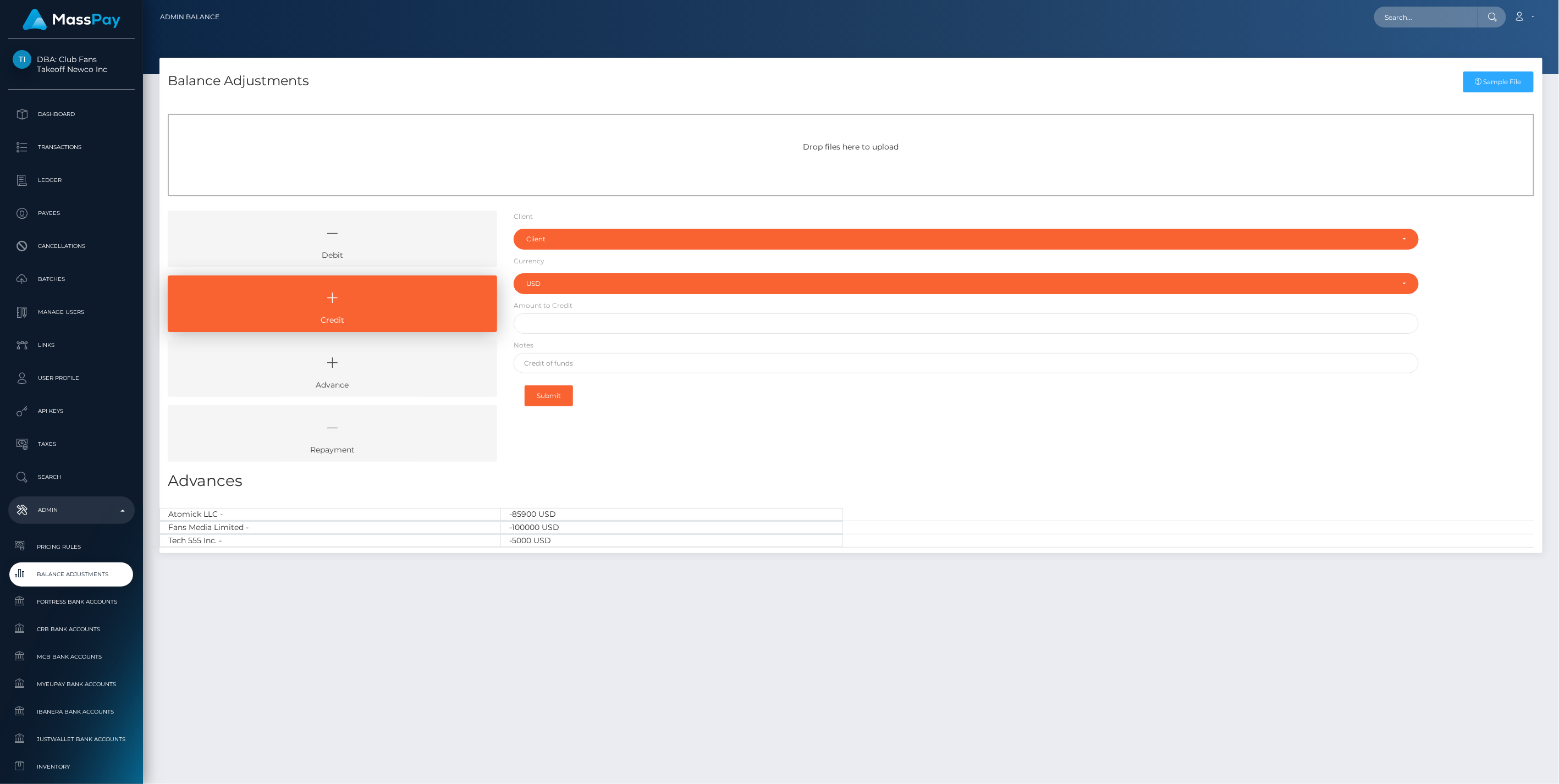
click at [373, 248] on icon at bounding box center [332, 233] width 304 height 33
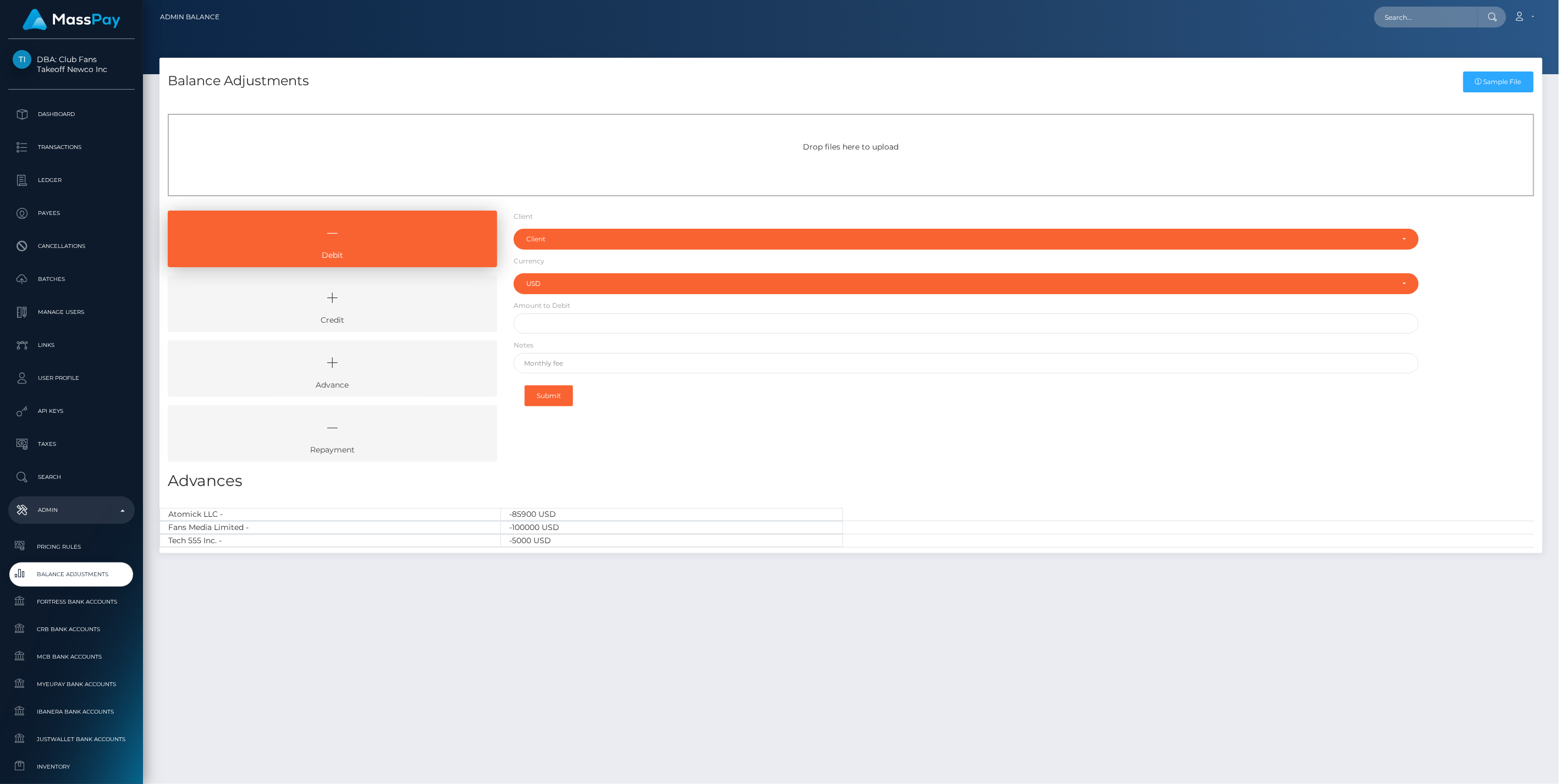
click at [328, 294] on icon at bounding box center [332, 298] width 304 height 33
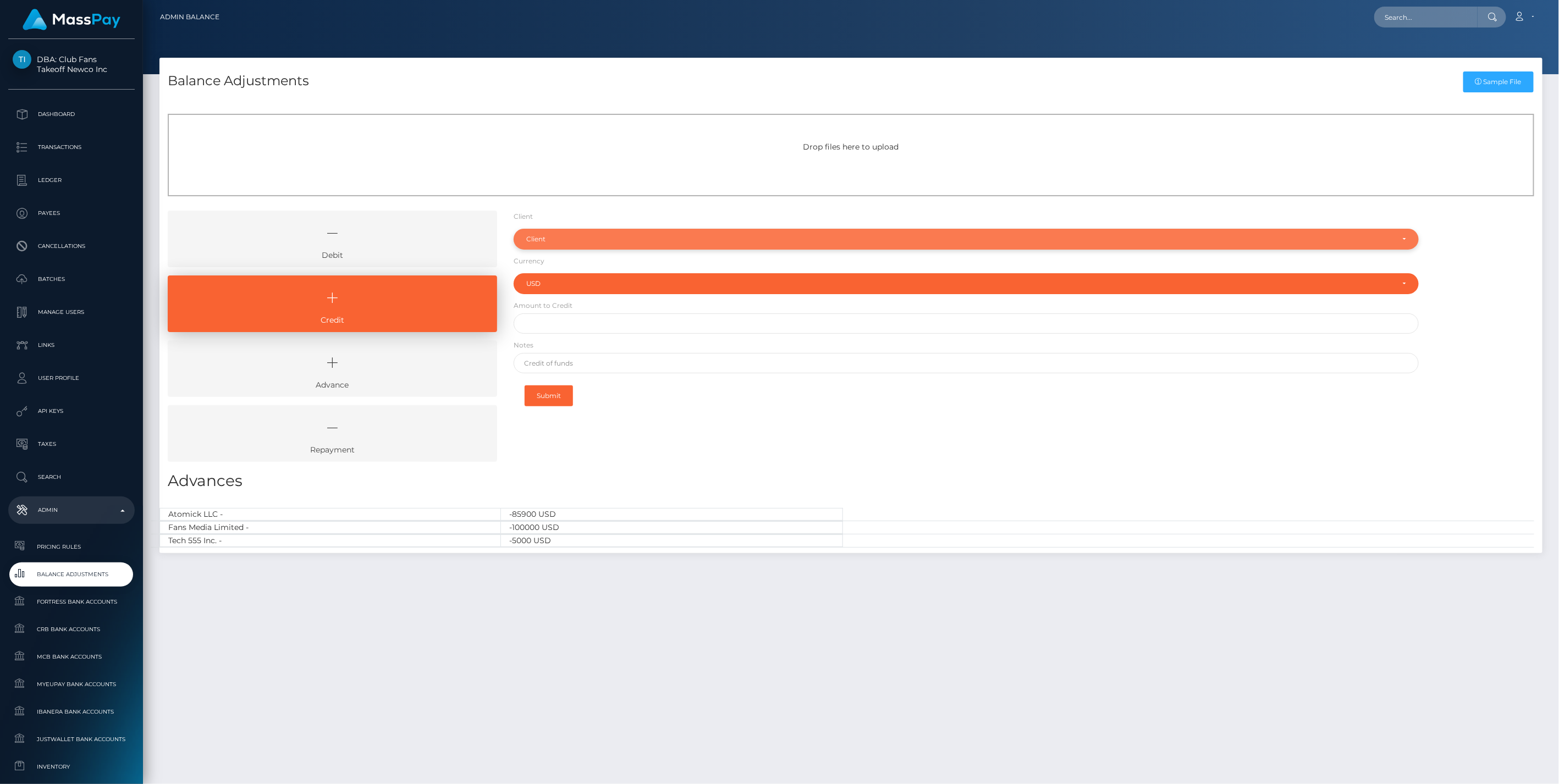
click at [536, 238] on div "Client" at bounding box center [960, 239] width 868 height 9
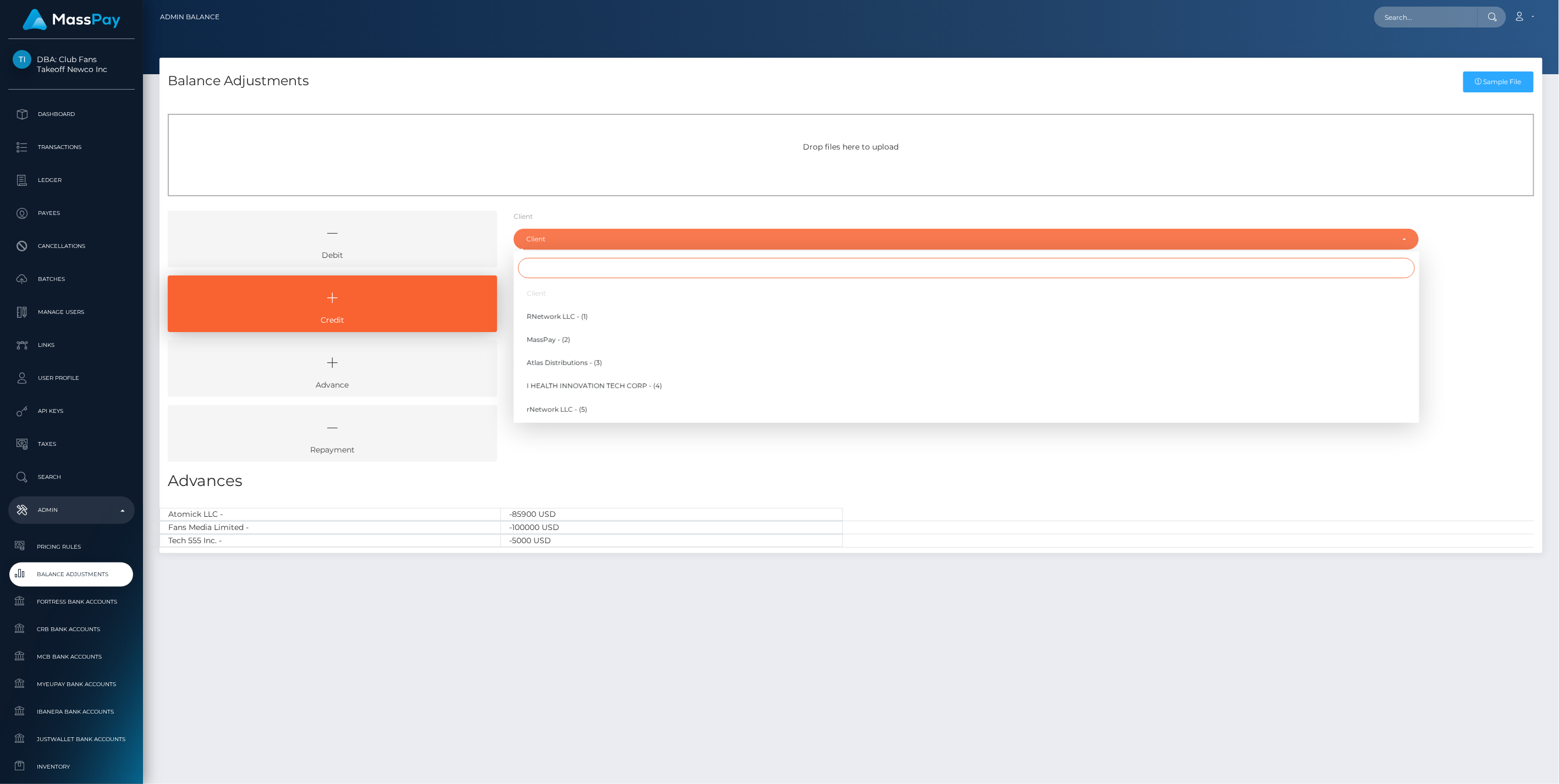
click at [556, 273] on input "Search" at bounding box center [967, 268] width 897 height 21
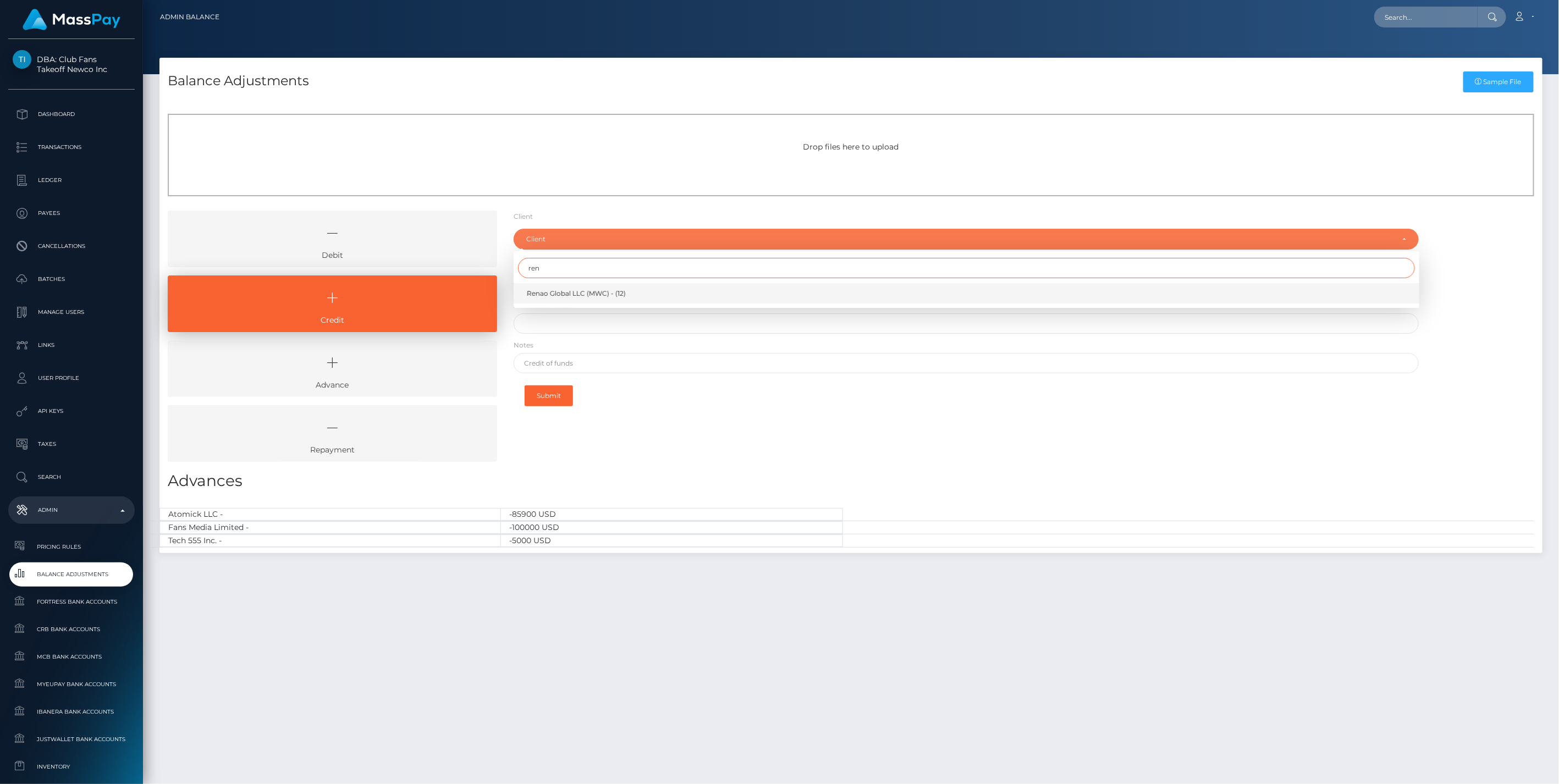
type input "ren"
click at [559, 292] on span "Renao Global LLC (MWC) - (12)" at bounding box center [576, 293] width 99 height 10
select select "12"
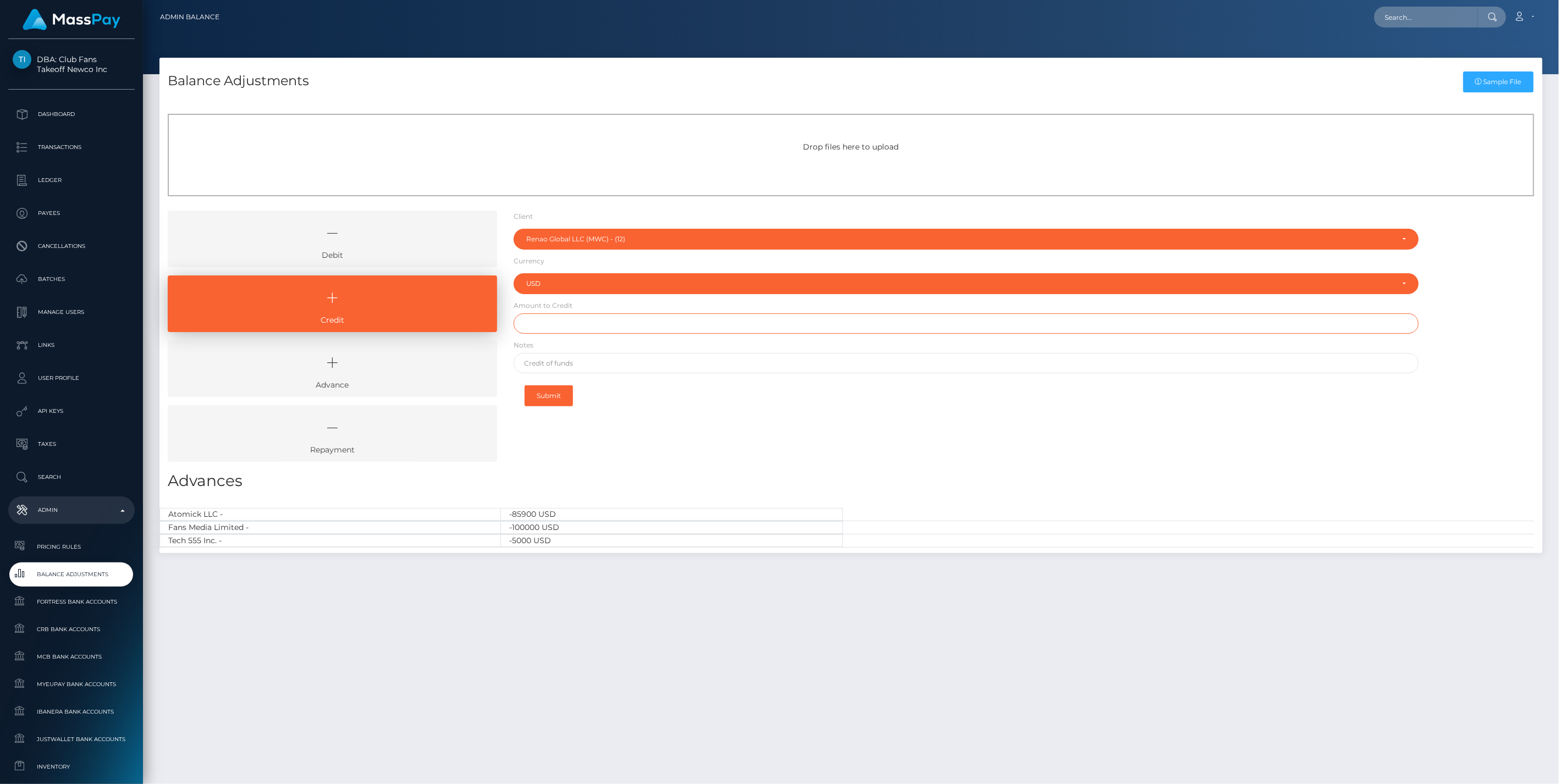
click at [542, 325] on input "text" at bounding box center [967, 324] width 906 height 21
type input "$2,200.00"
click at [556, 364] on input "text" at bounding box center [967, 363] width 906 height 21
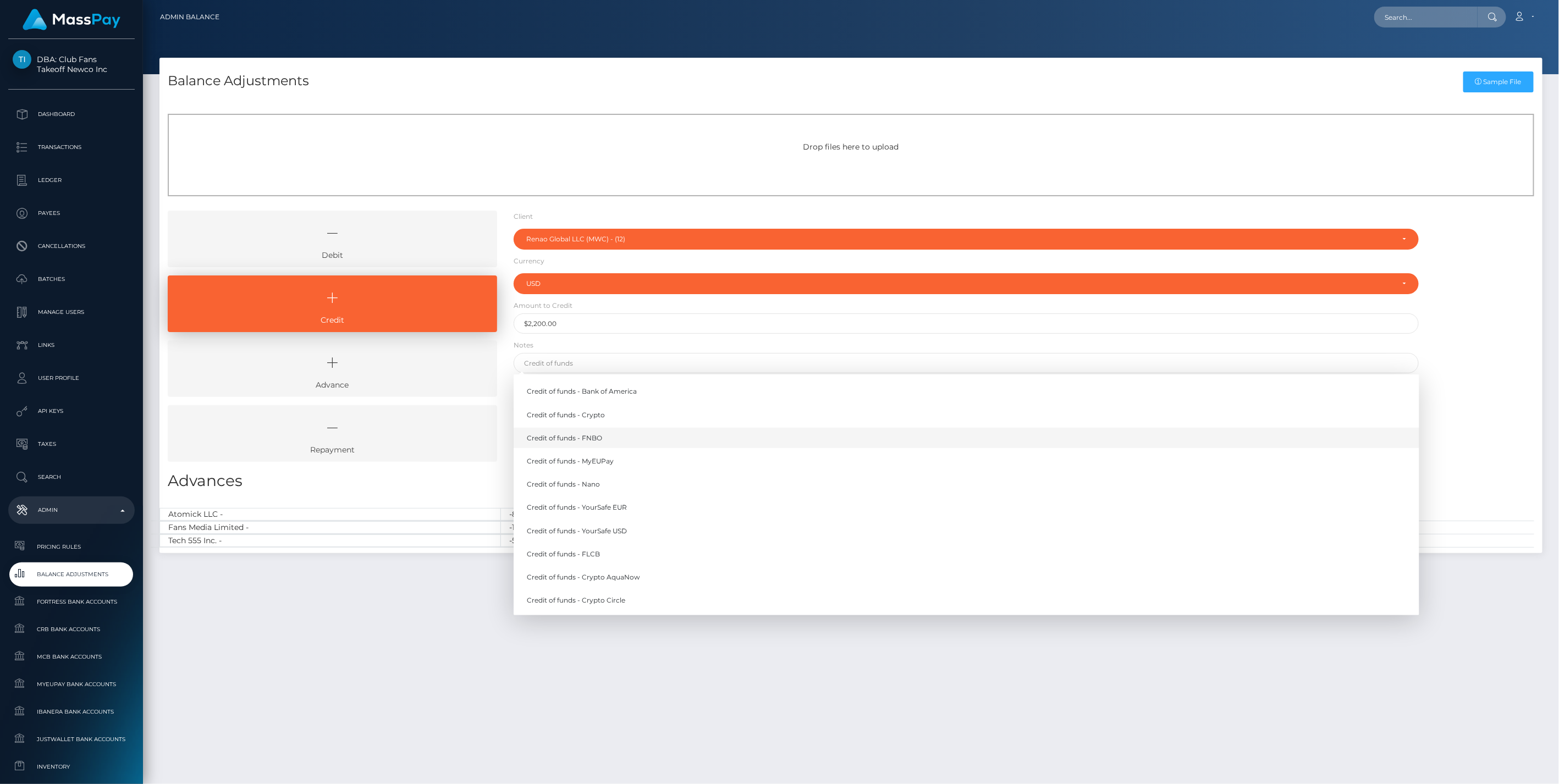
click at [578, 439] on link "Credit of funds - FNBO" at bounding box center [967, 438] width 906 height 21
type input "Credit of funds - FNBO"
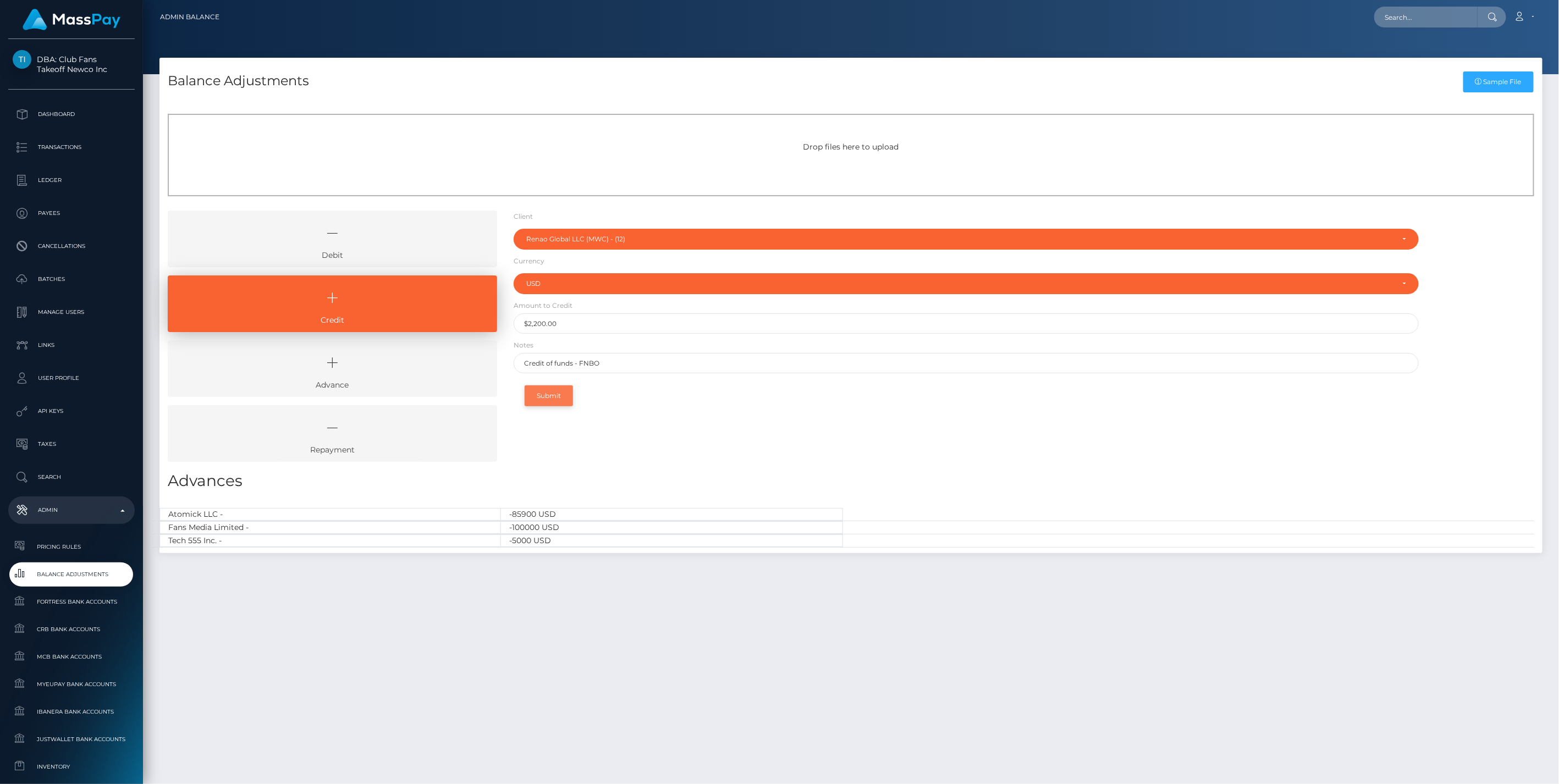
click at [547, 396] on button "Submit" at bounding box center [549, 396] width 48 height 21
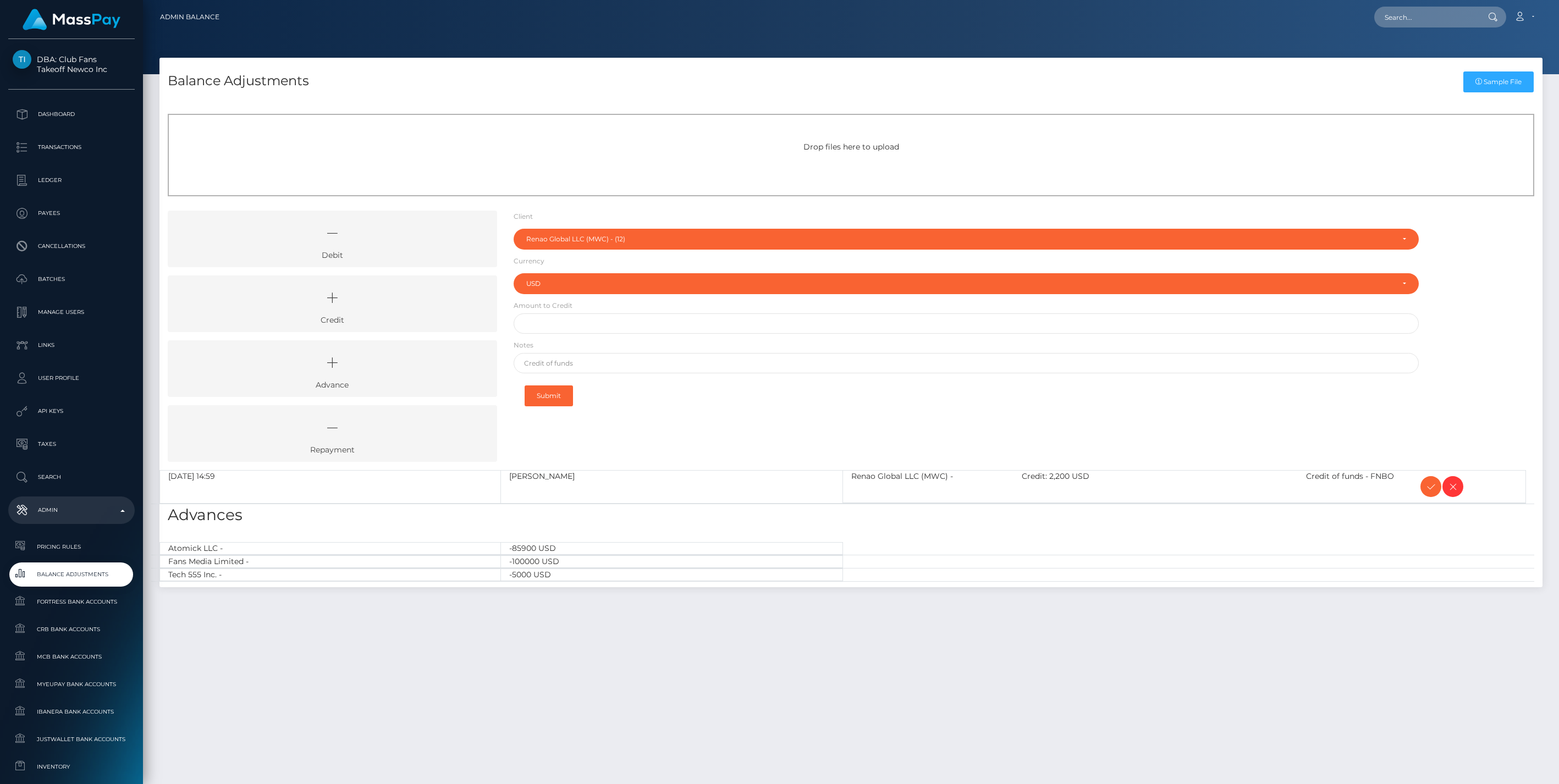
select select "12"
select select "USD"
click at [436, 304] on icon at bounding box center [332, 298] width 304 height 33
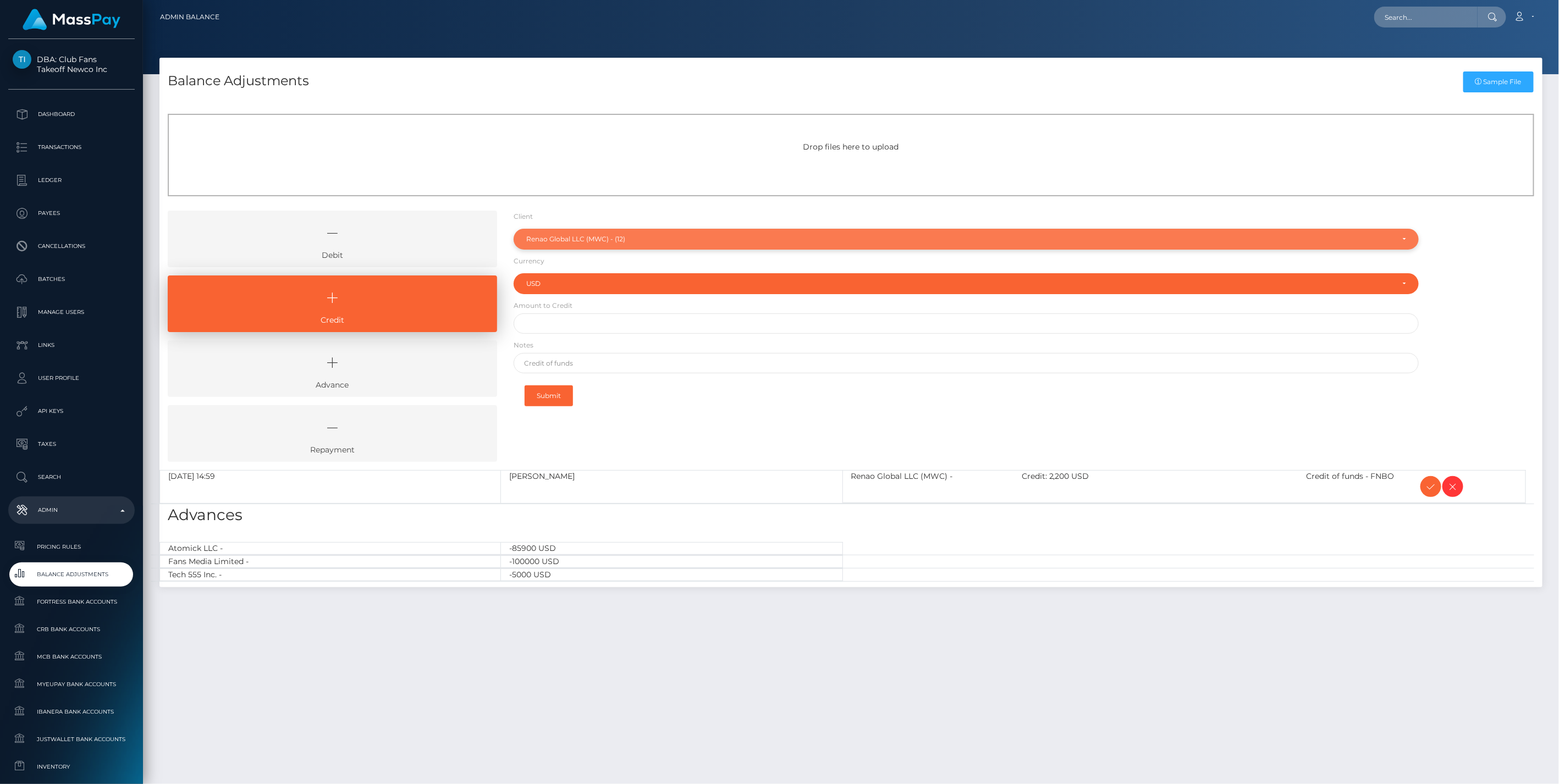
click at [575, 243] on div "Renao Global LLC (MWC) - (12)" at bounding box center [960, 239] width 868 height 9
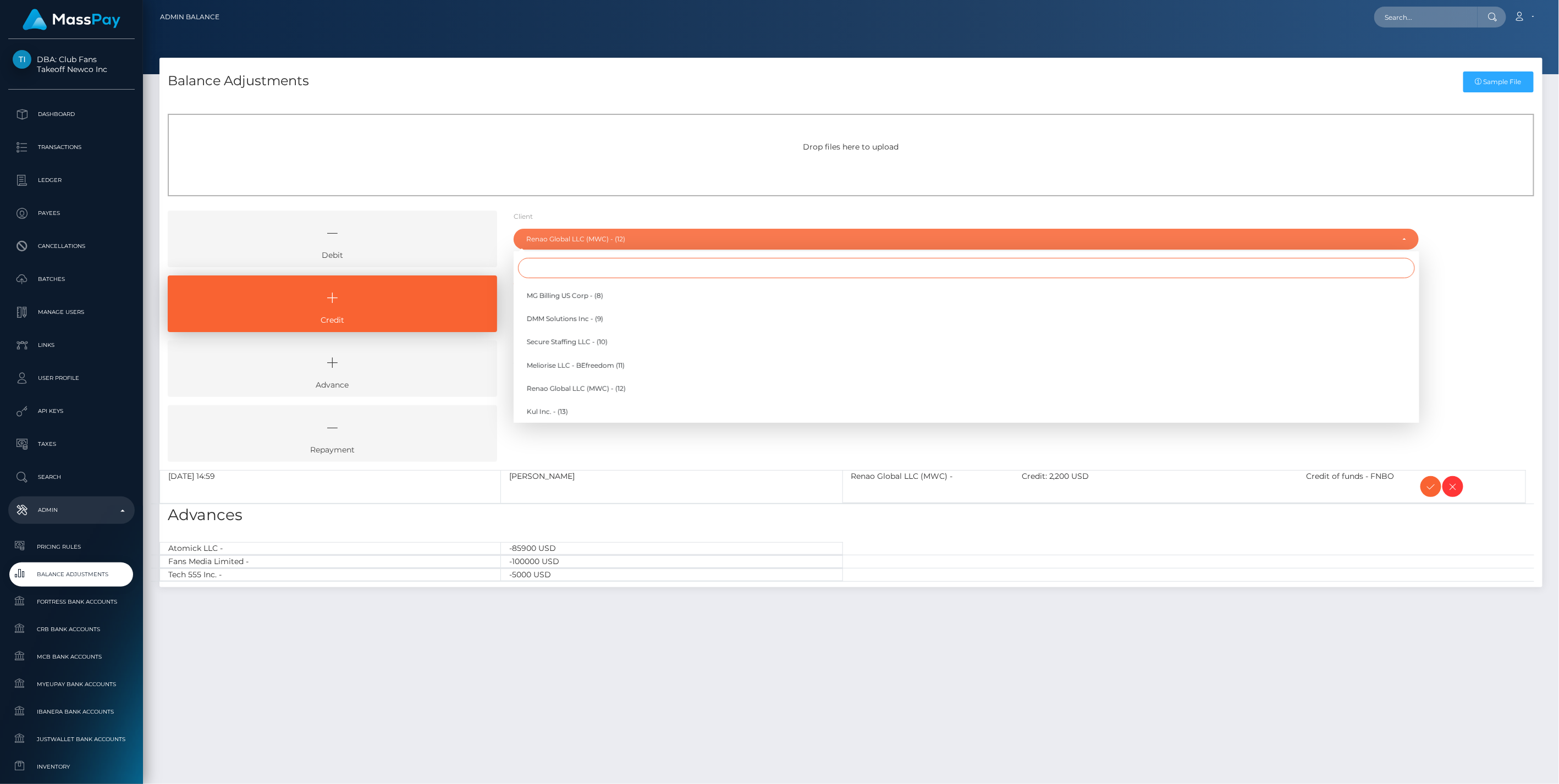
click at [564, 271] on input "Search" at bounding box center [967, 268] width 897 height 21
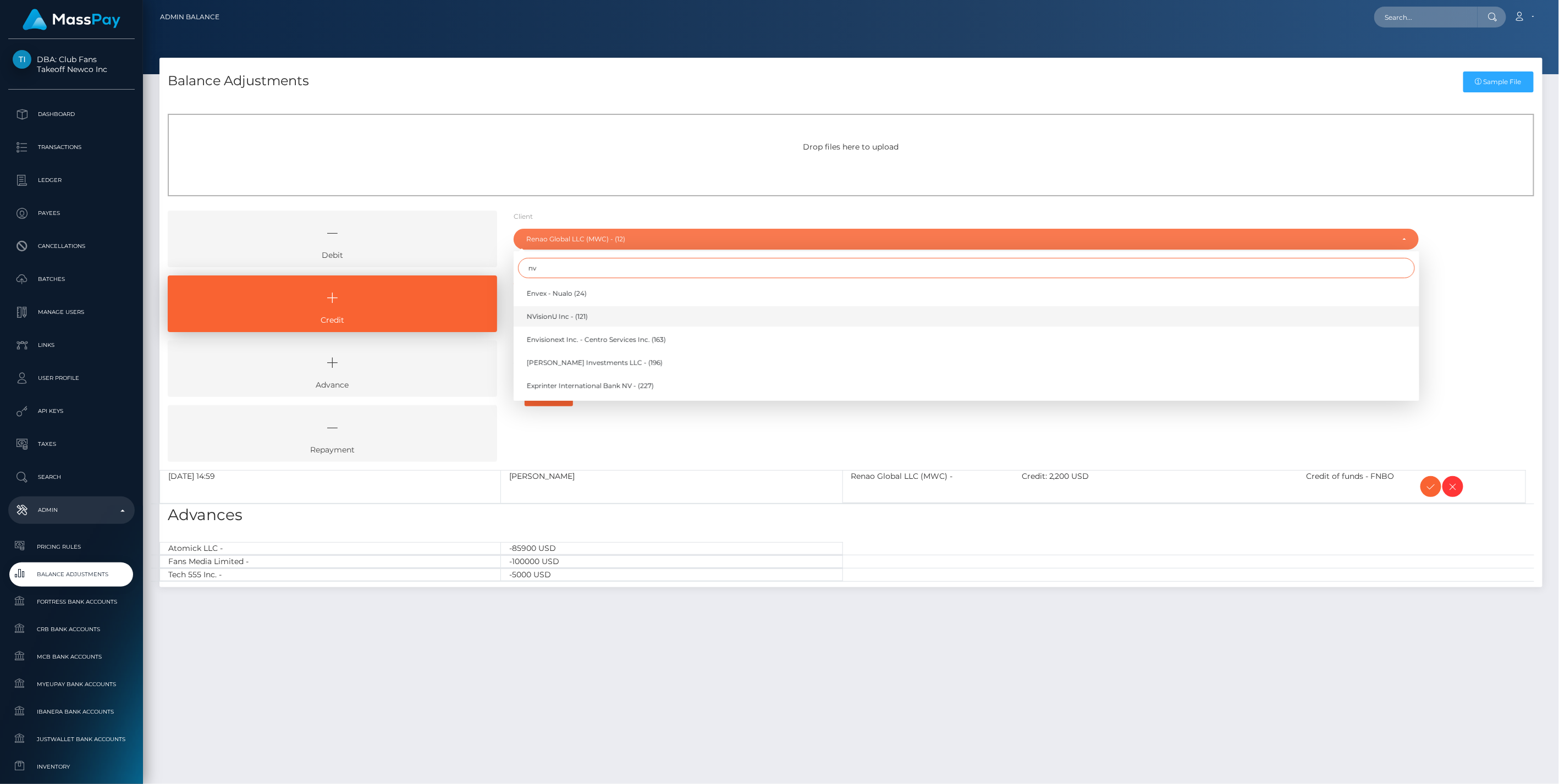
type input "nv"
click at [574, 315] on span "NVisionU Inc - (121)" at bounding box center [557, 316] width 61 height 10
select select "121"
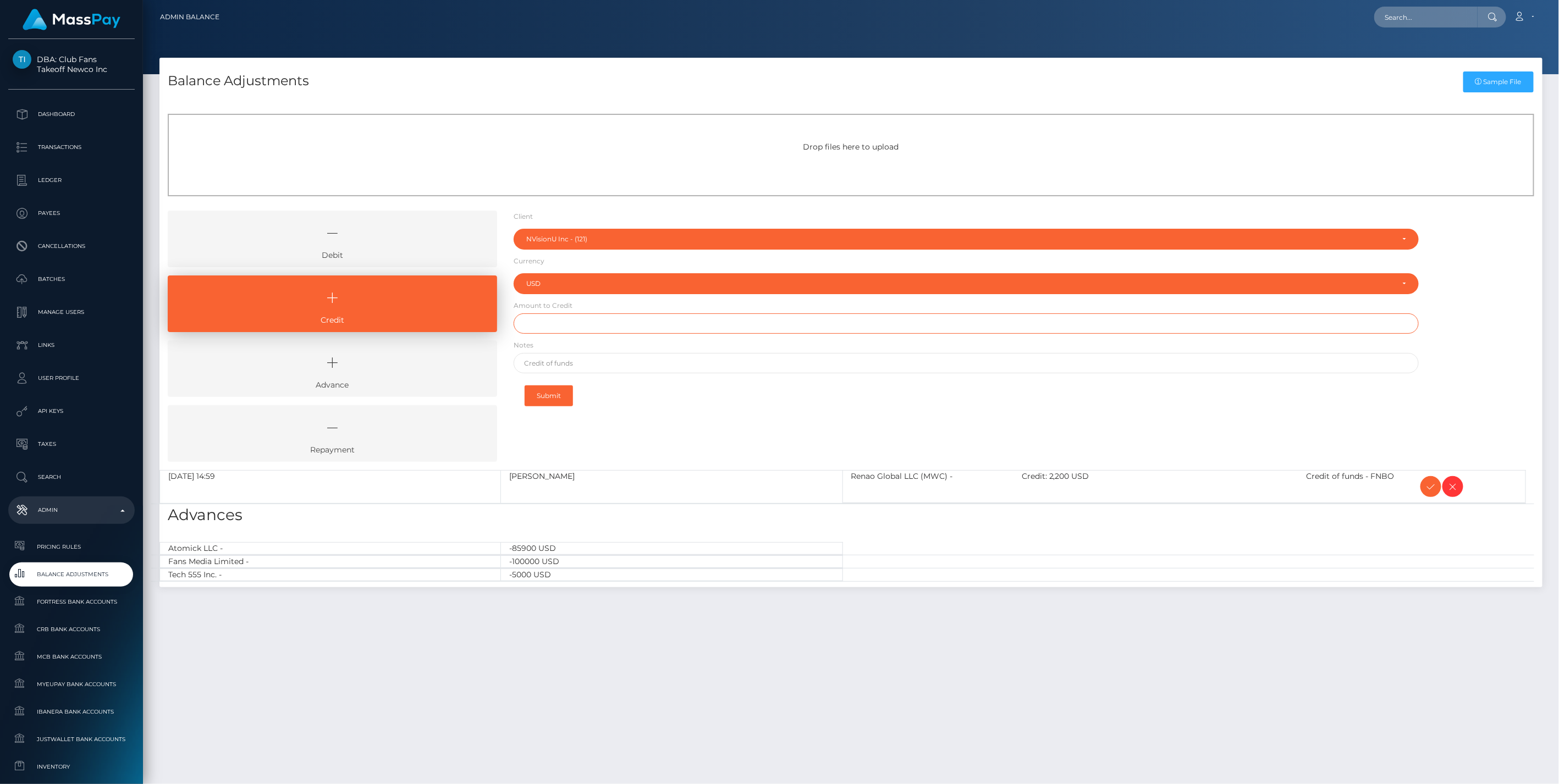
click at [552, 327] on input "text" at bounding box center [967, 324] width 906 height 21
type input "$20,000.00"
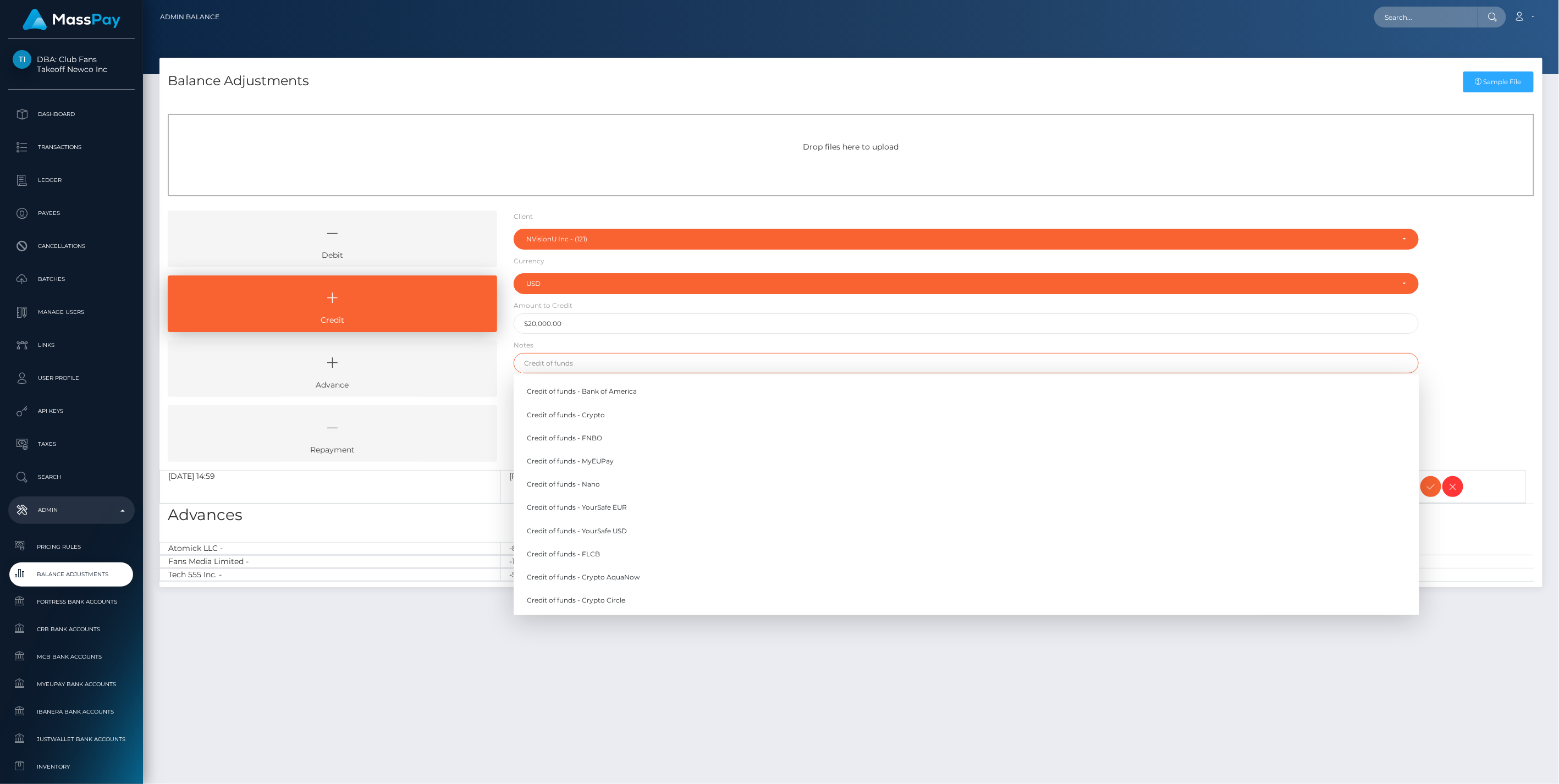
click at [564, 364] on input "text" at bounding box center [967, 363] width 906 height 21
click at [576, 440] on link "Credit of funds - FNBO" at bounding box center [967, 438] width 906 height 21
type input "Credit of funds - FNBO"
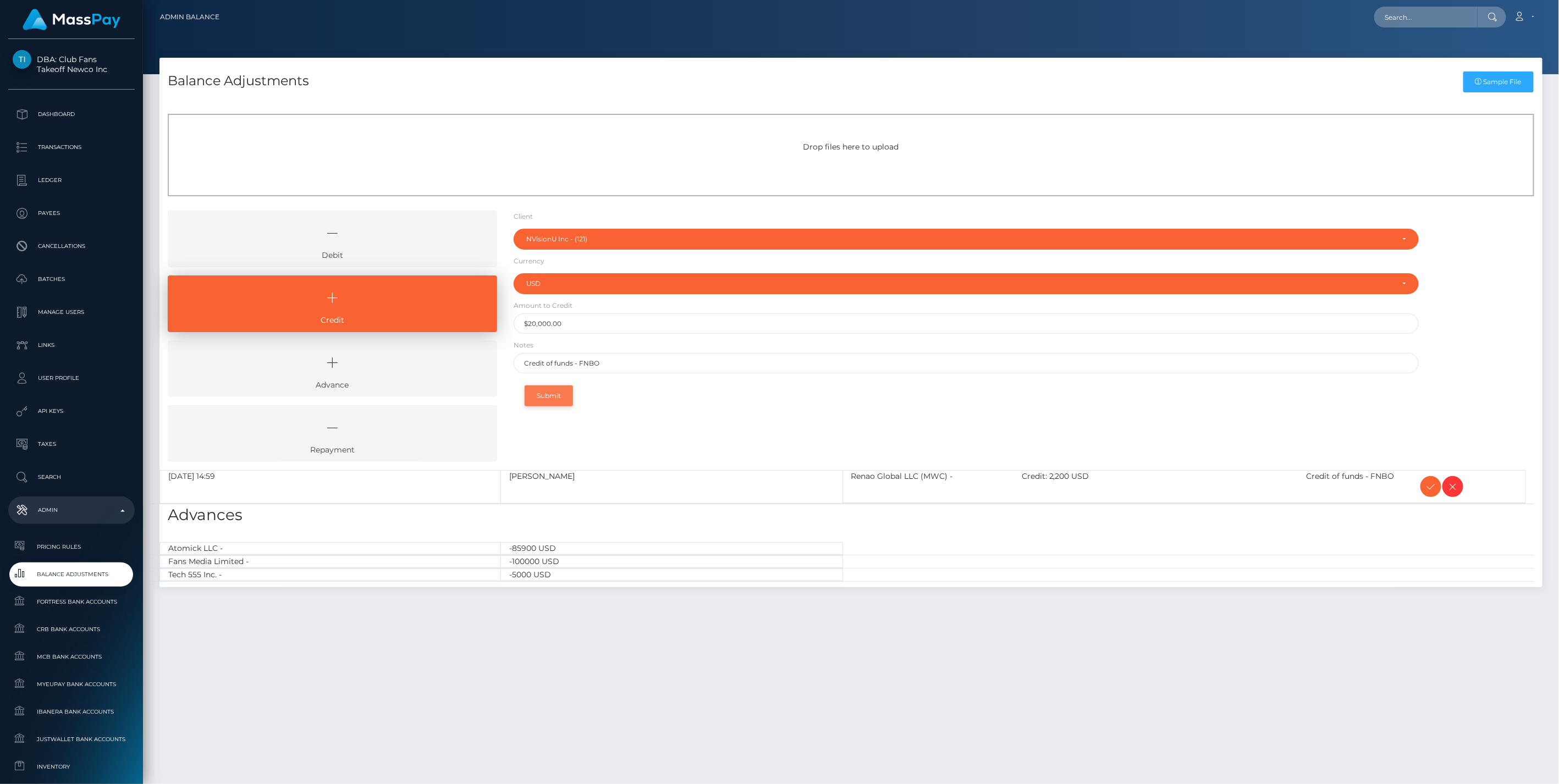
click at [550, 397] on button "Submit" at bounding box center [549, 396] width 48 height 21
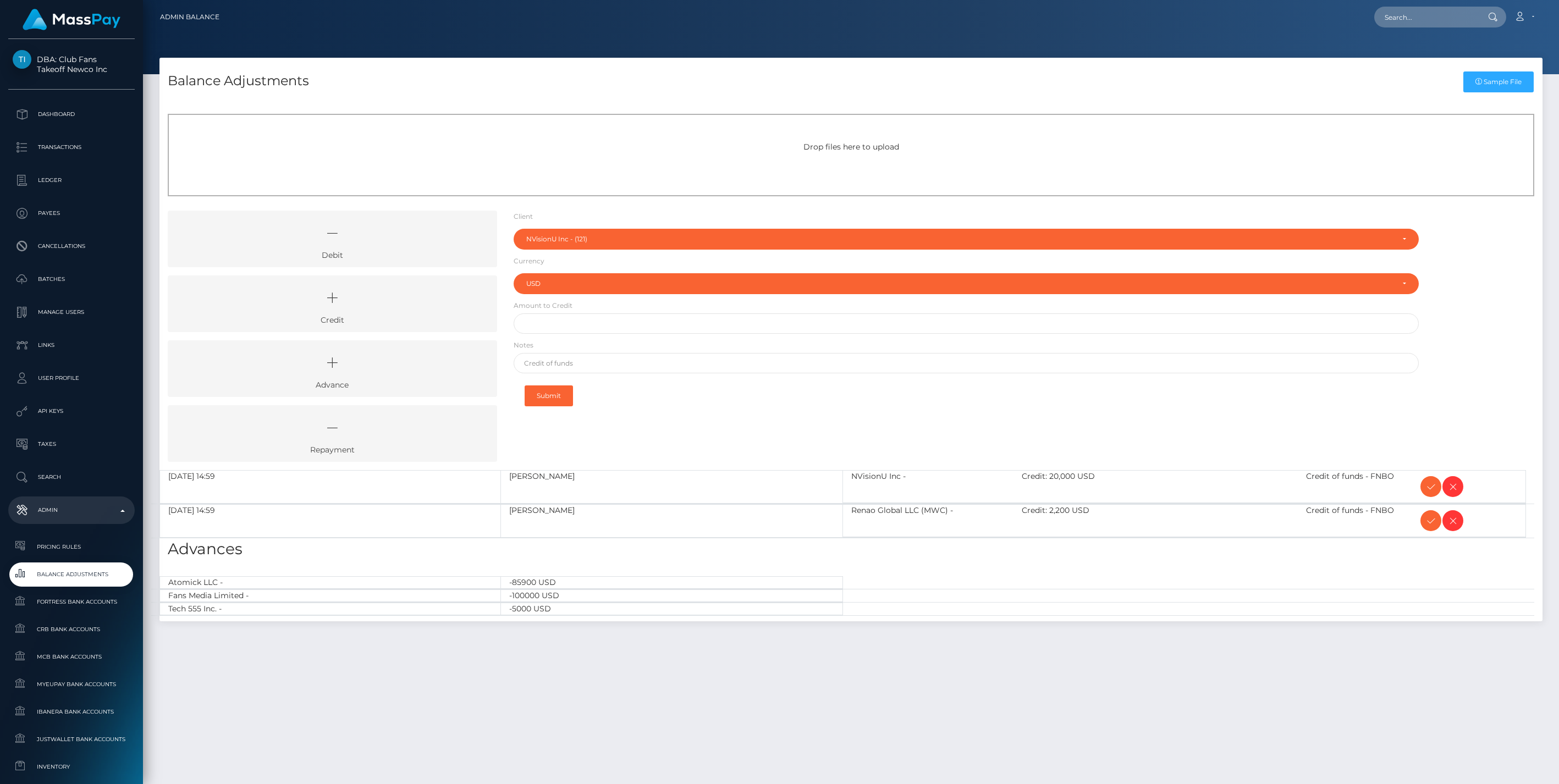
select select "121"
select select "USD"
click at [1430, 484] on icon at bounding box center [1431, 486] width 13 height 14
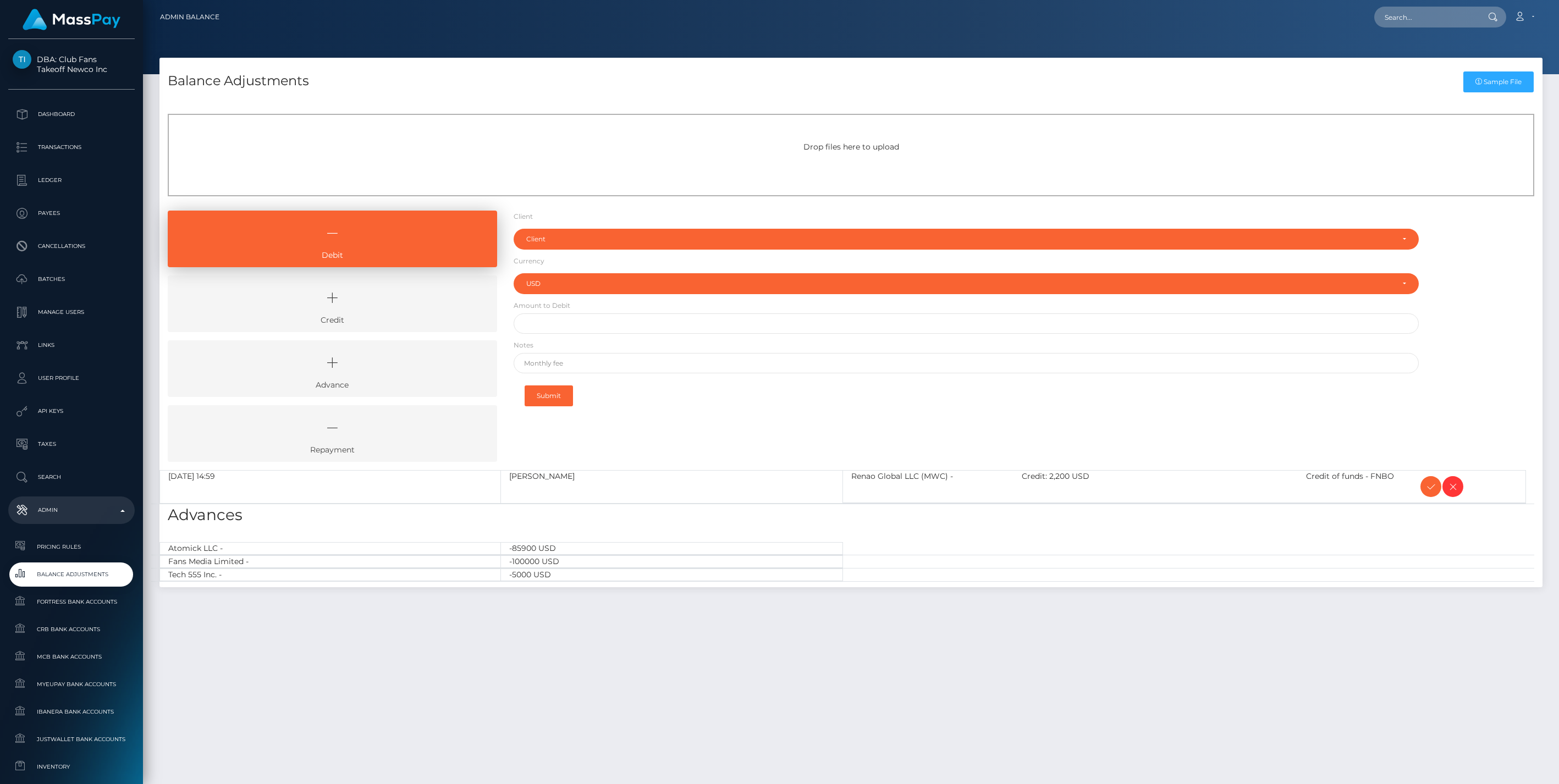
select select "USD"
click at [1430, 484] on icon at bounding box center [1431, 486] width 13 height 14
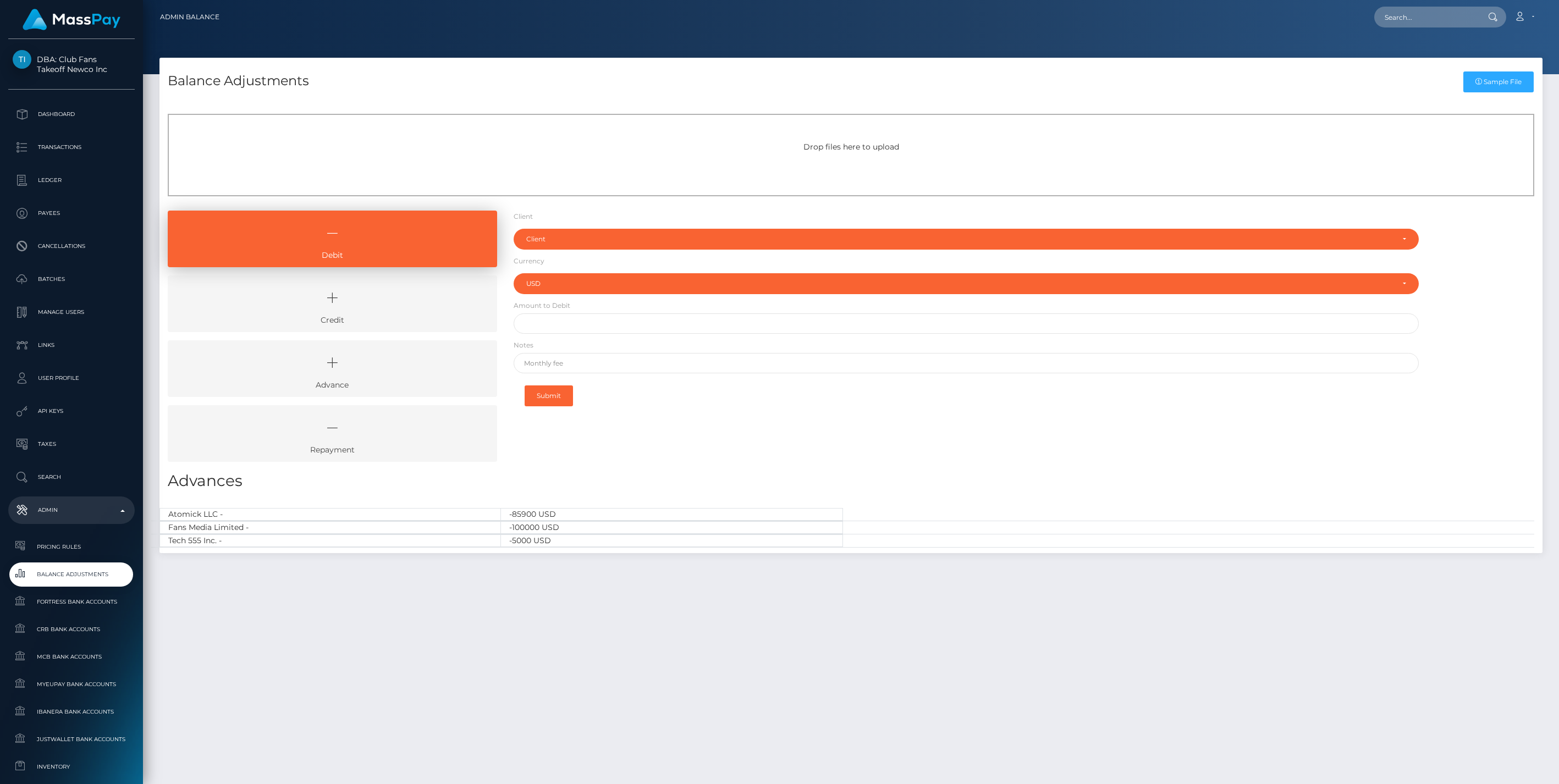
select select "USD"
click at [373, 304] on icon at bounding box center [332, 298] width 304 height 33
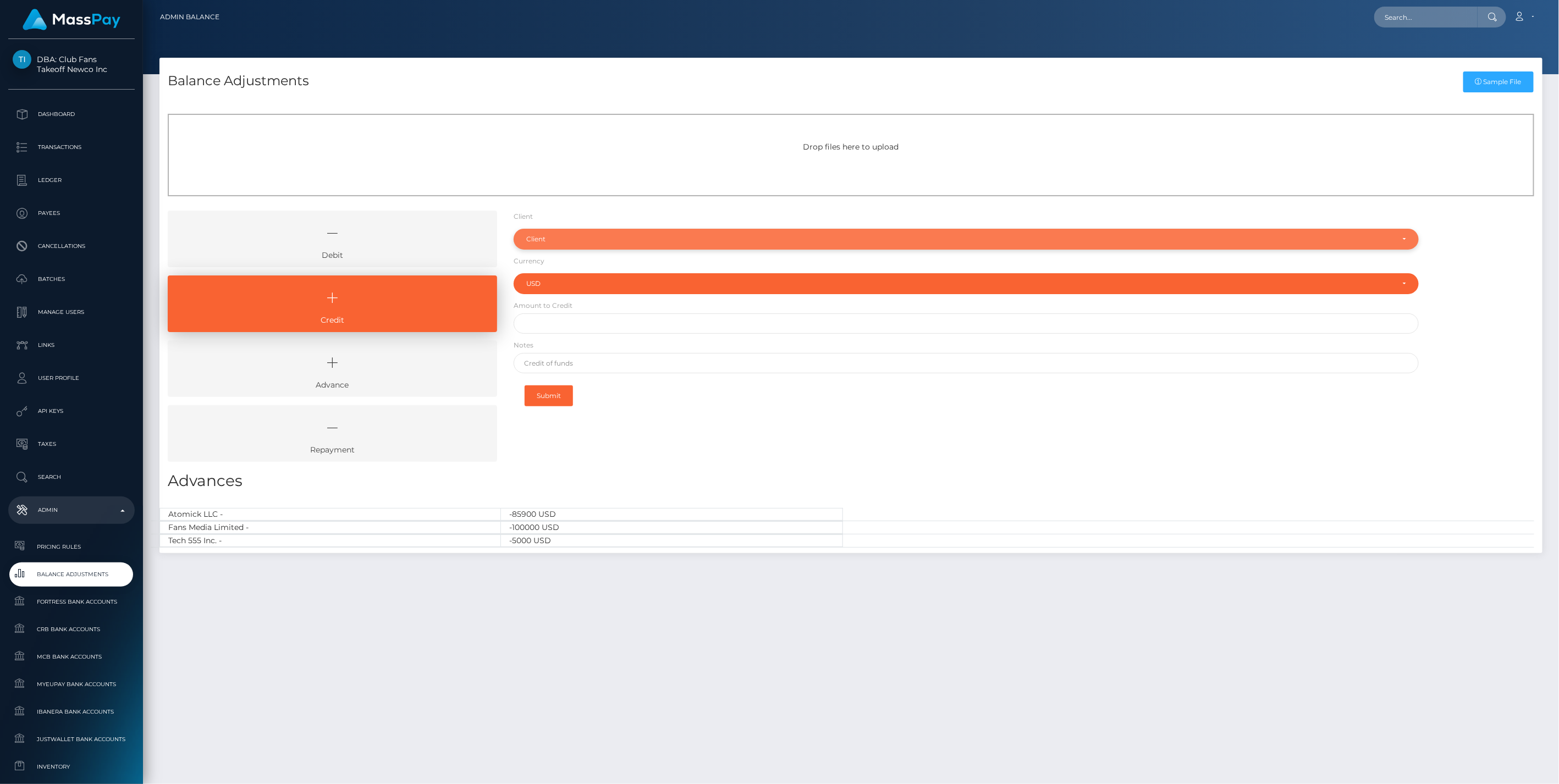
click at [551, 246] on div "Client" at bounding box center [967, 239] width 906 height 21
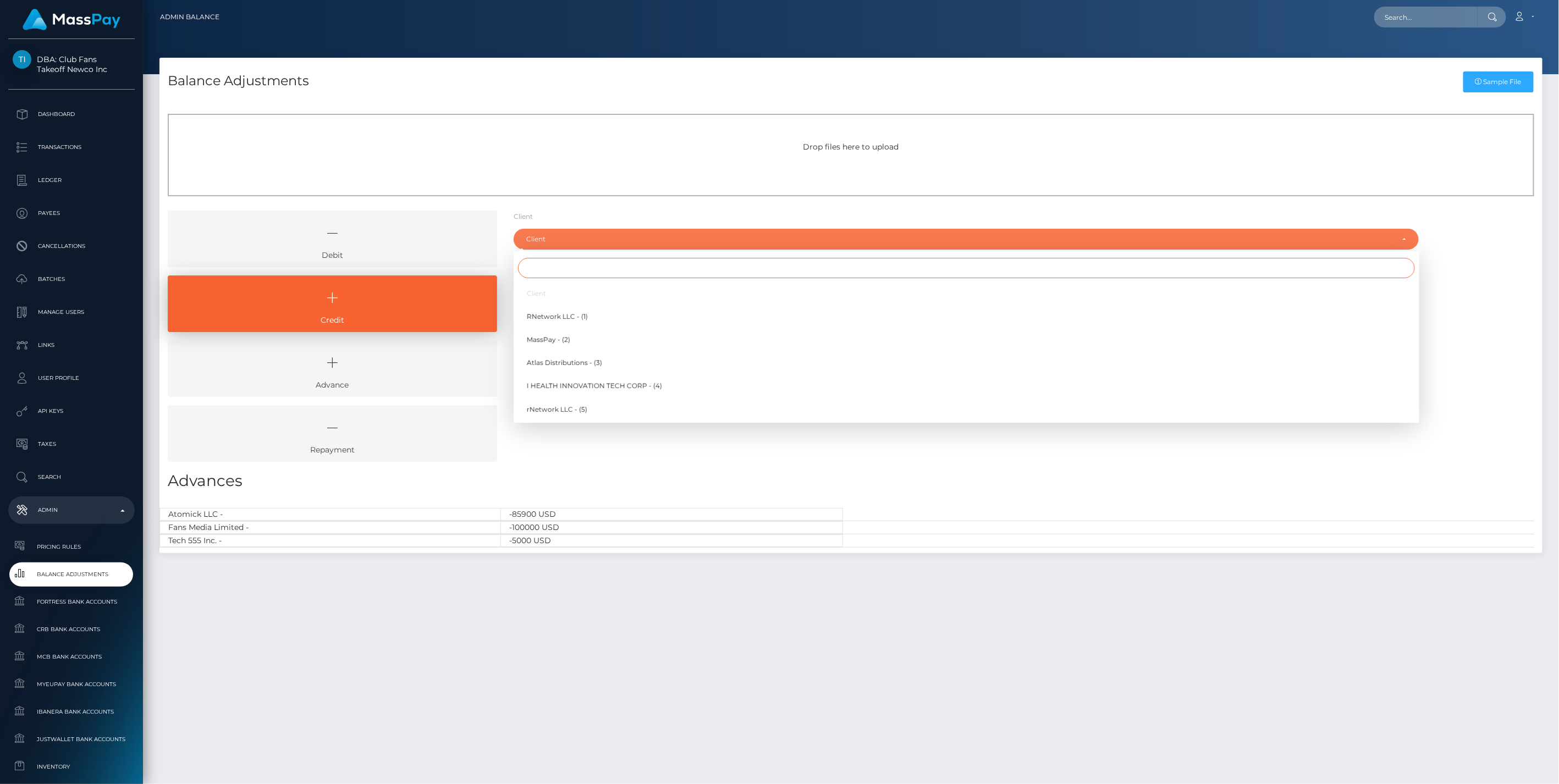
click at [549, 277] on input "Search" at bounding box center [967, 268] width 897 height 21
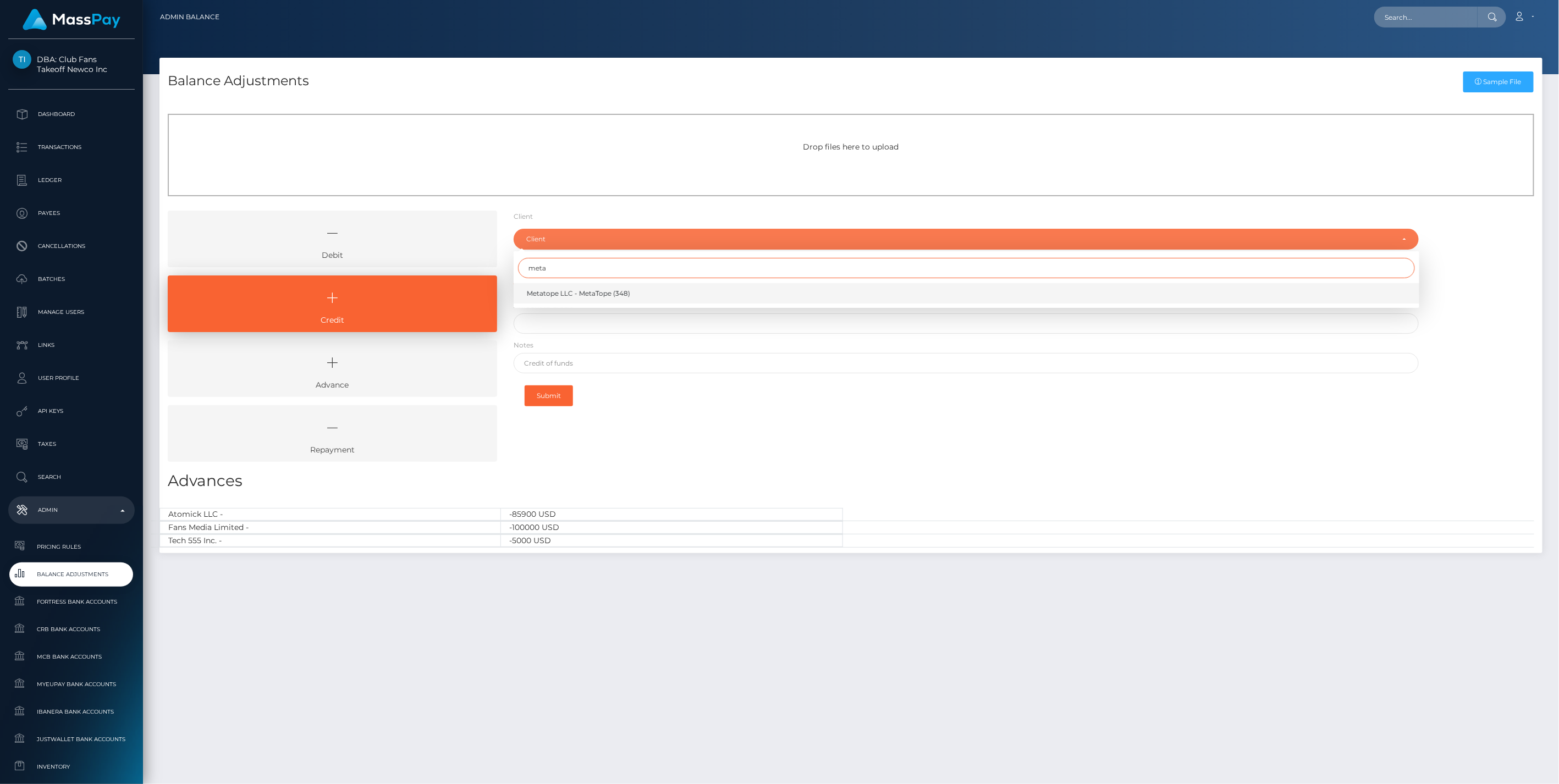
type input "meta"
click at [564, 292] on span "Metatope LLC - MetaTope (348)" at bounding box center [578, 293] width 103 height 10
select select "348"
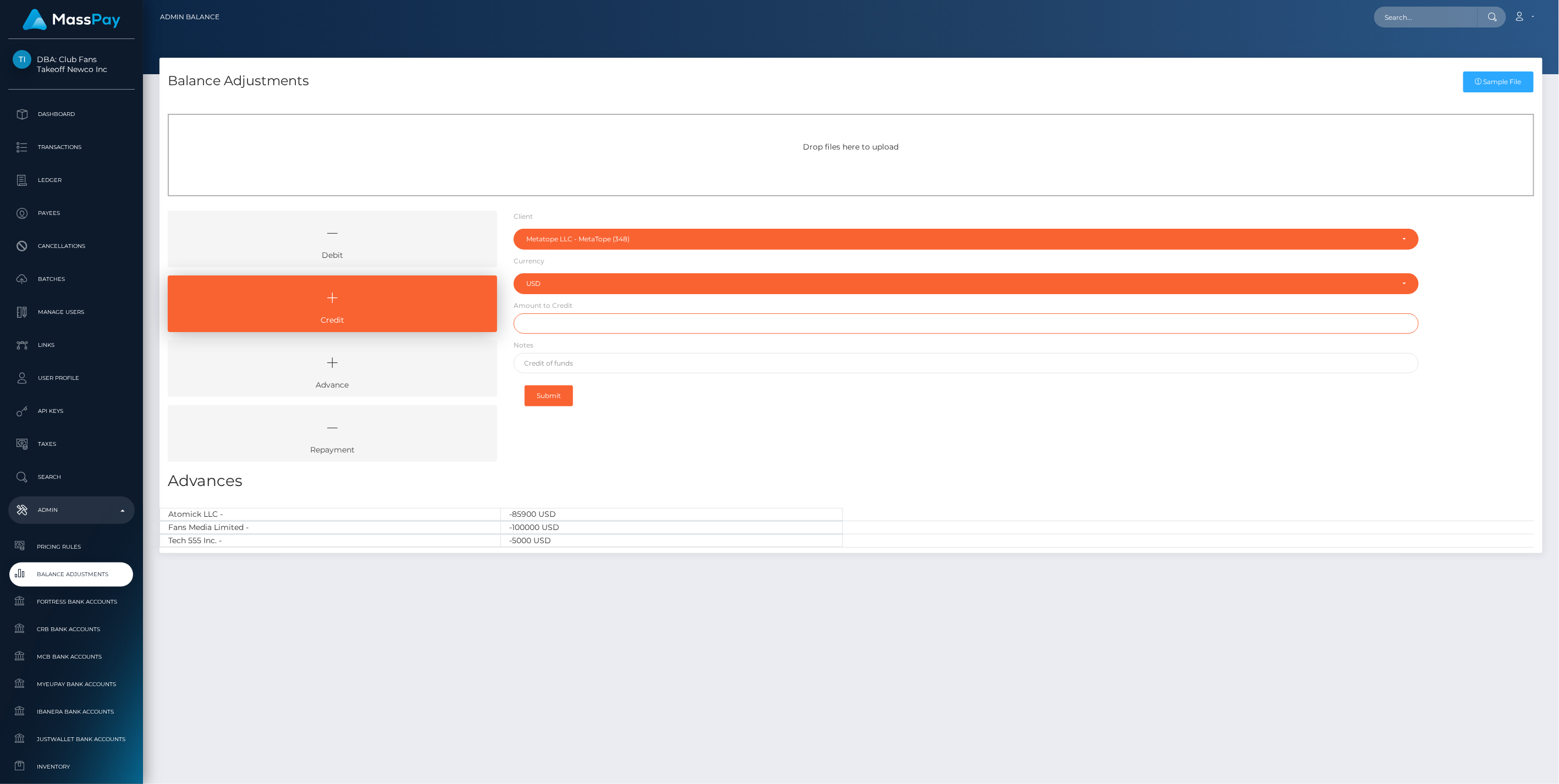
click at [579, 326] on input "text" at bounding box center [967, 324] width 906 height 21
type input "$1,500.00"
click at [574, 364] on input "text" at bounding box center [967, 363] width 906 height 21
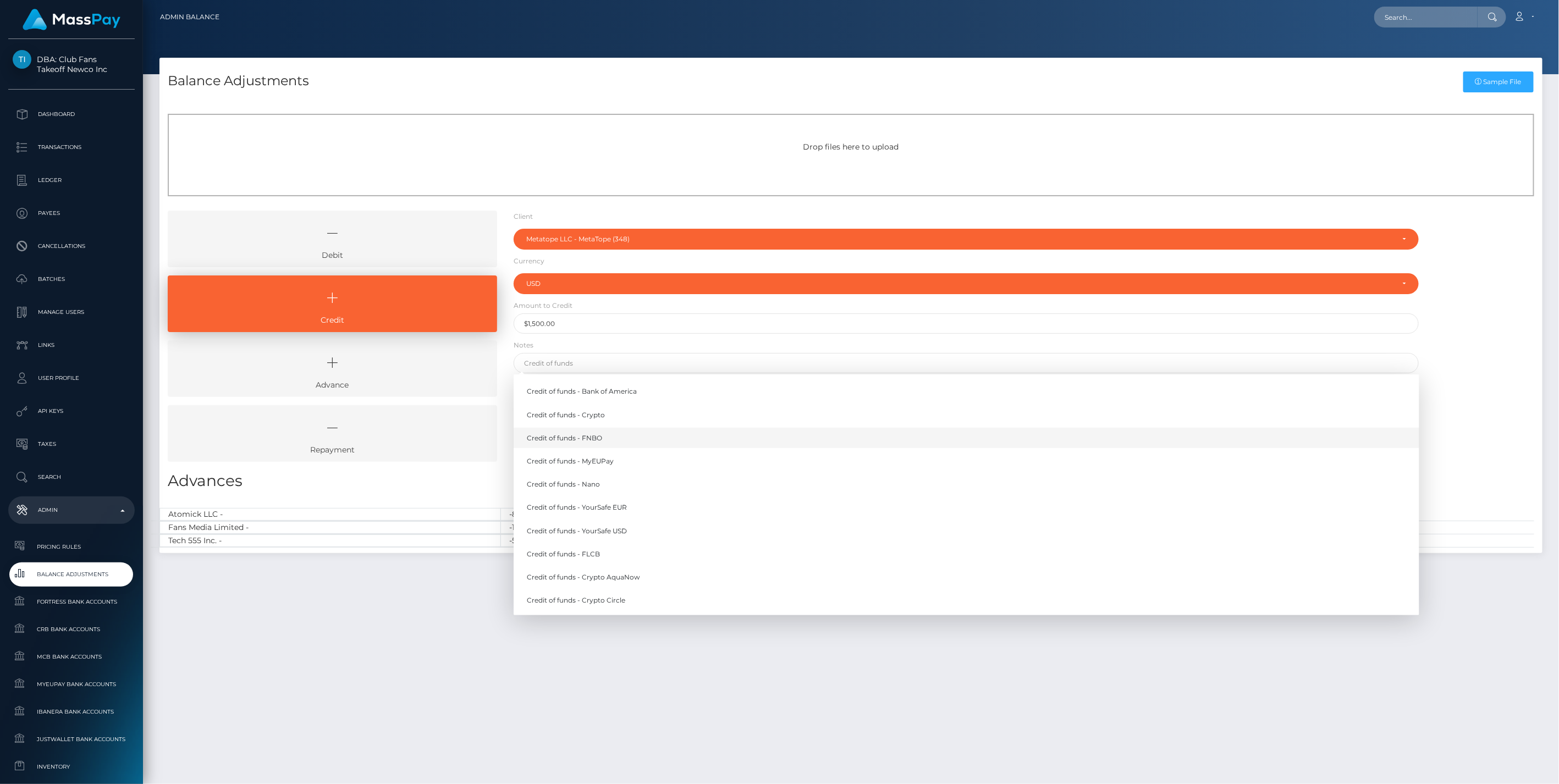
click at [580, 436] on link "Credit of funds - FNBO" at bounding box center [967, 438] width 906 height 21
type input "Credit of funds - FNBO"
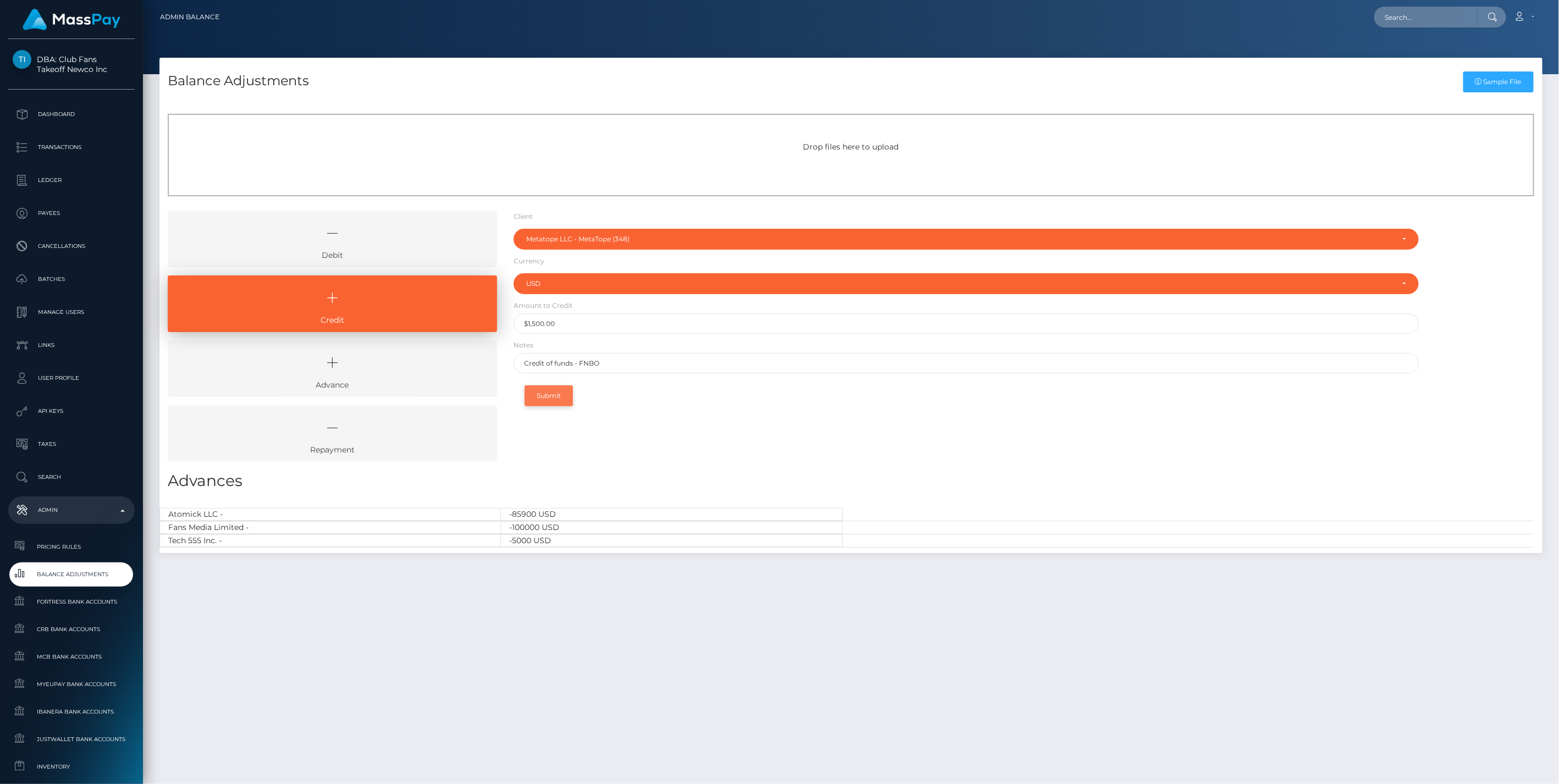
click at [546, 388] on button "Submit" at bounding box center [549, 396] width 48 height 21
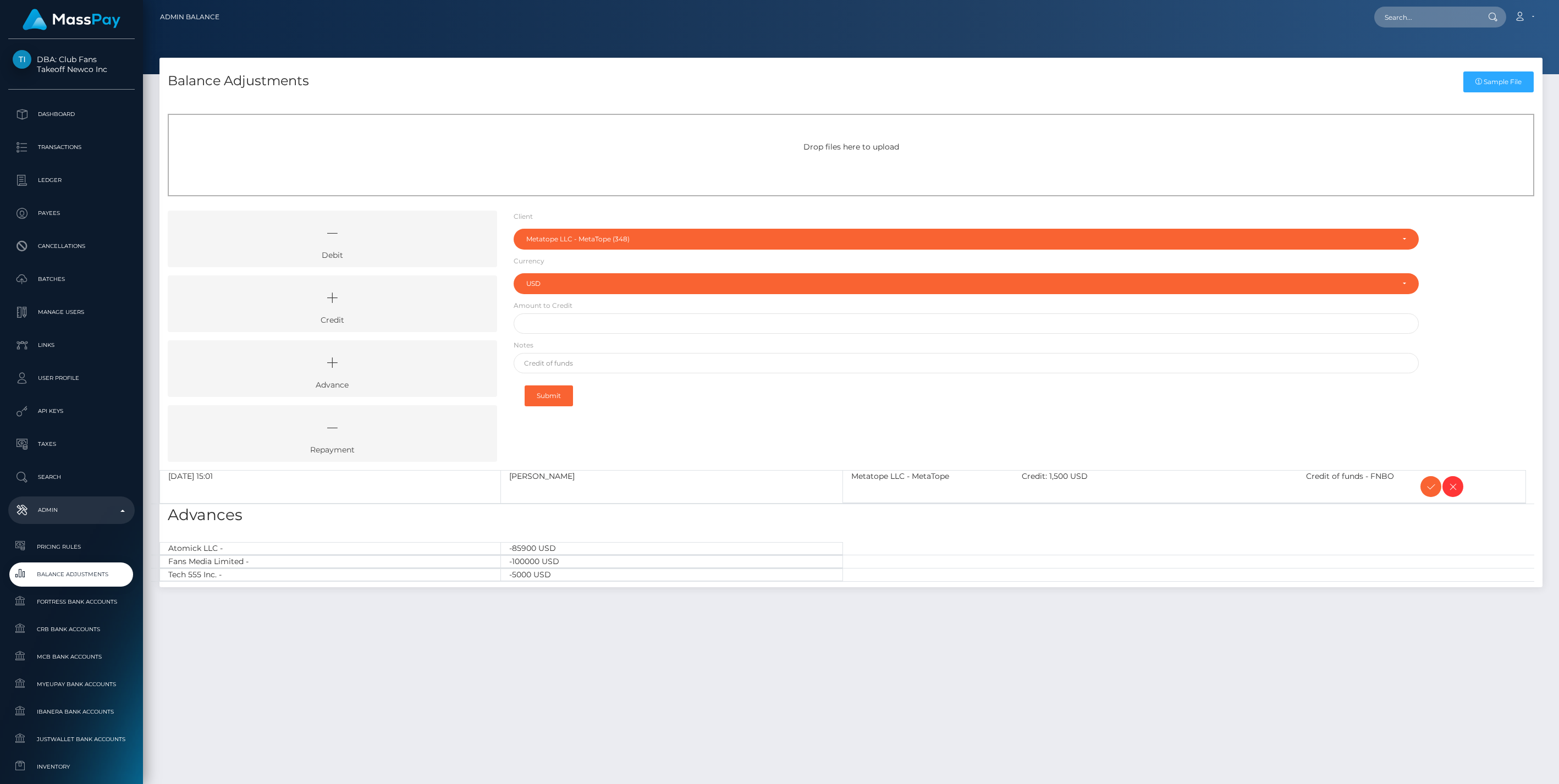
select select "348"
select select "USD"
click at [1431, 484] on icon at bounding box center [1431, 486] width 13 height 14
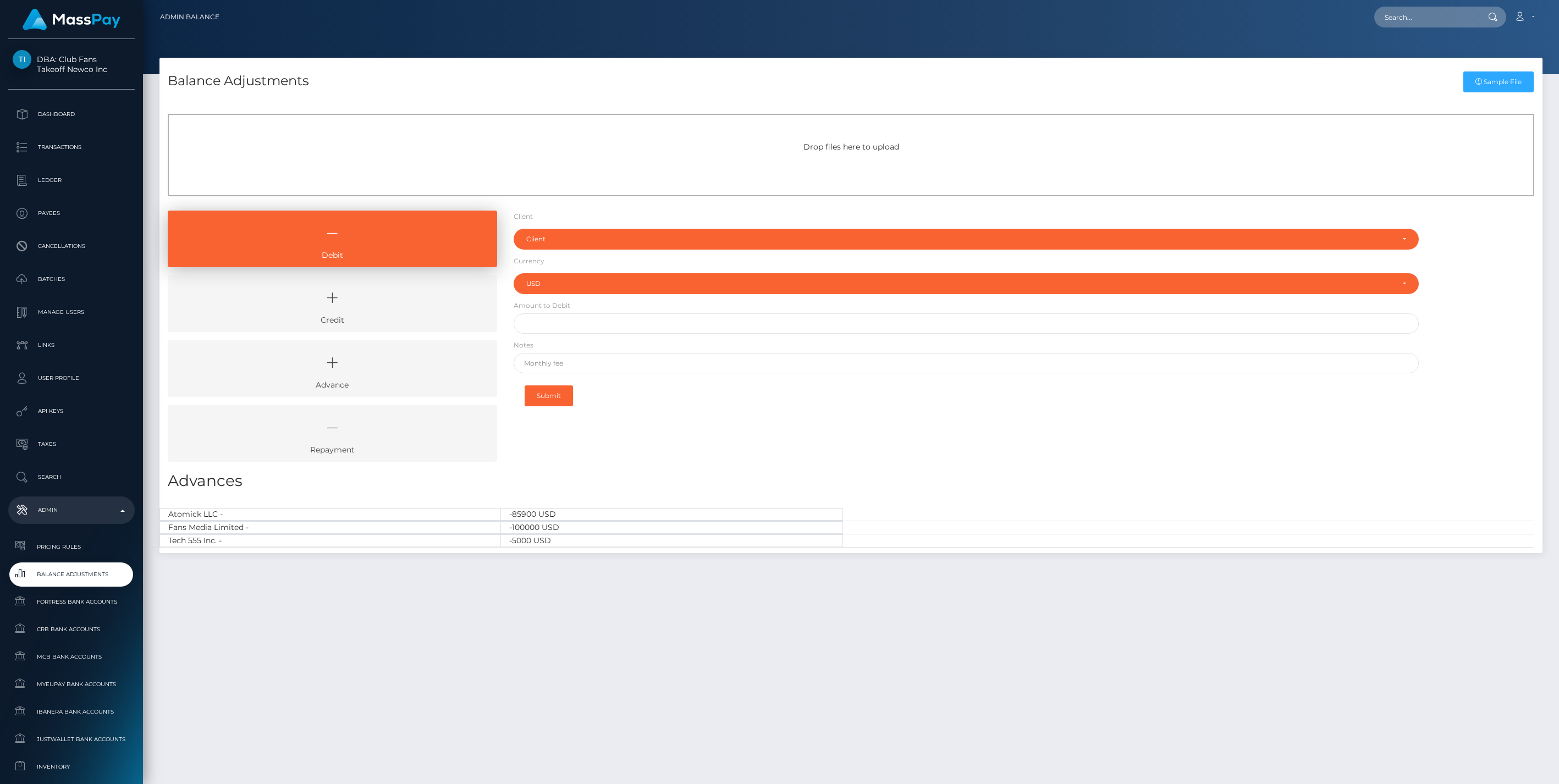
select select "USD"
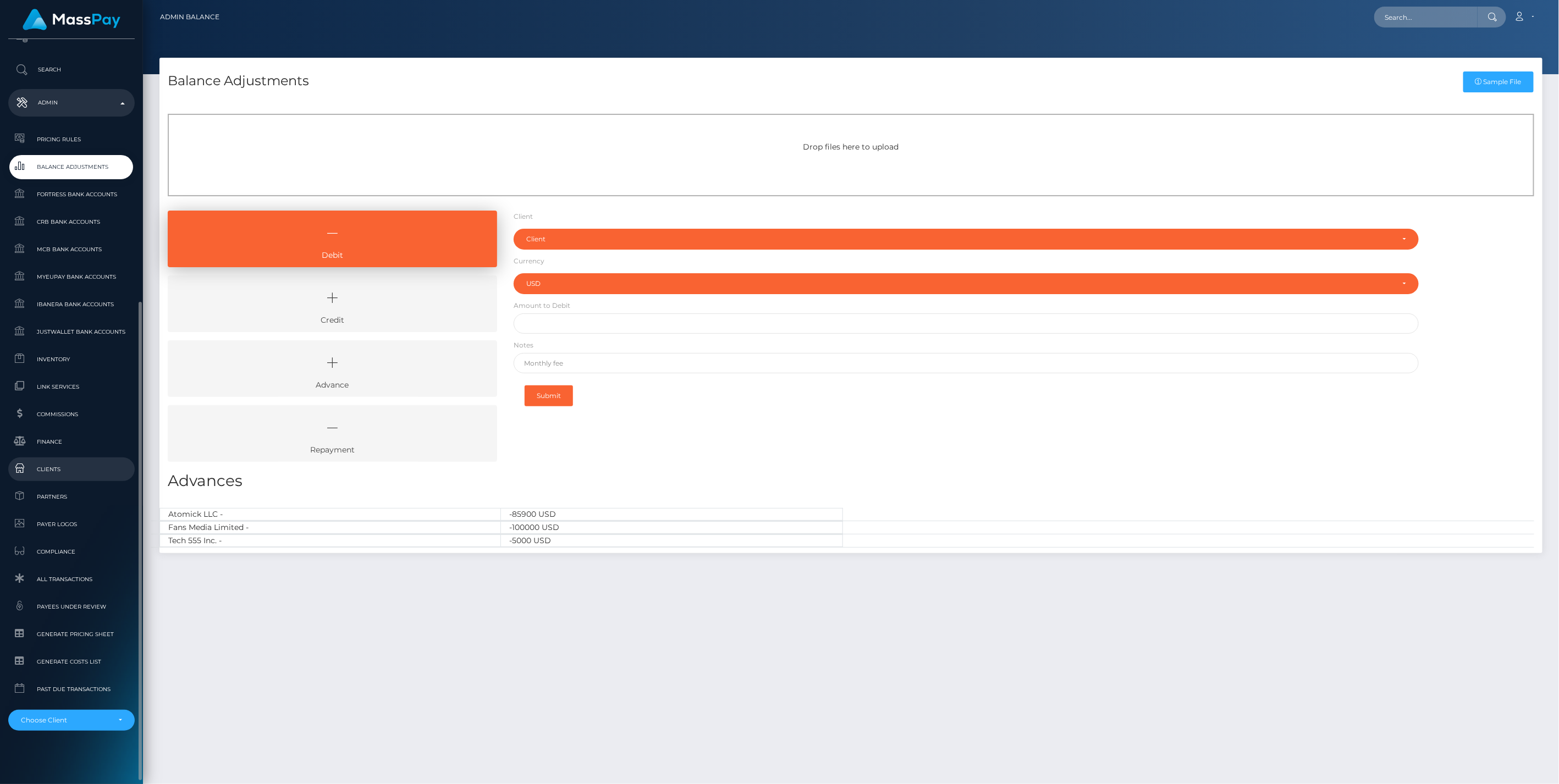
click at [51, 468] on span "Clients" at bounding box center [71, 469] width 117 height 13
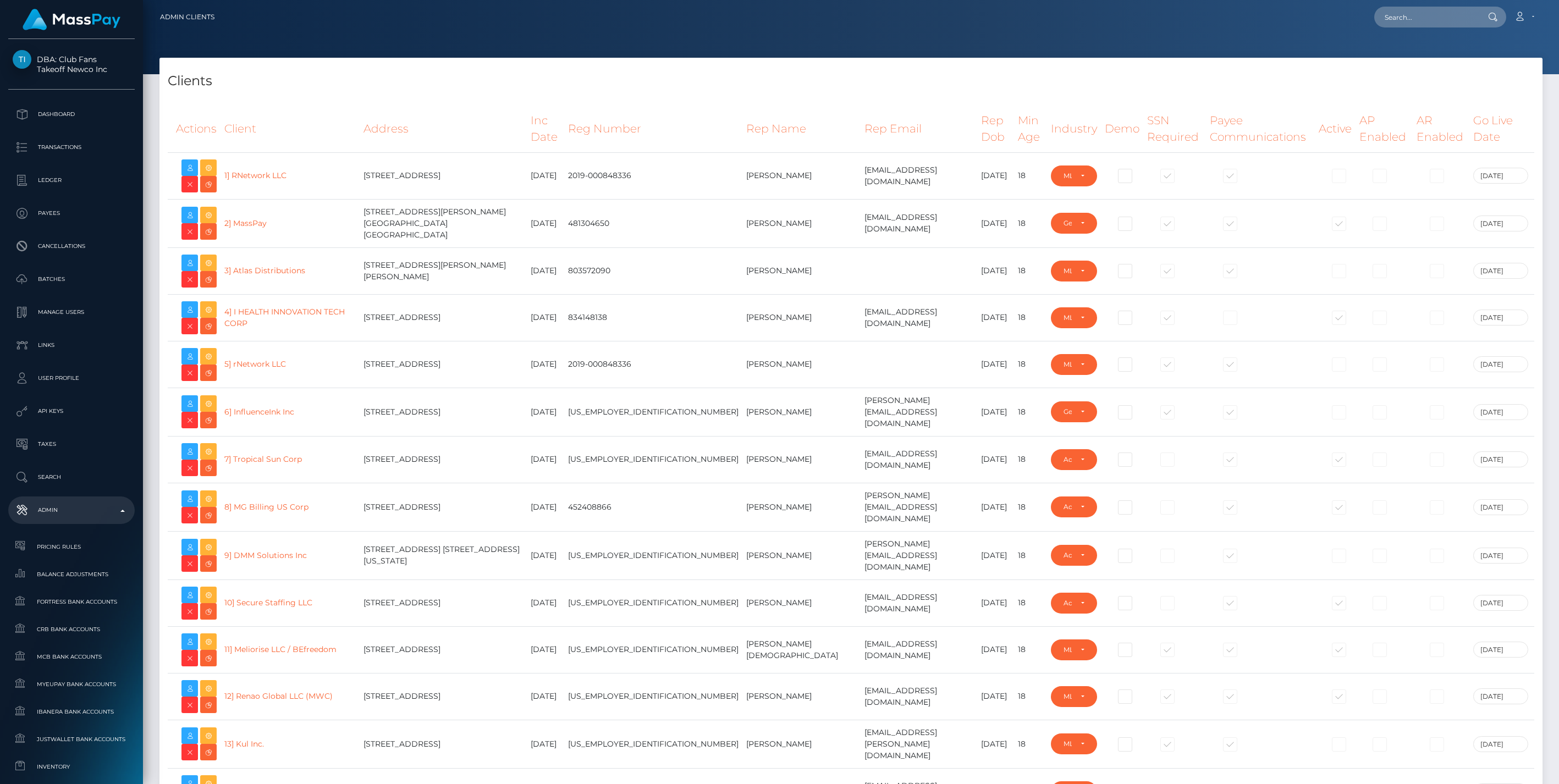
select select "223"
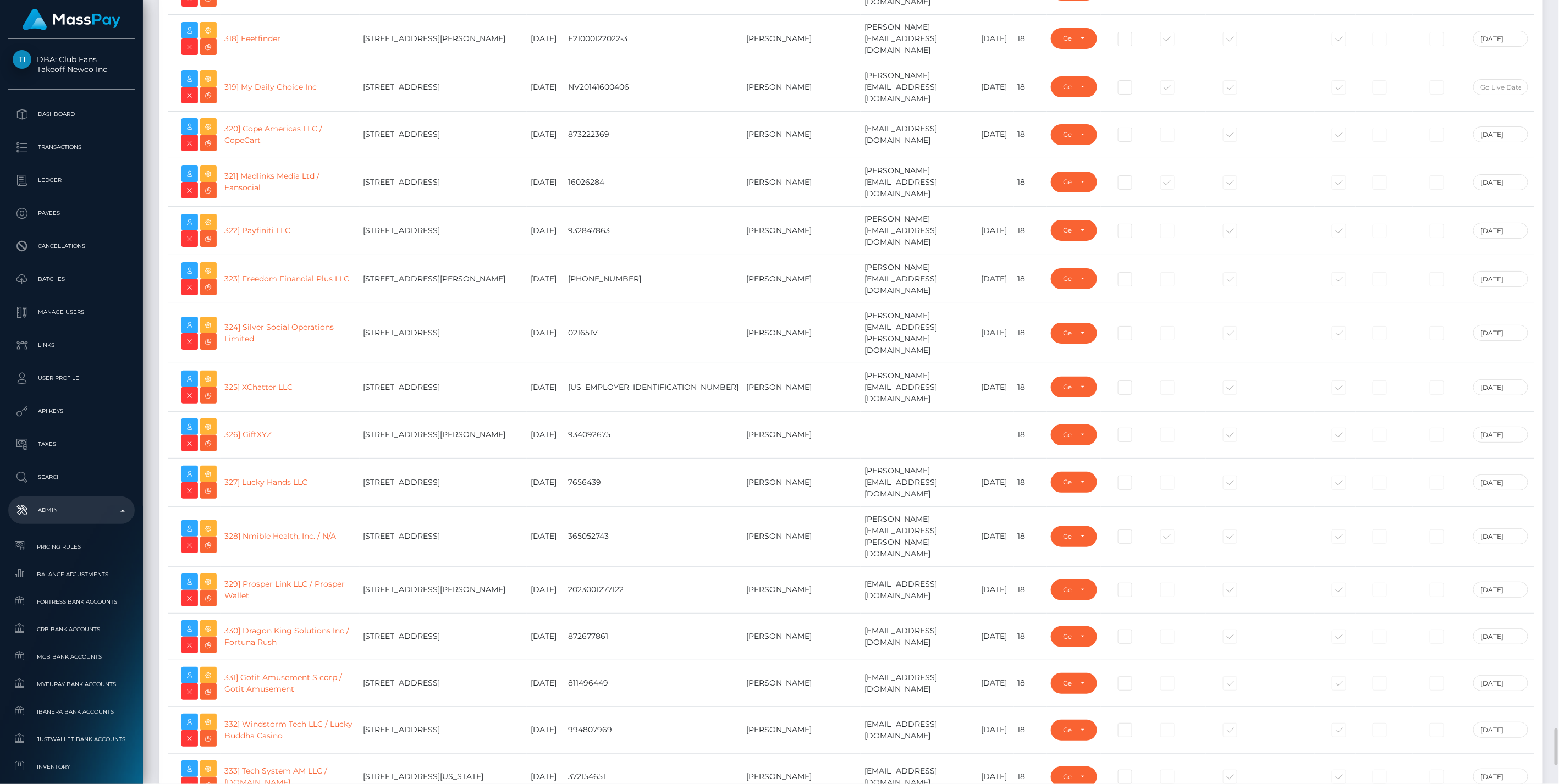
scroll to position [15886, 0]
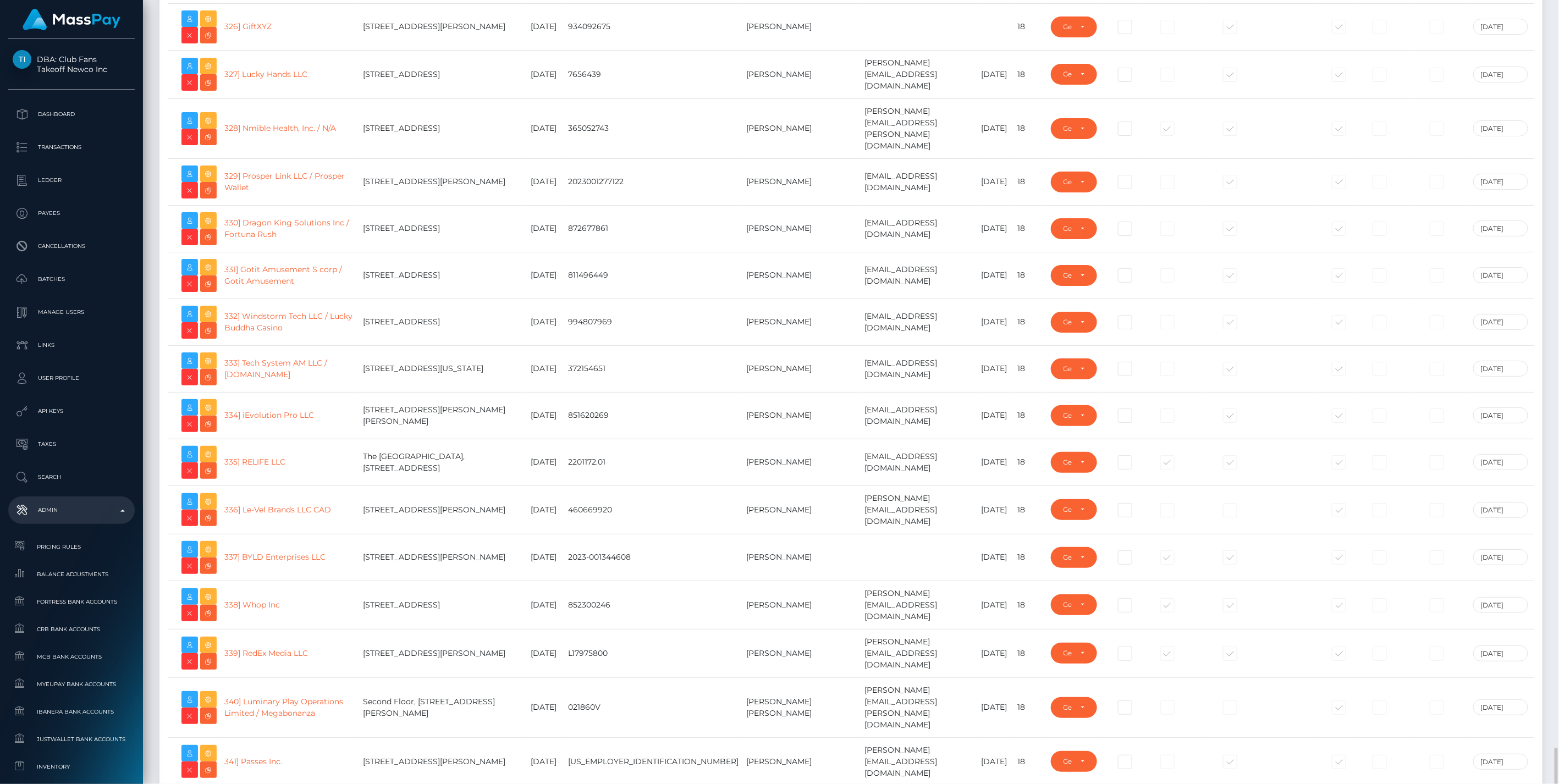
drag, startPoint x: 350, startPoint y: 353, endPoint x: 249, endPoint y: 361, distance: 101.3
copy link "Metatope LLC / MetaTope"
drag, startPoint x: 347, startPoint y: 302, endPoint x: 248, endPoint y: 307, distance: 99.1
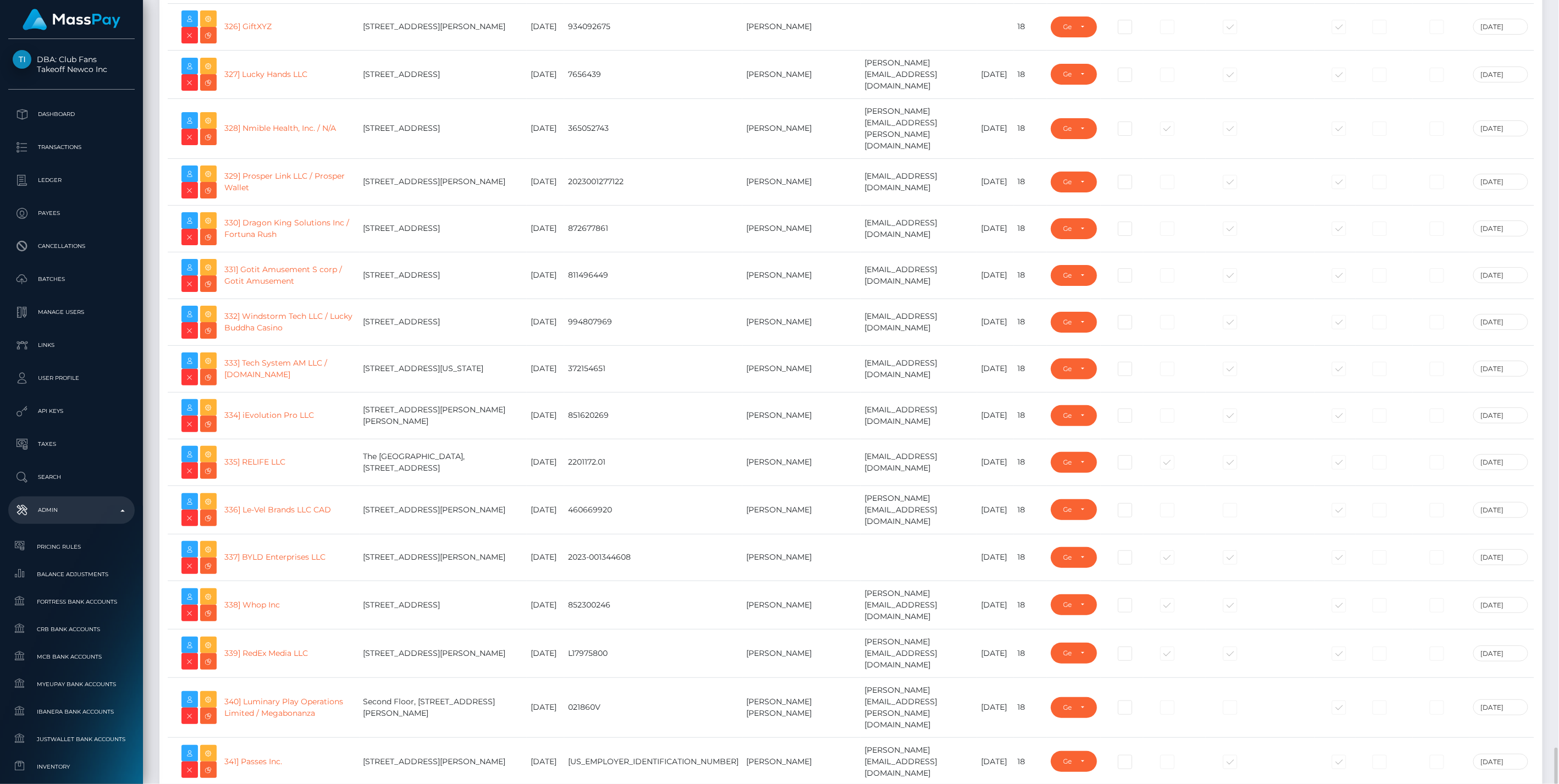
copy link "King Entertainment Corp"
drag, startPoint x: 298, startPoint y: 396, endPoint x: 251, endPoint y: 400, distance: 47.2
copy link "MiCard LLC"
drag, startPoint x: 303, startPoint y: 446, endPoint x: 249, endPoint y: 451, distance: 54.2
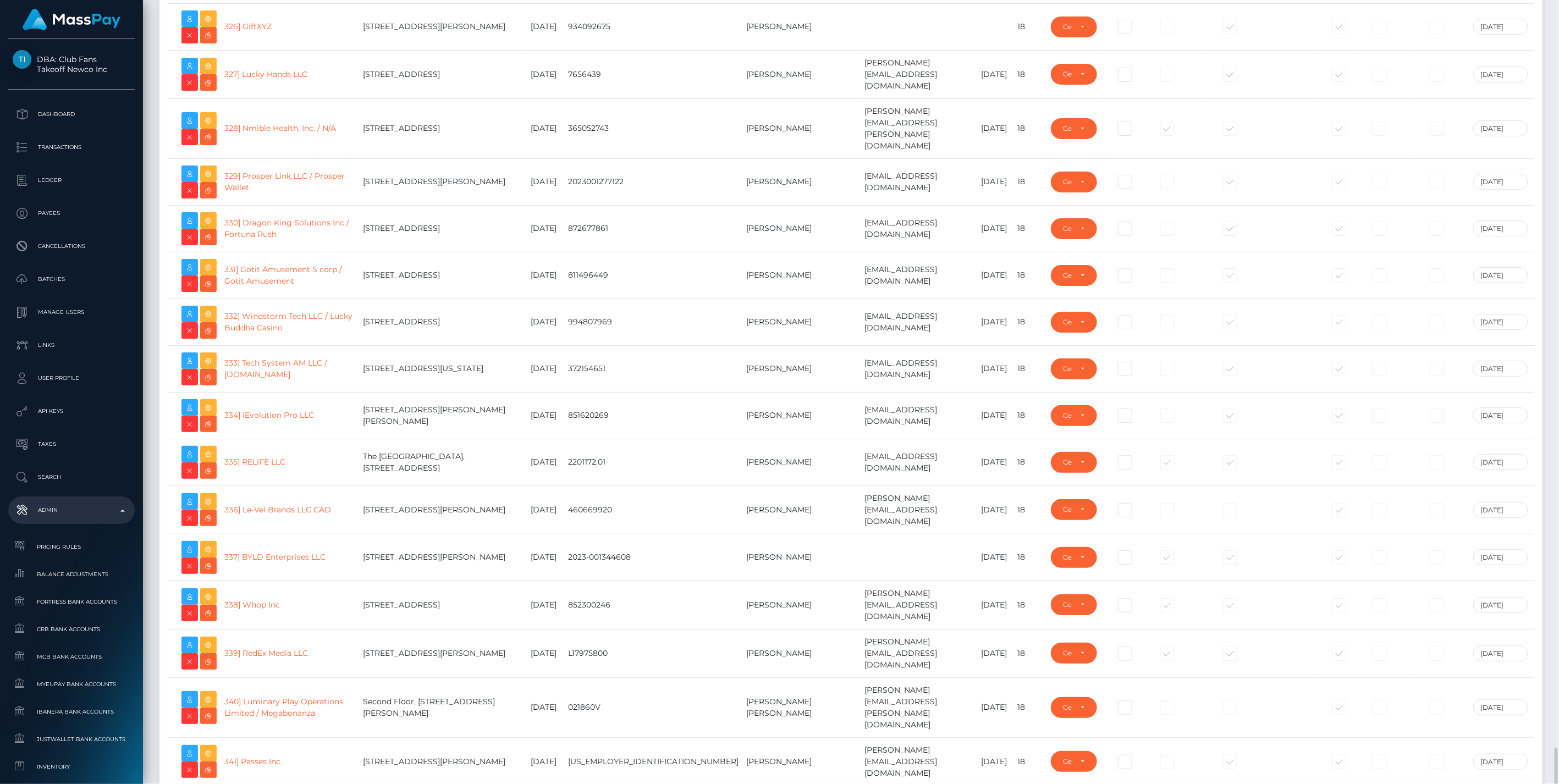
copy link "NoFans LLC"
drag, startPoint x: 321, startPoint y: 488, endPoint x: 246, endPoint y: 497, distance: 75.5
copy link "One MarketPlace"
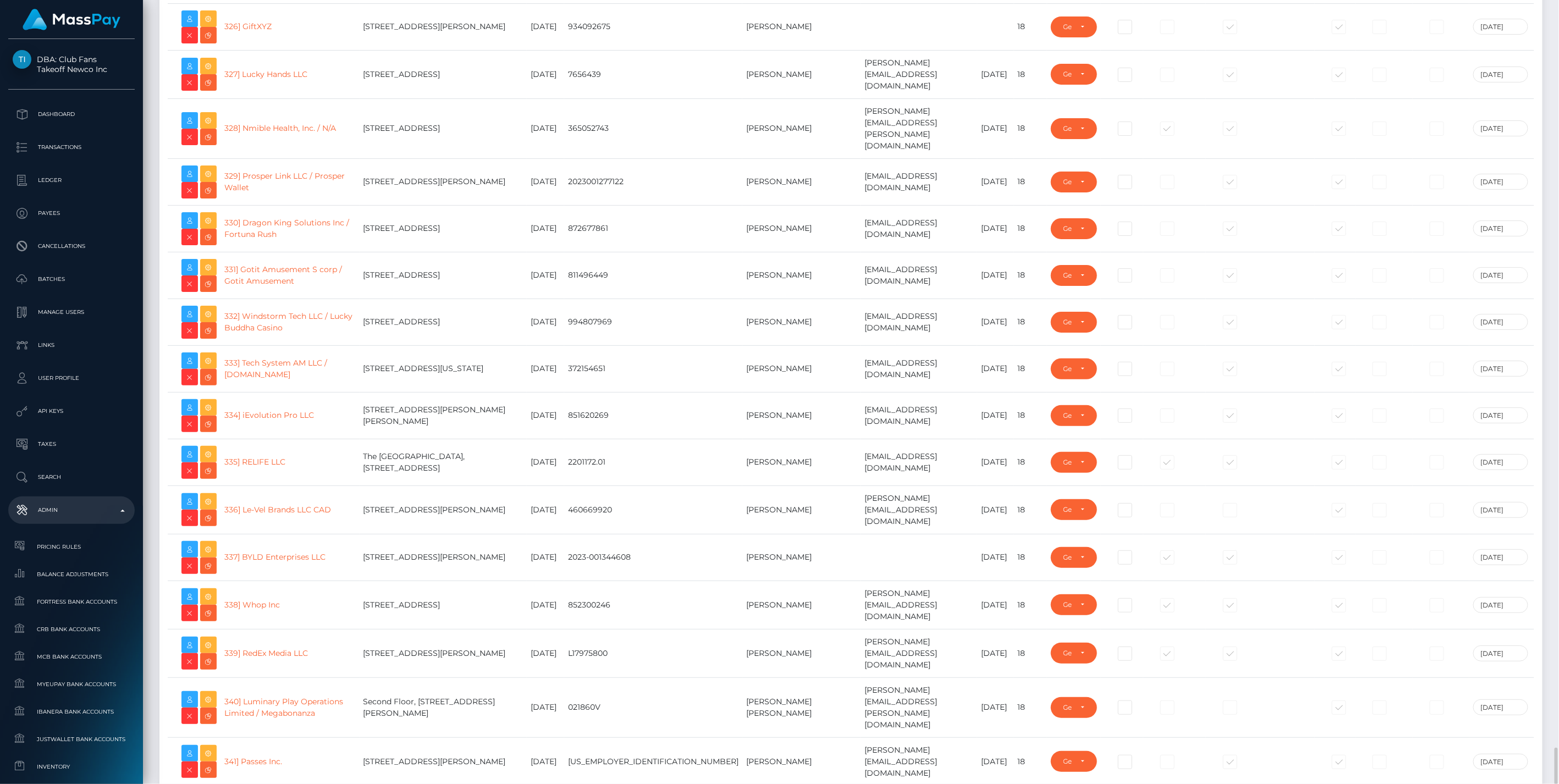
drag, startPoint x: 295, startPoint y: 538, endPoint x: 248, endPoint y: 546, distance: 47.7
copy link "Blonde, LLC"
click at [79, 572] on span "Balance Adjustments" at bounding box center [71, 574] width 117 height 13
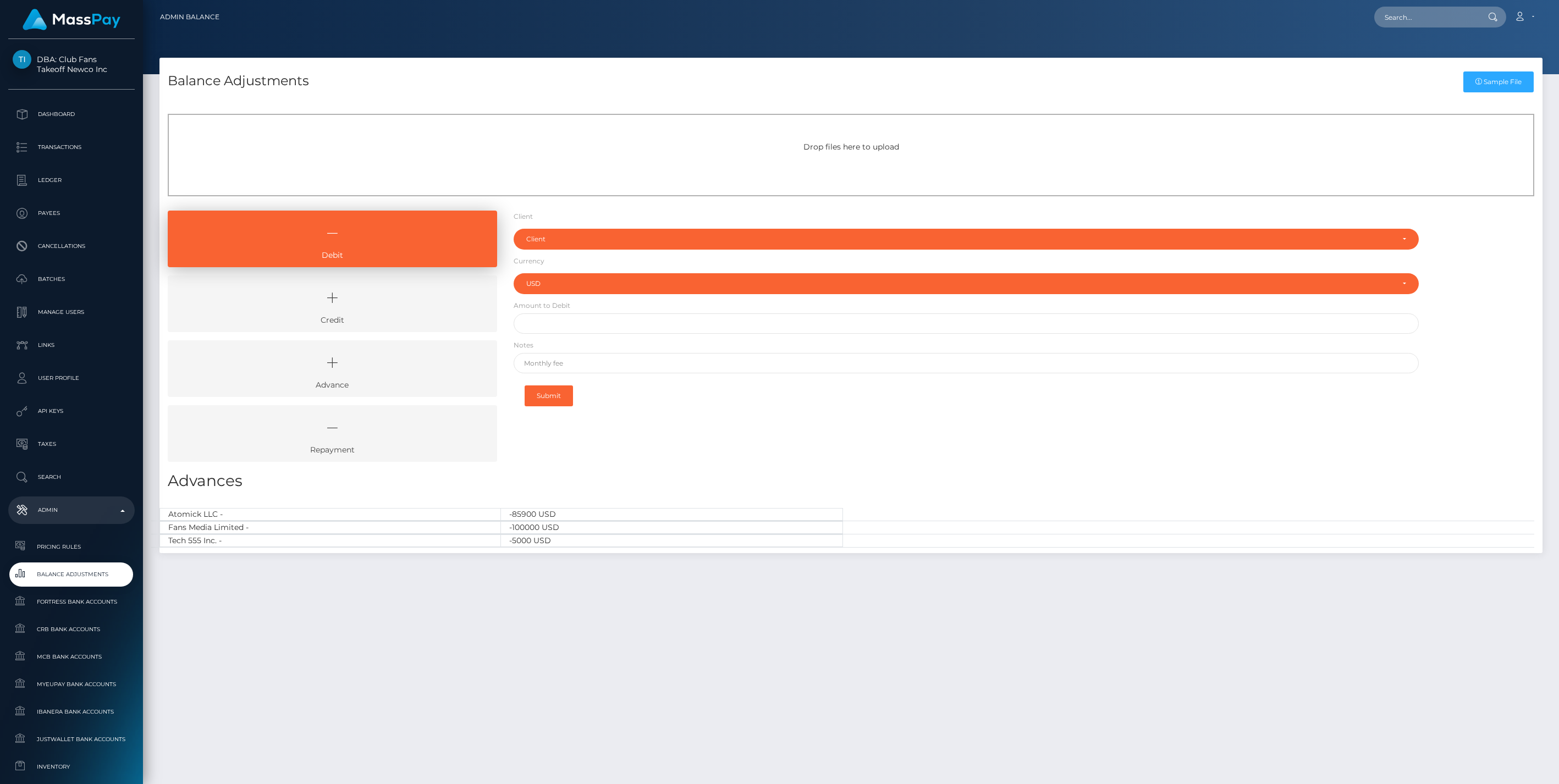
select select "USD"
click at [372, 312] on icon at bounding box center [332, 298] width 304 height 33
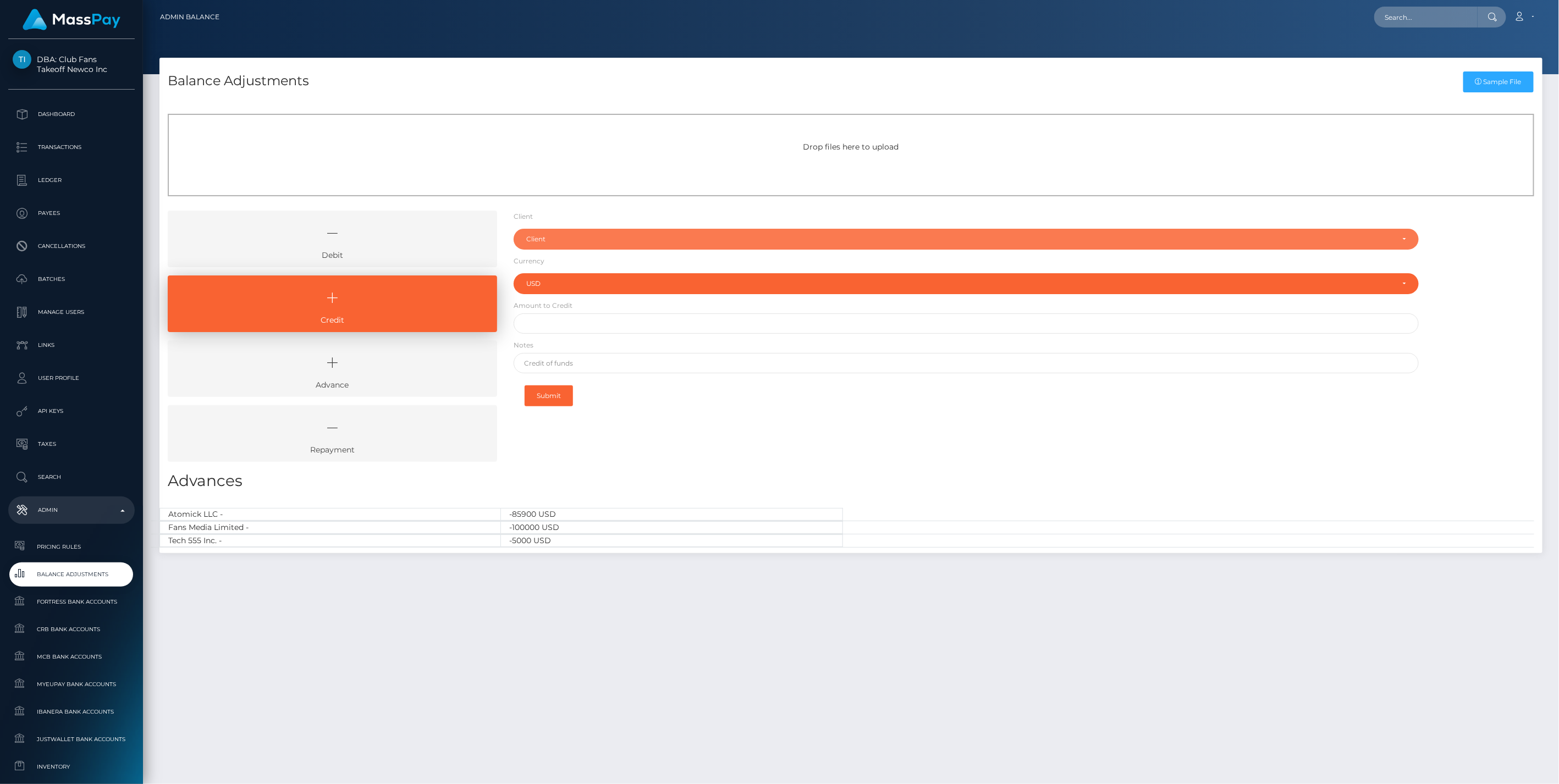
click at [576, 243] on div "Client" at bounding box center [960, 239] width 868 height 9
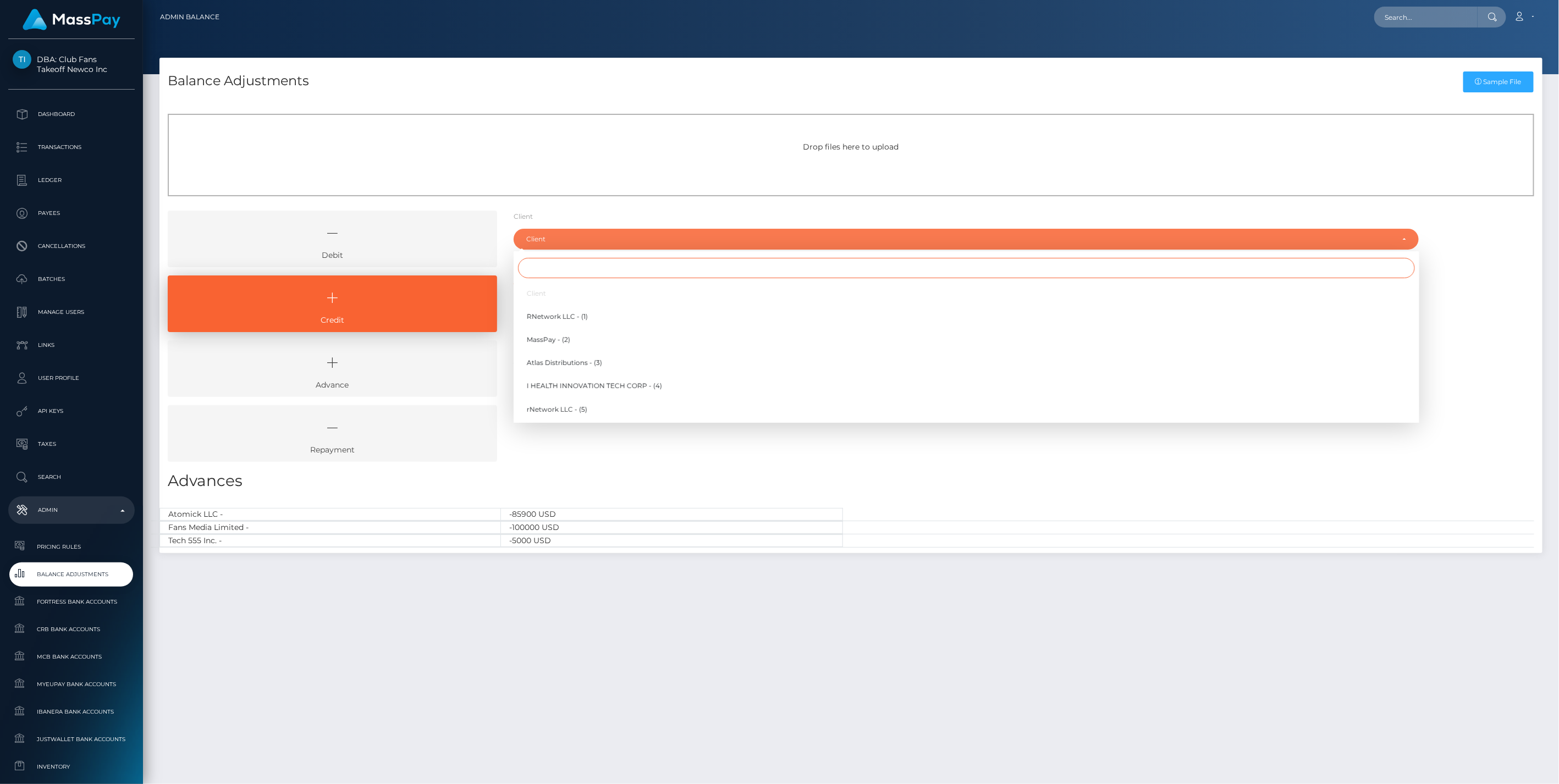
click at [556, 267] on input "Search" at bounding box center [967, 268] width 897 height 21
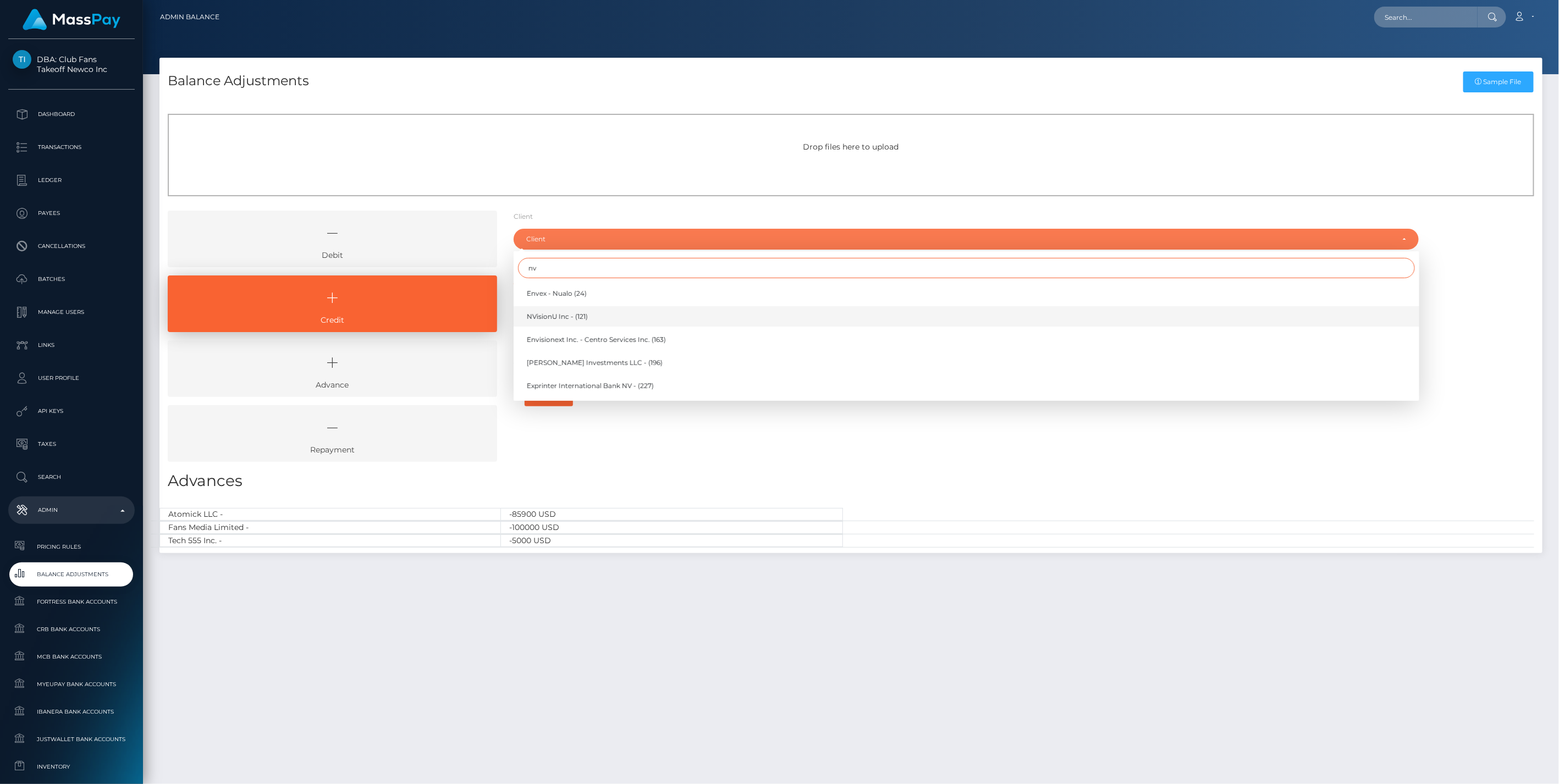
type input "nv"
click at [560, 319] on span "NVisionU Inc - (121)" at bounding box center [557, 316] width 61 height 10
select select "121"
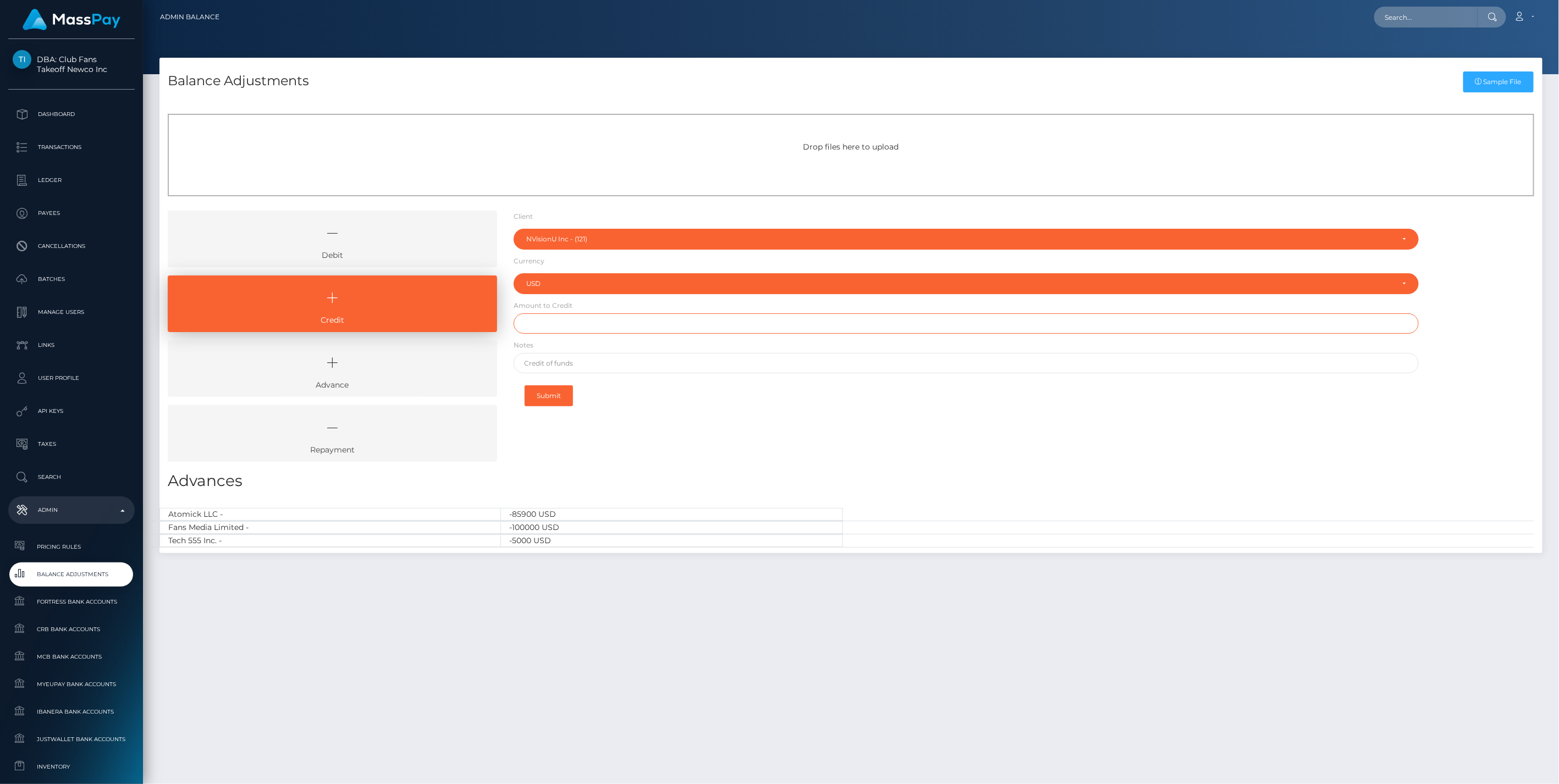
click at [556, 327] on input "text" at bounding box center [967, 324] width 906 height 21
type input "$23,500.00"
click at [576, 362] on input "text" at bounding box center [967, 363] width 906 height 21
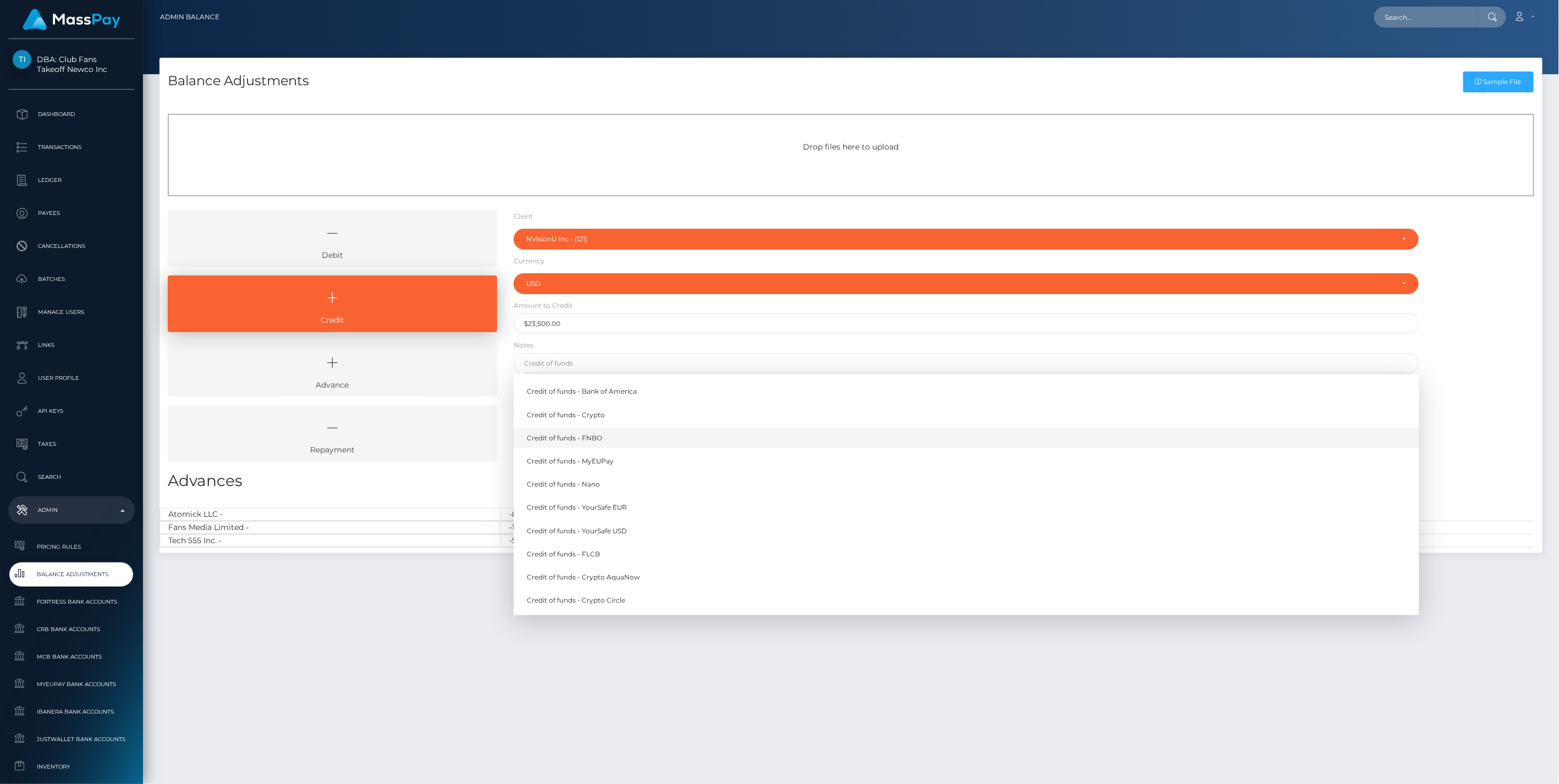
click at [599, 437] on link "Credit of funds - FNBO" at bounding box center [967, 438] width 906 height 21
type input "Credit of funds - FNBO"
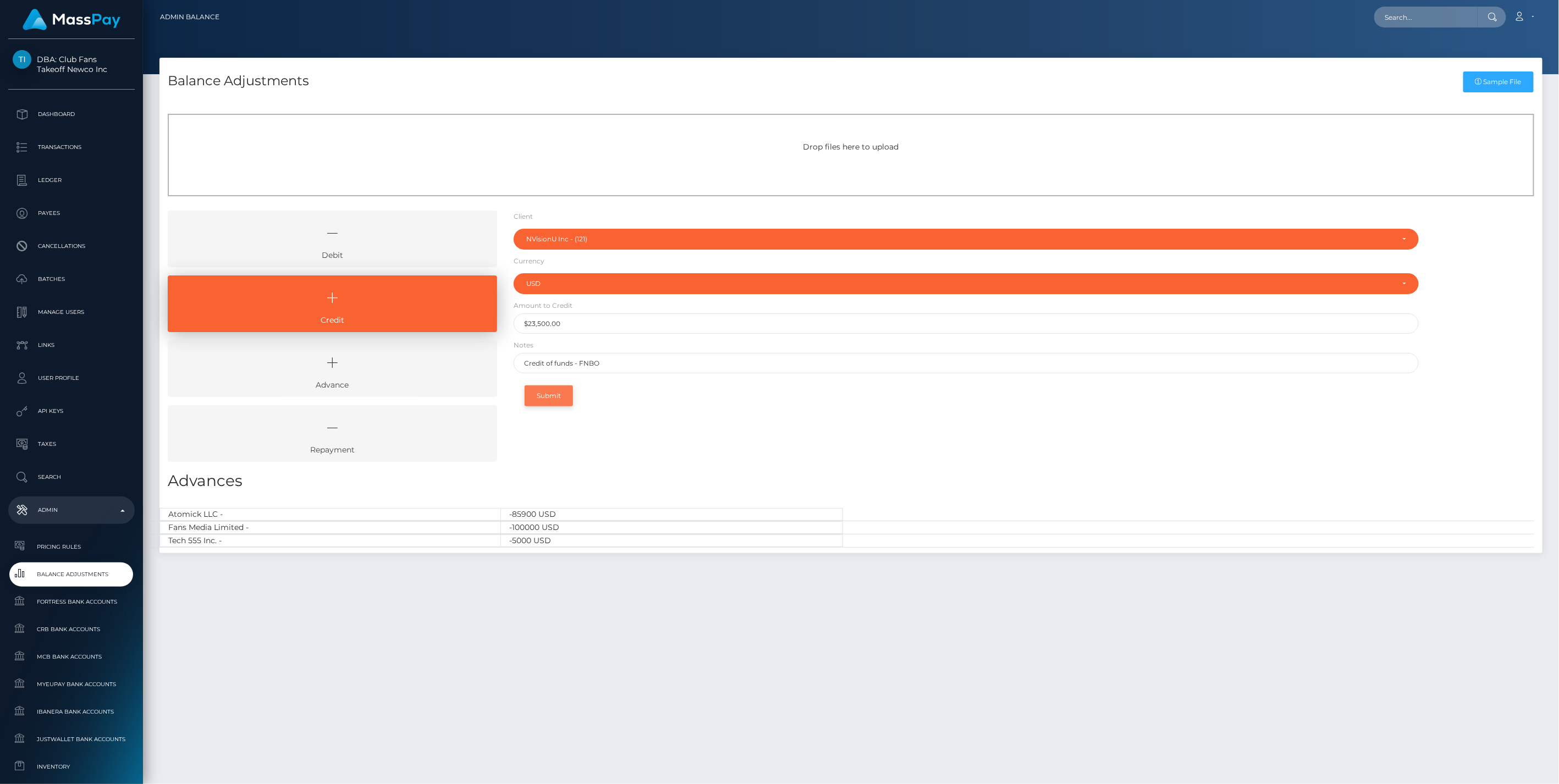
click at [551, 397] on button "Submit" at bounding box center [549, 396] width 48 height 21
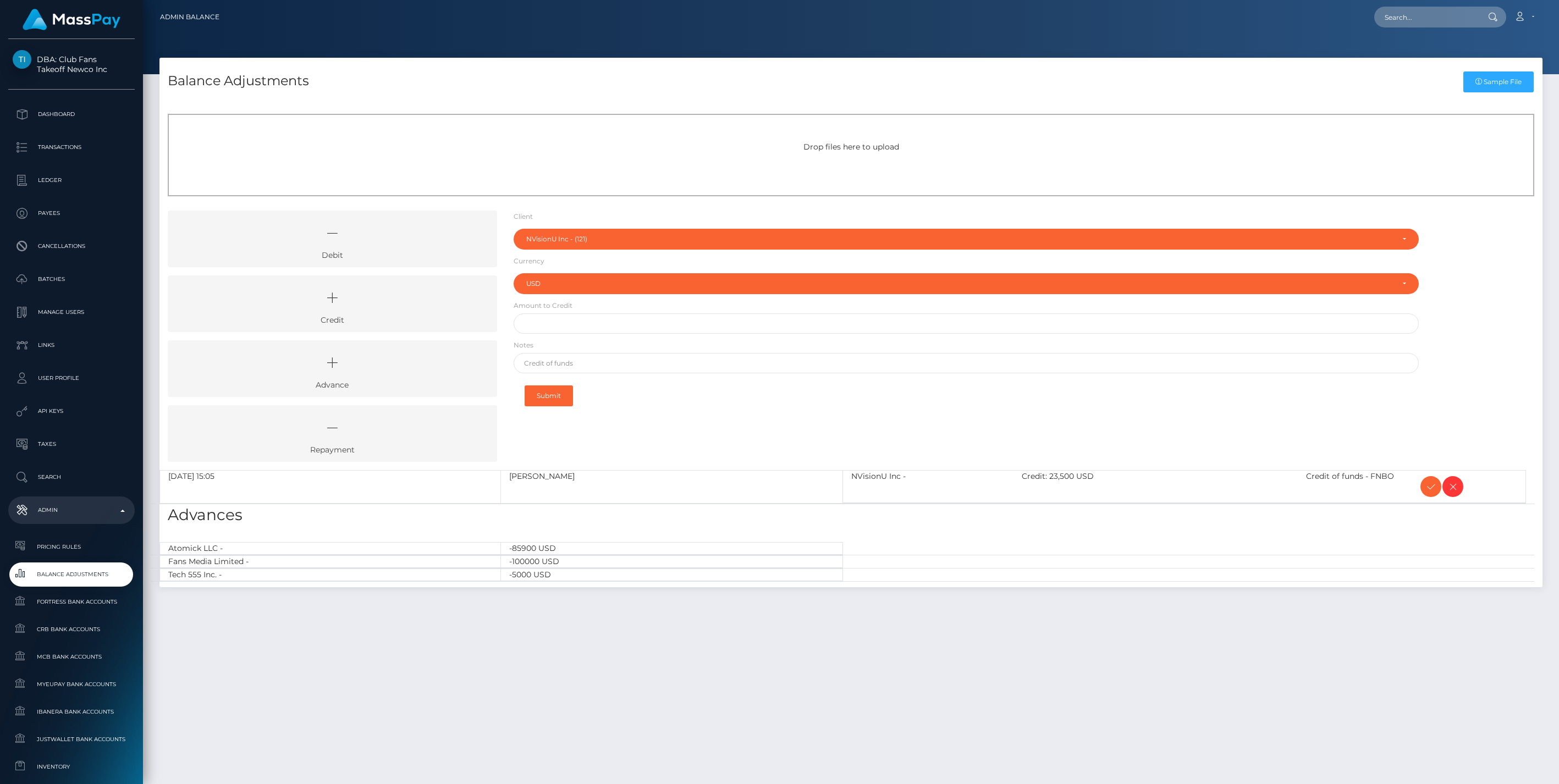
select select "121"
select select "USD"
click at [1431, 488] on icon at bounding box center [1431, 486] width 13 height 14
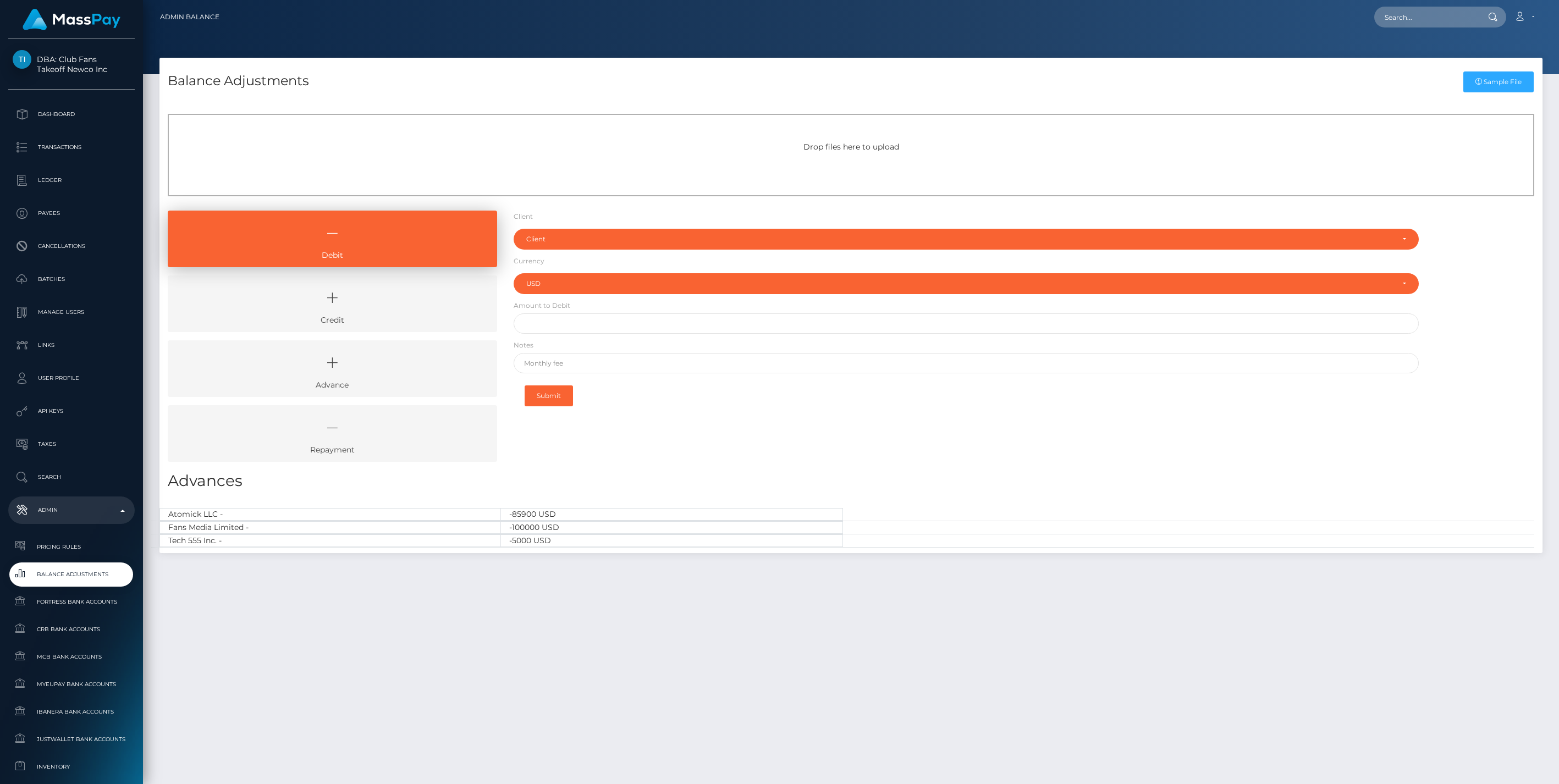
select select "USD"
click at [398, 310] on icon at bounding box center [332, 298] width 304 height 33
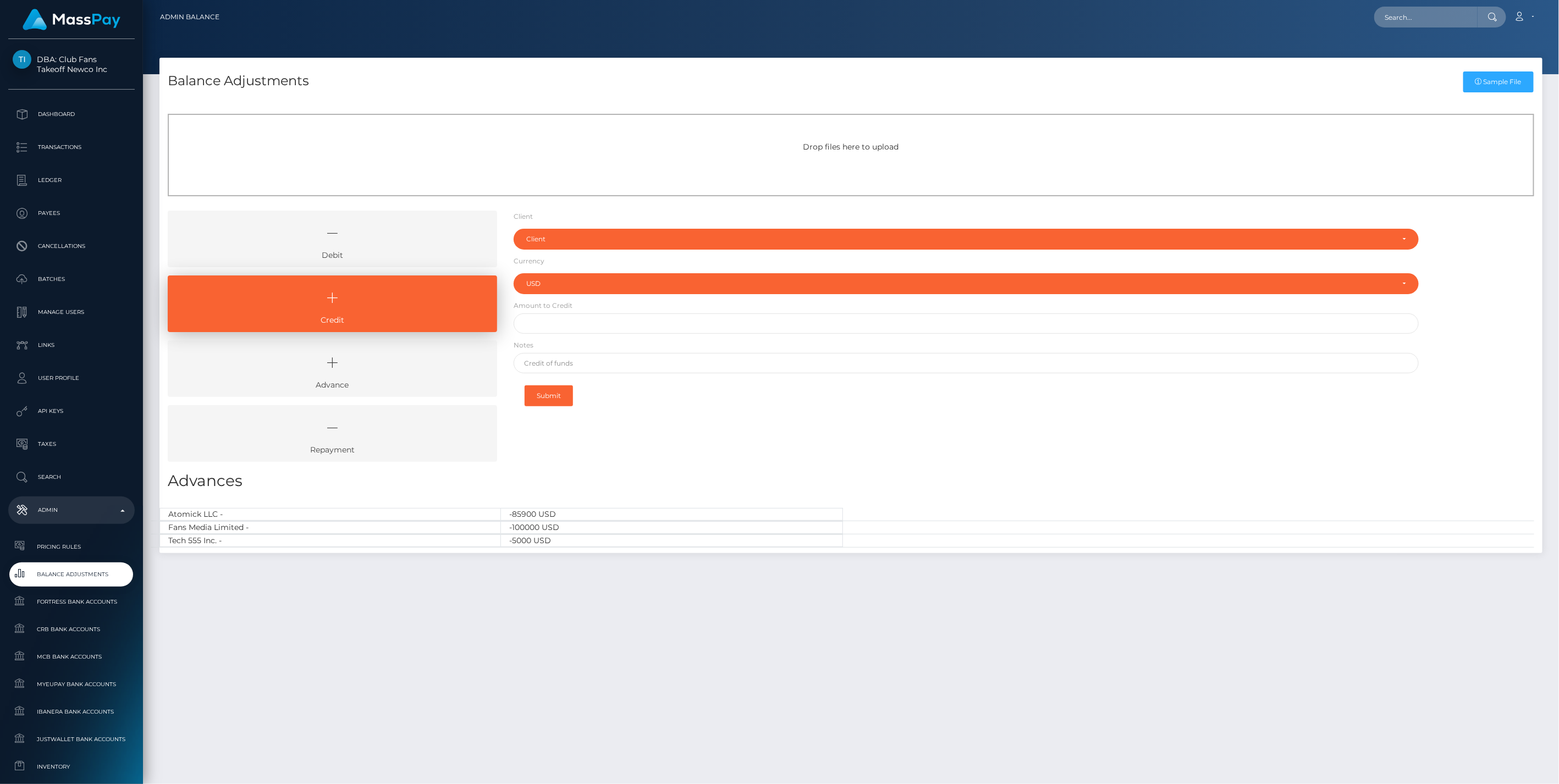
click at [389, 244] on icon at bounding box center [332, 233] width 304 height 33
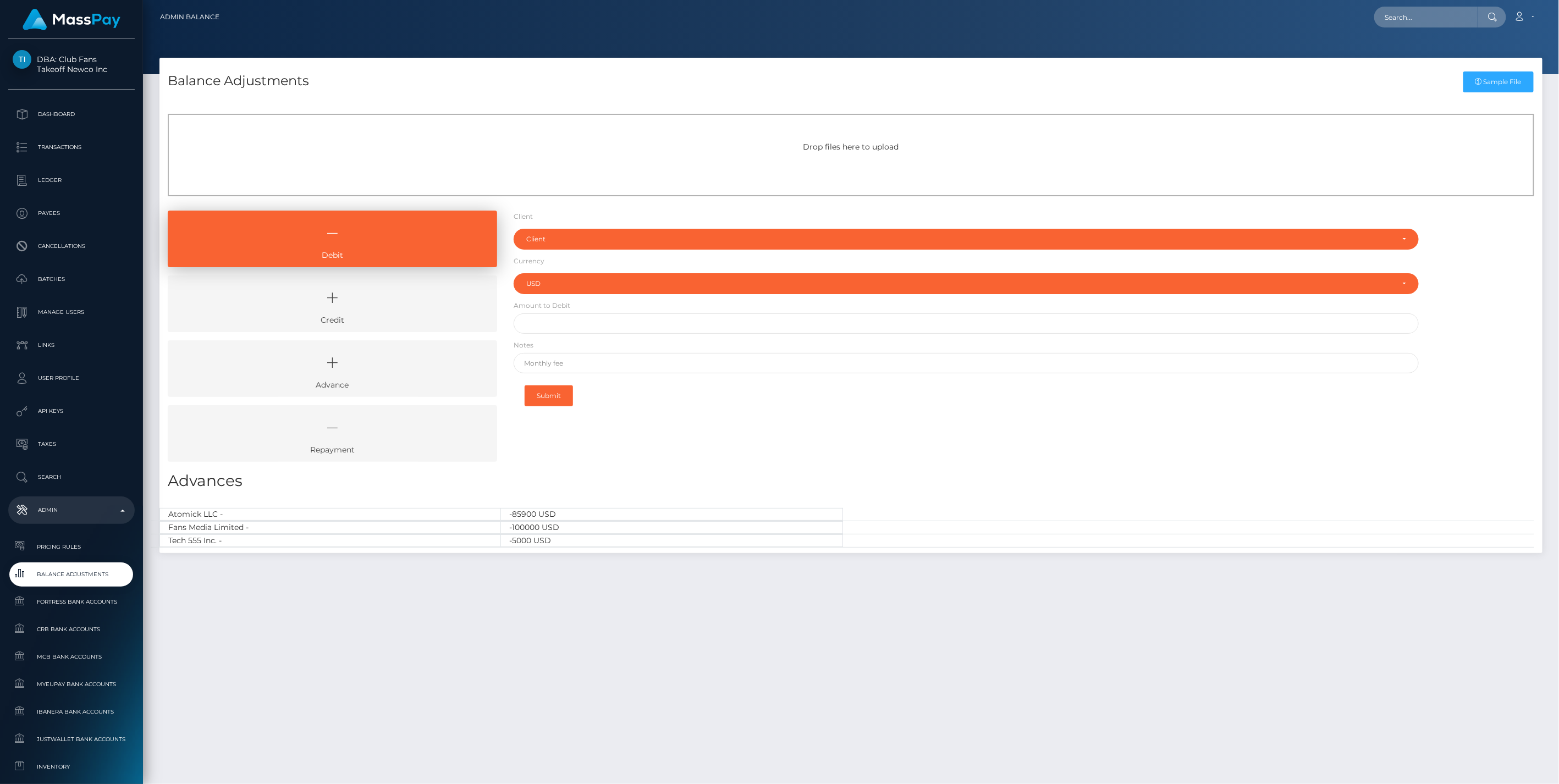
click at [411, 296] on icon at bounding box center [332, 298] width 304 height 33
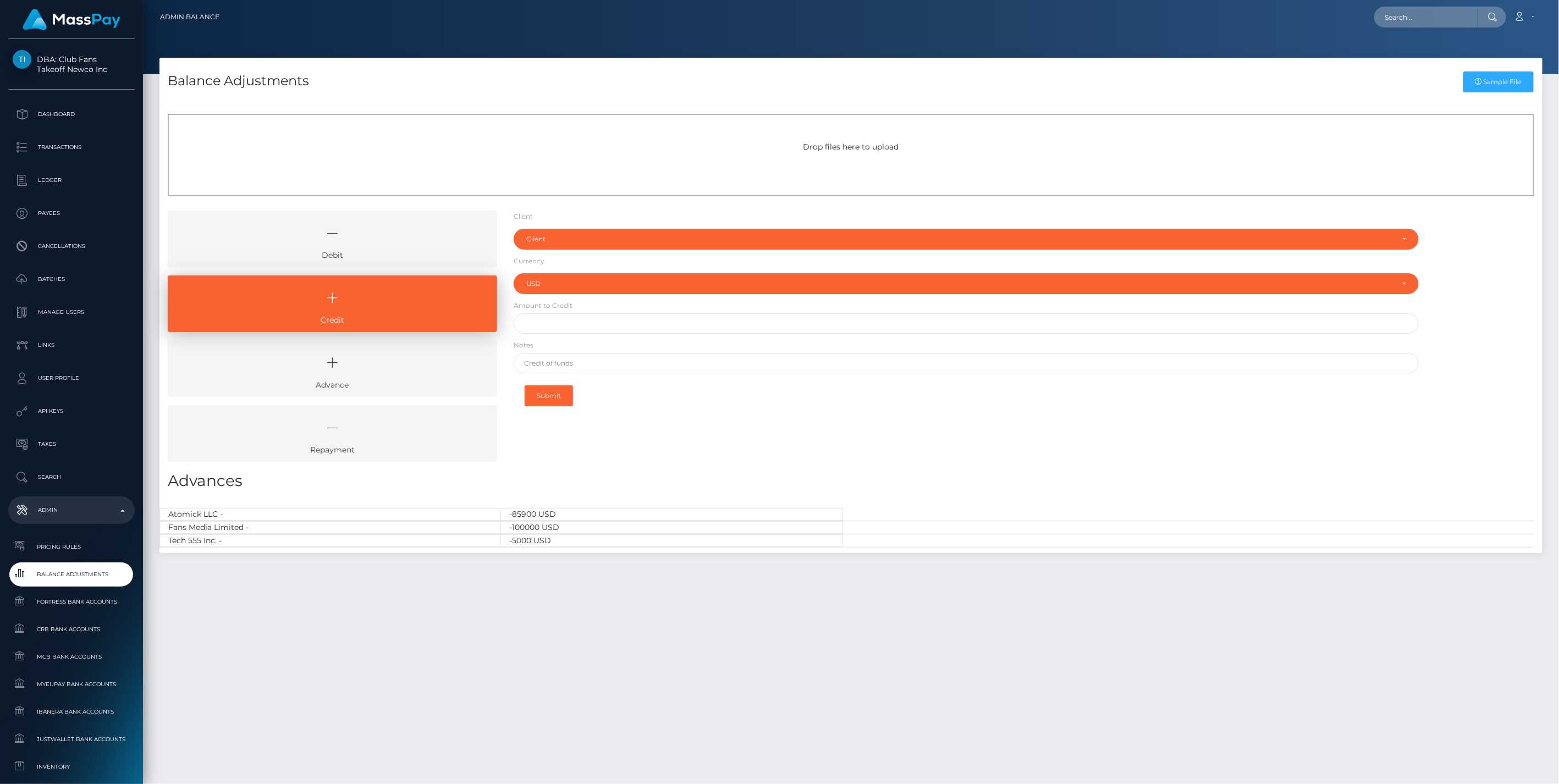
click at [400, 245] on icon at bounding box center [332, 233] width 304 height 33
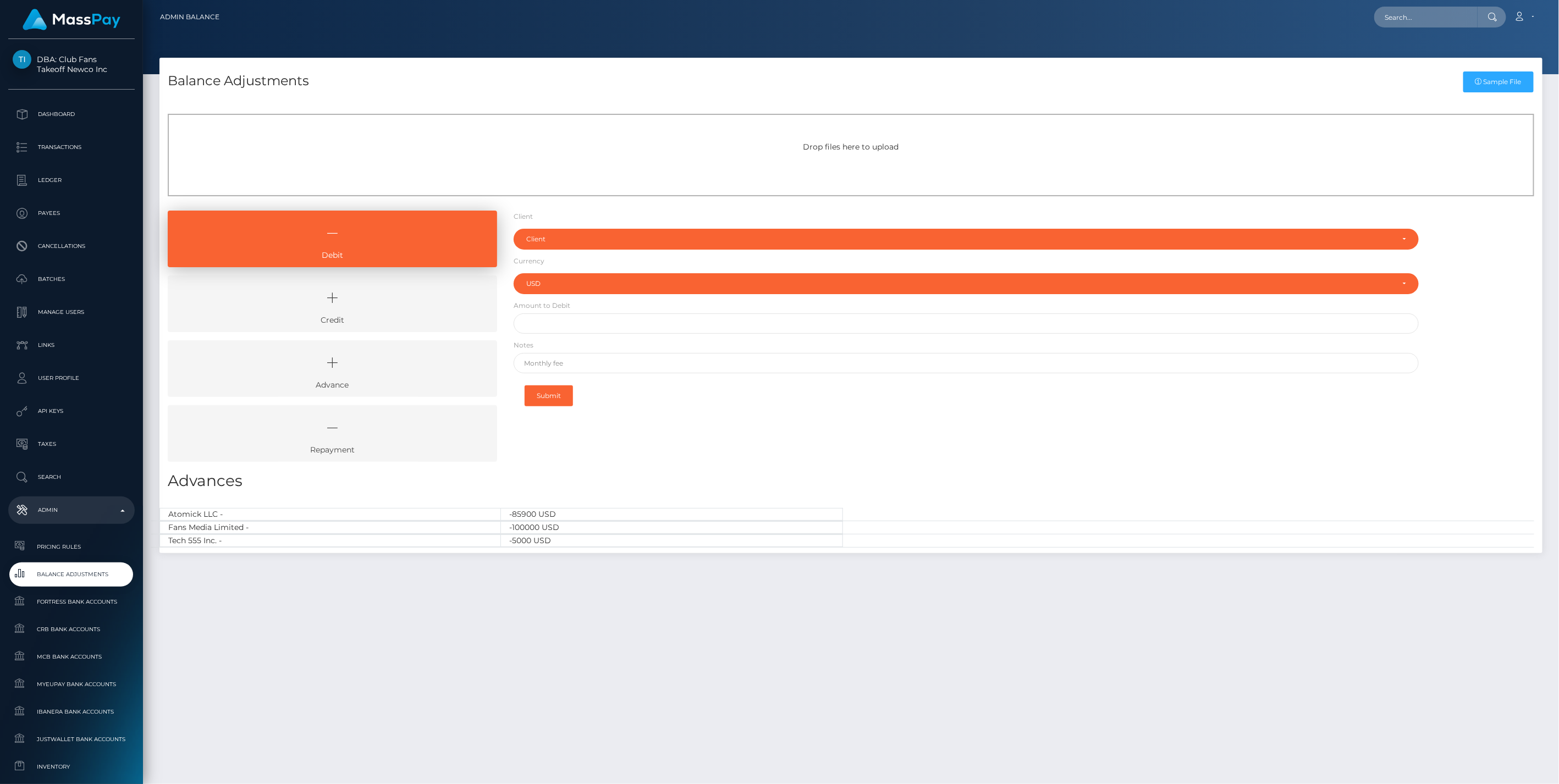
click at [407, 304] on icon at bounding box center [332, 298] width 304 height 33
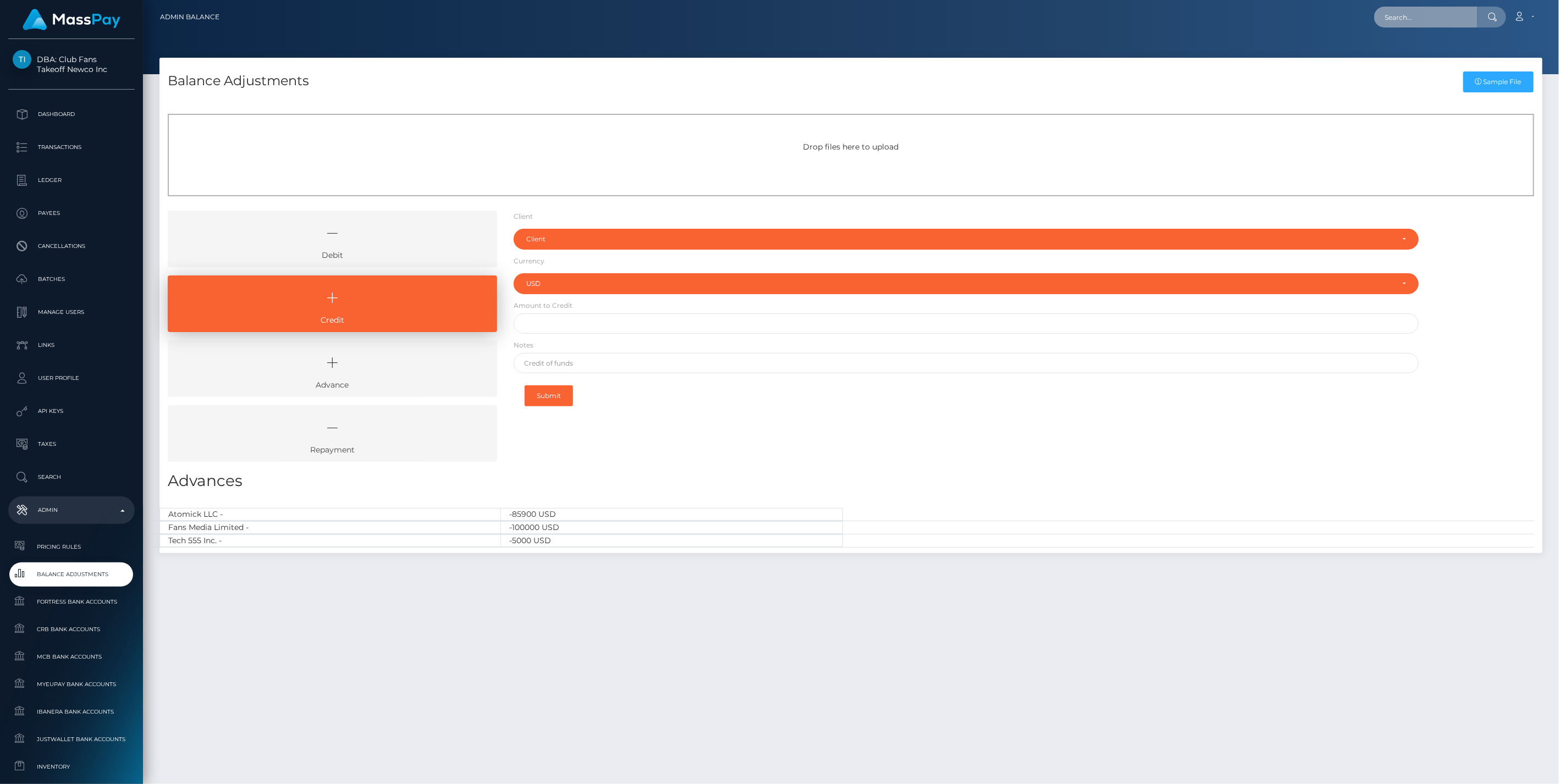
click at [1417, 18] on input "text" at bounding box center [1426, 17] width 103 height 21
paste input "GABRIEL SEMSETTIN HANS KOEKSAL"
type input "GABRIEL SEMSETTIN HANS KOEKSAL"
click at [54, 477] on p "Search" at bounding box center [71, 477] width 117 height 16
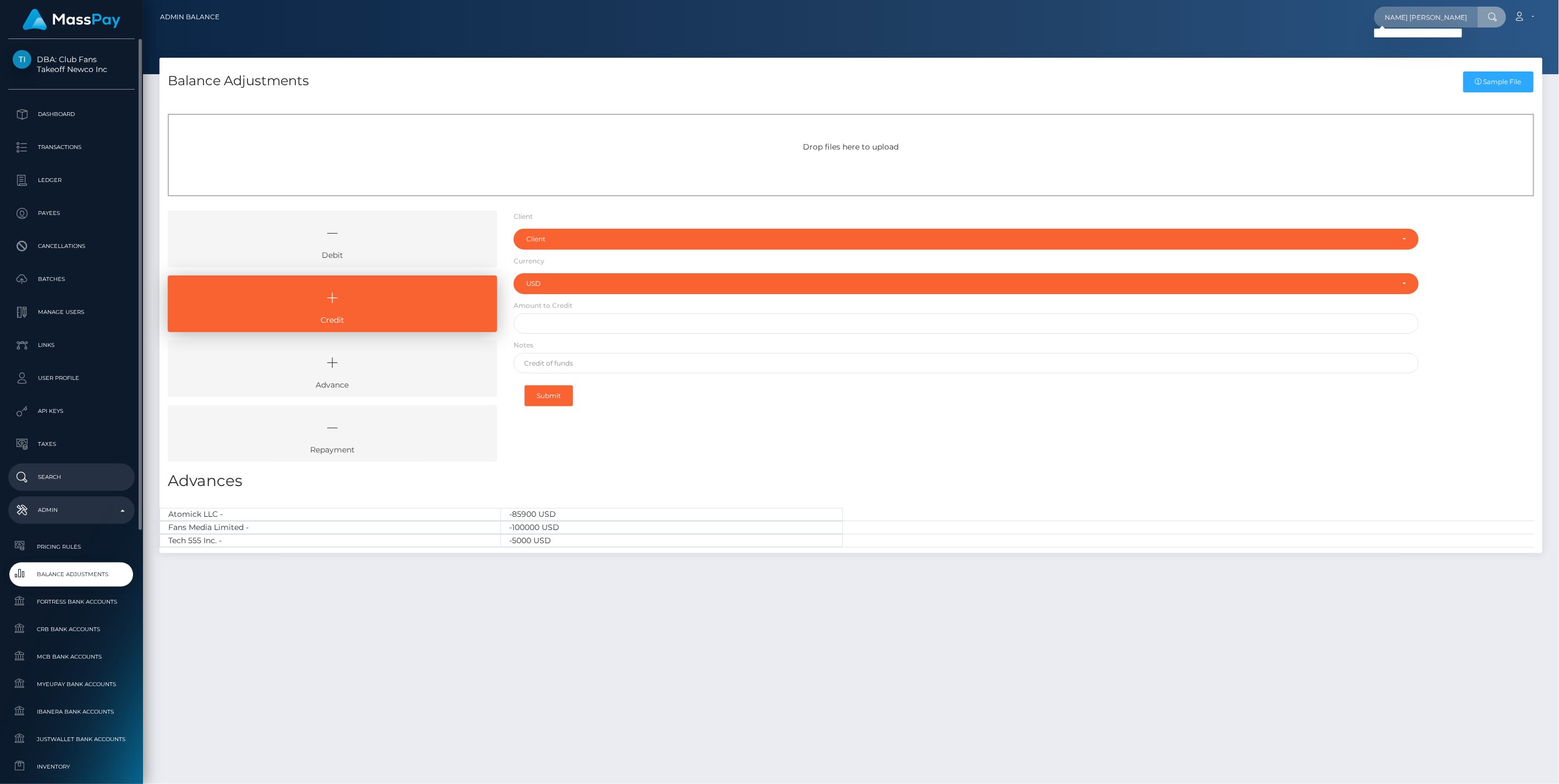
scroll to position [0, 0]
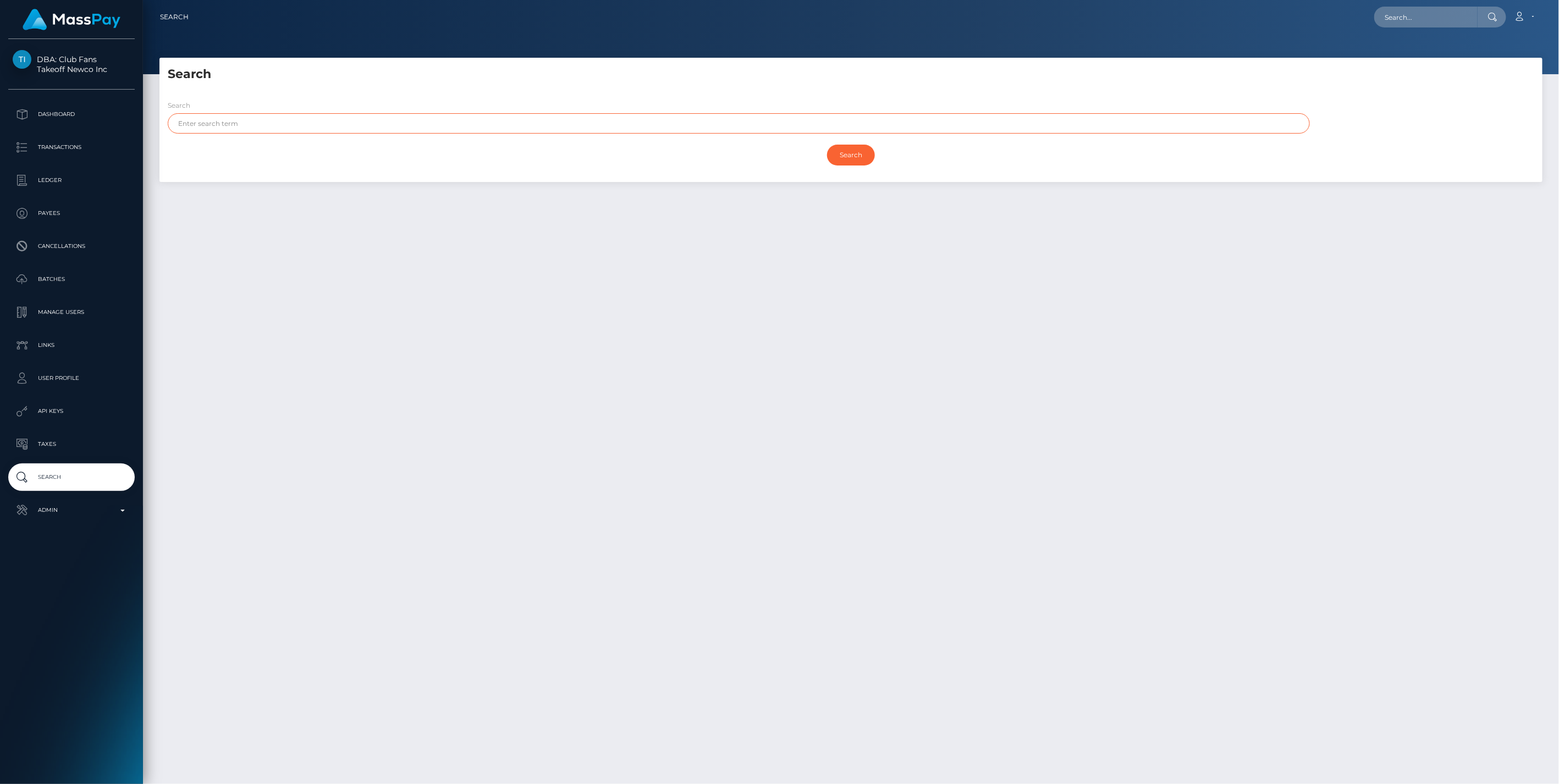
click at [212, 125] on input "text" at bounding box center [738, 123] width 1142 height 21
paste input "[PERSON_NAME] [PERSON_NAME]"
drag, startPoint x: 211, startPoint y: 123, endPoint x: 402, endPoint y: 123, distance: 191.0
click at [402, 123] on input "[PERSON_NAME] [PERSON_NAME]" at bounding box center [738, 123] width 1142 height 21
type input "GABRIEL"
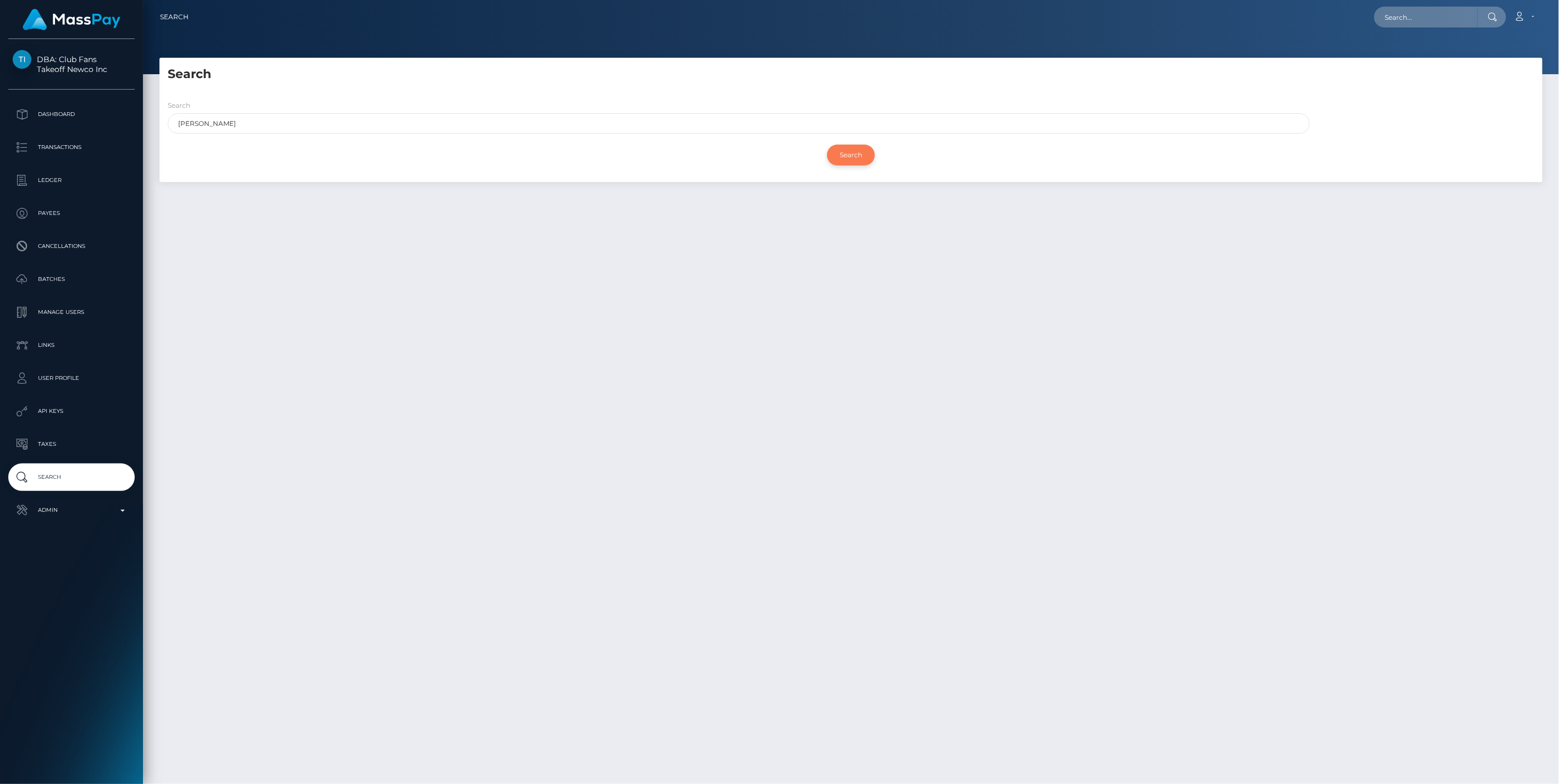
click at [855, 154] on input "Search" at bounding box center [851, 155] width 48 height 21
click at [1206, 41] on div at bounding box center [851, 37] width 1416 height 74
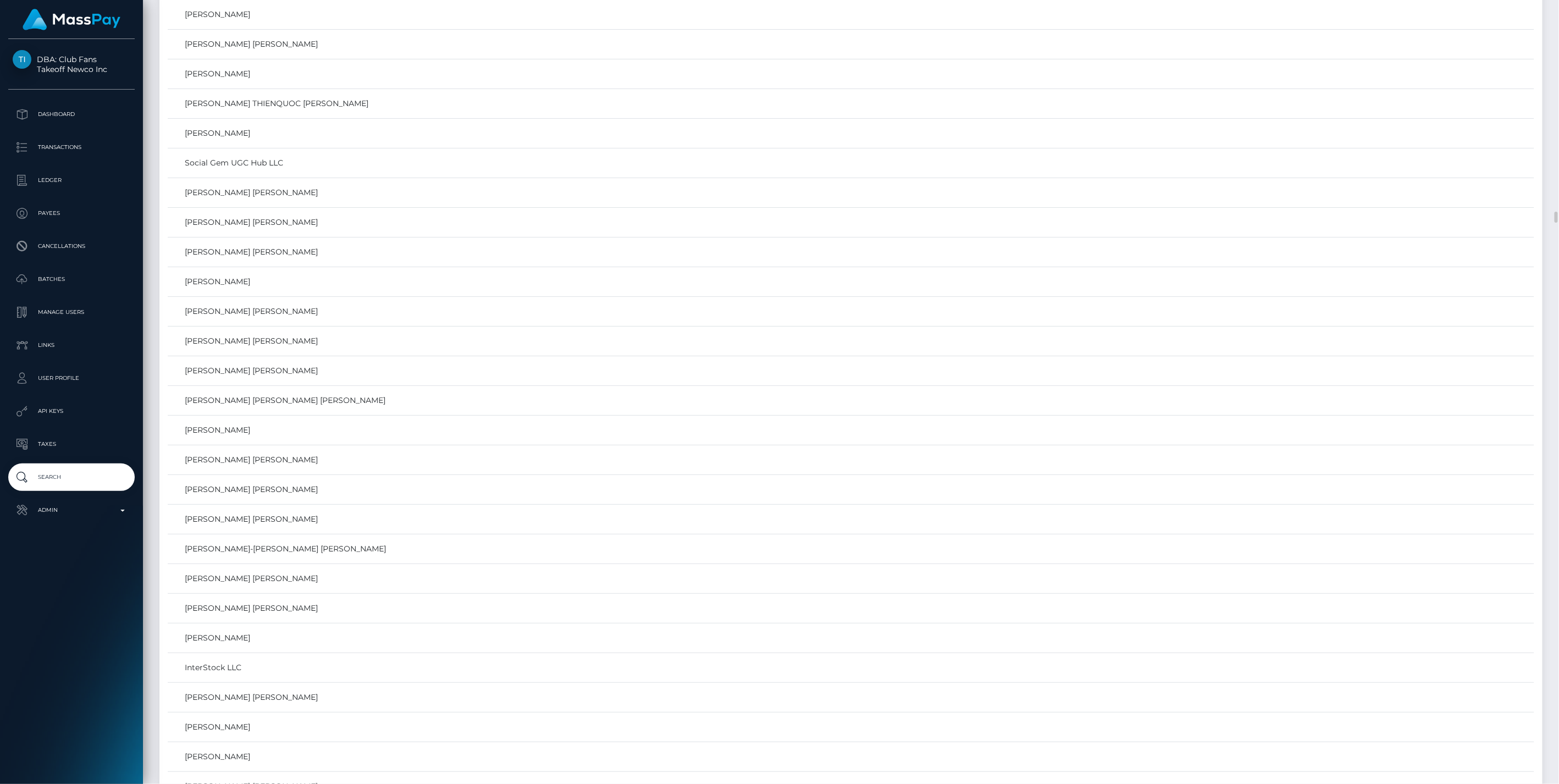
scroll to position [15073, 0]
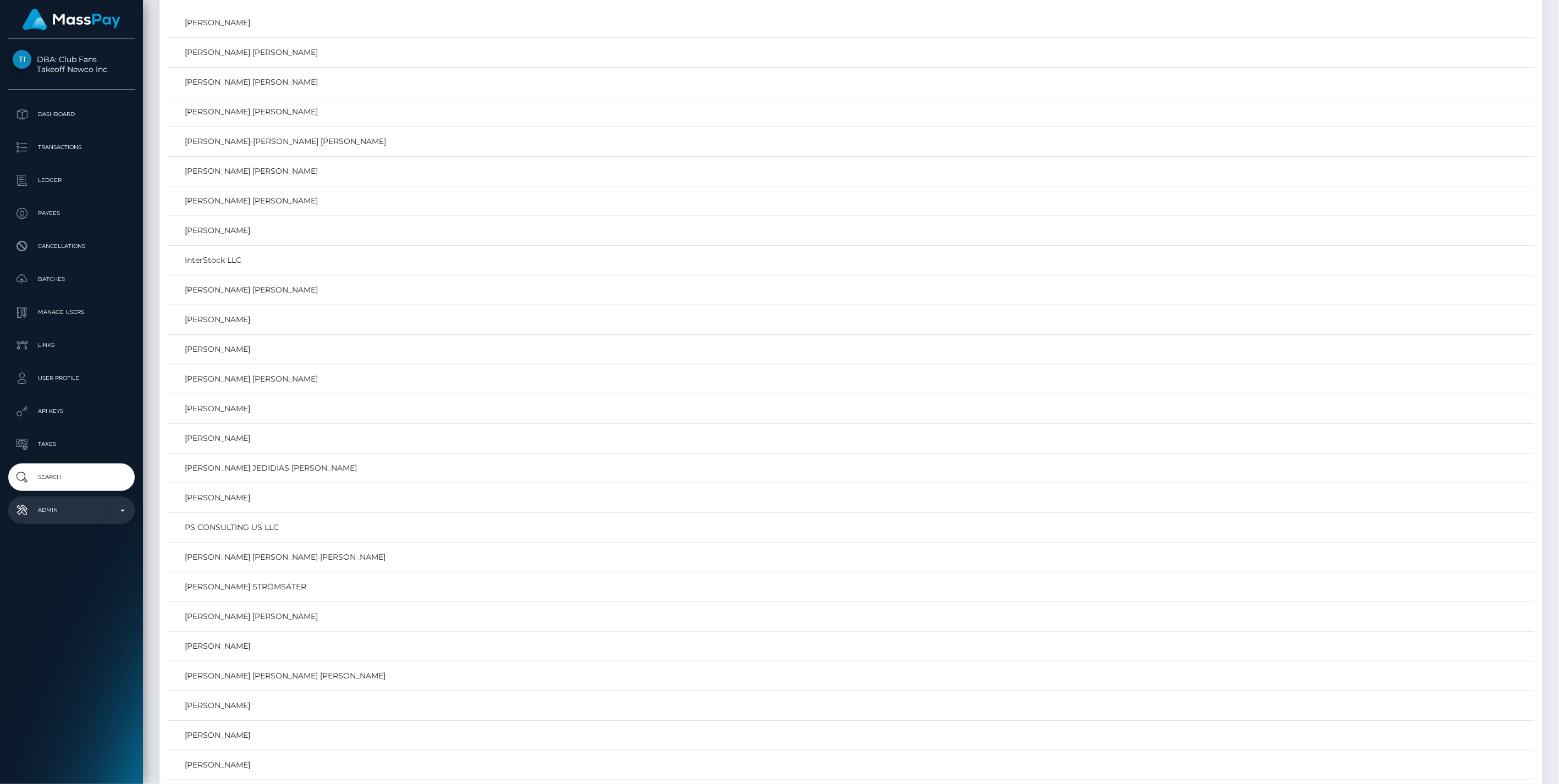
click at [114, 513] on p "Admin" at bounding box center [71, 510] width 117 height 16
click at [69, 573] on span "Balance Adjustments" at bounding box center [71, 574] width 117 height 13
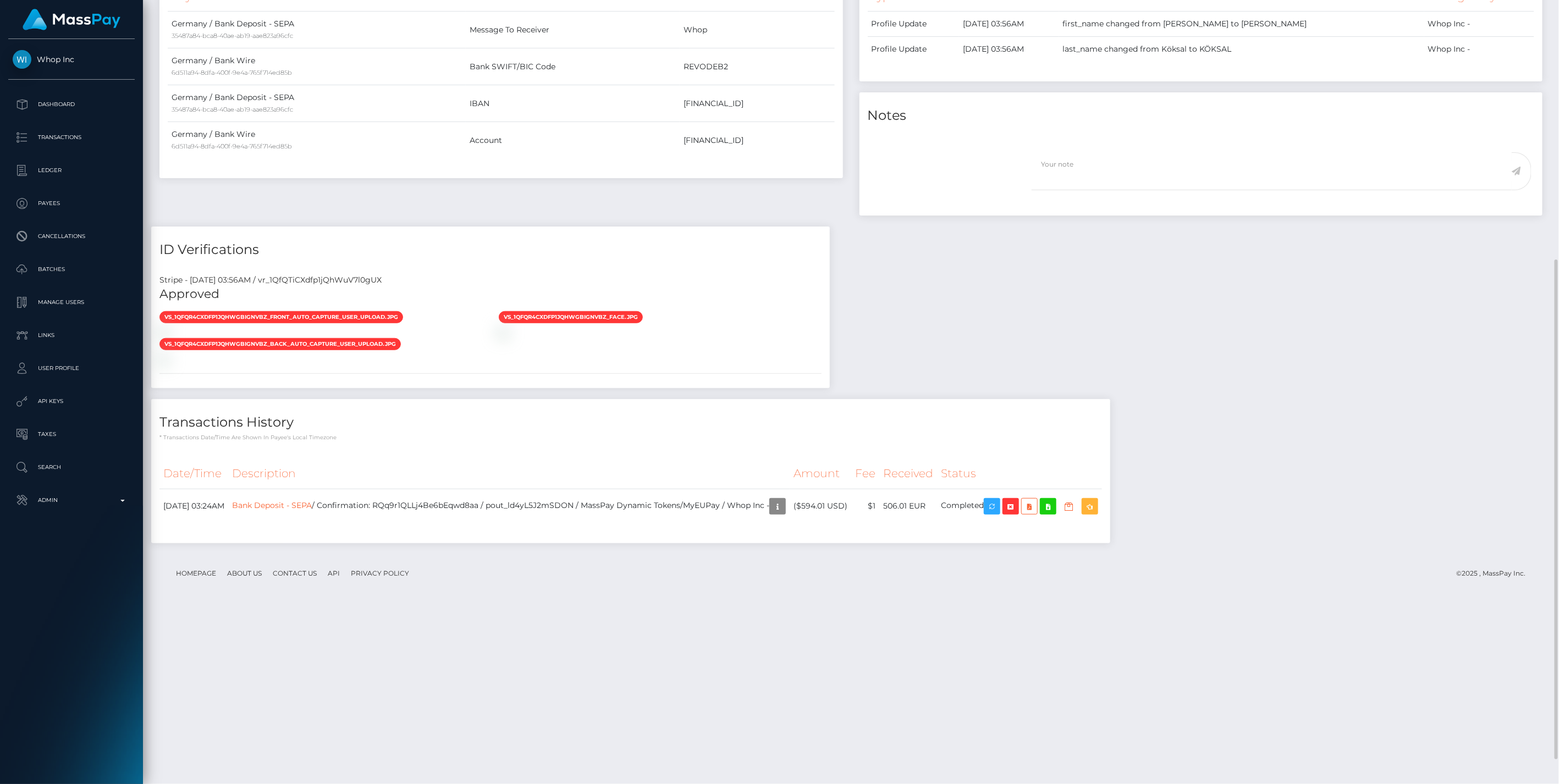
scroll to position [539, 0]
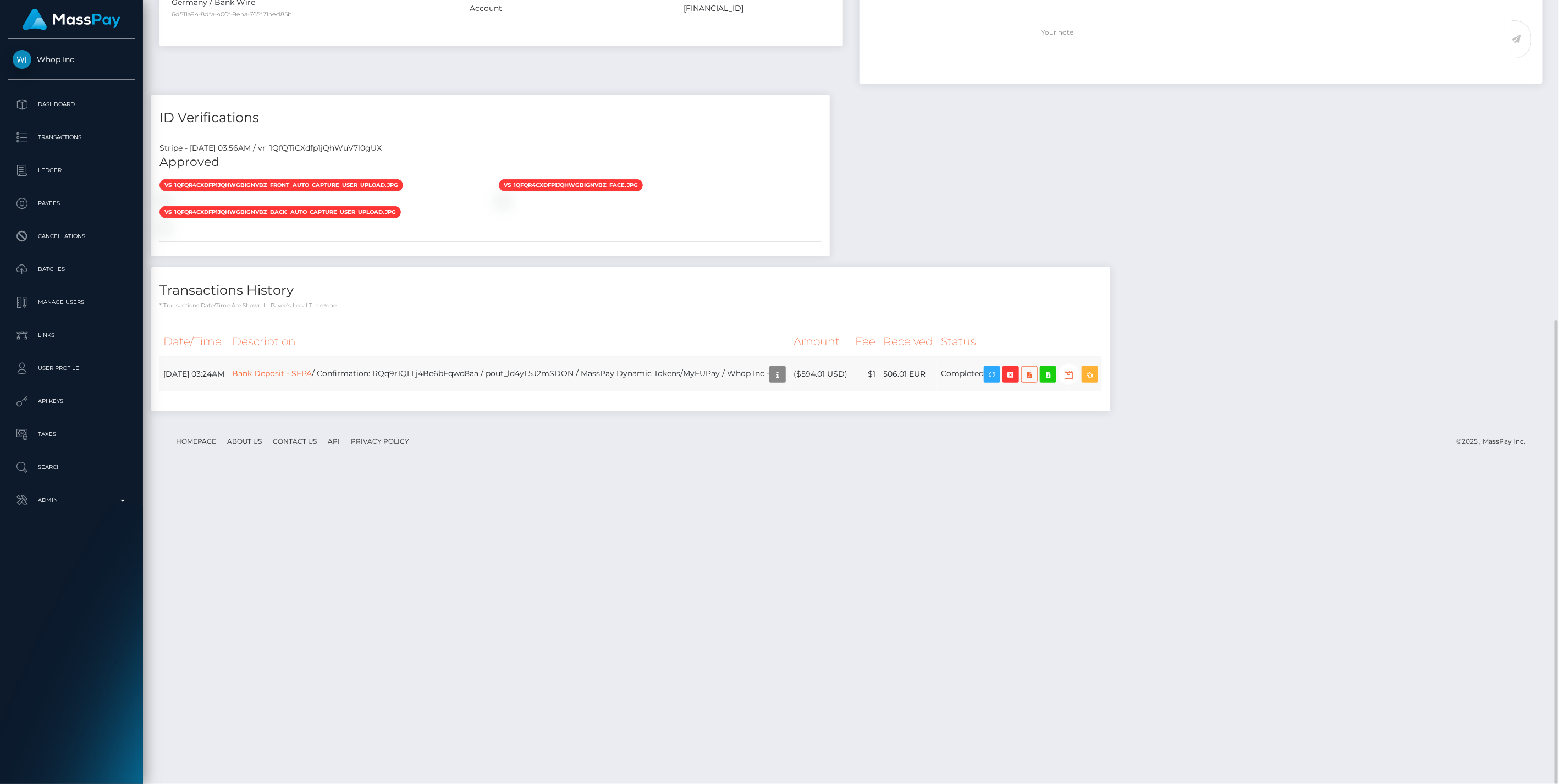
click at [1075, 382] on icon "button" at bounding box center [1069, 374] width 13 height 14
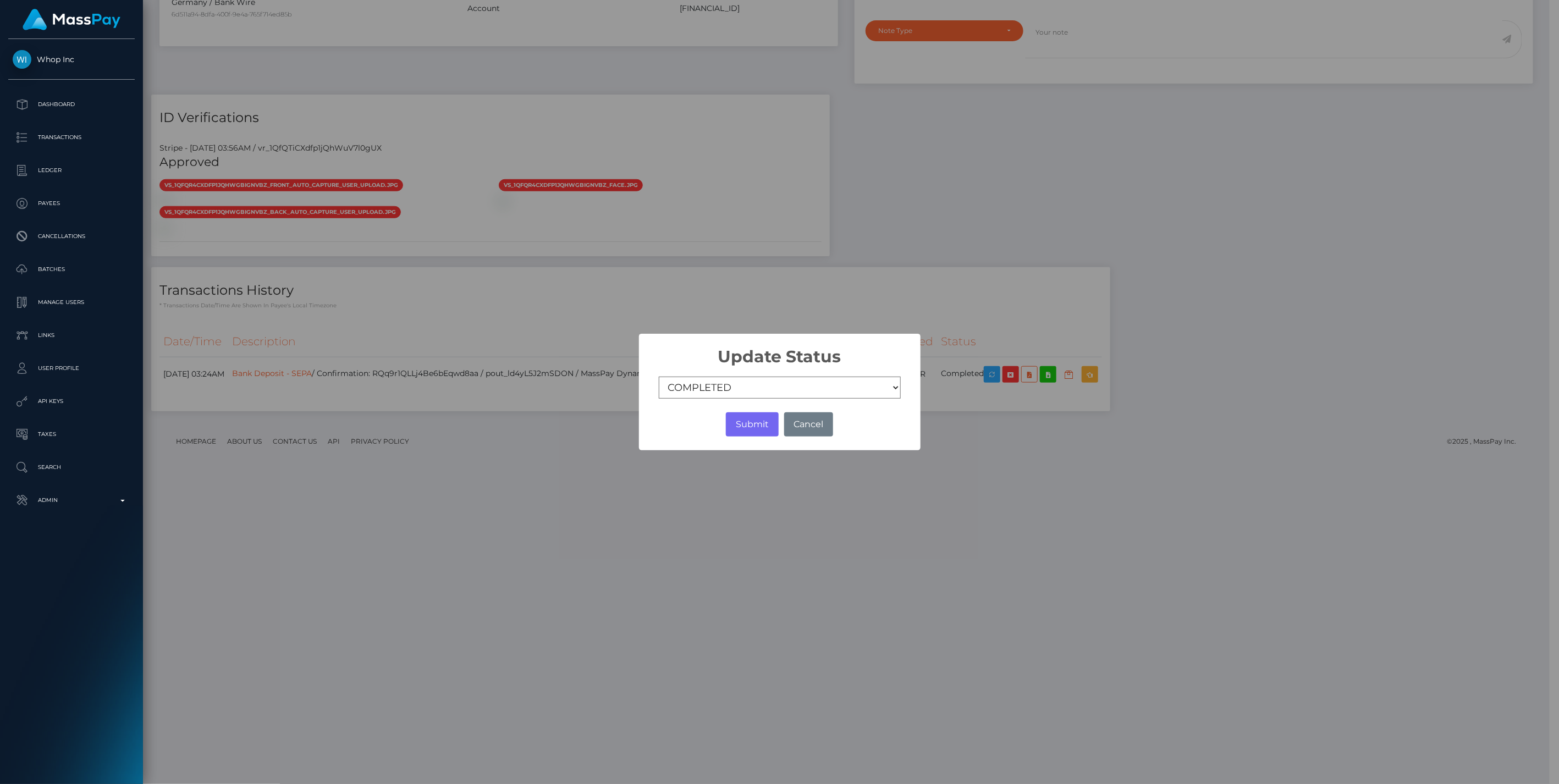
click at [761, 388] on select "COMPLETED CANCELLED READY_FOR_PICKUP PROCESSING" at bounding box center [780, 387] width 242 height 22
select select "CANCELLED"
click at [659, 377] on select "COMPLETED CANCELLED READY_FOR_PICKUP PROCESSING" at bounding box center [780, 387] width 242 height 22
click at [749, 426] on button "Submit" at bounding box center [752, 424] width 52 height 24
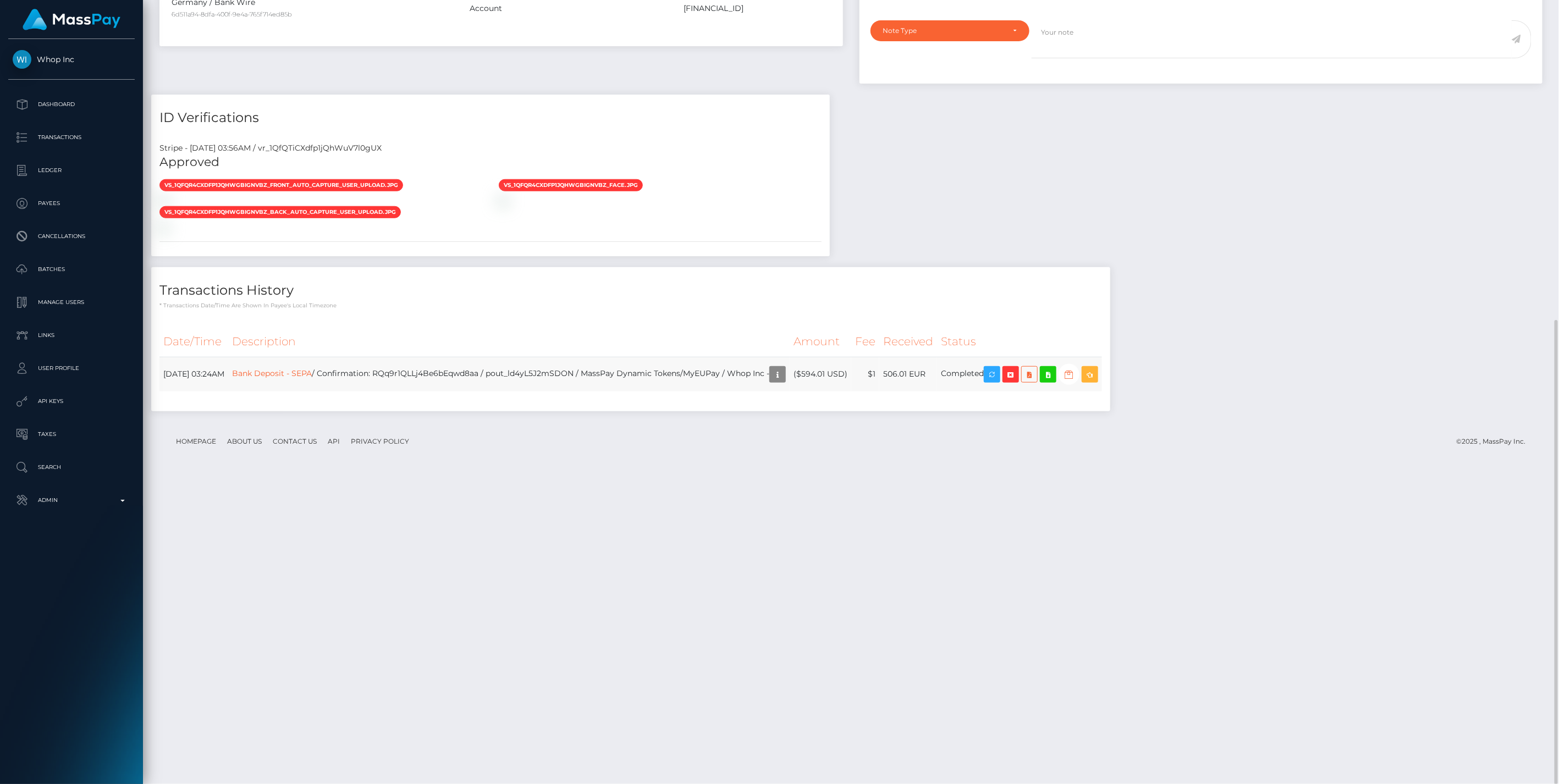
scroll to position [132, 449]
drag, startPoint x: 520, startPoint y: 679, endPoint x: 608, endPoint y: 680, distance: 88.0
click at [608, 391] on td "Bank Deposit - SEPA / Confirmation: RQq9r1QLLj4Be6bEqwd8aa / pout_ld4yL5J2mSDON…" at bounding box center [509, 374] width 562 height 34
copy td "pout_ld4yL5J2mSDON"
click at [312, 378] on link "Bank Deposit - SEPA" at bounding box center [272, 373] width 80 height 10
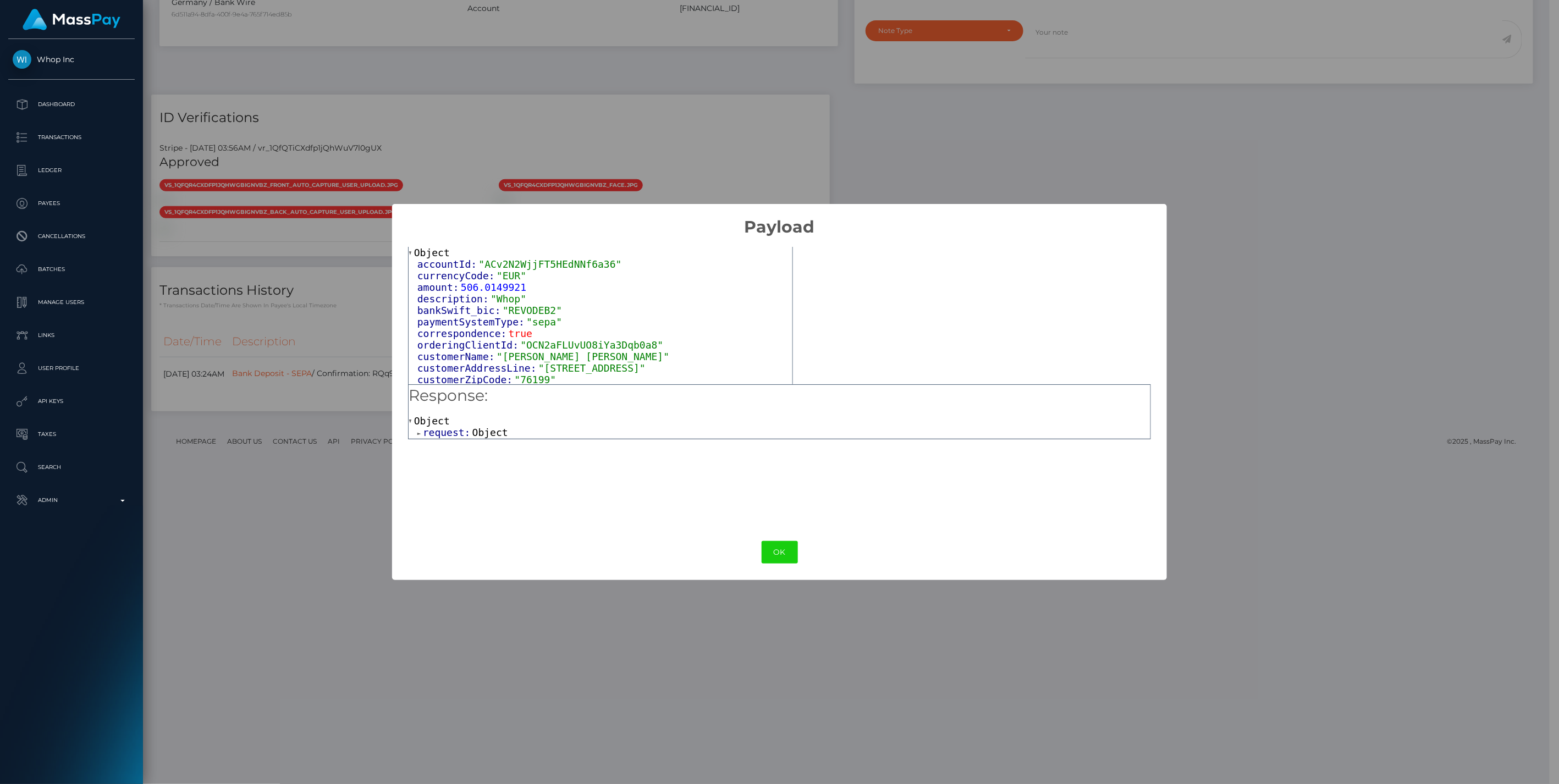
scroll to position [80, 0]
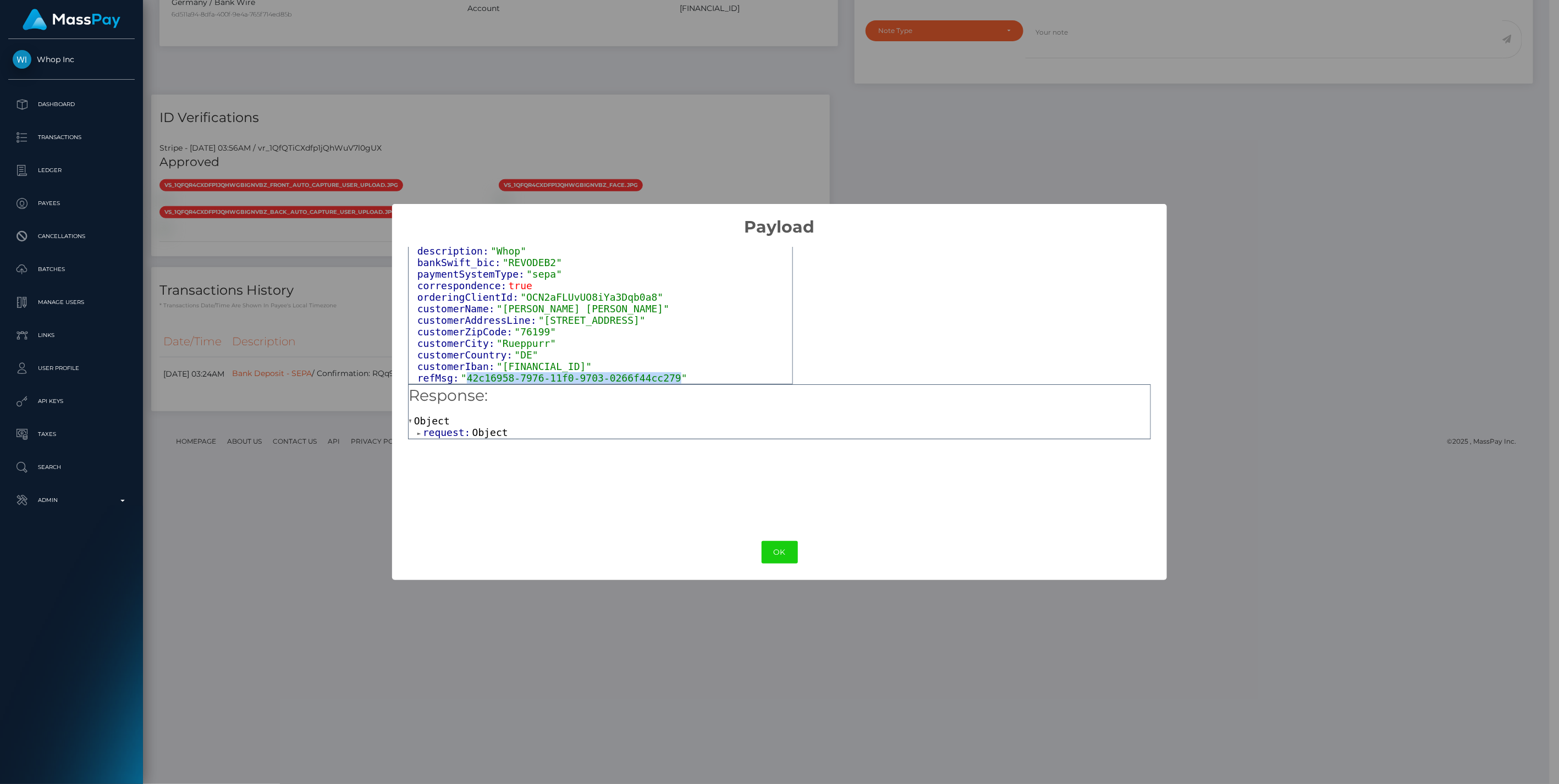
drag, startPoint x: 462, startPoint y: 377, endPoint x: 657, endPoint y: 381, distance: 195.0
click at [657, 381] on span ""42c16958-7976-11f0-9703-0266f44cc279"" at bounding box center [574, 377] width 226 height 11
copy span "42c16958-7976-11f0-9703-0266f44cc279"
click at [770, 557] on button "OK" at bounding box center [780, 552] width 36 height 22
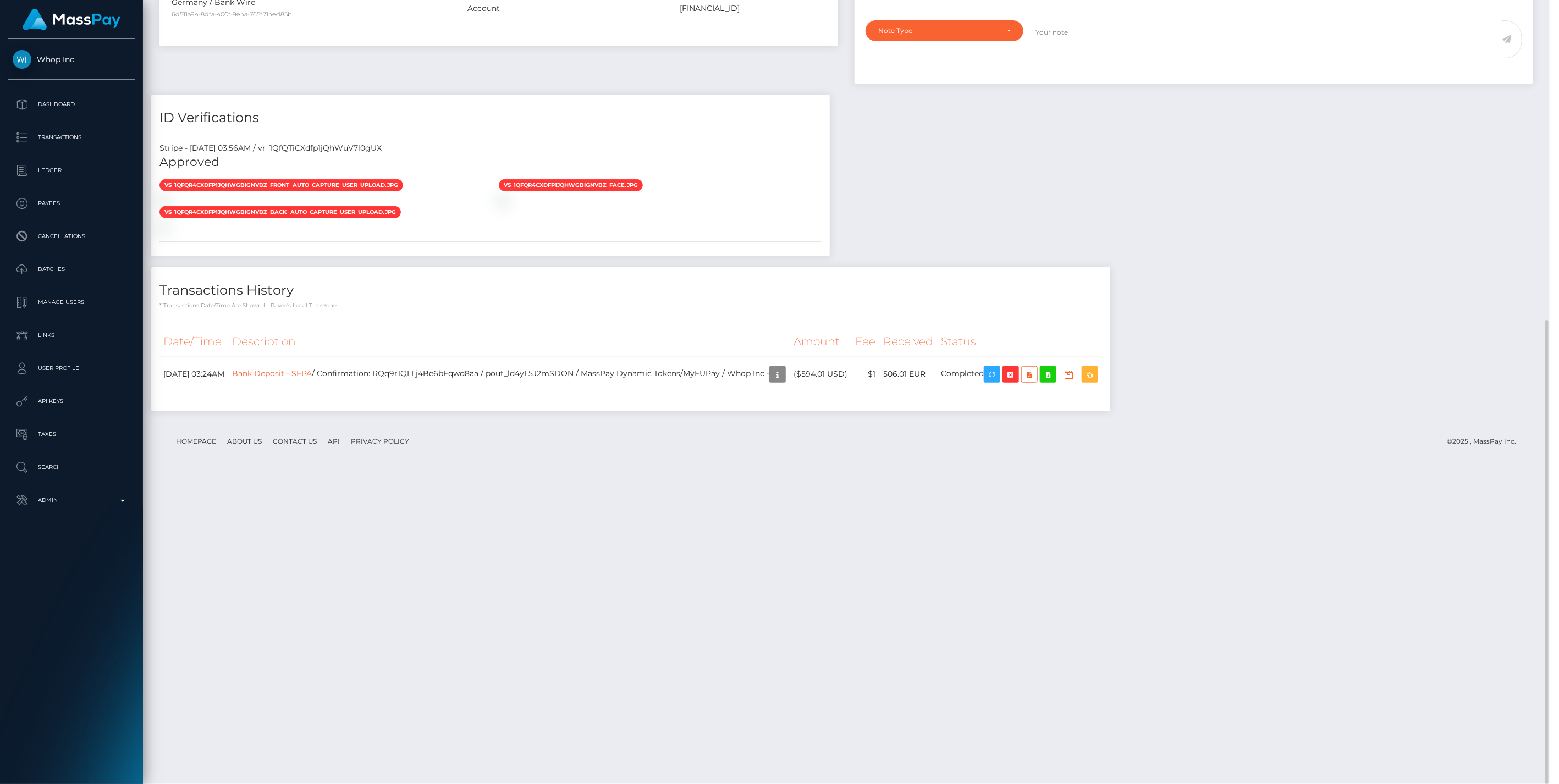
scroll to position [132, 449]
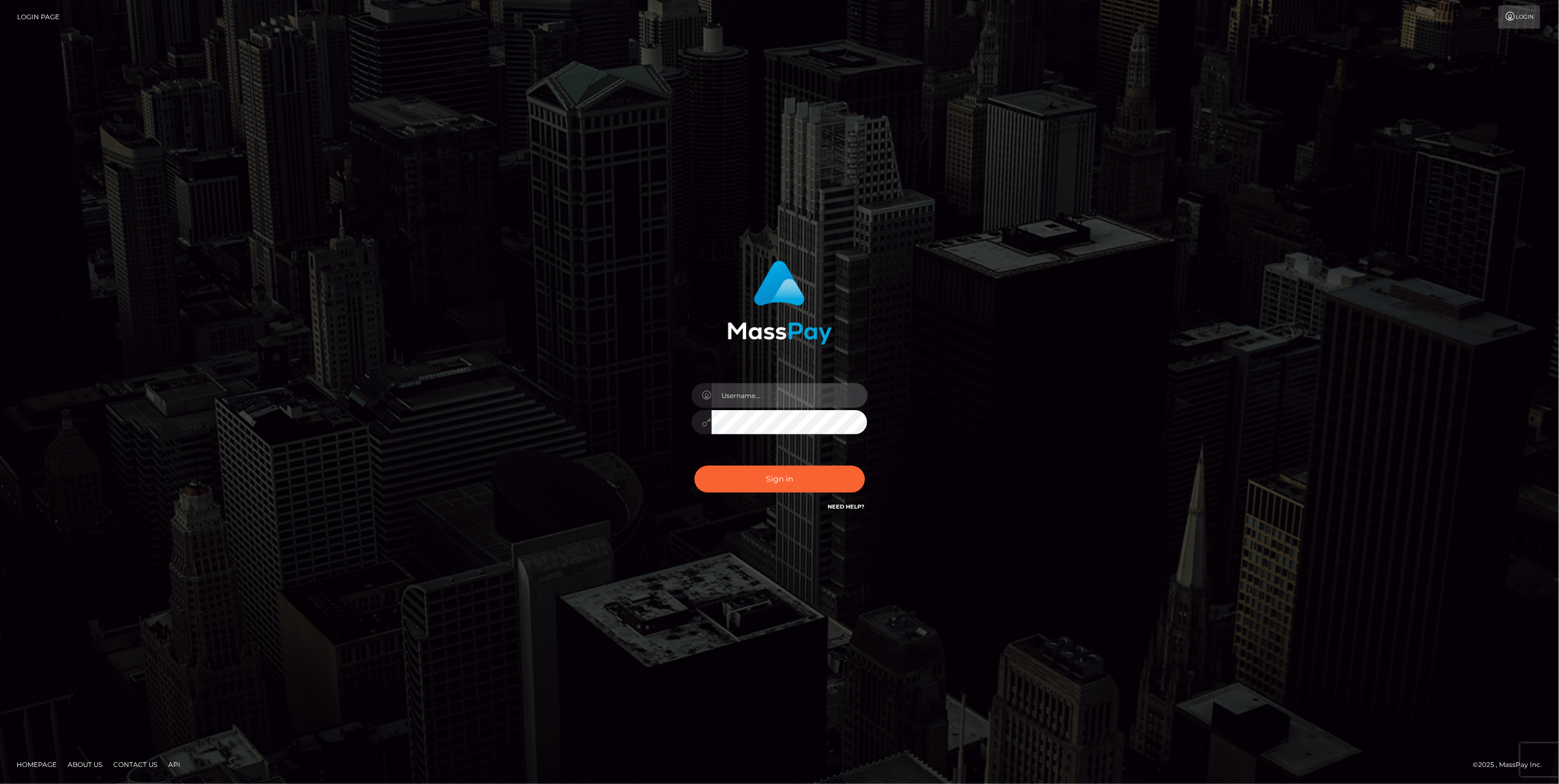
type input "jlo"
